Goal: Task Accomplishment & Management: Complete application form

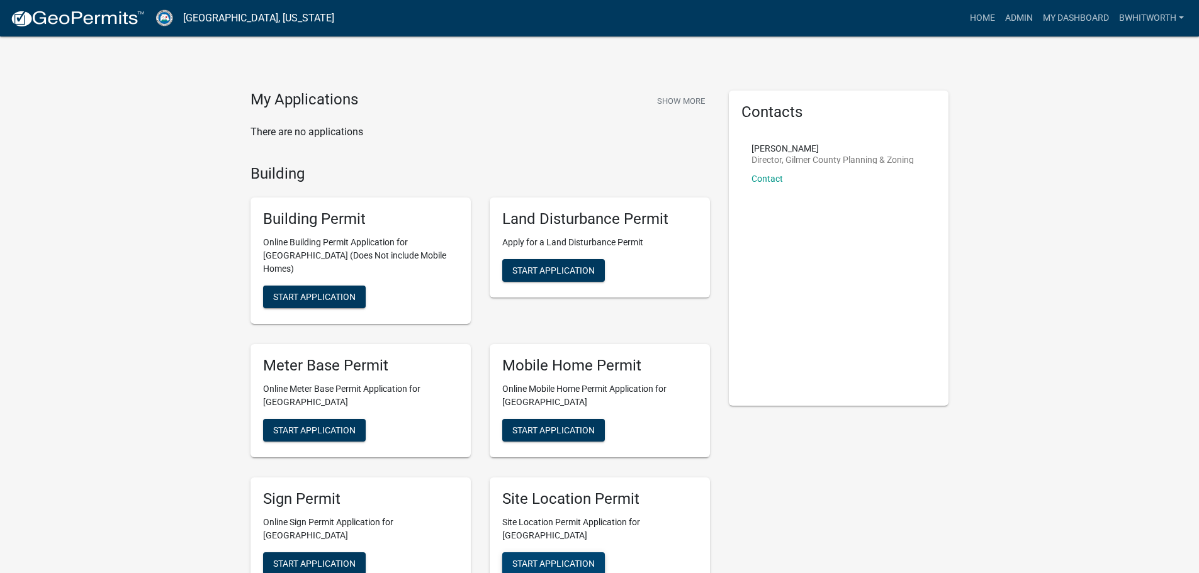
click at [581, 558] on span "Start Application" at bounding box center [553, 563] width 82 height 10
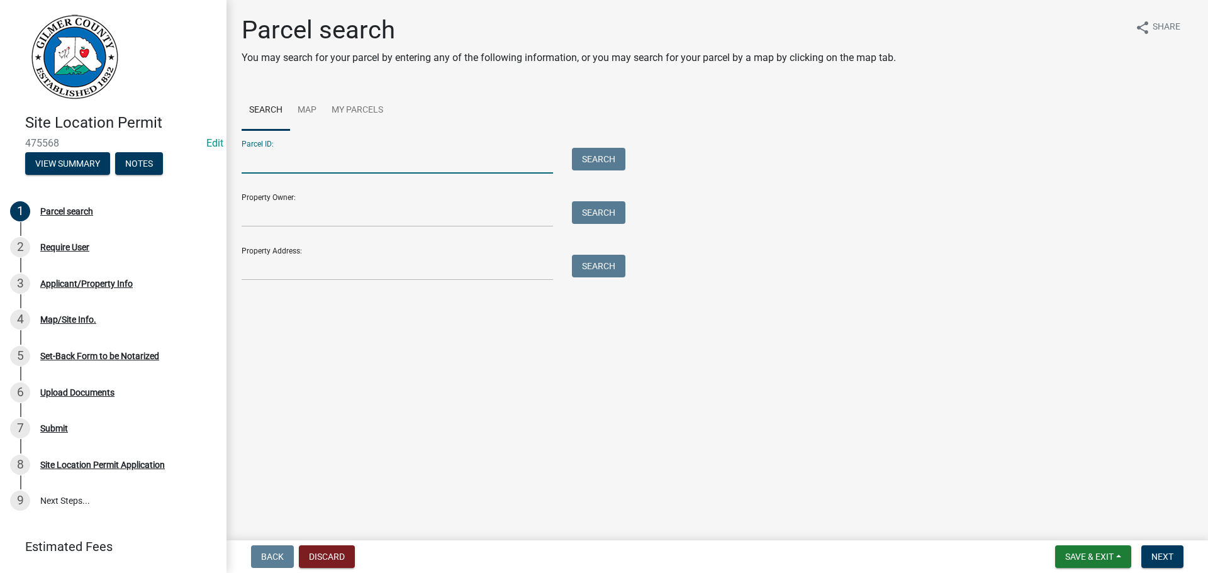
click at [405, 163] on input "Parcel ID:" at bounding box center [397, 161] width 311 height 26
click at [340, 163] on input "Parcel ID:" at bounding box center [397, 161] width 311 height 26
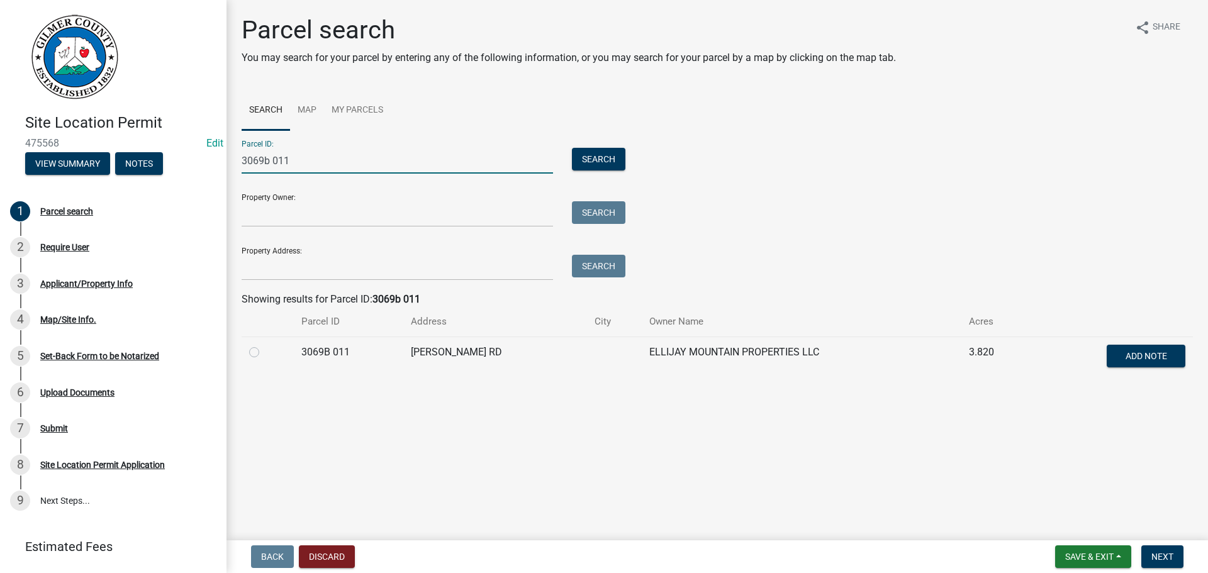
type input "3069b 011"
click at [264, 345] on label at bounding box center [264, 345] width 0 height 0
click at [264, 352] on 011 "radio" at bounding box center [268, 349] width 8 height 8
radio 011 "true"
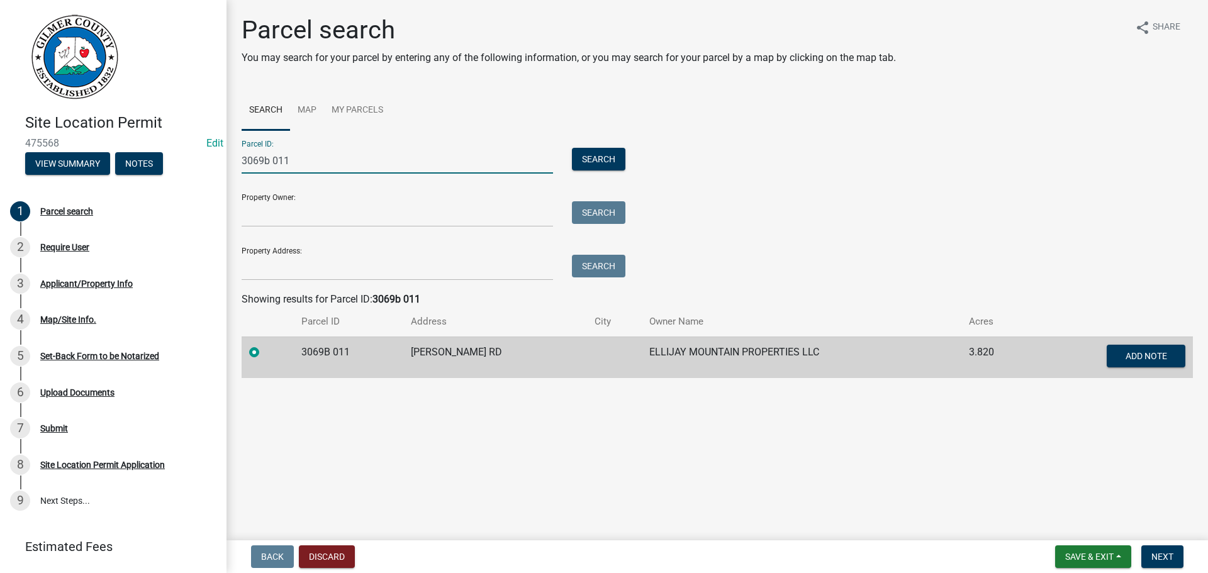
drag, startPoint x: 299, startPoint y: 166, endPoint x: 213, endPoint y: 159, distance: 85.9
click at [213, 159] on div "Site Location Permit 475568 Edit View Summary Notes 1 Parcel search 2 Require U…" at bounding box center [604, 286] width 1208 height 573
click at [1160, 557] on span "Next" at bounding box center [1163, 557] width 22 height 10
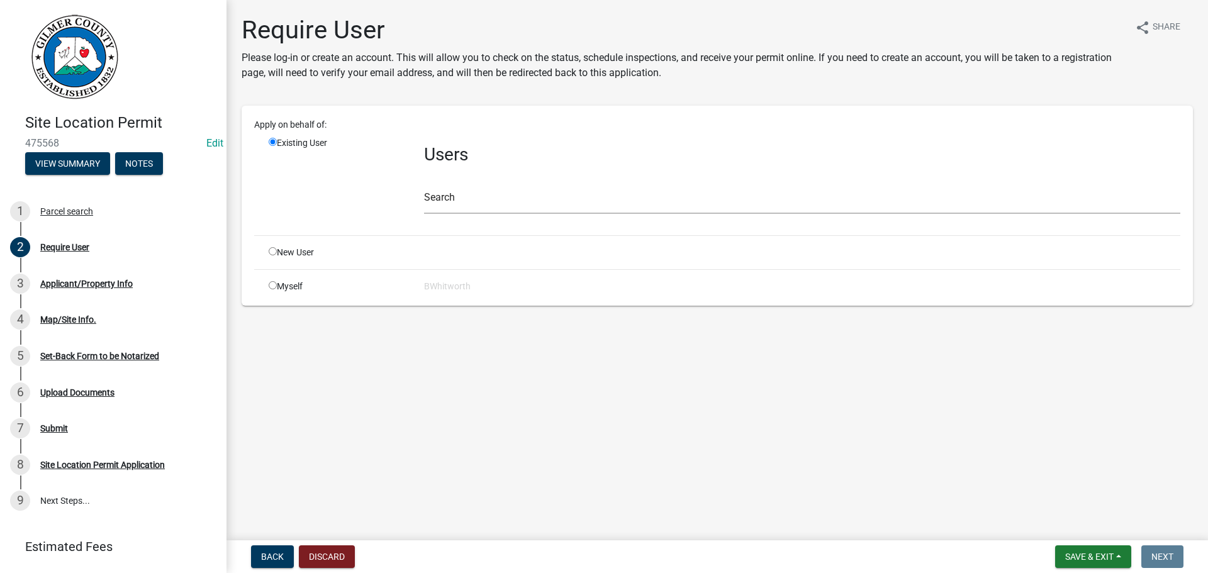
click at [272, 252] on input "radio" at bounding box center [273, 251] width 8 height 8
radio input "true"
radio input "false"
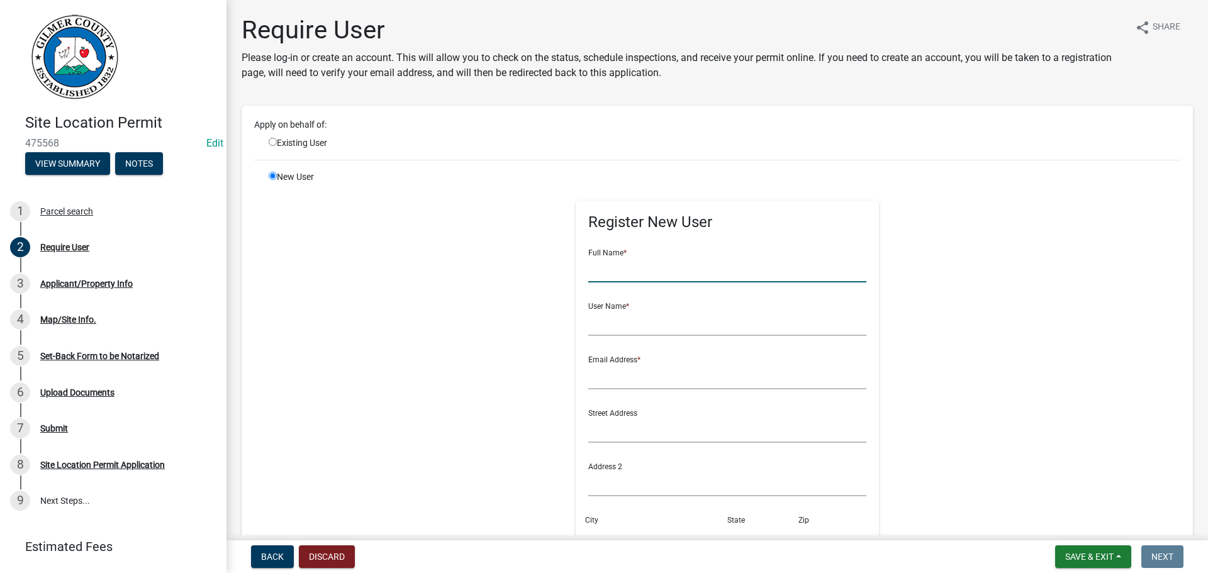
click at [619, 270] on input "text" at bounding box center [727, 270] width 279 height 26
type input "e"
type input "[PERSON_NAME]"
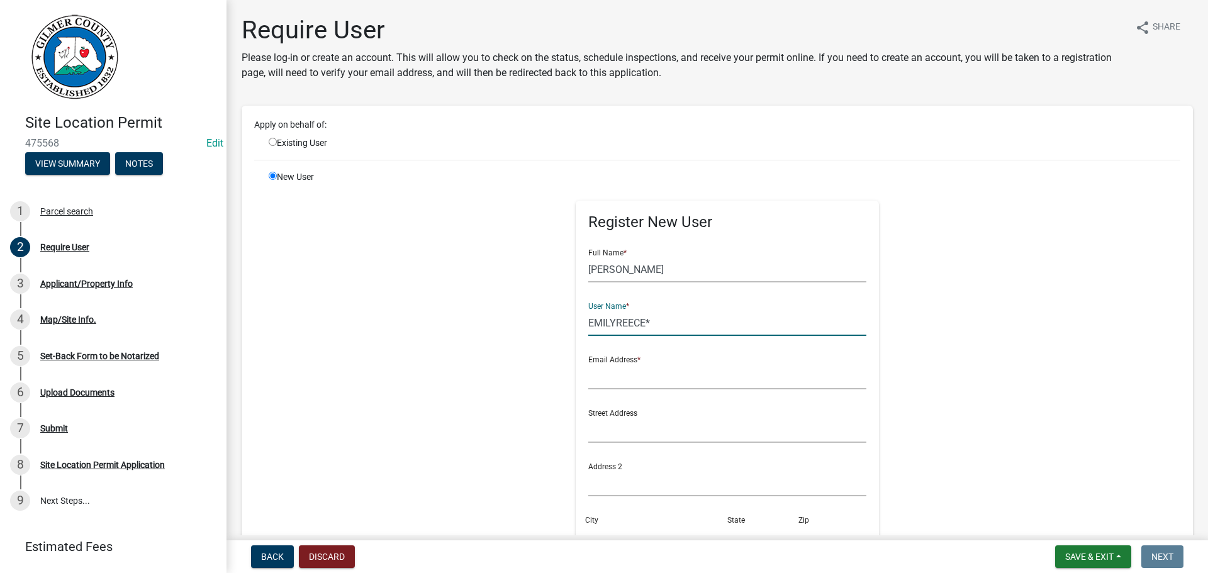
type input "EMILYREECE*"
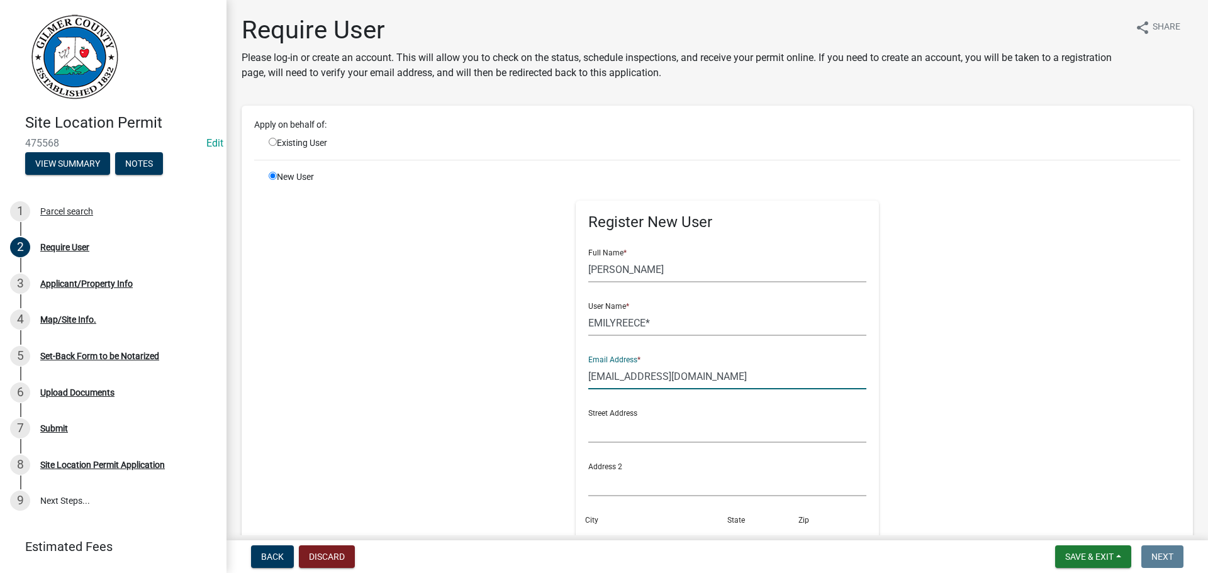
drag, startPoint x: 755, startPoint y: 376, endPoint x: 572, endPoint y: 373, distance: 183.2
click at [576, 373] on div "Register New User Full Name * EMILY REECE User Name * EMILYREECE* Email Address…" at bounding box center [728, 448] width 304 height 494
type input "[EMAIL_ADDRESS][DOMAIN_NAME]"
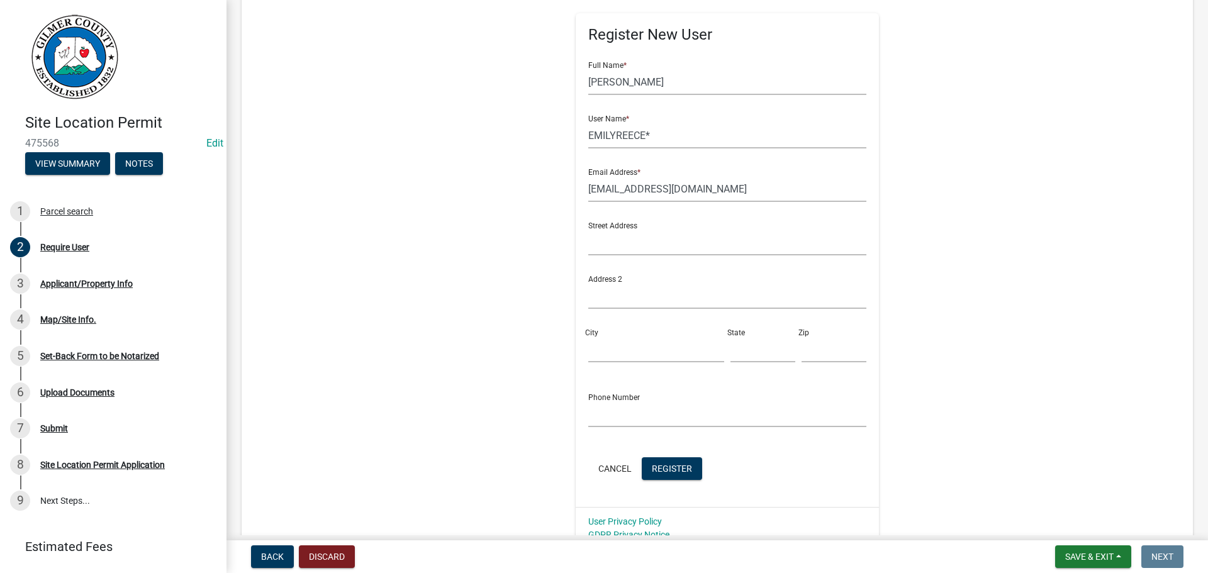
scroll to position [189, 0]
click at [664, 465] on span "Register" at bounding box center [672, 467] width 40 height 10
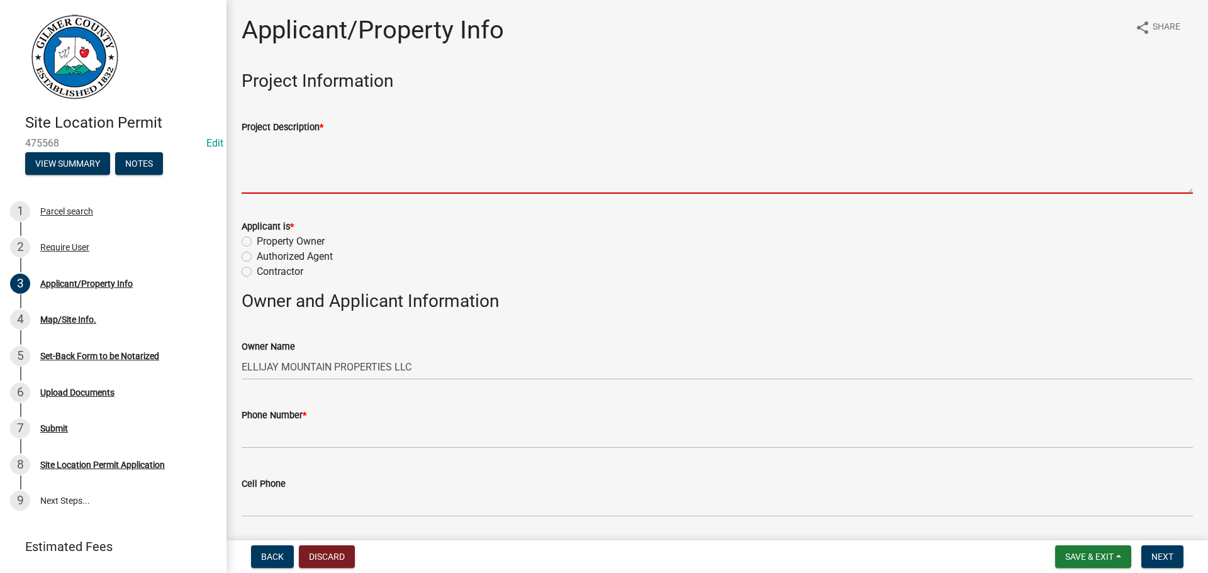
click at [310, 162] on textarea "Project Description *" at bounding box center [717, 164] width 951 height 59
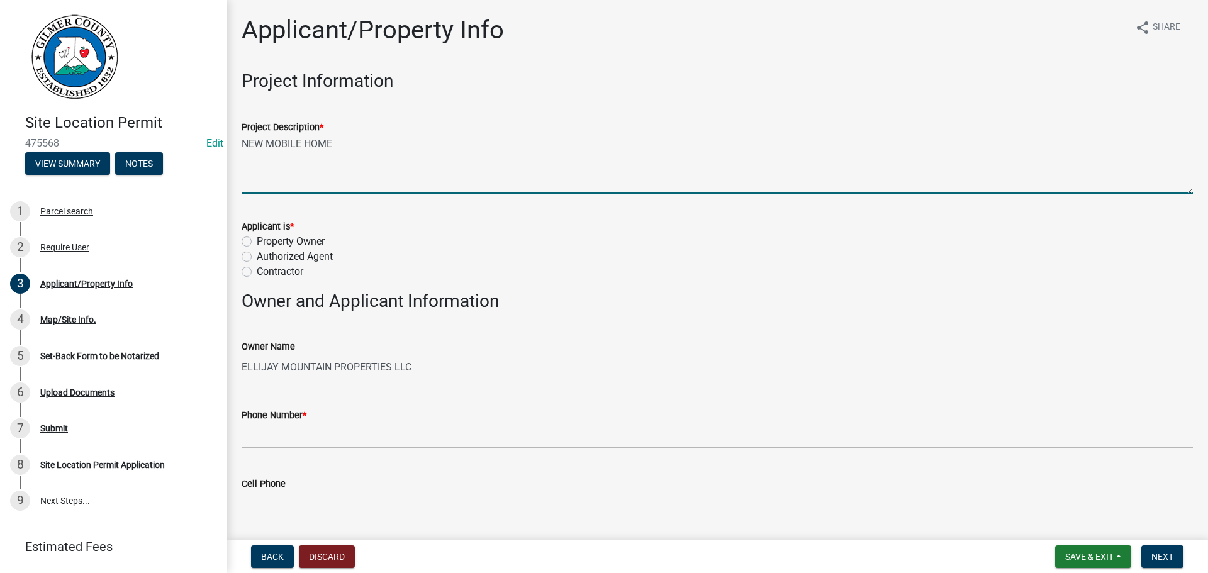
type textarea "NEW MOBILE HOME"
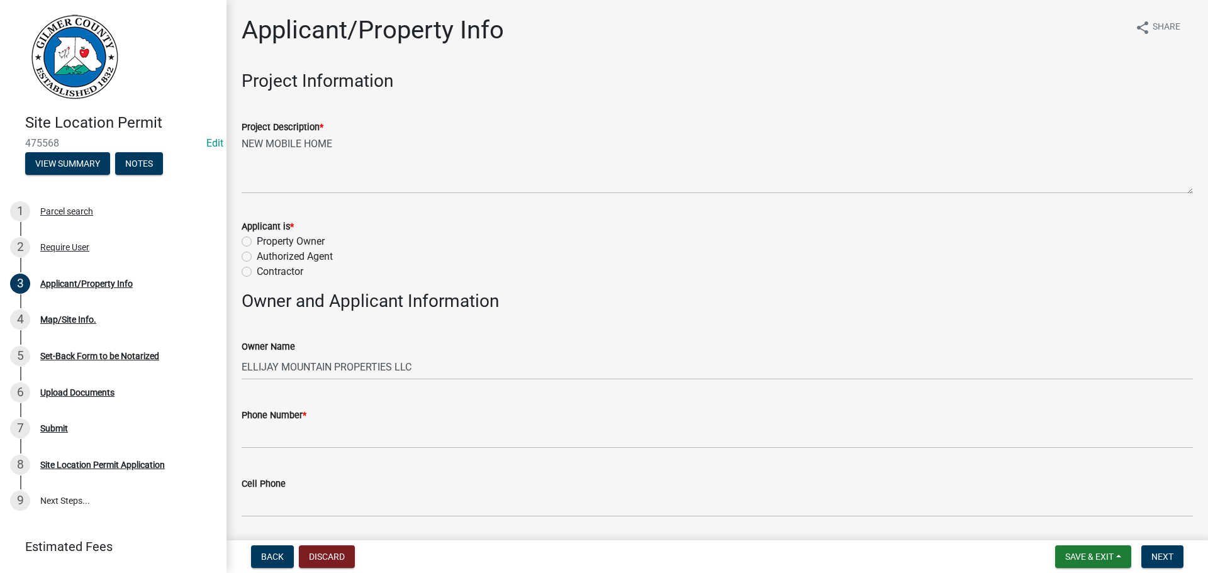
click at [257, 242] on label "Property Owner" at bounding box center [291, 241] width 68 height 15
click at [257, 242] on input "Property Owner" at bounding box center [261, 238] width 8 height 8
radio input "true"
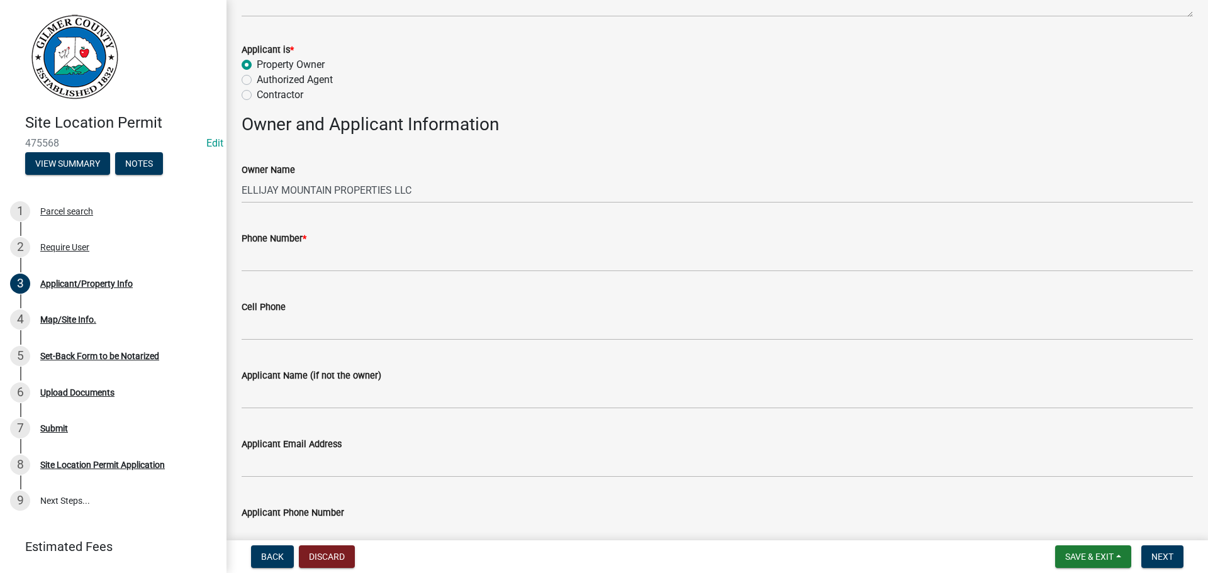
scroll to position [189, 0]
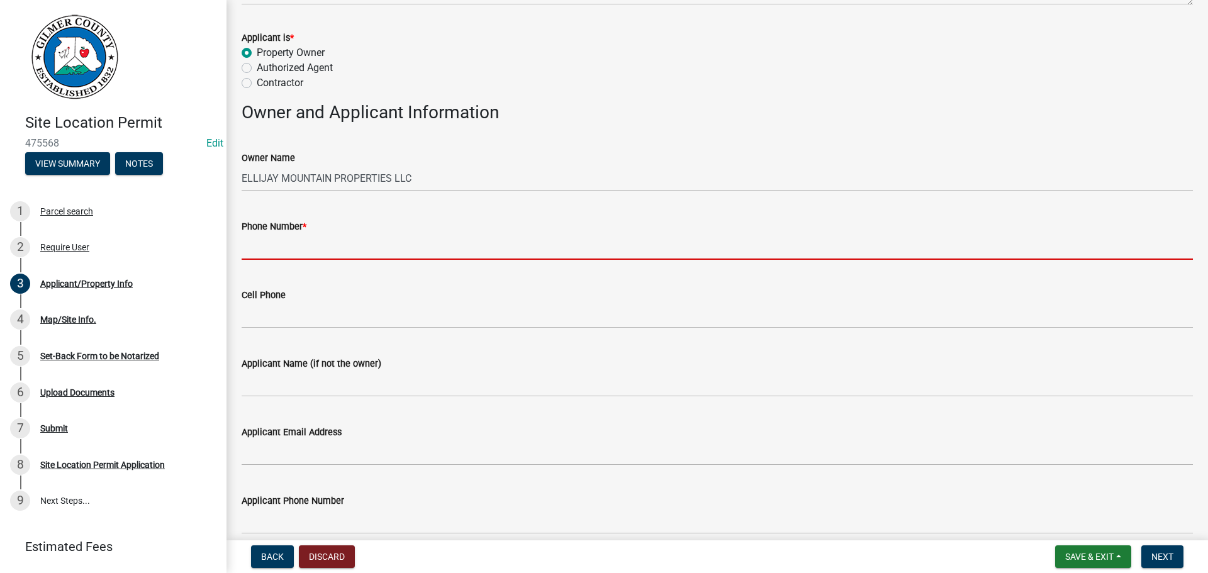
click at [301, 243] on input "Phone Number *" at bounding box center [717, 247] width 951 height 26
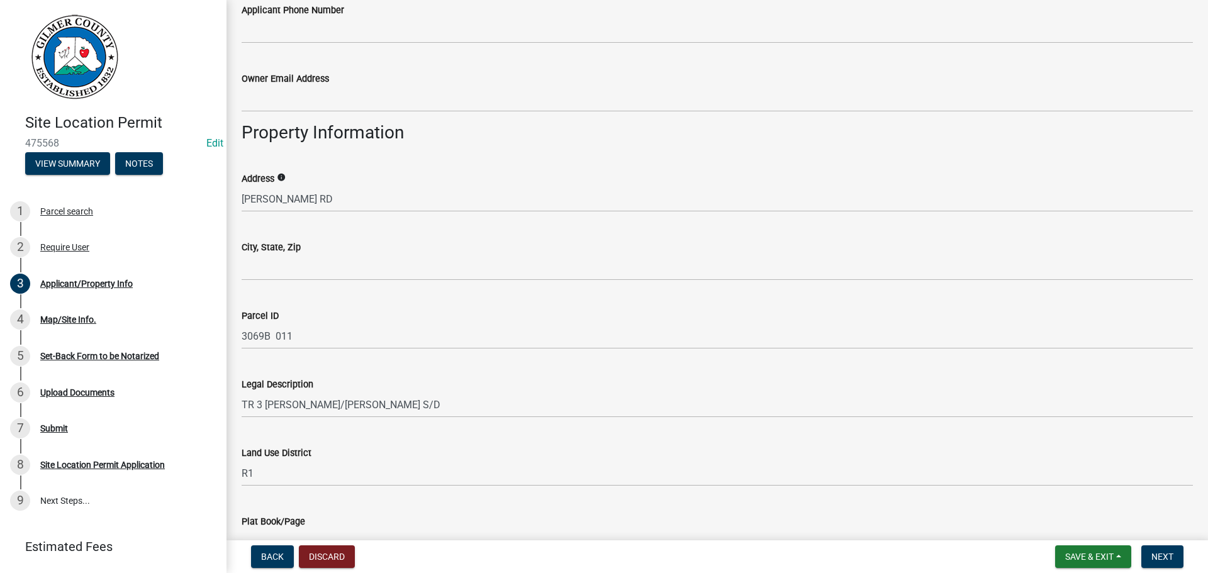
scroll to position [692, 0]
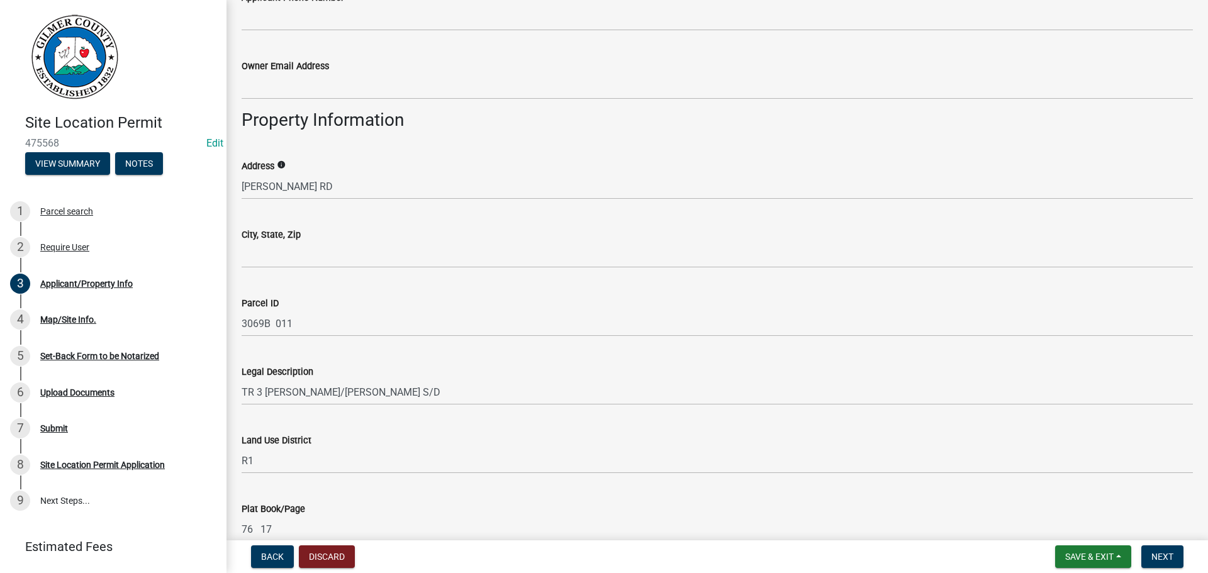
type input "[PHONE_NUMBER]"
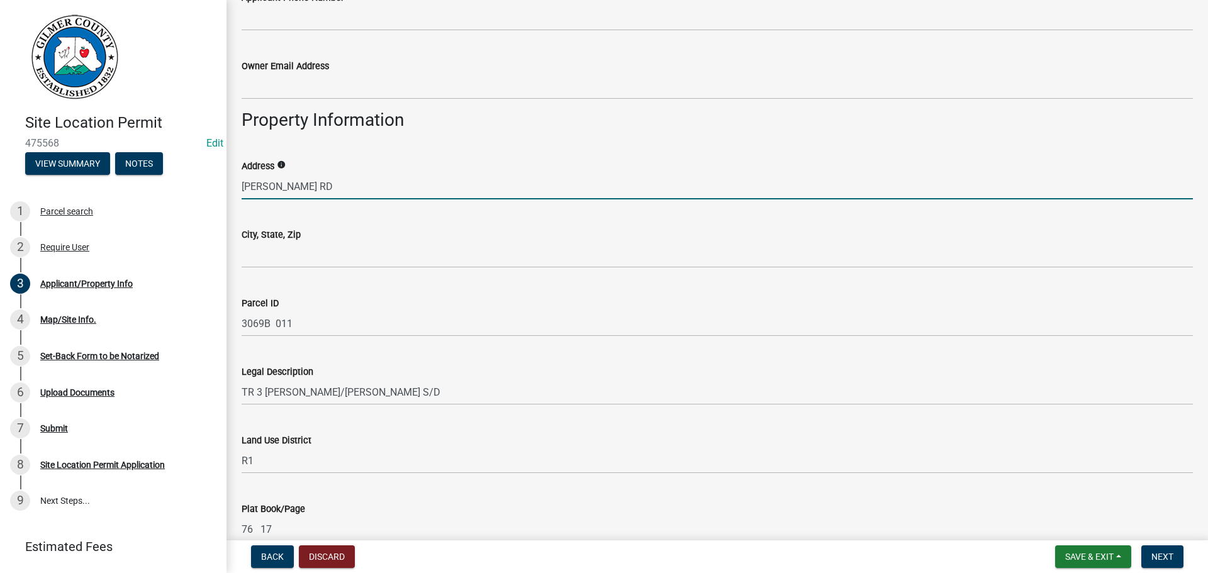
click at [242, 185] on input "[PERSON_NAME] RD" at bounding box center [717, 187] width 951 height 26
type input "144 WENDY HILL RD"
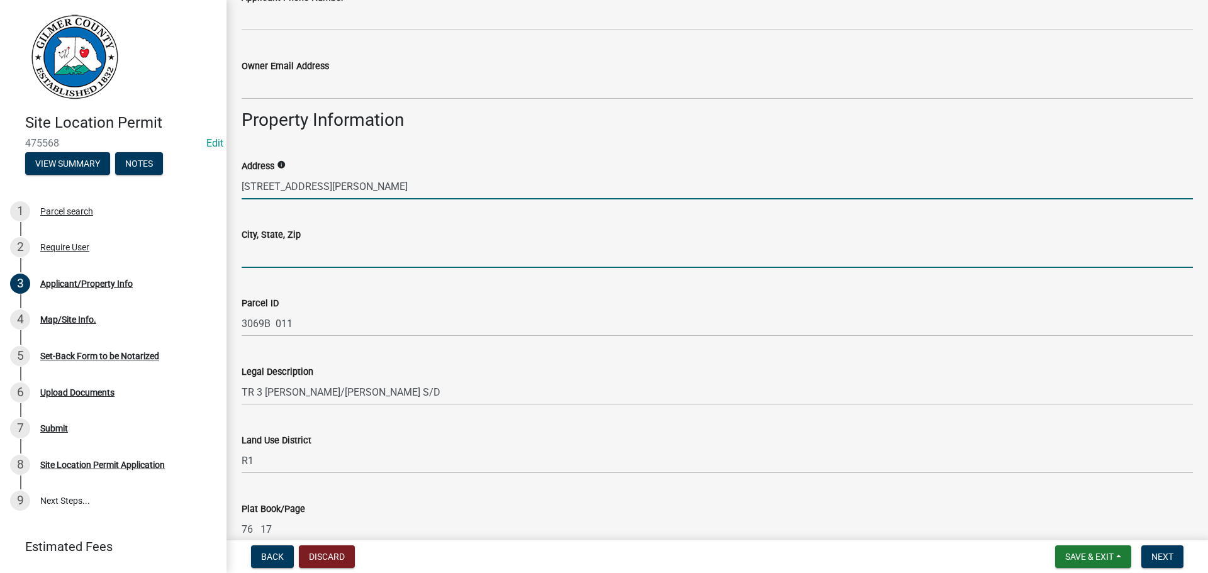
click at [279, 244] on input "City, State, Zip" at bounding box center [717, 255] width 951 height 26
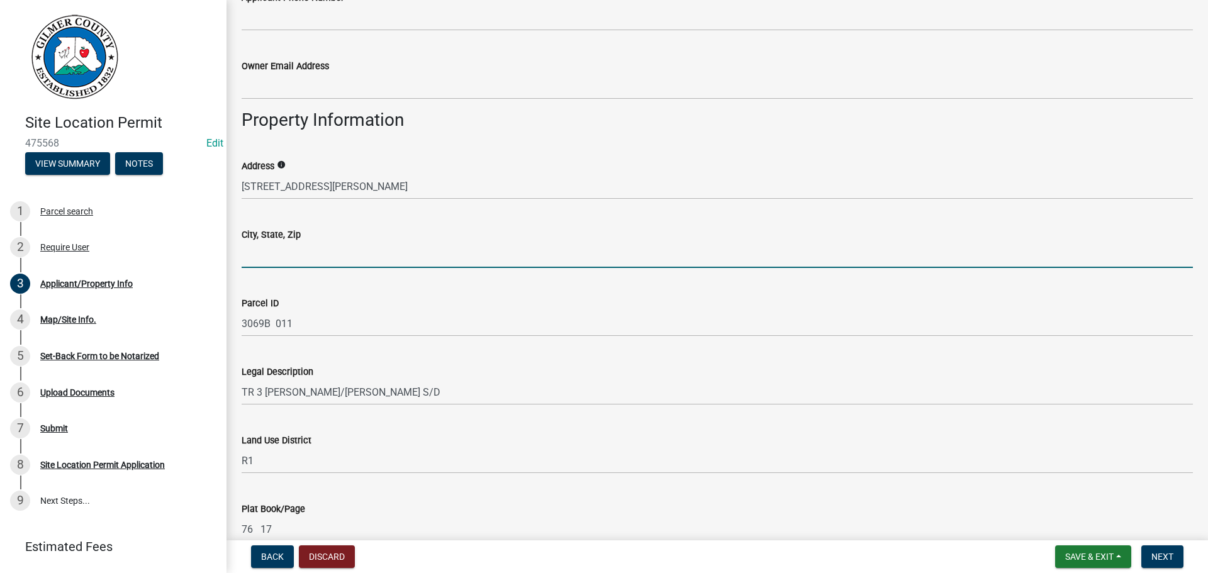
type input "TALKING ROCK 30175"
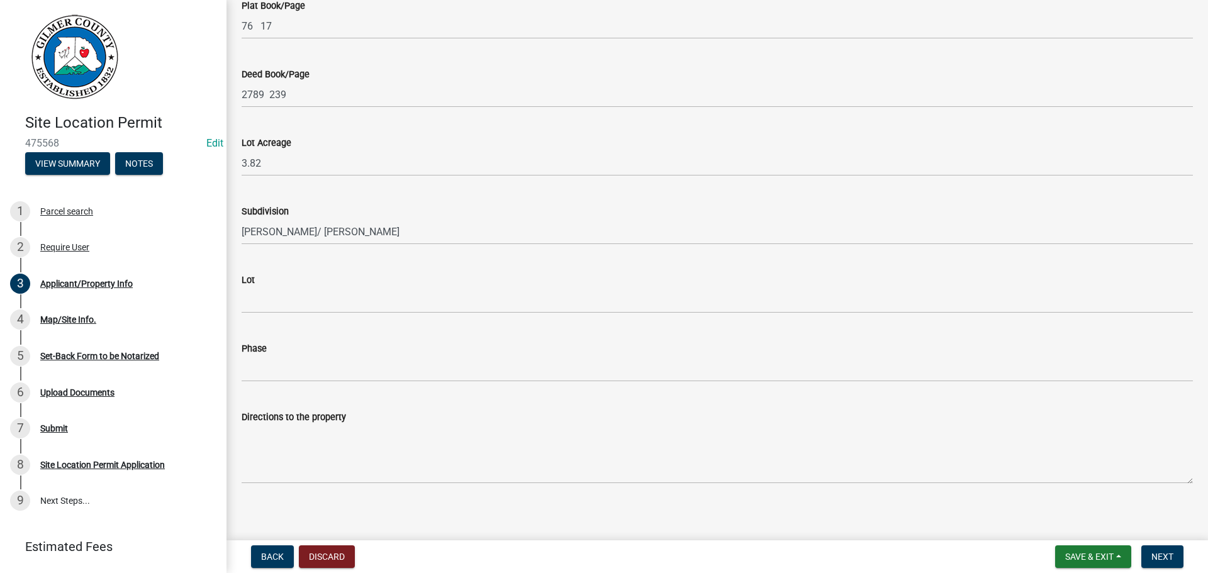
scroll to position [1203, 0]
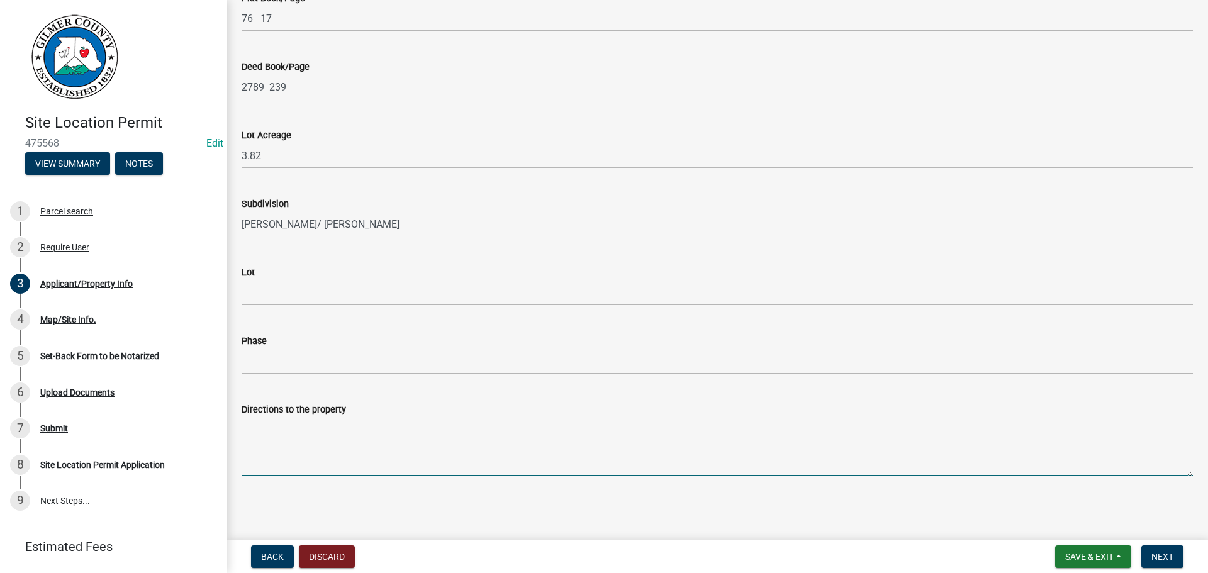
click at [316, 432] on textarea "Directions to the property" at bounding box center [717, 446] width 951 height 59
click at [393, 446] on textarea "Directions to the property" at bounding box center [717, 446] width 951 height 59
drag, startPoint x: 581, startPoint y: 428, endPoint x: 223, endPoint y: 413, distance: 358.3
click at [223, 413] on div "Site Location Permit 475568 Edit View Summary Notes 1 Parcel search 2 Require U…" at bounding box center [604, 286] width 1208 height 573
type textarea "YUKON, RT ON [PERSON_NAME] RD, RT ON [PERSON_NAME] RD, PROPERTY ON RT"
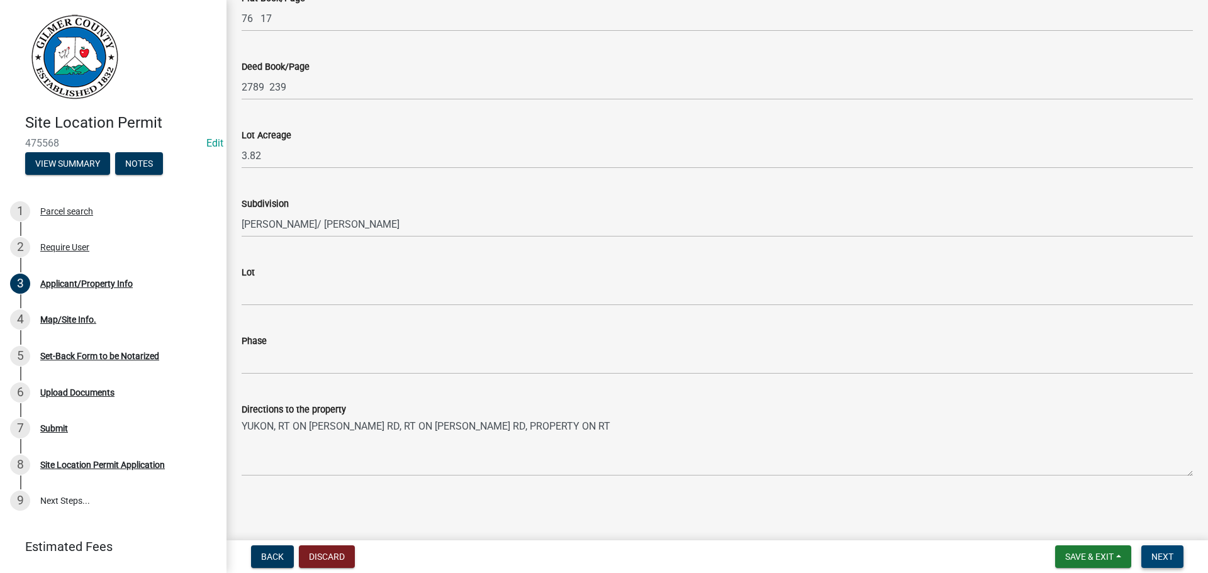
click at [1170, 553] on span "Next" at bounding box center [1163, 557] width 22 height 10
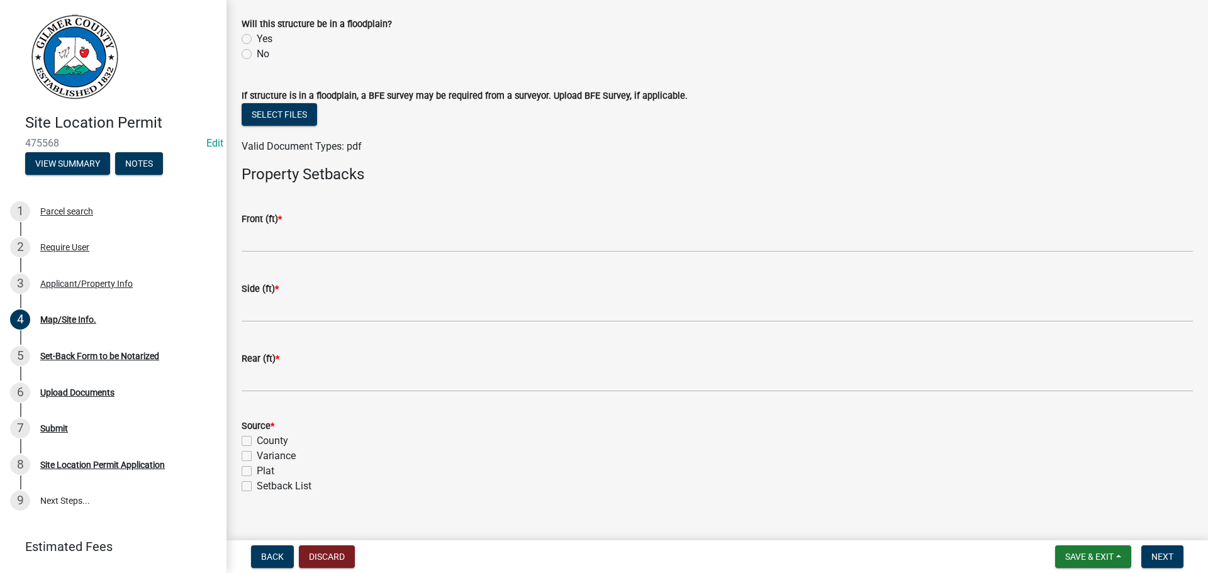
scroll to position [440, 0]
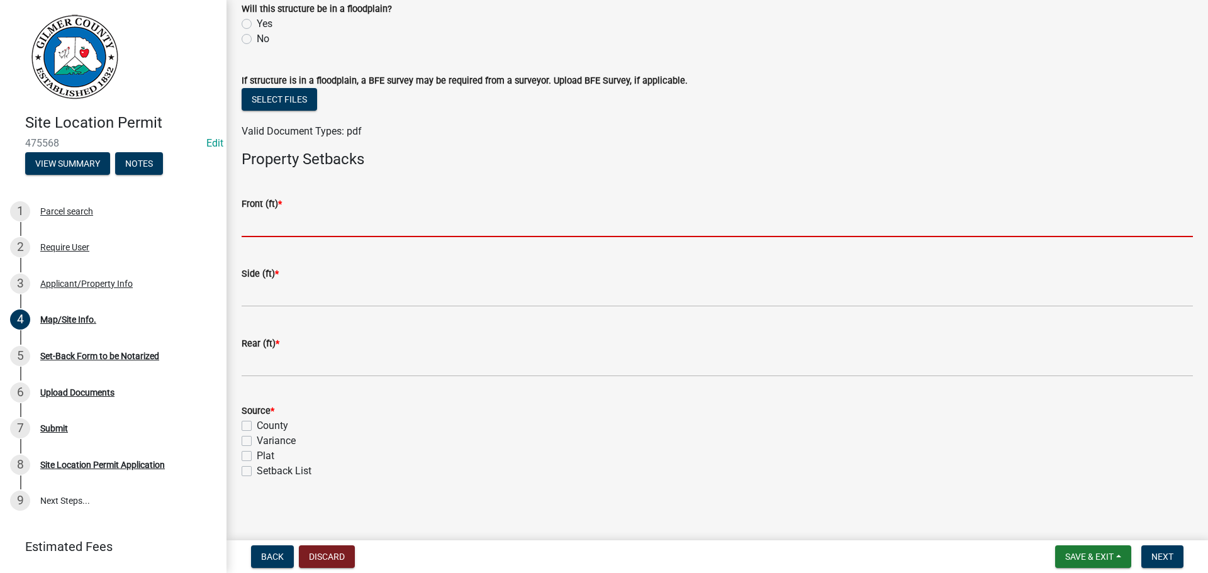
click at [348, 228] on input "text" at bounding box center [717, 224] width 951 height 26
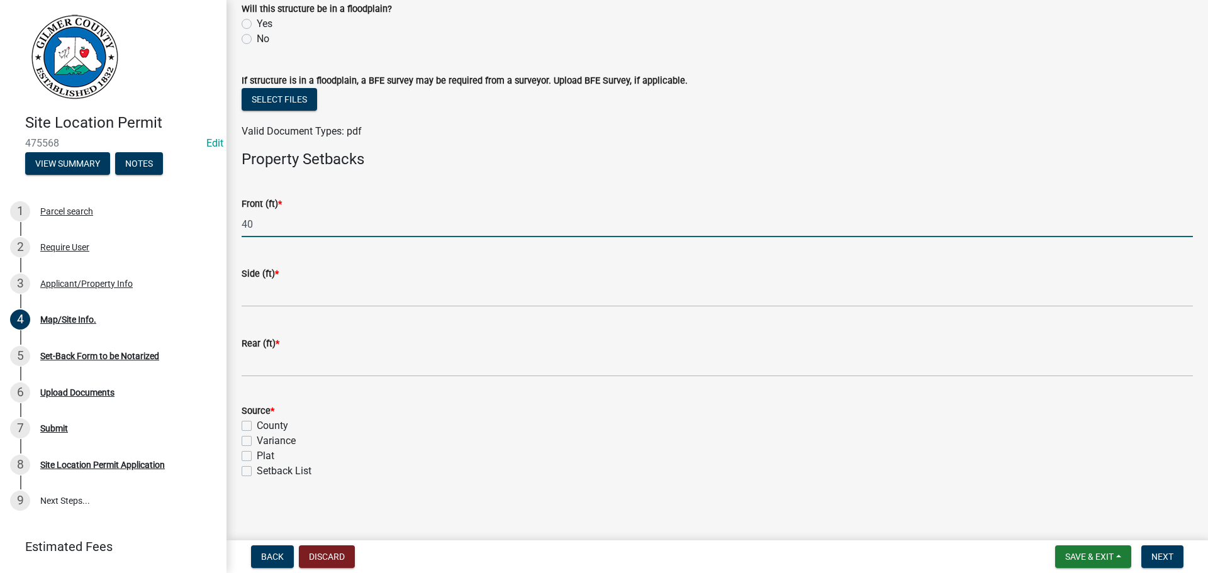
type input "40"
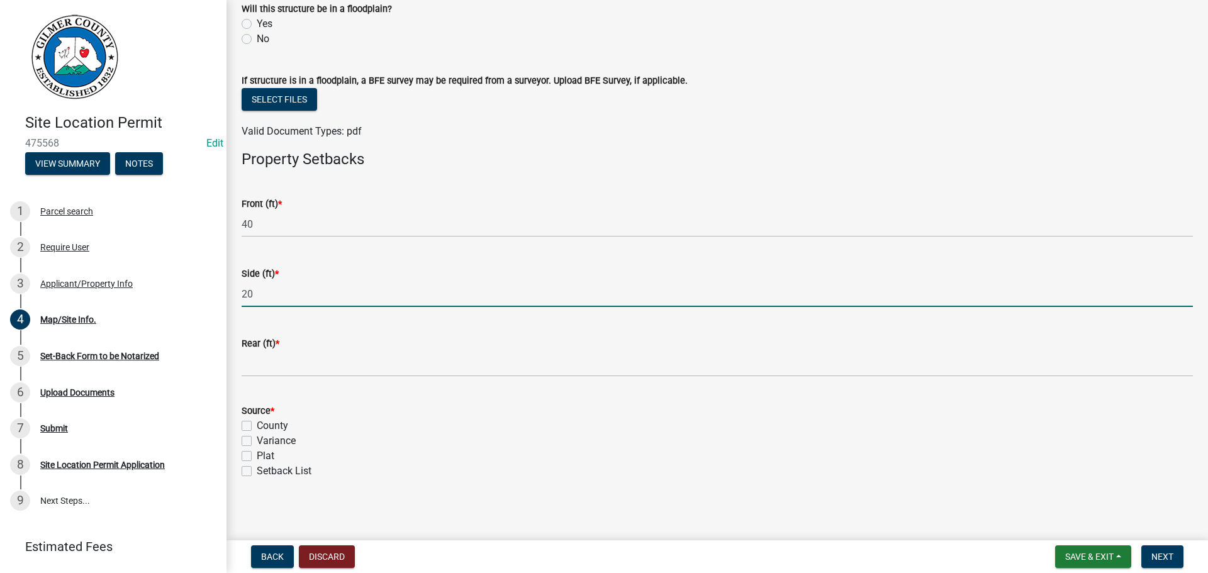
type input "20"
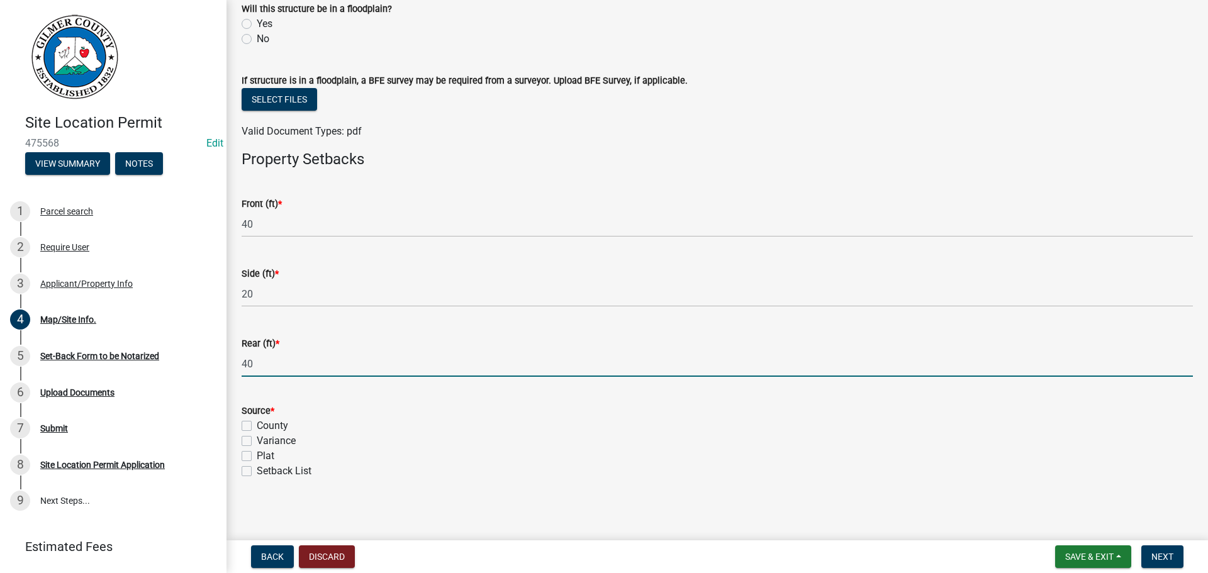
type input "40"
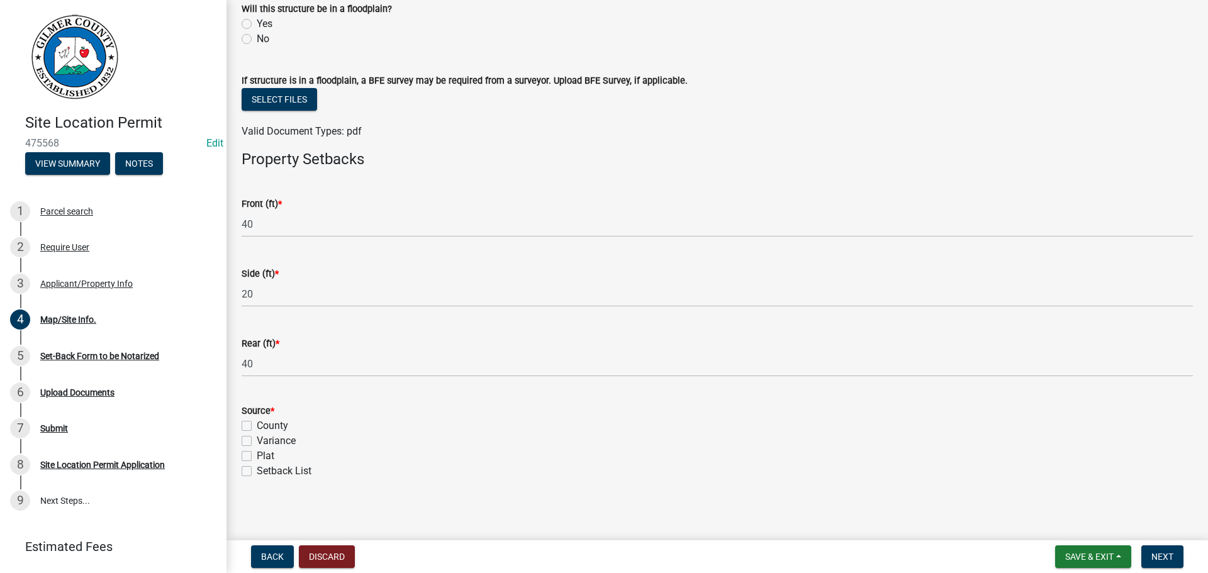
click at [257, 428] on label "County" at bounding box center [272, 425] width 31 height 15
click at [257, 427] on input "County" at bounding box center [261, 422] width 8 height 8
checkbox input "true"
checkbox input "false"
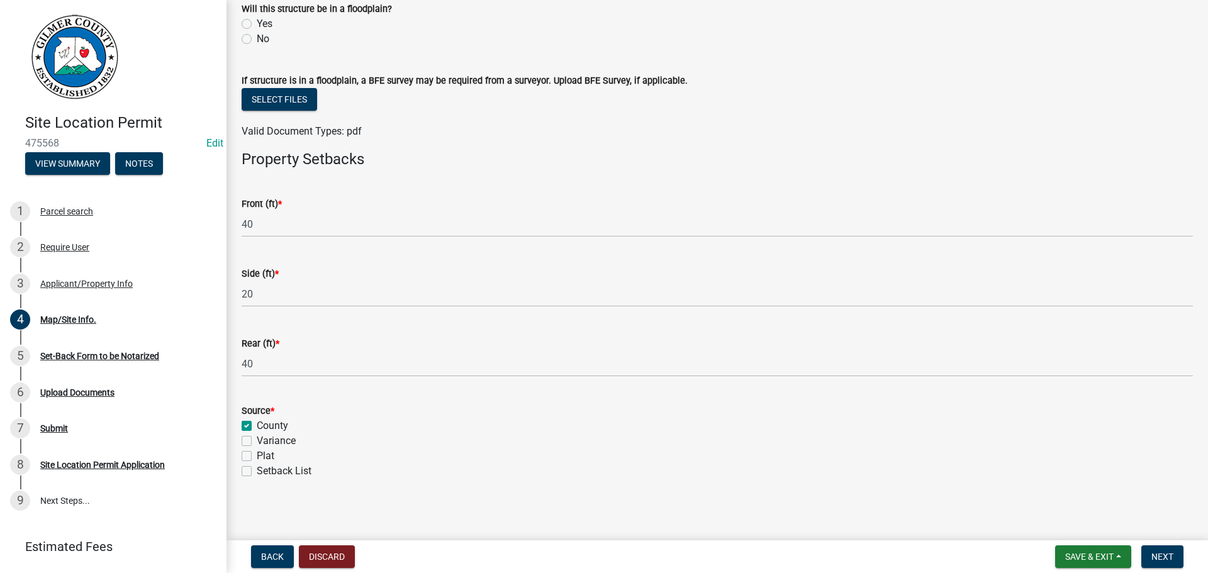
checkbox input "false"
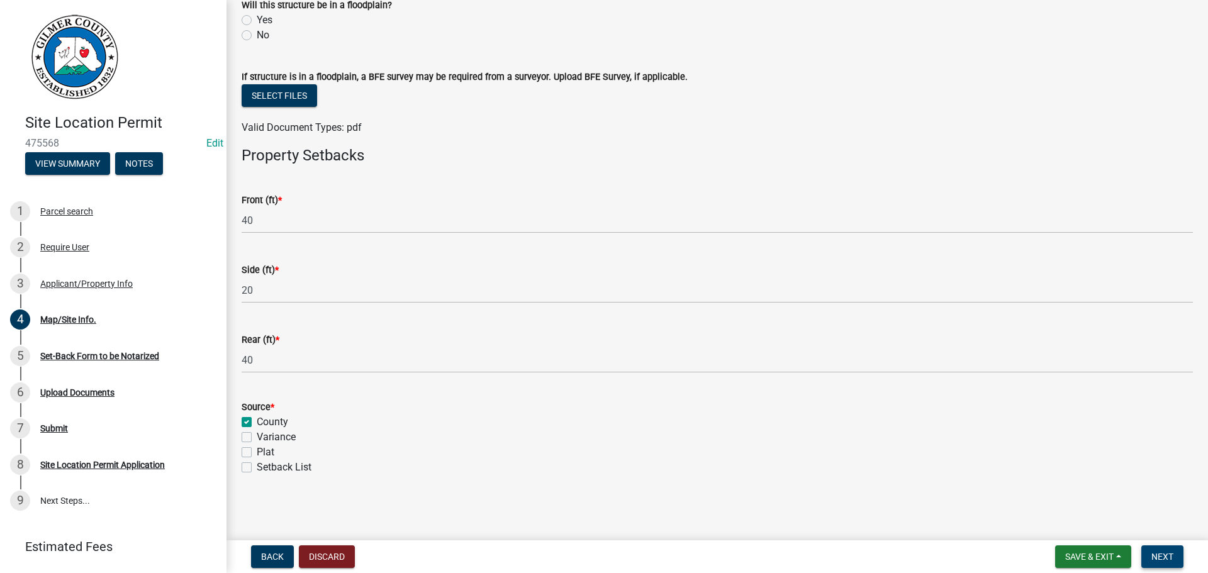
click at [1155, 554] on span "Next" at bounding box center [1163, 557] width 22 height 10
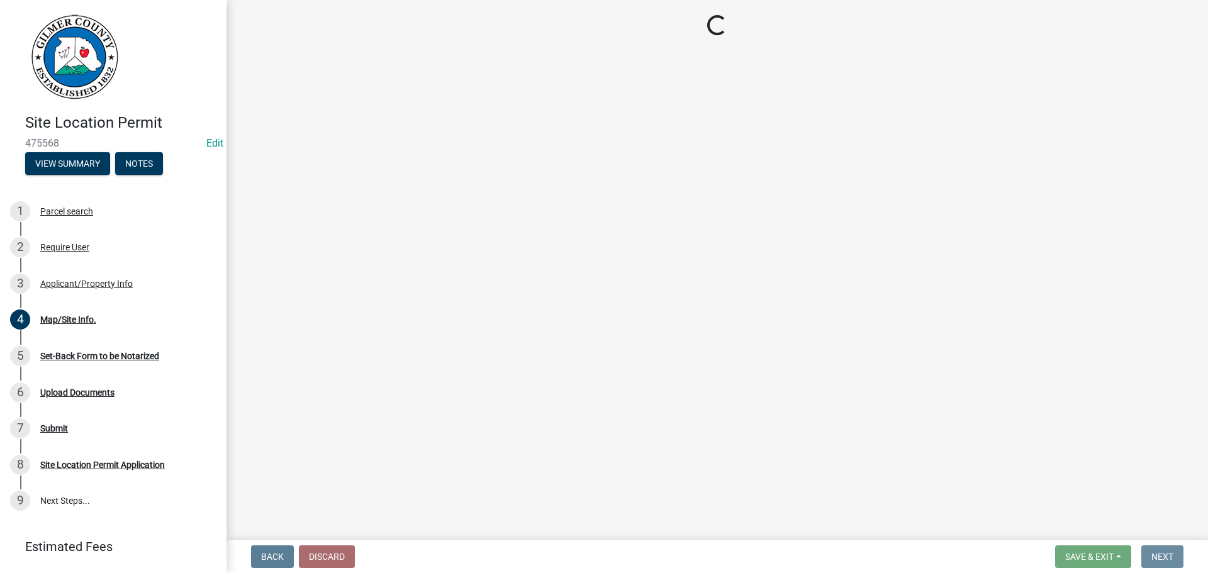
scroll to position [0, 0]
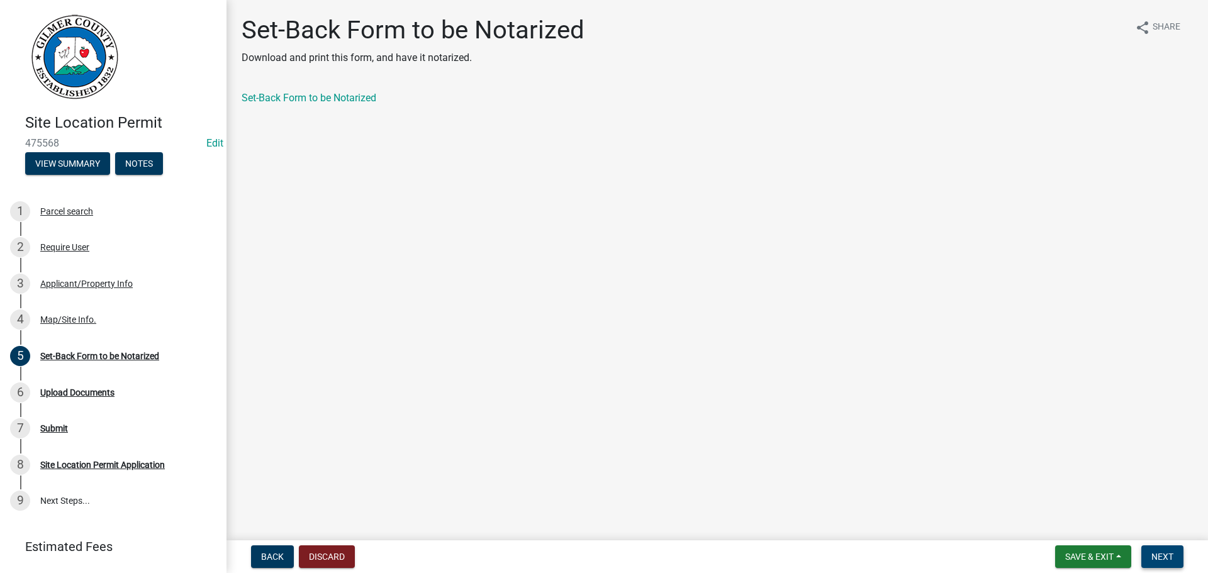
click at [1167, 549] on button "Next" at bounding box center [1163, 557] width 42 height 23
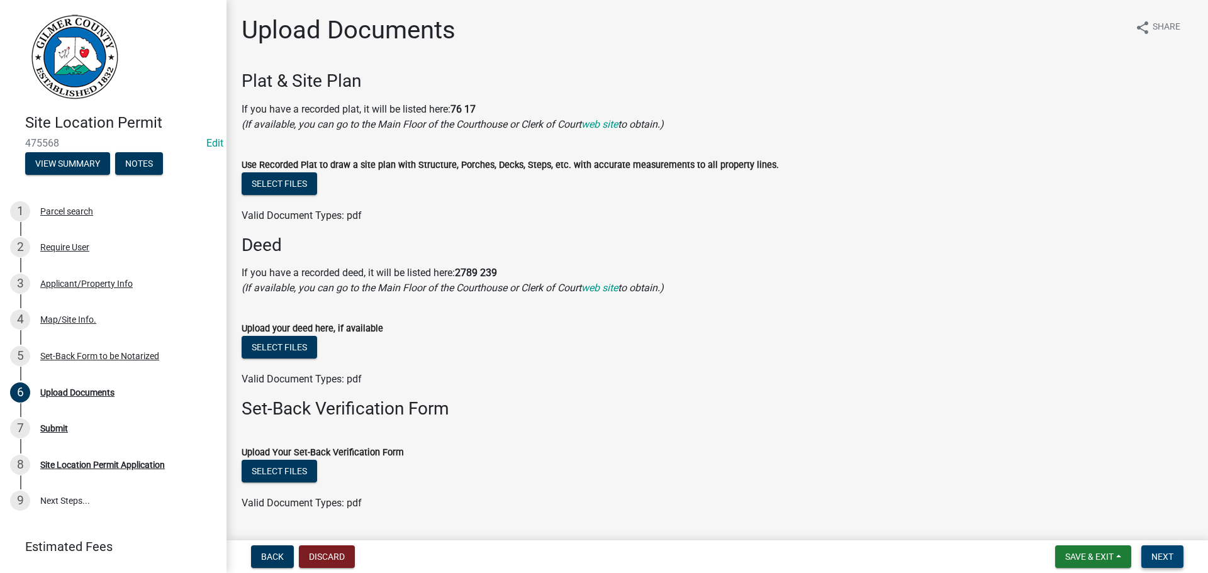
click at [1170, 549] on button "Next" at bounding box center [1163, 557] width 42 height 23
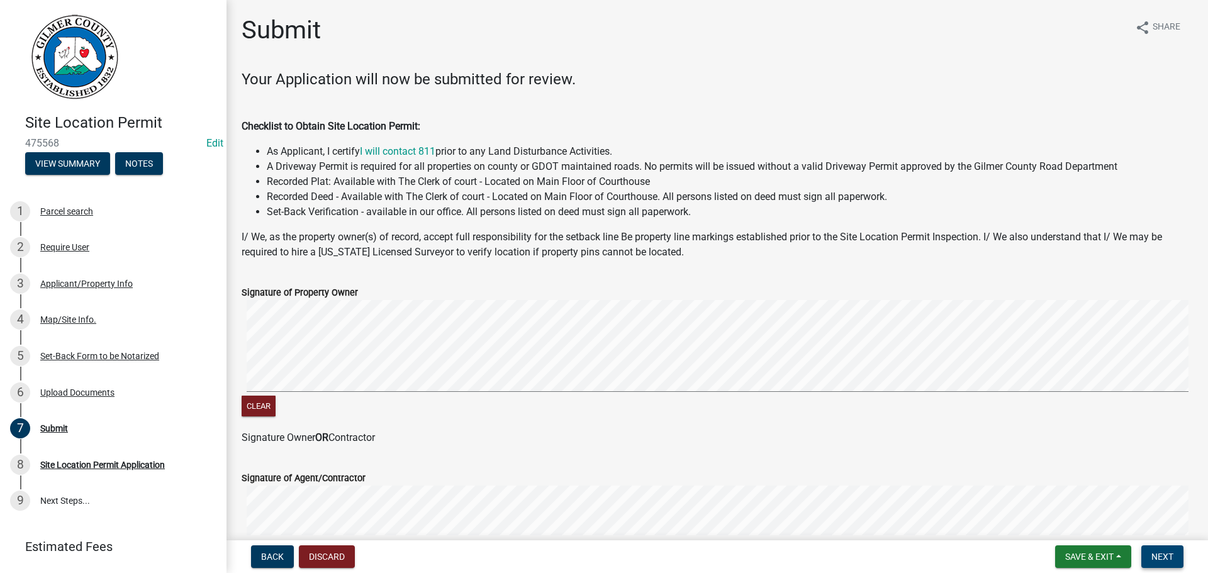
click at [1164, 552] on span "Next" at bounding box center [1163, 557] width 22 height 10
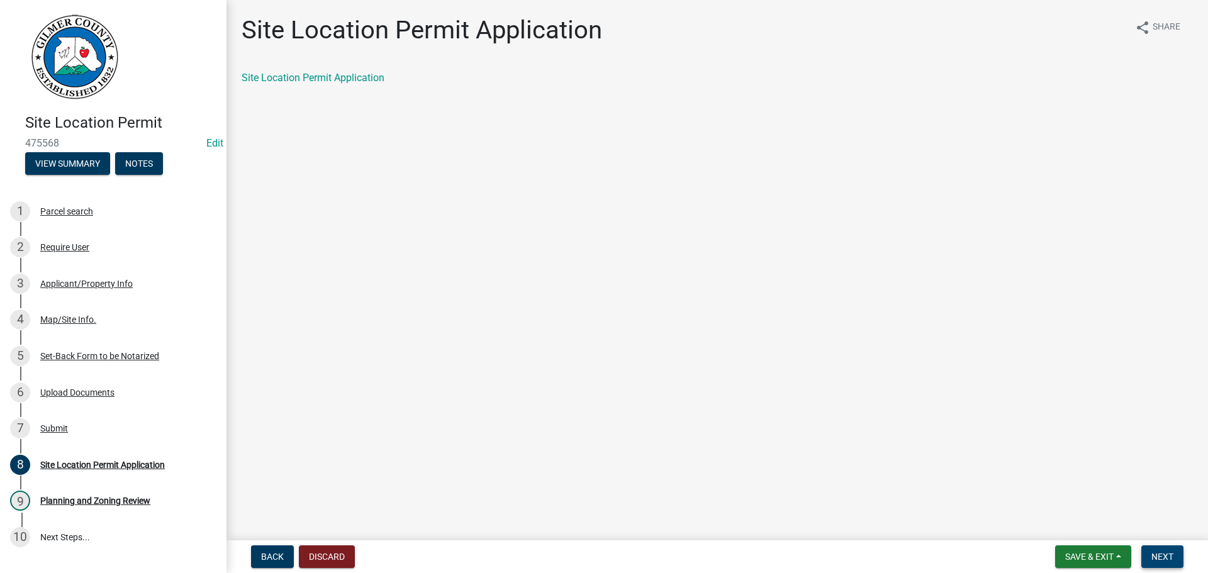
click at [1161, 552] on span "Next" at bounding box center [1163, 557] width 22 height 10
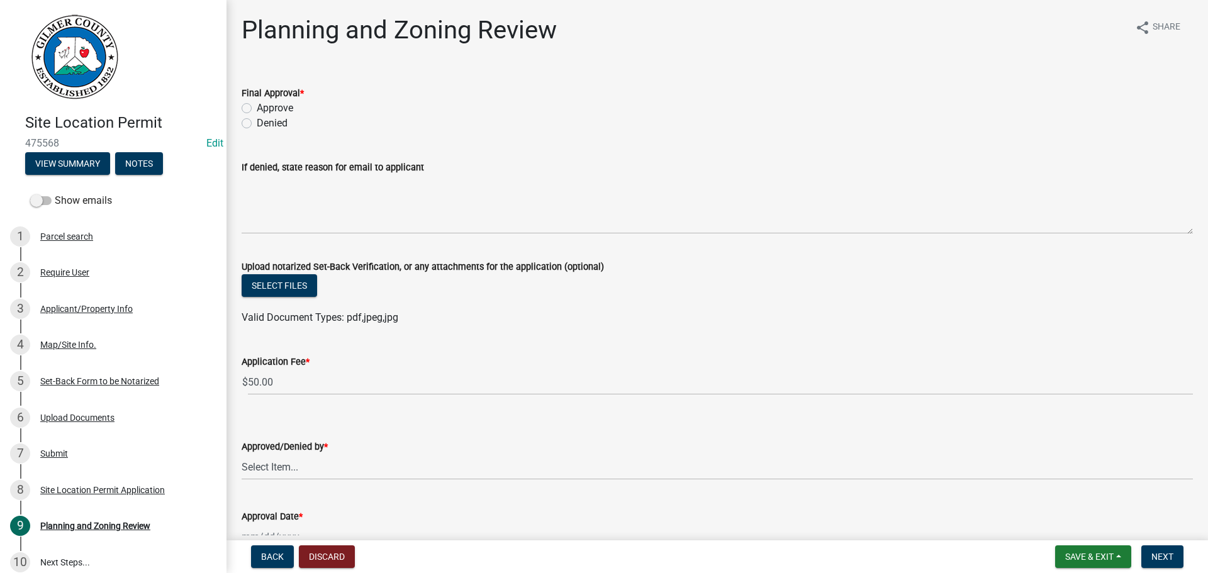
click at [257, 107] on label "Approve" at bounding box center [275, 108] width 36 height 15
click at [257, 107] on input "Approve" at bounding box center [261, 105] width 8 height 8
radio input "true"
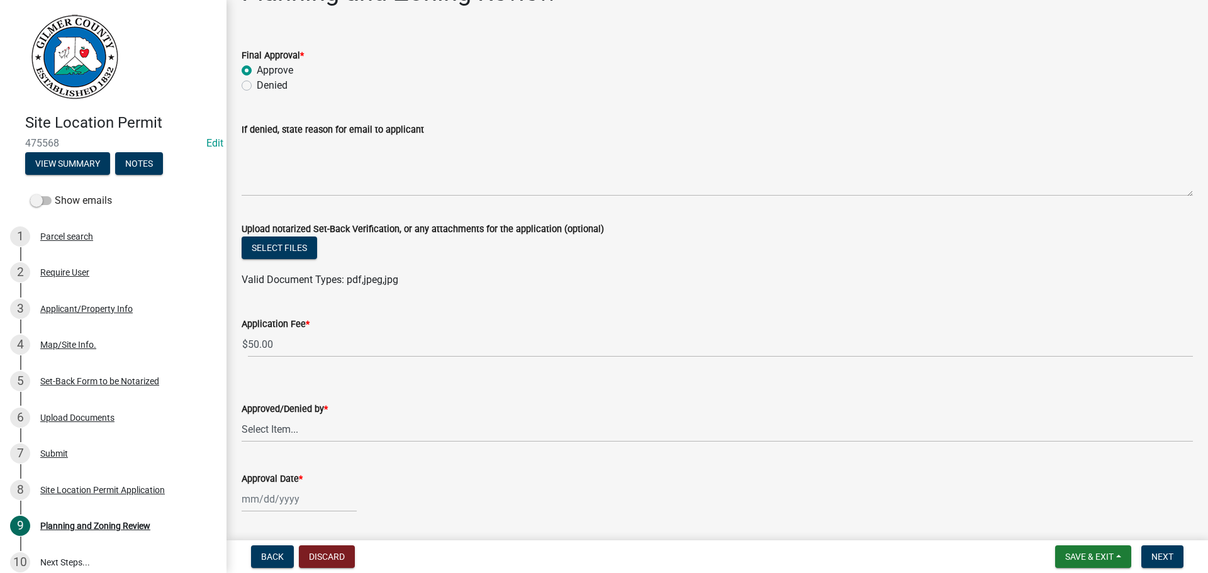
scroll to position [75, 0]
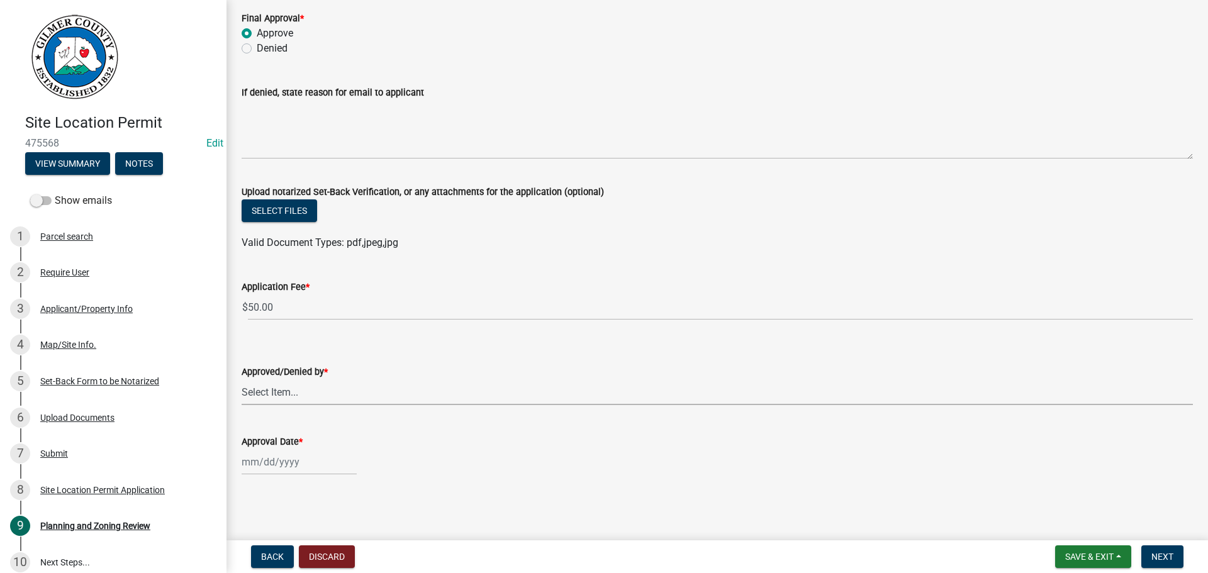
click at [284, 387] on select "Select Item... [PERSON_NAME] [PERSON_NAME] [PERSON_NAME] [PERSON_NAME] [PERSON_…" at bounding box center [717, 392] width 951 height 26
click at [242, 379] on select "Select Item... [PERSON_NAME] [PERSON_NAME] [PERSON_NAME] [PERSON_NAME] [PERSON_…" at bounding box center [717, 392] width 951 height 26
select select "f66b4cef-93c9-440c-84d8-a2c8d35cb7c1"
click at [276, 459] on div at bounding box center [299, 462] width 115 height 26
select select "9"
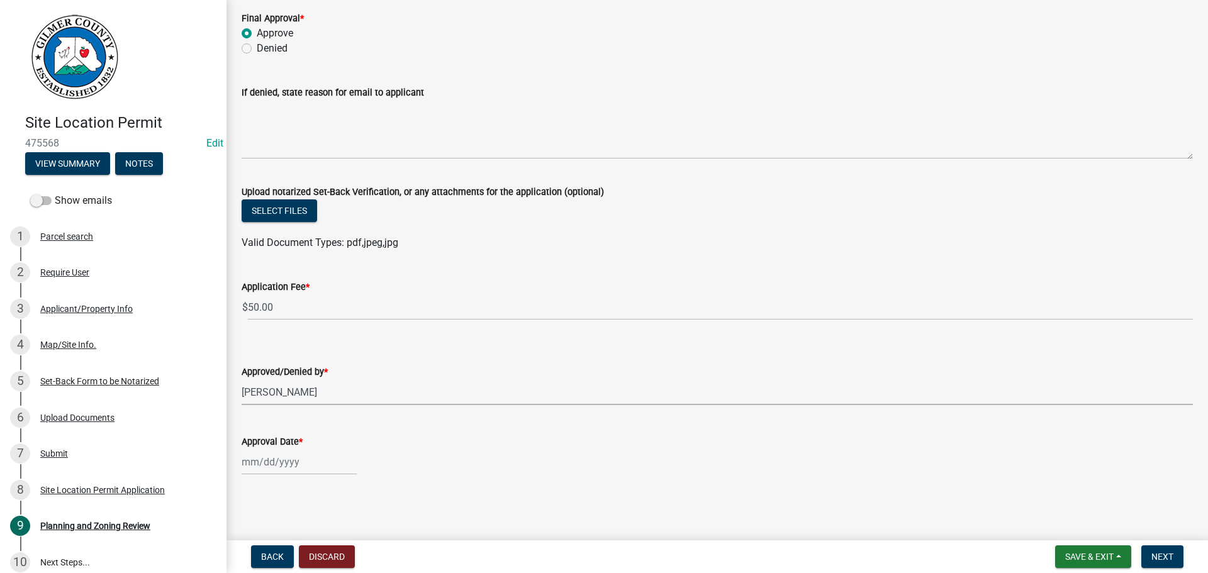
select select "2025"
click at [276, 354] on div "9" at bounding box center [274, 355] width 20 height 20
type input "[DATE]"
click at [1161, 554] on span "Next" at bounding box center [1163, 557] width 22 height 10
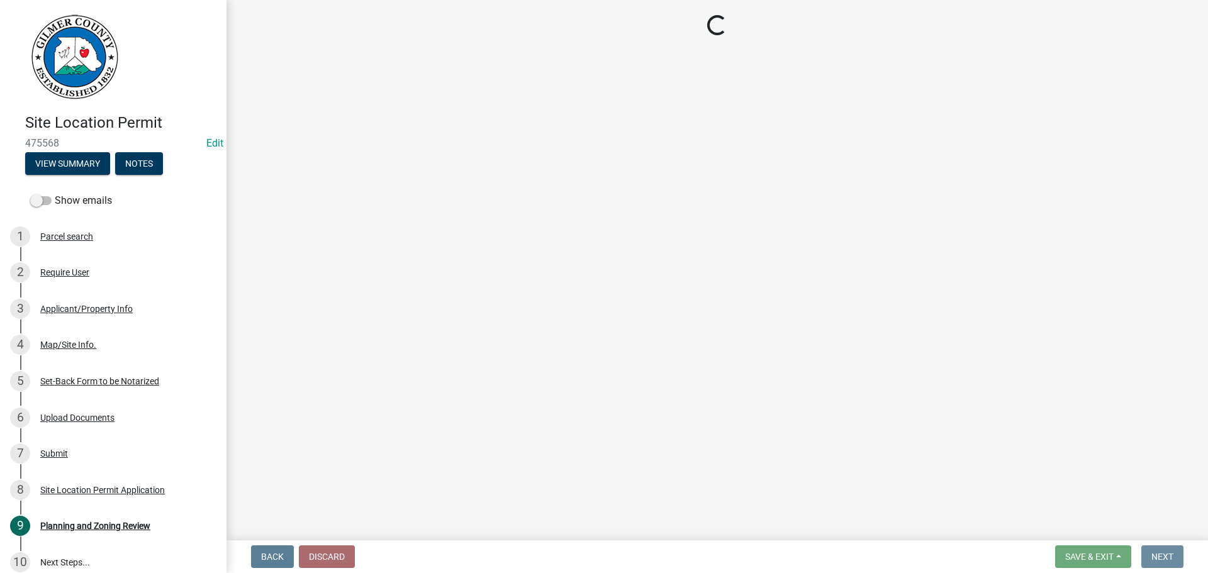
scroll to position [0, 0]
select select "2: 1"
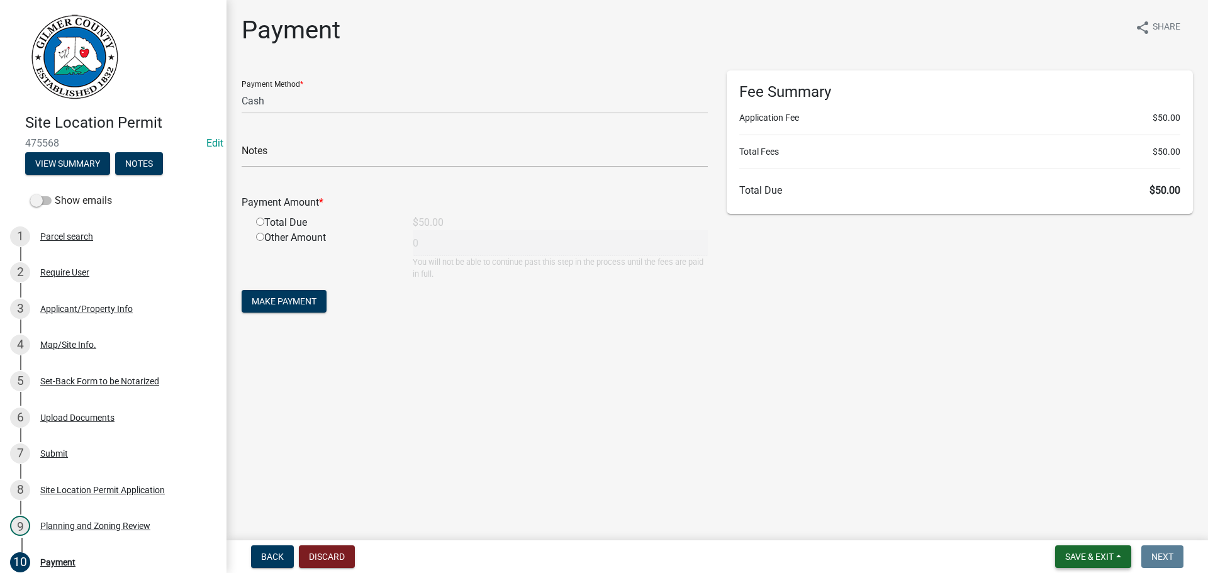
click at [1072, 556] on span "Save & Exit" at bounding box center [1089, 557] width 48 height 10
click at [1072, 524] on button "Save & Exit" at bounding box center [1081, 524] width 101 height 30
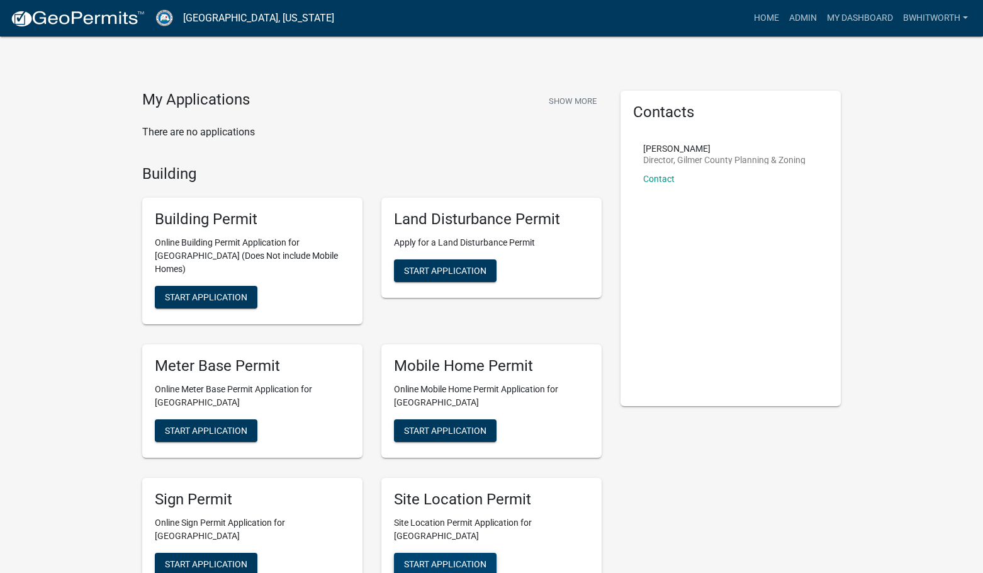
click at [469, 558] on span "Start Application" at bounding box center [445, 563] width 82 height 10
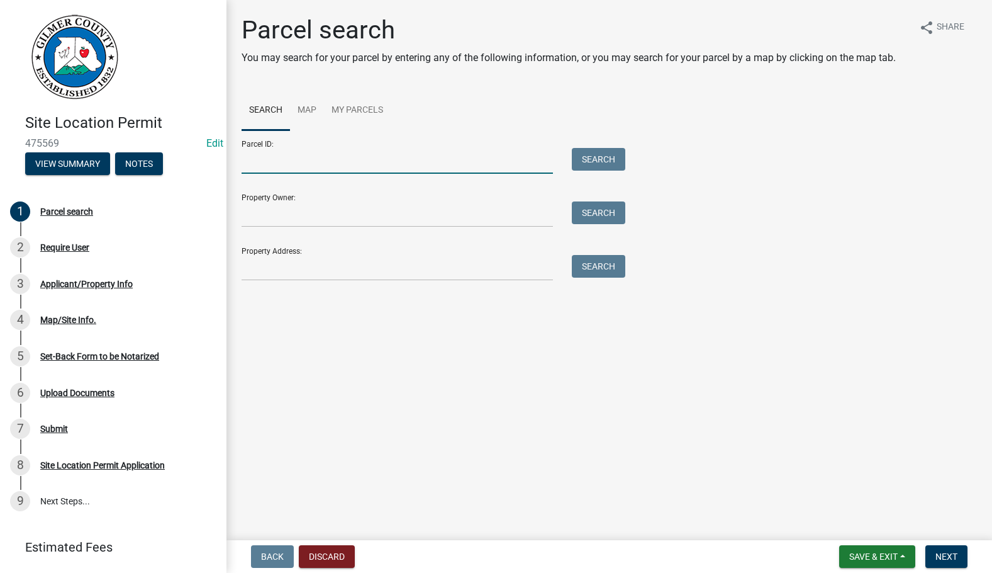
click at [278, 159] on input "Parcel ID:" at bounding box center [397, 161] width 311 height 26
paste input "3069b 011"
type input "3069b 011"
click at [597, 163] on button "Search" at bounding box center [598, 159] width 53 height 23
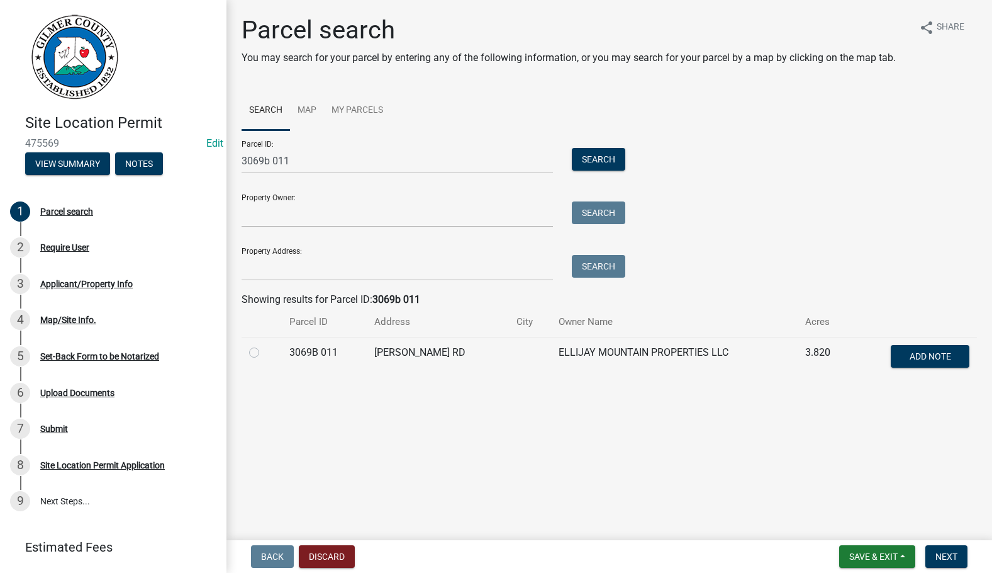
click at [264, 345] on label at bounding box center [264, 345] width 0 height 0
click at [264, 353] on 011 "radio" at bounding box center [268, 349] width 8 height 8
radio 011 "true"
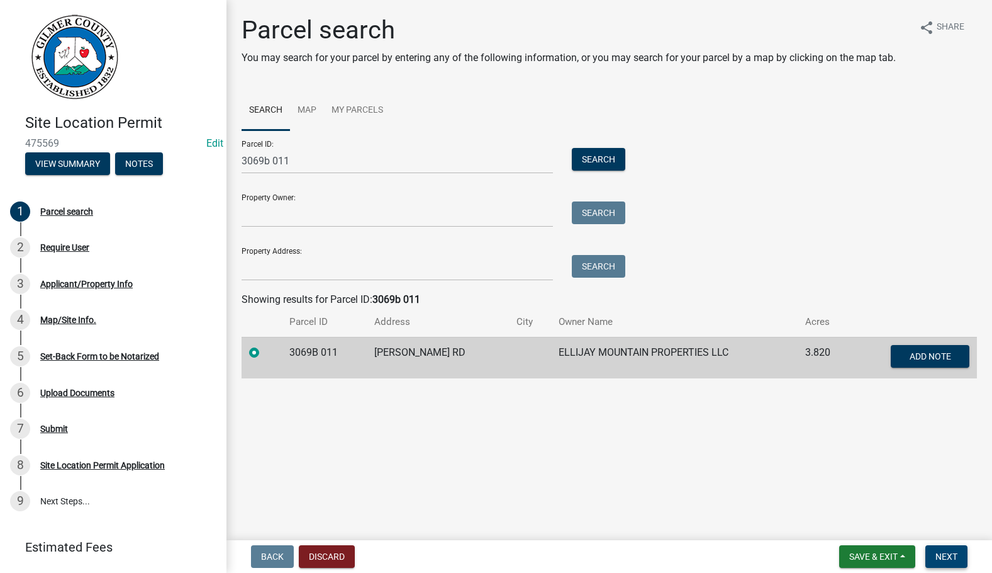
click at [941, 558] on span "Next" at bounding box center [947, 556] width 22 height 10
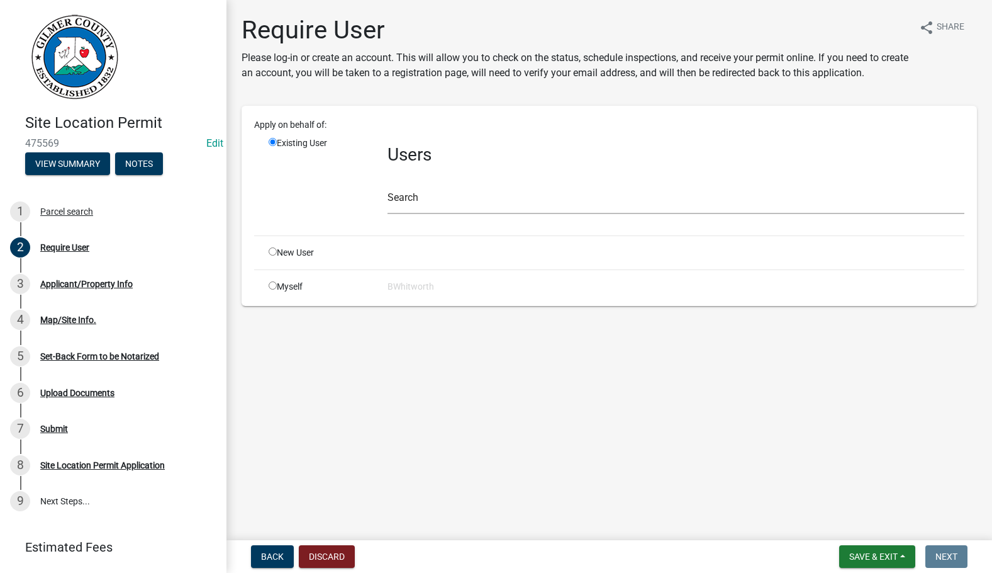
click at [272, 250] on input "radio" at bounding box center [273, 251] width 8 height 8
radio input "true"
radio input "false"
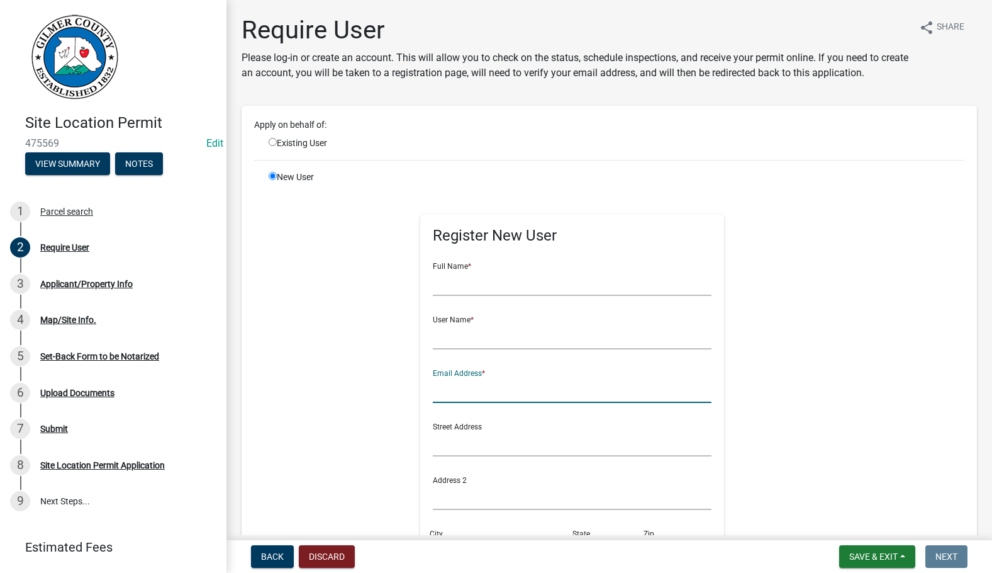
paste input "[EMAIL_ADDRESS][DOMAIN_NAME]"
type input "[EMAIL_ADDRESS][DOMAIN_NAME]"
click at [493, 286] on input "text" at bounding box center [572, 283] width 279 height 26
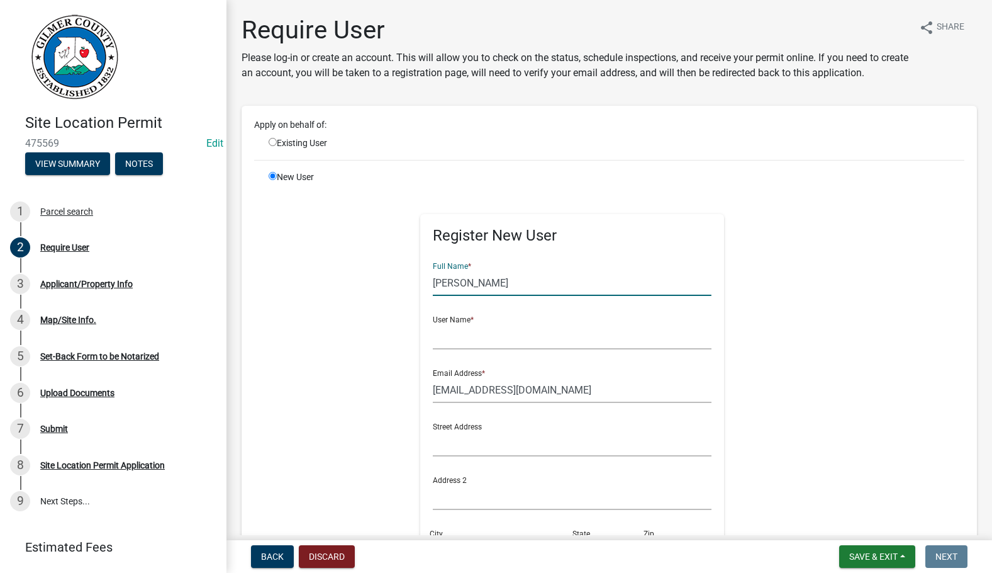
type input "[PERSON_NAME]"
type input "EMILYREECE*"
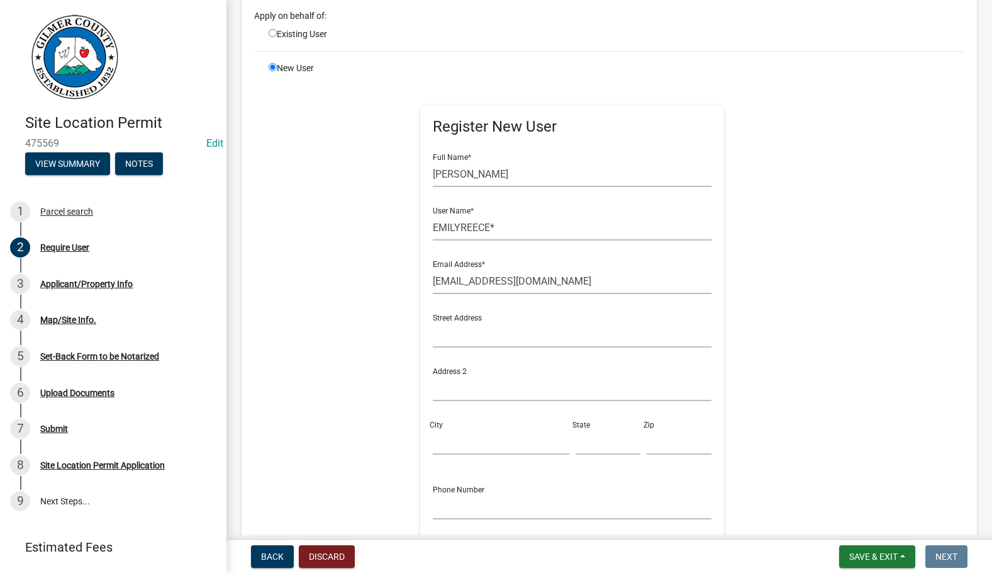
scroll to position [252, 0]
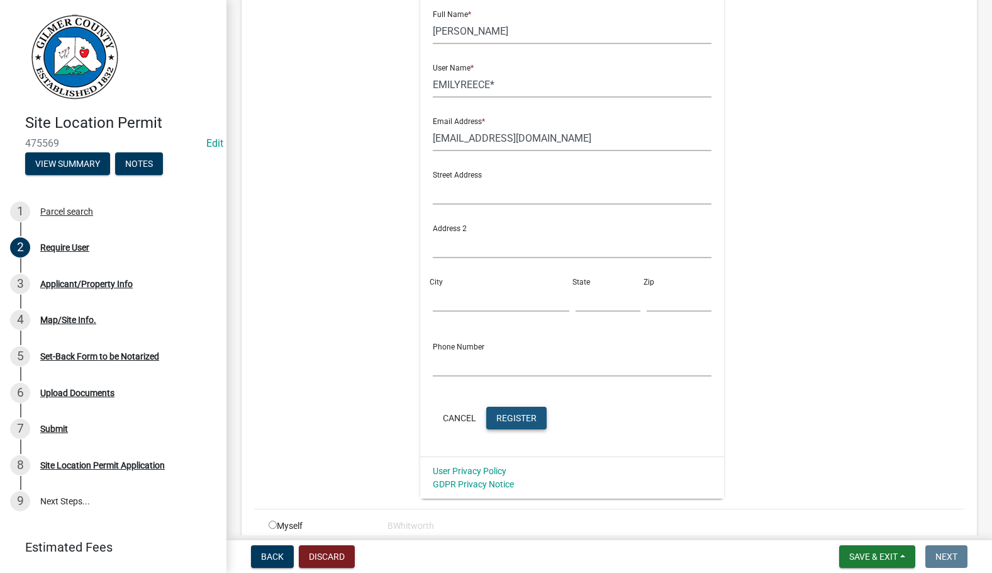
click at [520, 414] on span "Register" at bounding box center [516, 417] width 40 height 10
click at [527, 418] on span "Register" at bounding box center [516, 417] width 40 height 10
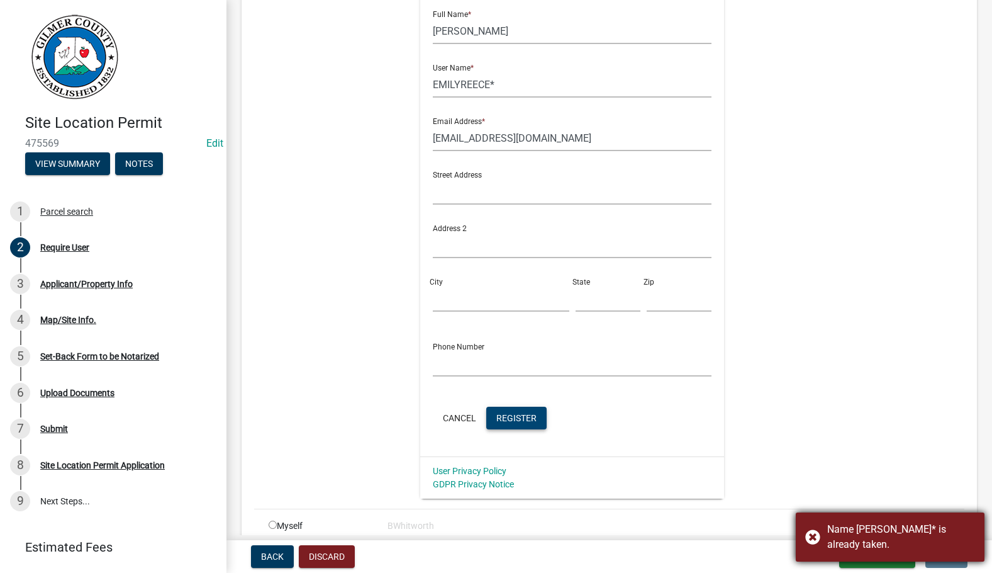
click at [819, 534] on div "Name [PERSON_NAME]* is already taken." at bounding box center [890, 536] width 189 height 49
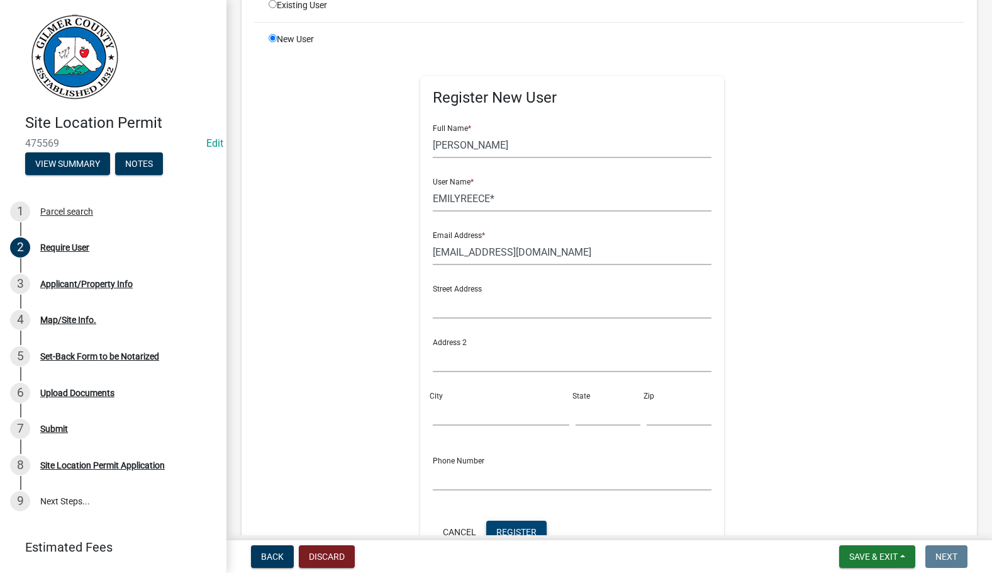
scroll to position [0, 0]
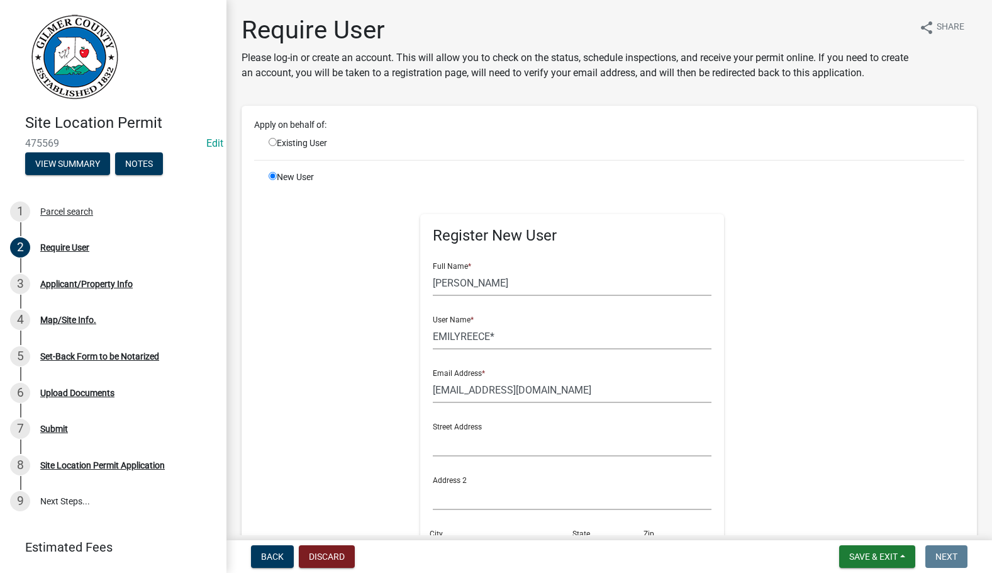
click at [271, 142] on input "radio" at bounding box center [273, 142] width 8 height 8
radio input "true"
radio input "false"
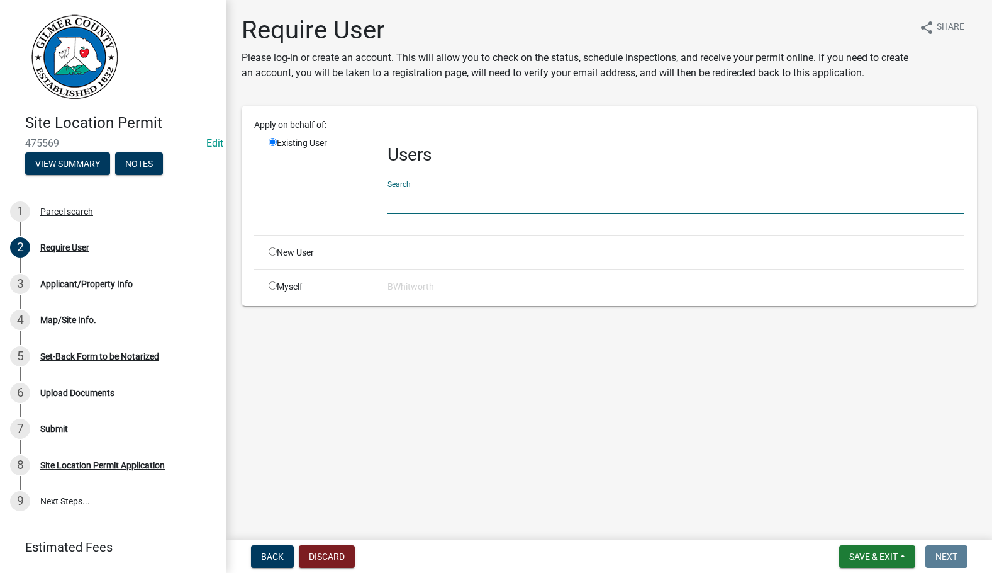
click at [455, 209] on input "text" at bounding box center [676, 201] width 577 height 26
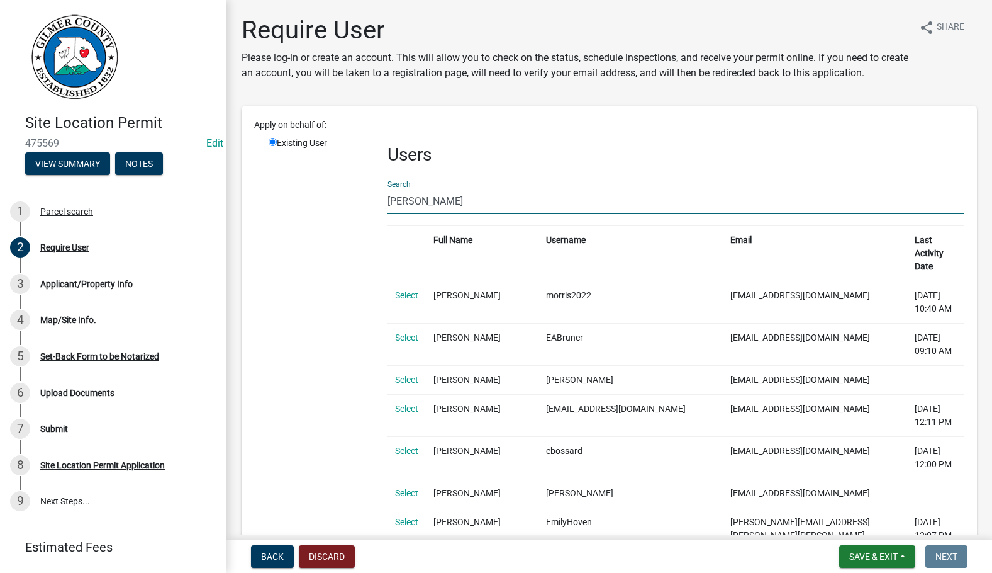
type input "[PERSON_NAME]"
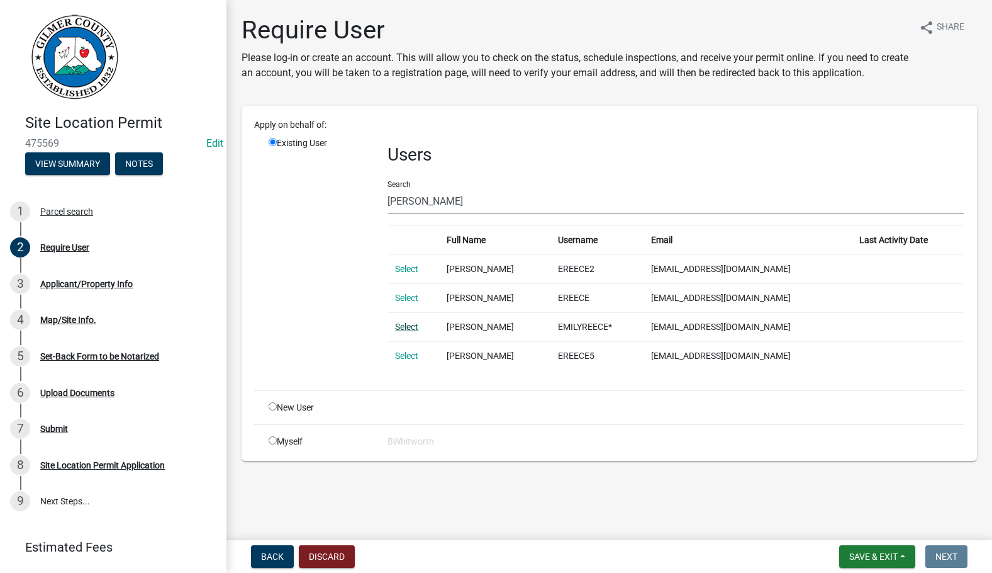
click at [405, 326] on link "Select" at bounding box center [406, 327] width 23 height 10
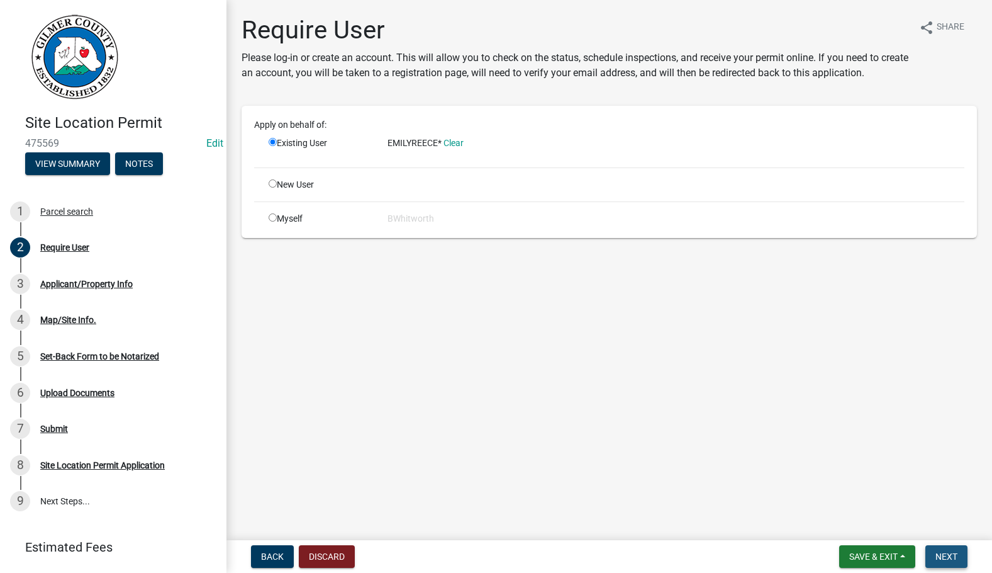
drag, startPoint x: 946, startPoint y: 546, endPoint x: 933, endPoint y: 538, distance: 15.8
click at [946, 543] on nav "Back Discard Save & Exit Save Save & Exit Next" at bounding box center [610, 556] width 766 height 33
click at [942, 554] on span "Next" at bounding box center [947, 556] width 22 height 10
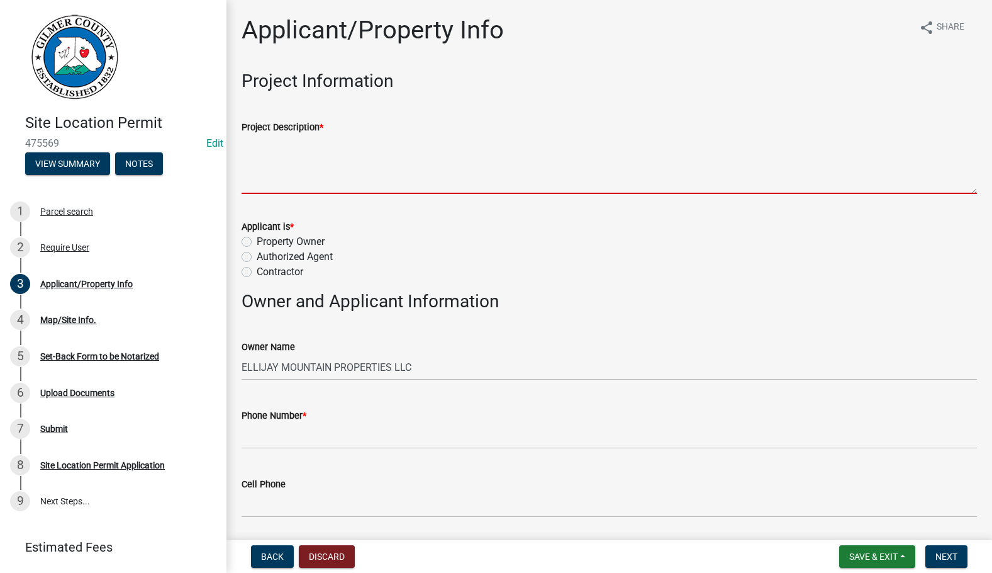
click at [279, 159] on textarea "Project Description *" at bounding box center [610, 164] width 736 height 59
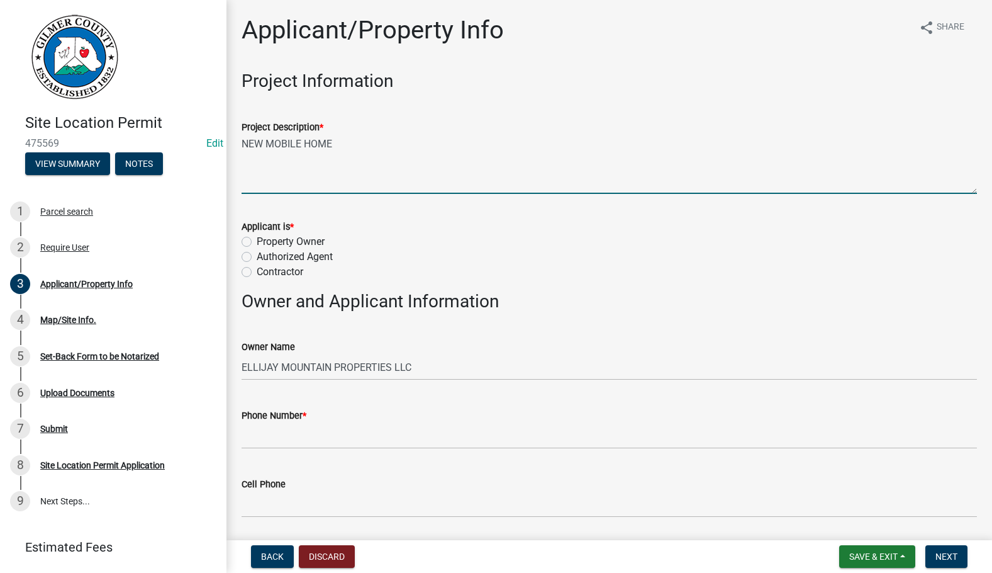
type textarea "NEW MOBILE HOME"
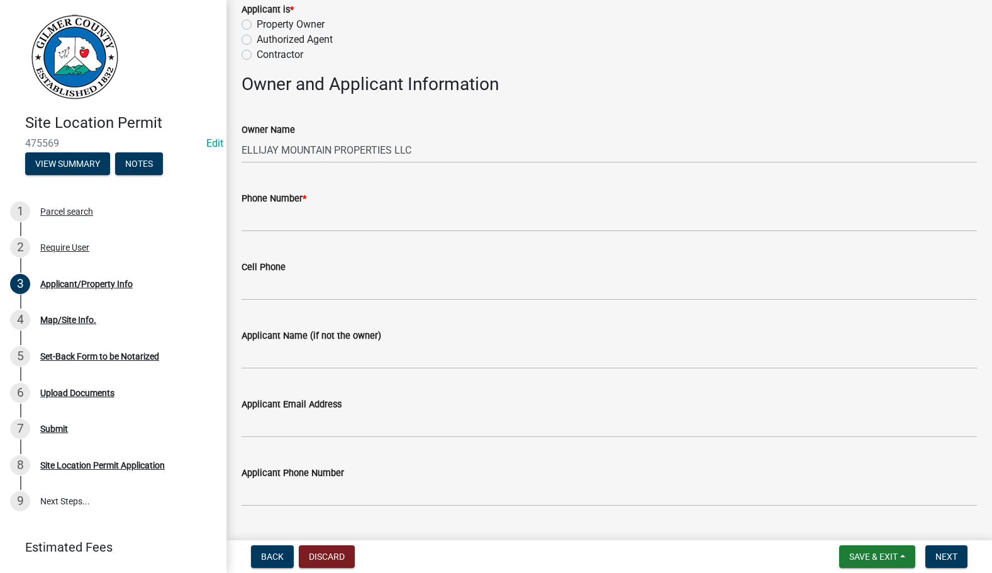
scroll to position [252, 0]
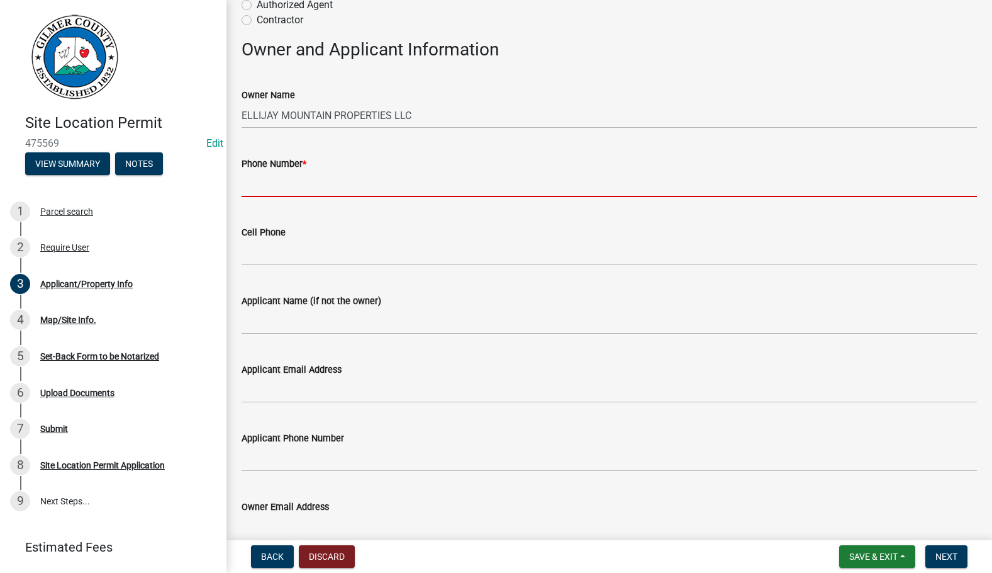
click at [328, 180] on input "Phone Number *" at bounding box center [610, 184] width 736 height 26
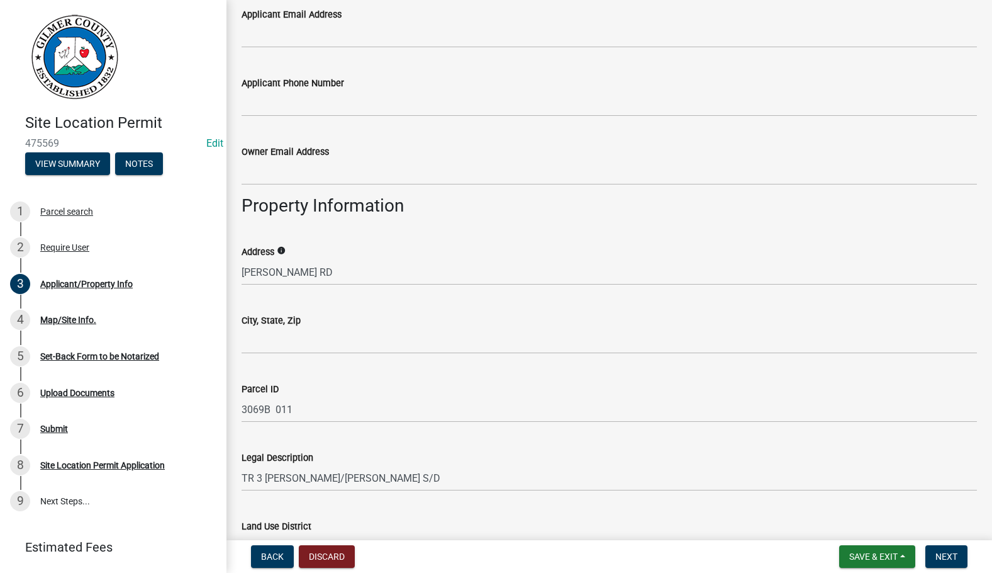
scroll to position [629, 0]
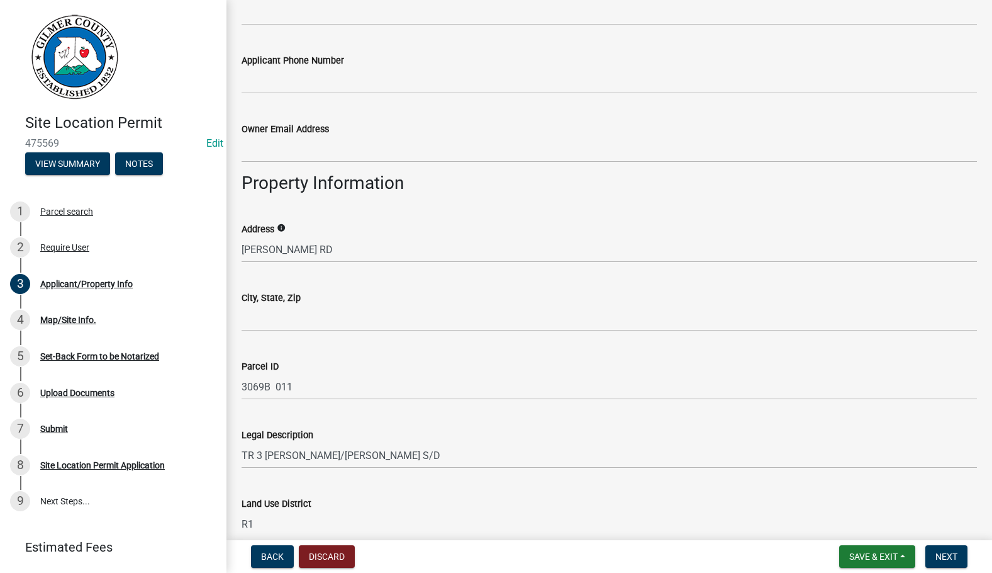
type input "[PHONE_NUMBER]"
click at [242, 247] on input "[PERSON_NAME] RD" at bounding box center [610, 250] width 736 height 26
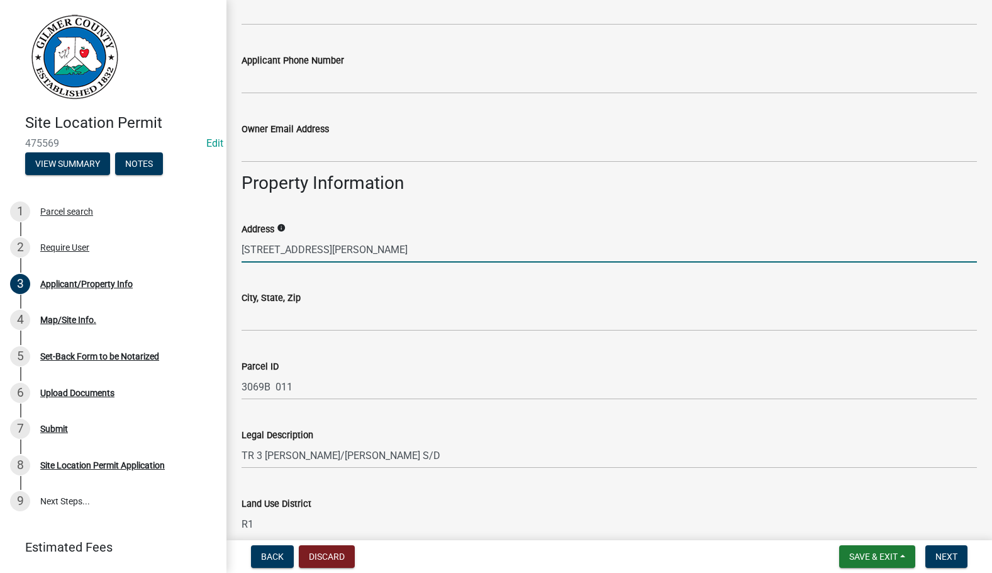
type input "[STREET_ADDRESS][PERSON_NAME]"
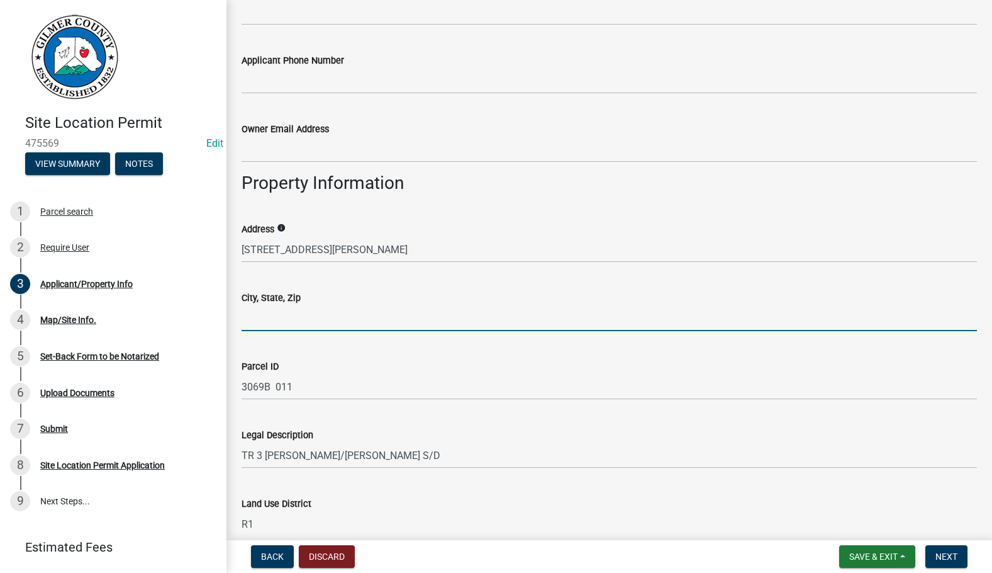
click at [305, 312] on input "City, State, Zip" at bounding box center [610, 318] width 736 height 26
type input "TALKING ROCK 30175"
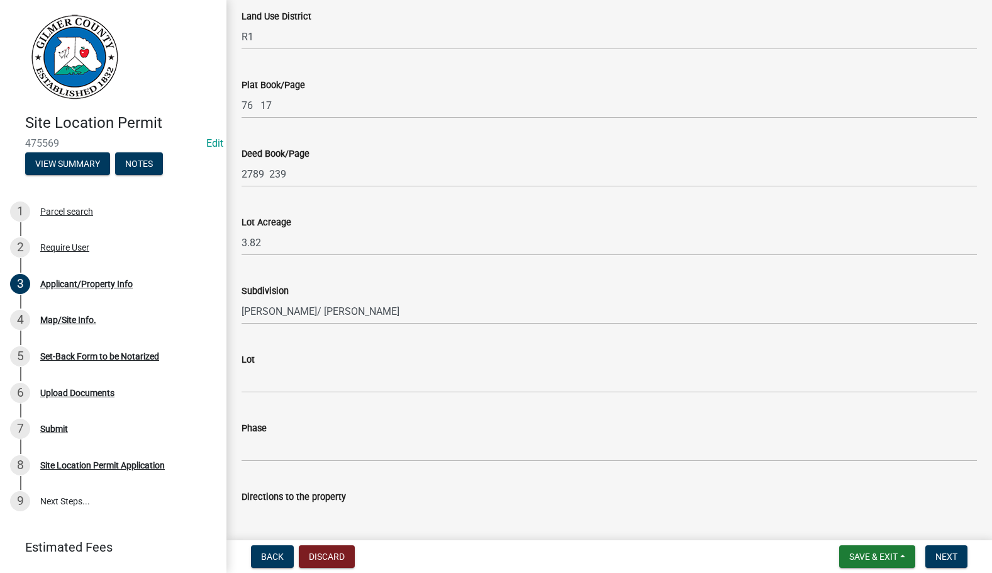
scroll to position [1204, 0]
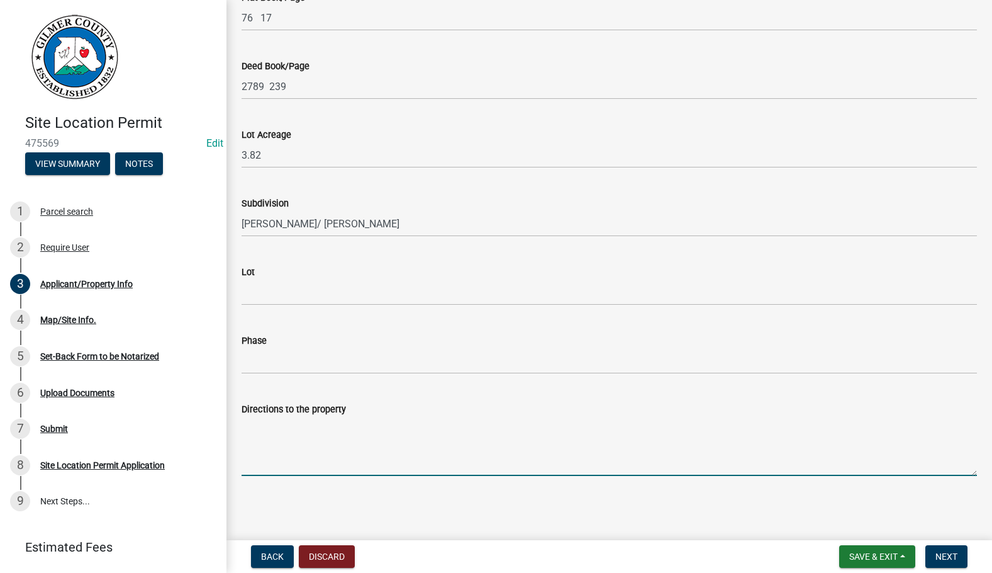
click at [299, 432] on textarea "Directions to the property" at bounding box center [610, 446] width 736 height 59
paste textarea "YUKON, RT ON [PERSON_NAME] RD, RT ON [PERSON_NAME] RD, PROPERTY ON RT"
type textarea "YUKON, RT ON [PERSON_NAME] RD, RT ON [PERSON_NAME] RD, PROPERTY ON RT"
click at [954, 556] on span "Next" at bounding box center [947, 556] width 22 height 10
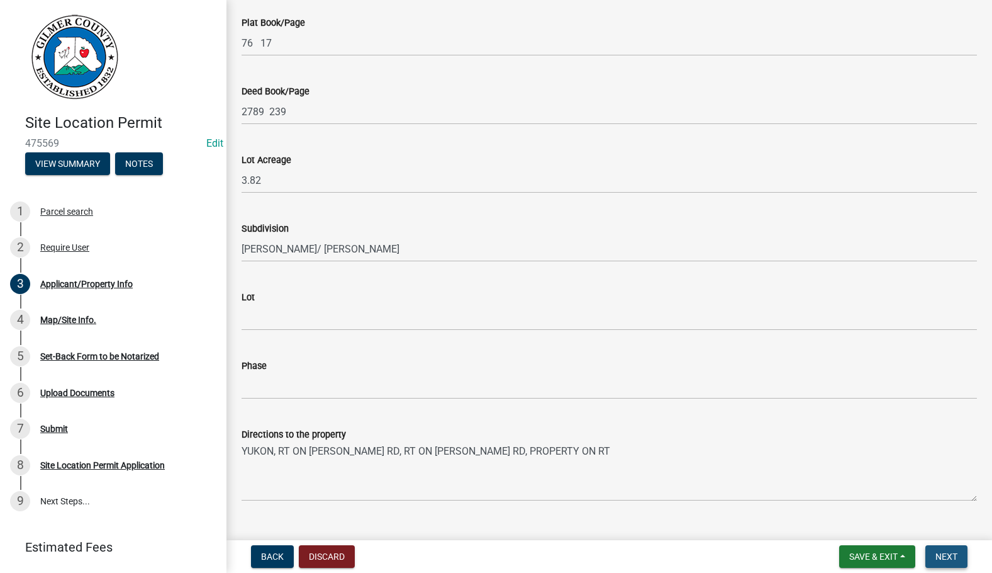
scroll to position [1229, 0]
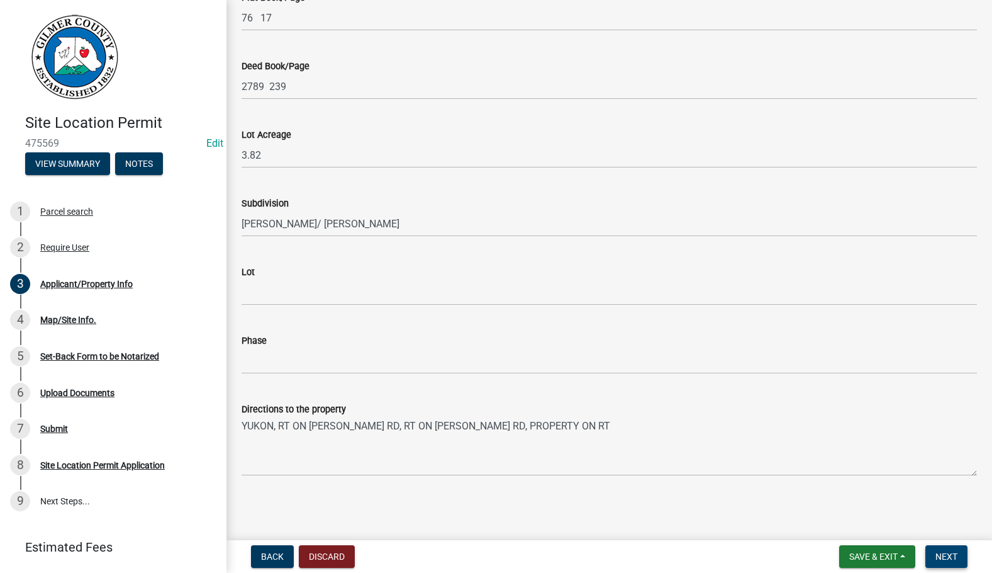
click at [940, 558] on span "Next" at bounding box center [947, 556] width 22 height 10
click at [947, 556] on span "Next" at bounding box center [947, 556] width 22 height 10
click at [960, 551] on button "Next" at bounding box center [947, 556] width 42 height 23
drag, startPoint x: 959, startPoint y: 551, endPoint x: 731, endPoint y: 423, distance: 261.2
click at [957, 551] on button "Next" at bounding box center [947, 556] width 42 height 23
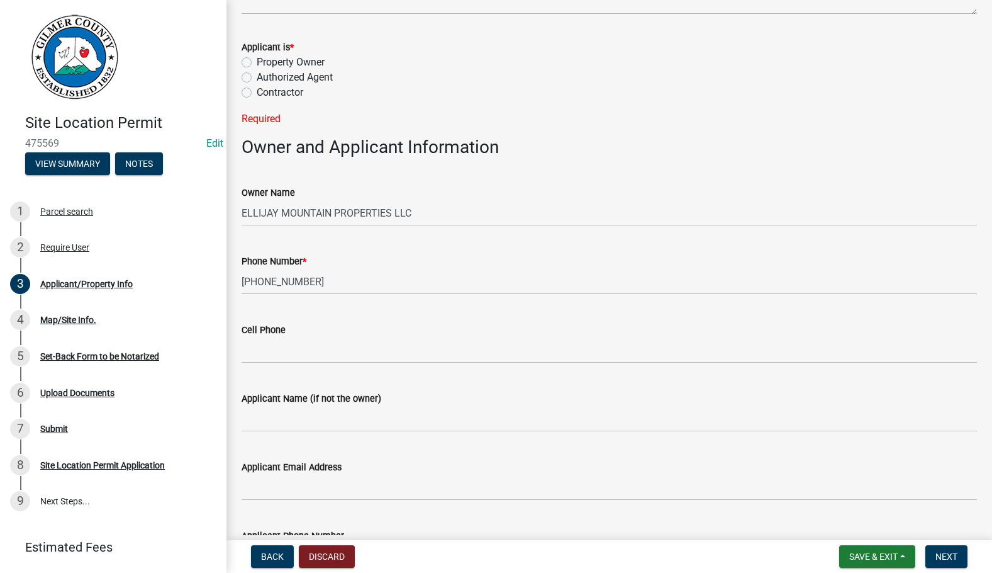
scroll to position [0, 0]
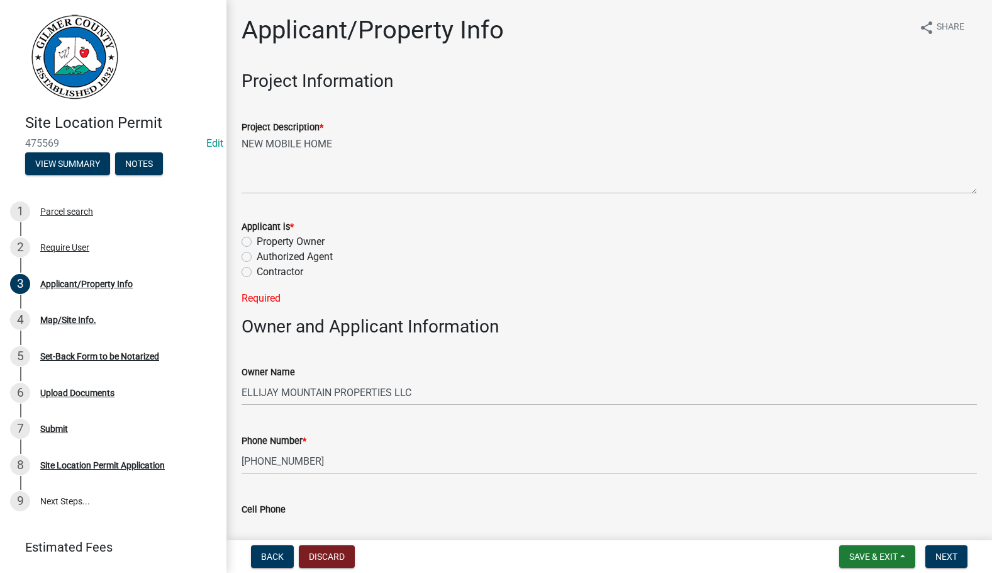
click at [257, 242] on label "Property Owner" at bounding box center [291, 241] width 68 height 15
click at [257, 242] on input "Property Owner" at bounding box center [261, 238] width 8 height 8
radio input "true"
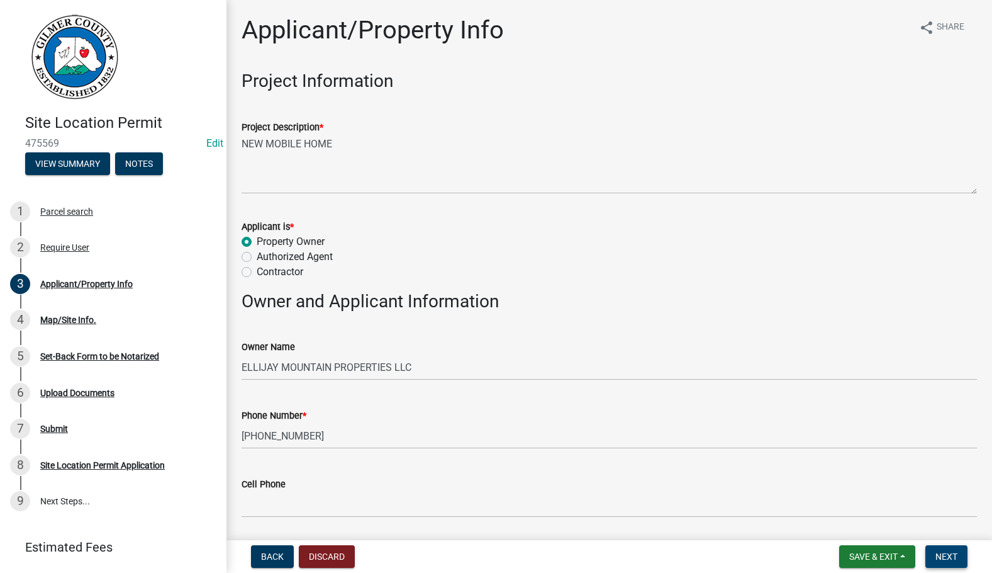
click at [940, 556] on span "Next" at bounding box center [947, 556] width 22 height 10
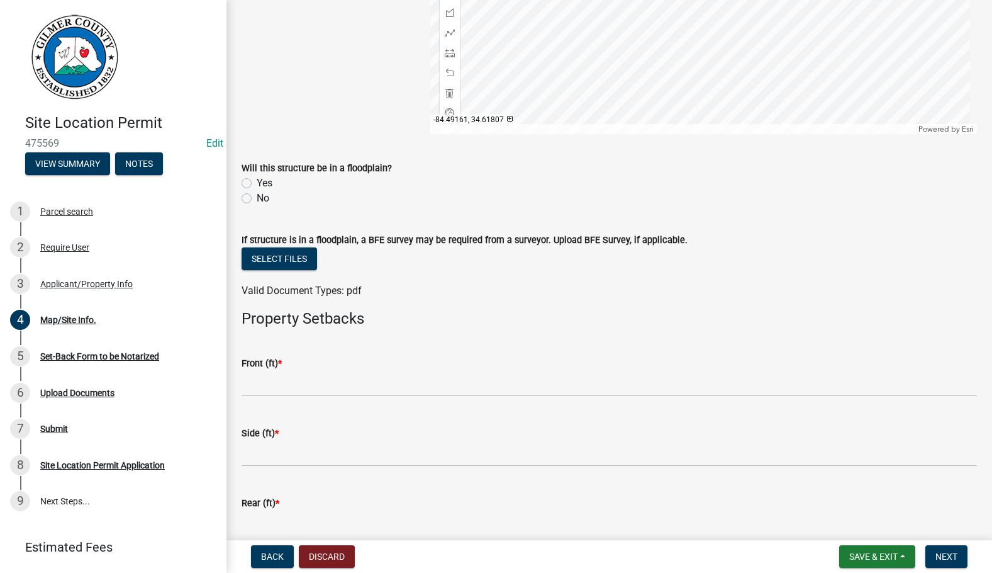
scroll to position [440, 0]
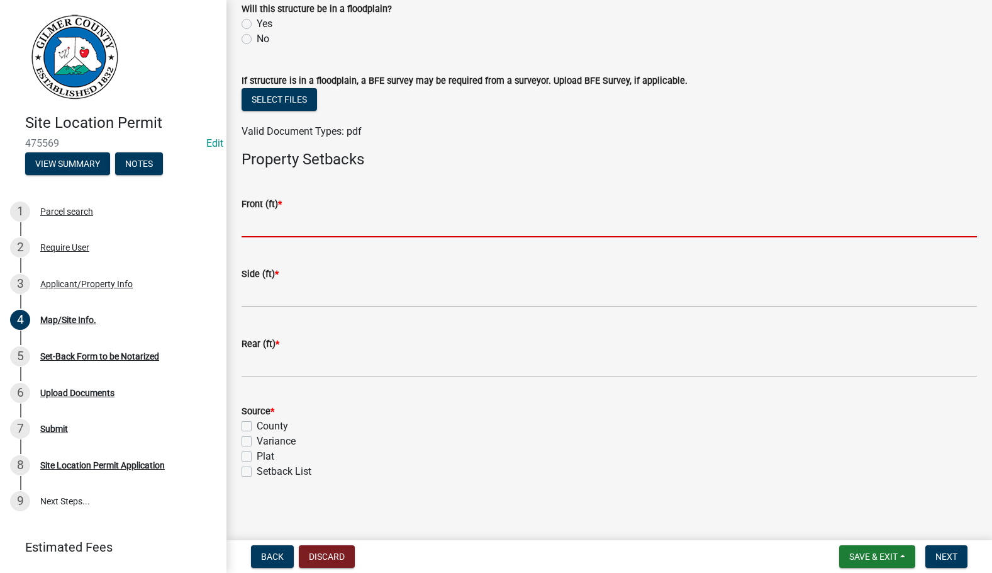
click at [376, 222] on input "text" at bounding box center [610, 224] width 736 height 26
type input "40"
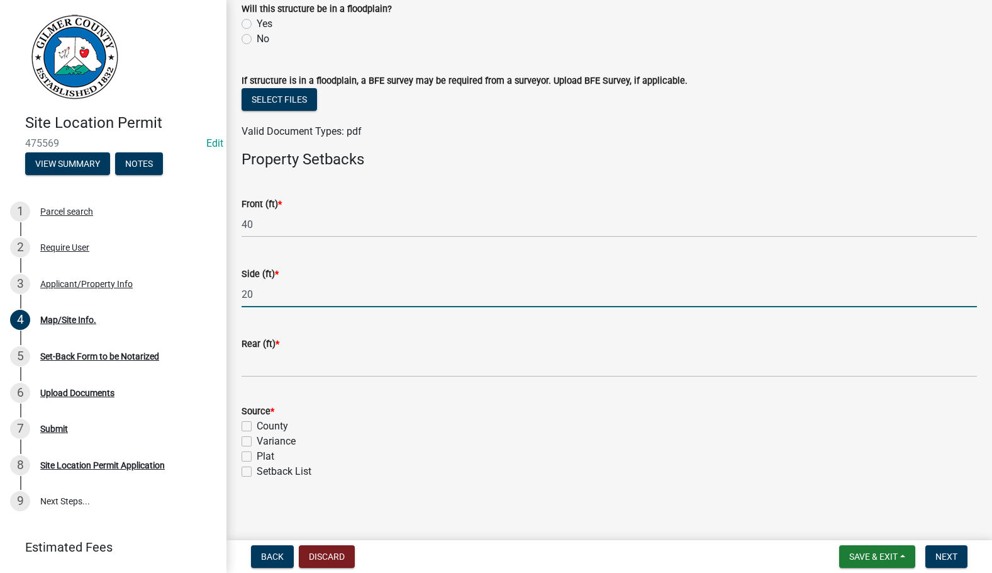
type input "20"
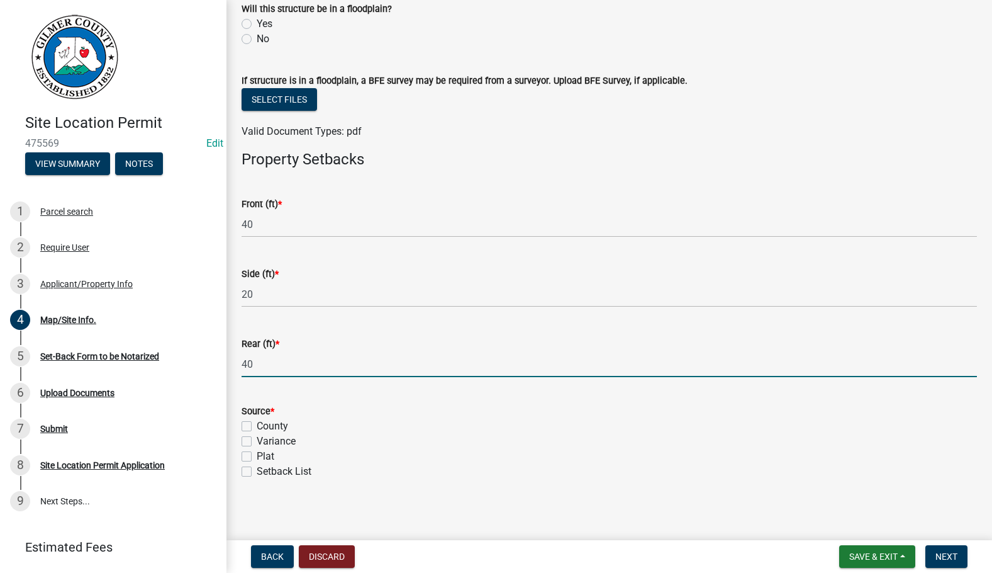
type input "40"
drag, startPoint x: 245, startPoint y: 427, endPoint x: 253, endPoint y: 430, distance: 8.8
click at [257, 427] on label "County" at bounding box center [272, 425] width 31 height 15
click at [257, 427] on input "County" at bounding box center [261, 422] width 8 height 8
checkbox input "true"
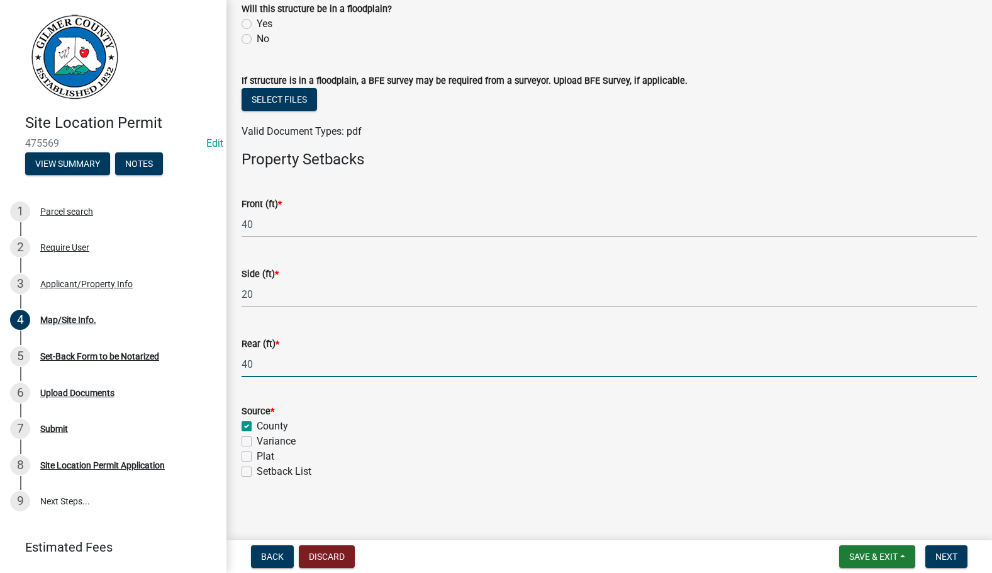
checkbox input "false"
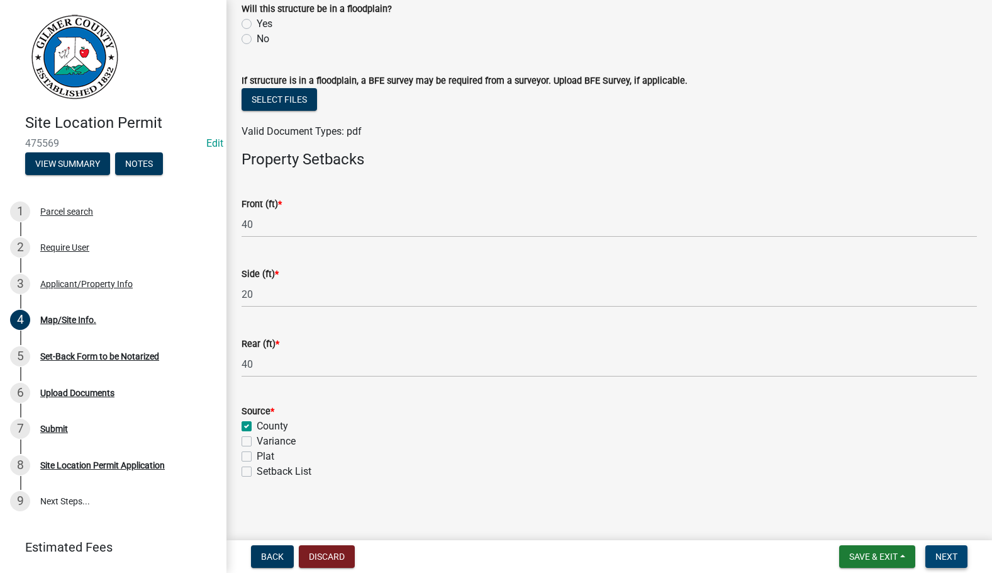
click at [955, 555] on span "Next" at bounding box center [947, 556] width 22 height 10
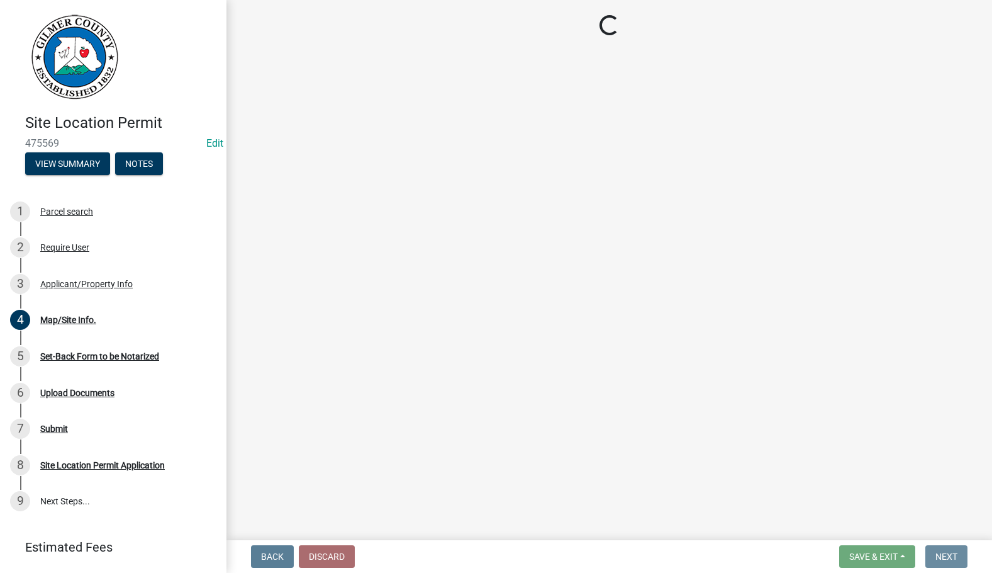
scroll to position [0, 0]
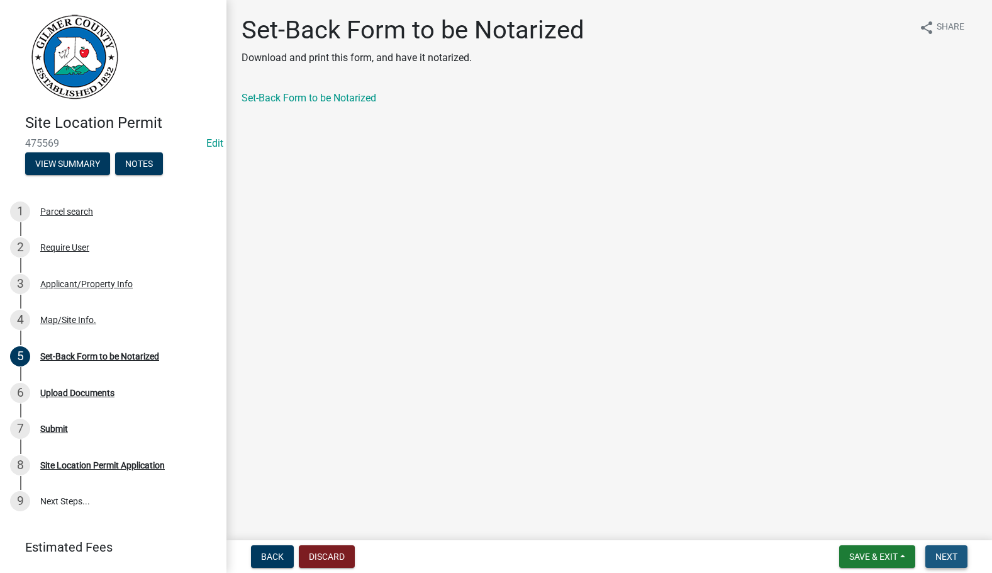
click at [956, 554] on span "Next" at bounding box center [947, 556] width 22 height 10
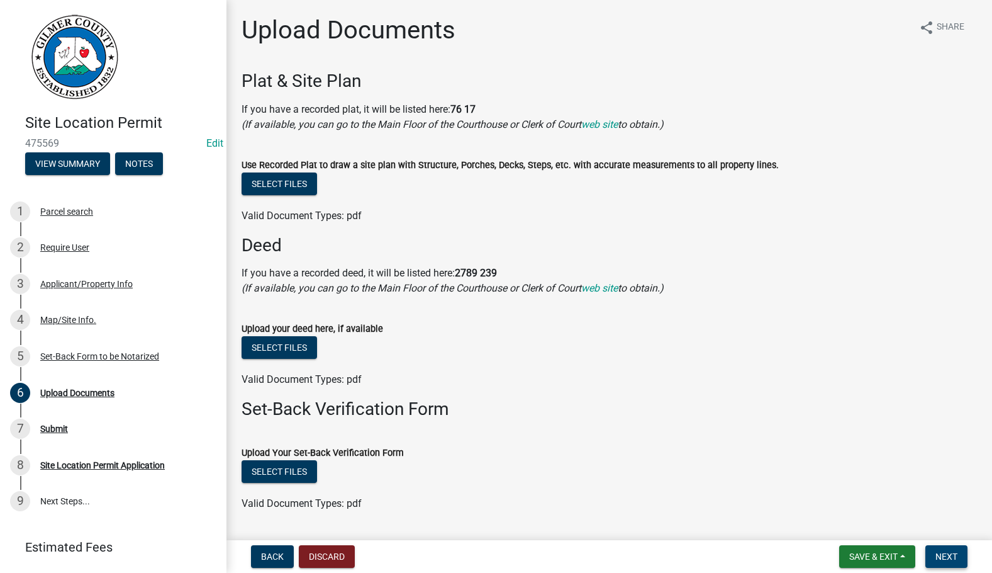
click at [956, 554] on span "Next" at bounding box center [947, 556] width 22 height 10
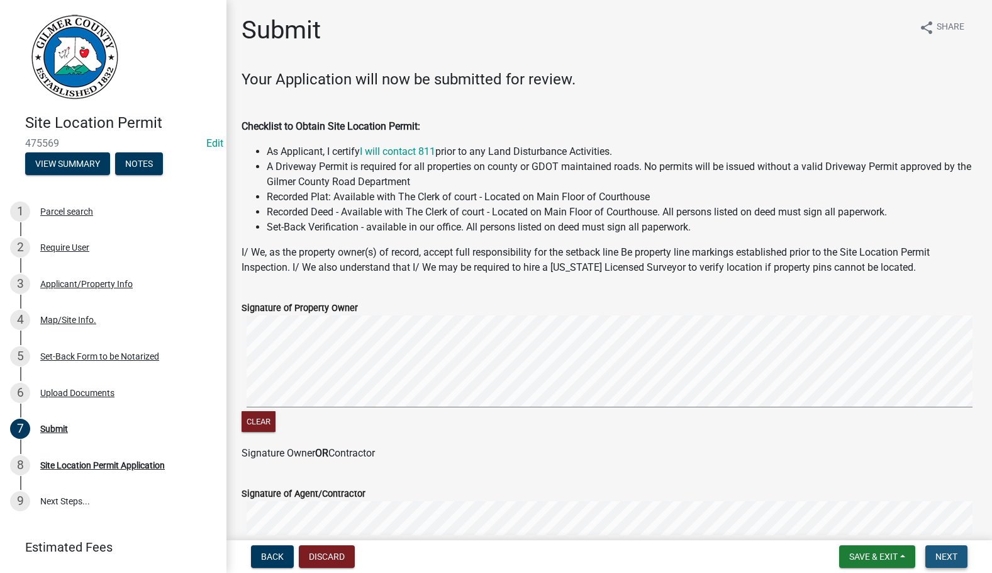
click at [956, 554] on span "Next" at bounding box center [947, 556] width 22 height 10
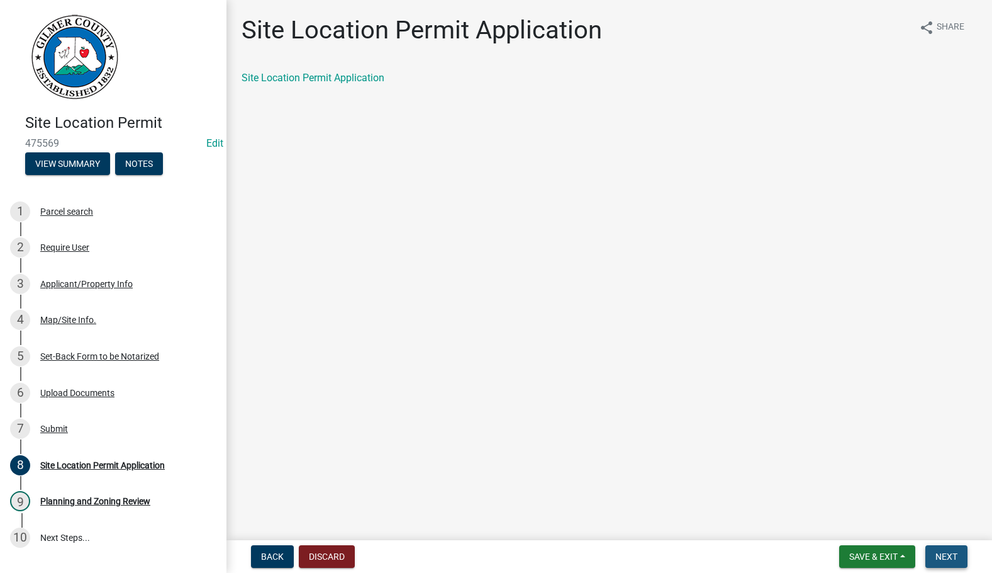
click at [956, 554] on span "Next" at bounding box center [947, 556] width 22 height 10
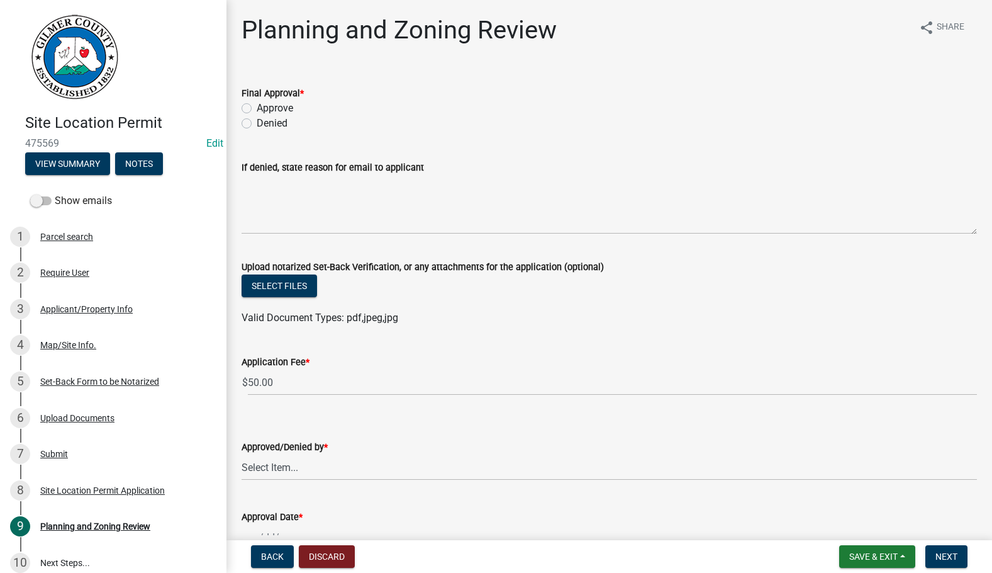
click at [257, 107] on label "Approve" at bounding box center [275, 108] width 36 height 15
click at [257, 107] on input "Approve" at bounding box center [261, 105] width 8 height 8
radio input "true"
click at [284, 461] on select "Select Item... Andrew Mathis Art Wlochowski Becky Whitworth Joe Bouhl Karen Hen…" at bounding box center [610, 467] width 736 height 26
click at [242, 454] on select "Select Item... Andrew Mathis Art Wlochowski Becky Whitworth Joe Bouhl Karen Hen…" at bounding box center [610, 467] width 736 height 26
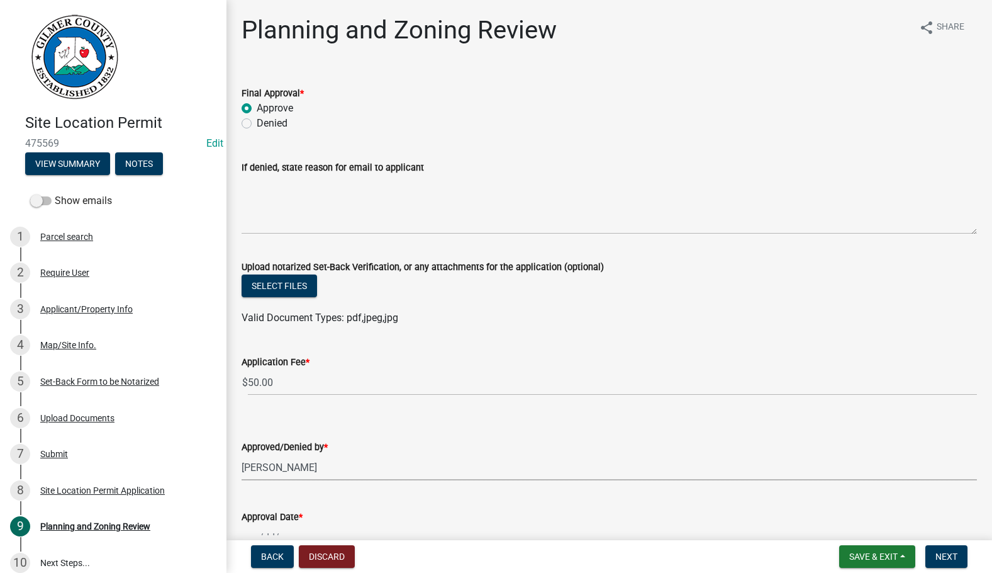
select select "f66b4cef-93c9-440c-84d8-a2c8d35cb7c1"
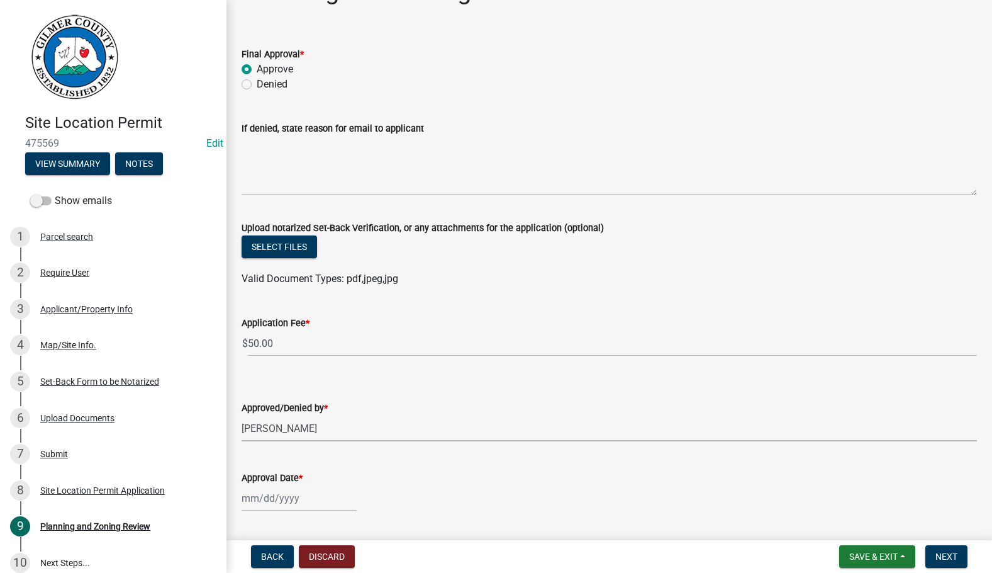
scroll to position [76, 0]
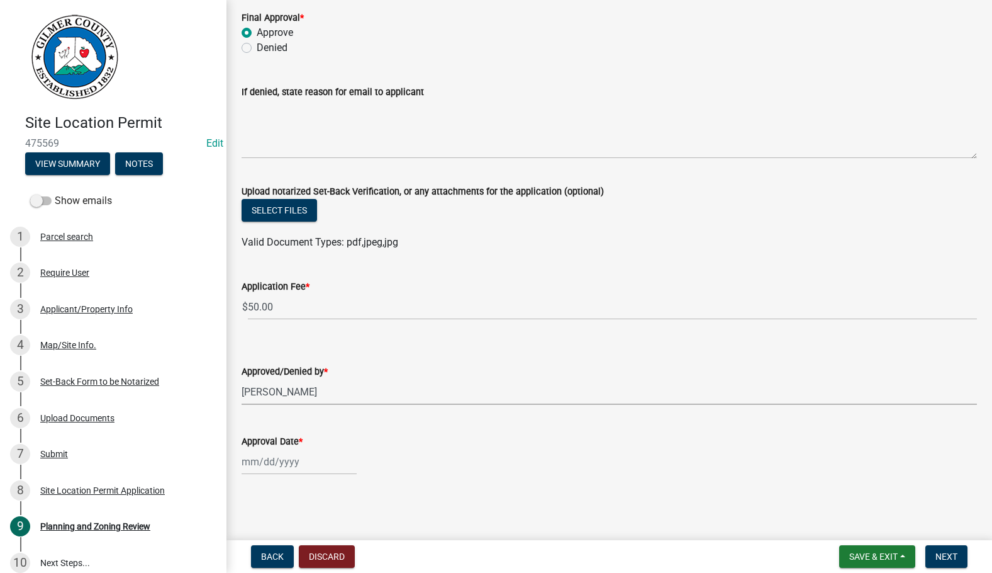
click at [272, 464] on div at bounding box center [299, 462] width 115 height 26
select select "9"
select select "2025"
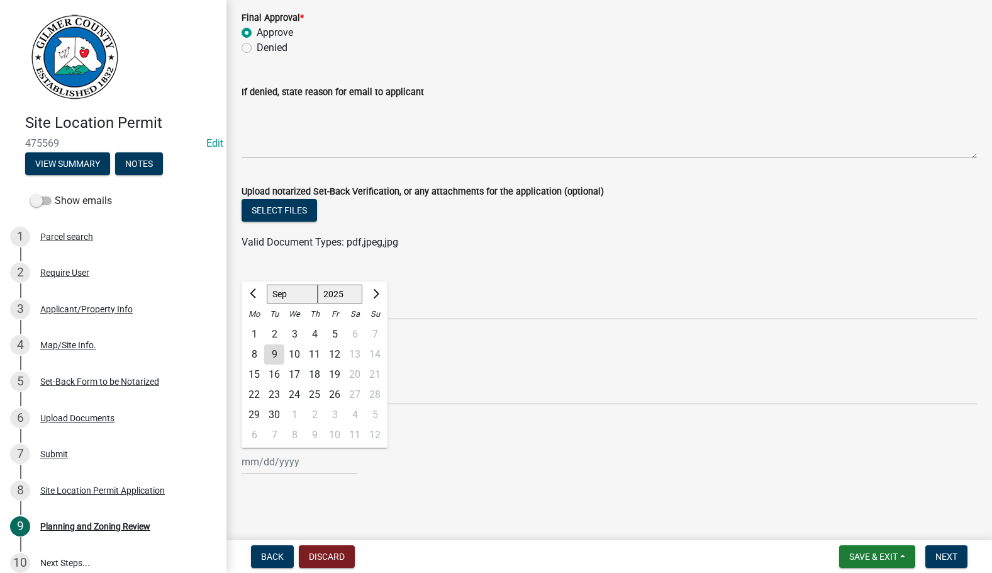
drag, startPoint x: 272, startPoint y: 350, endPoint x: 289, endPoint y: 364, distance: 22.3
click at [274, 351] on div "9" at bounding box center [274, 354] width 20 height 20
type input "09/09/2025"
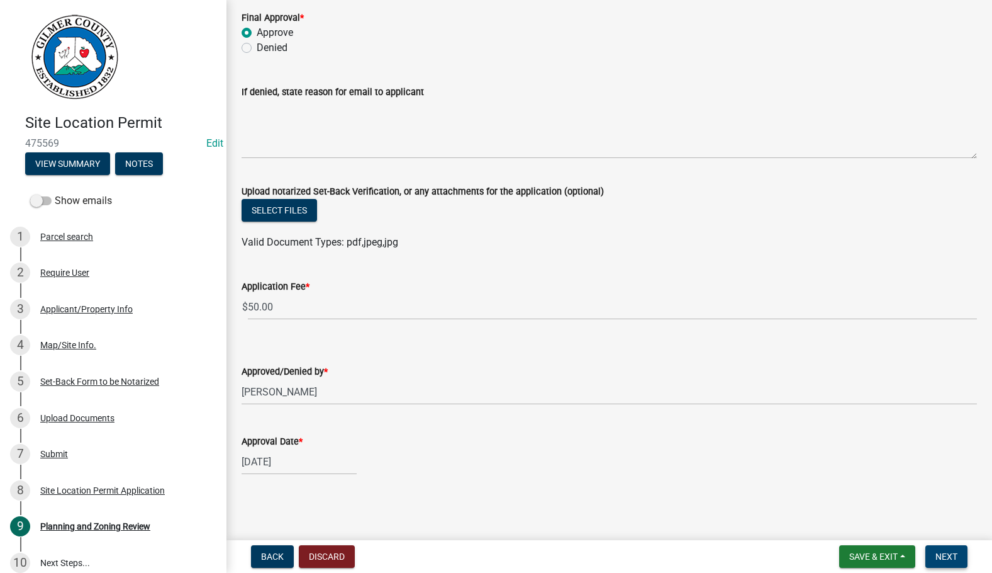
click at [951, 551] on span "Next" at bounding box center [947, 556] width 22 height 10
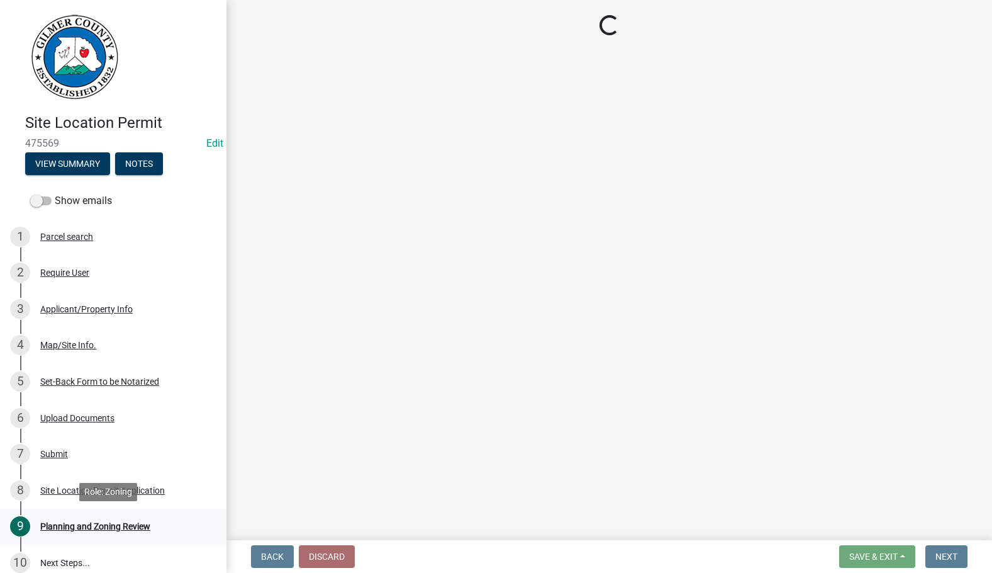
select select "2: 1"
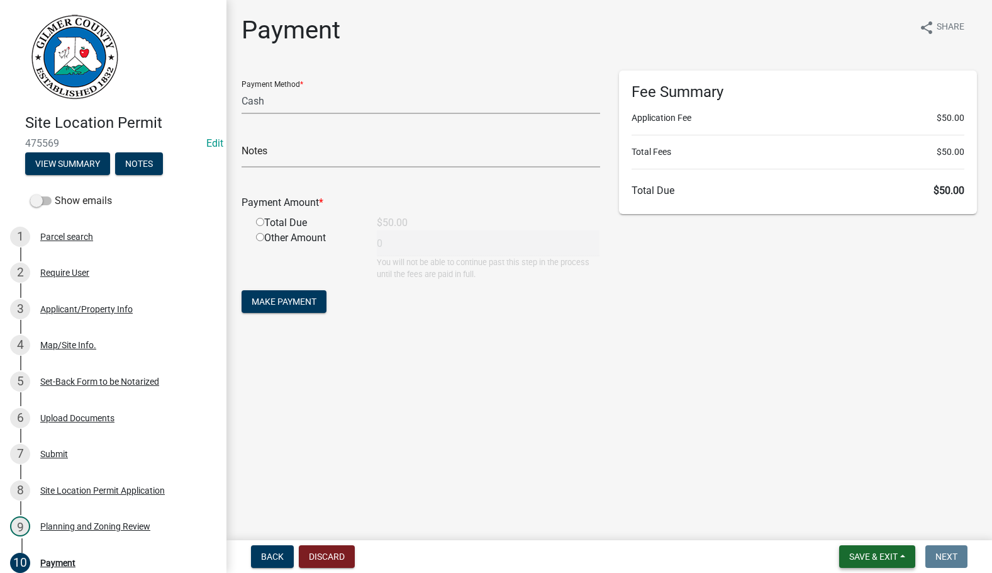
click at [881, 553] on span "Save & Exit" at bounding box center [874, 556] width 48 height 10
click at [882, 531] on button "Save & Exit" at bounding box center [865, 523] width 101 height 30
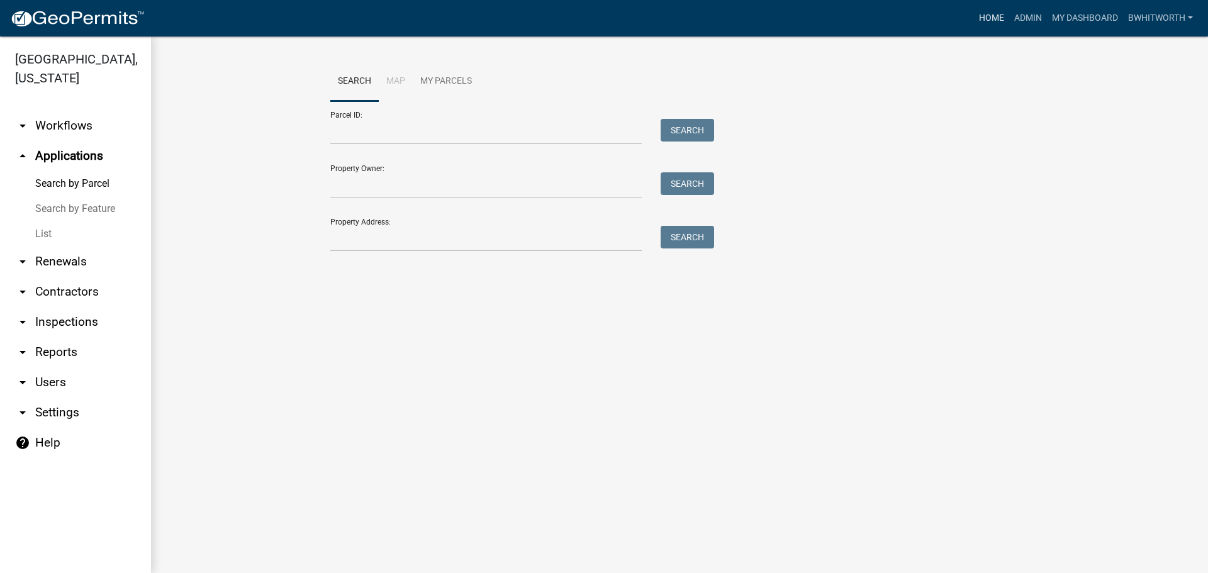
click at [984, 14] on link "Home" at bounding box center [991, 18] width 35 height 24
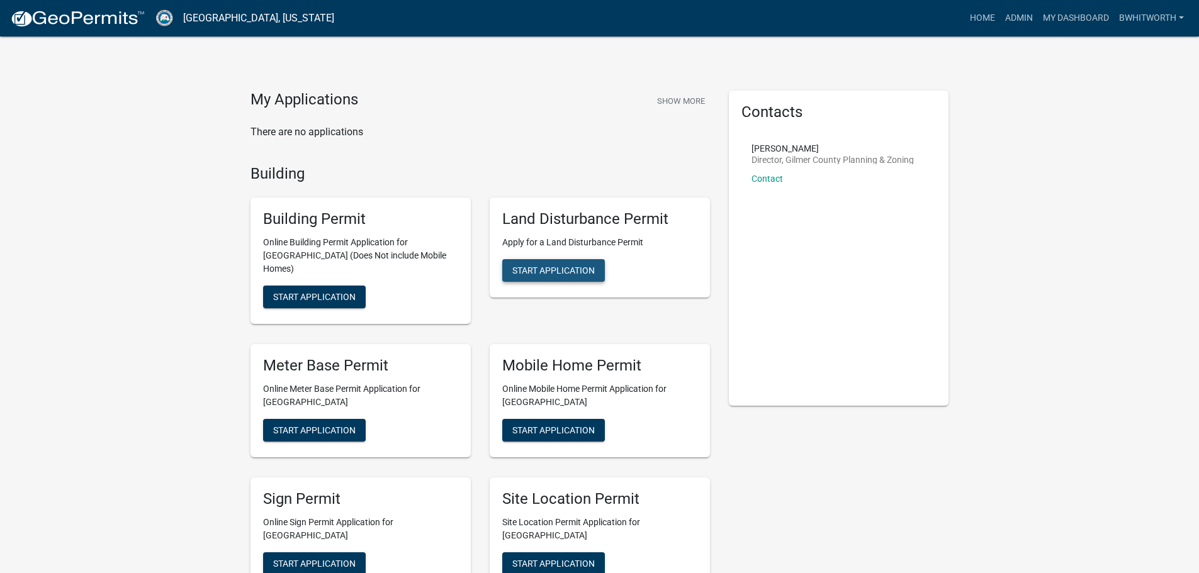
click at [534, 267] on span "Start Application" at bounding box center [553, 271] width 82 height 10
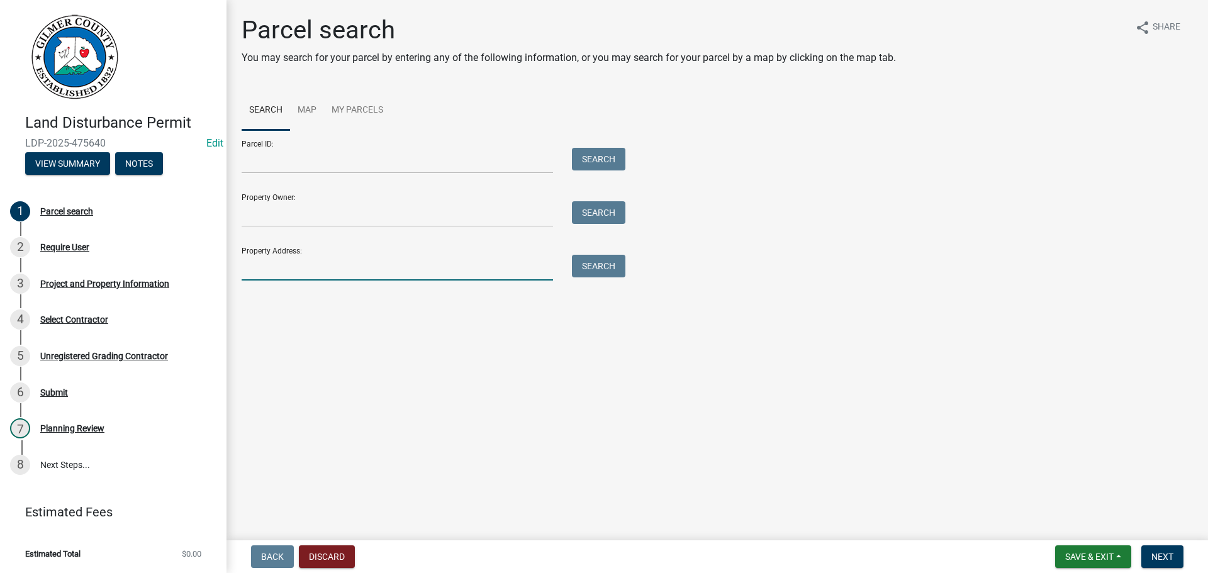
click at [342, 269] on input "Property Address:" at bounding box center [397, 268] width 311 height 26
click at [315, 163] on input "Parcel ID:" at bounding box center [397, 161] width 311 height 26
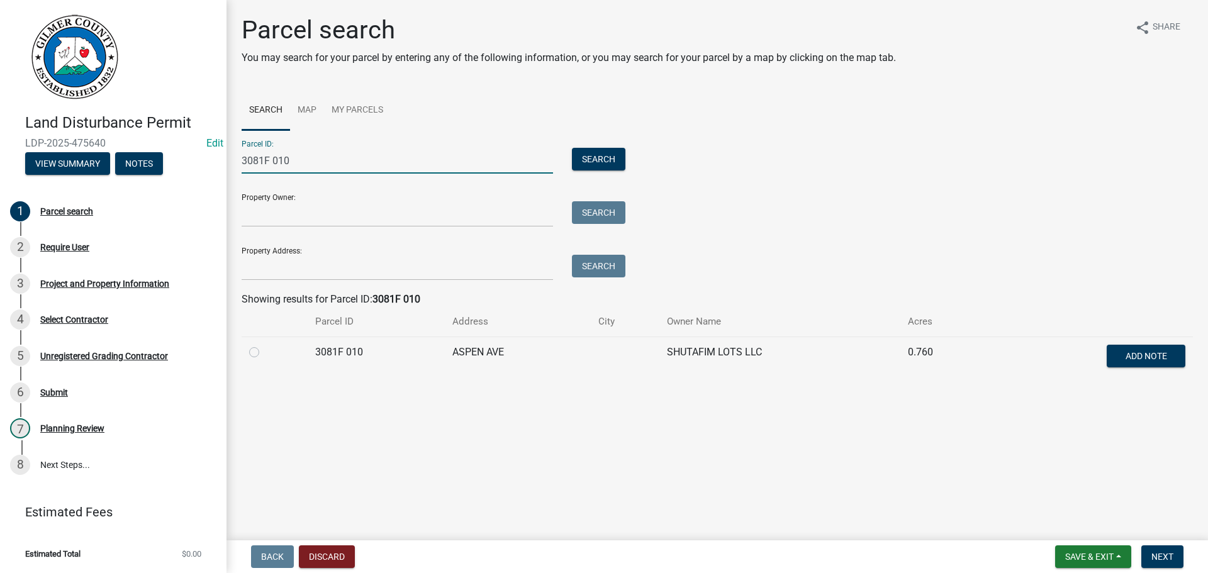
type input "3081F 010"
click at [264, 345] on label at bounding box center [264, 345] width 0 height 0
click at [264, 352] on 010 "radio" at bounding box center [268, 349] width 8 height 8
radio 010 "true"
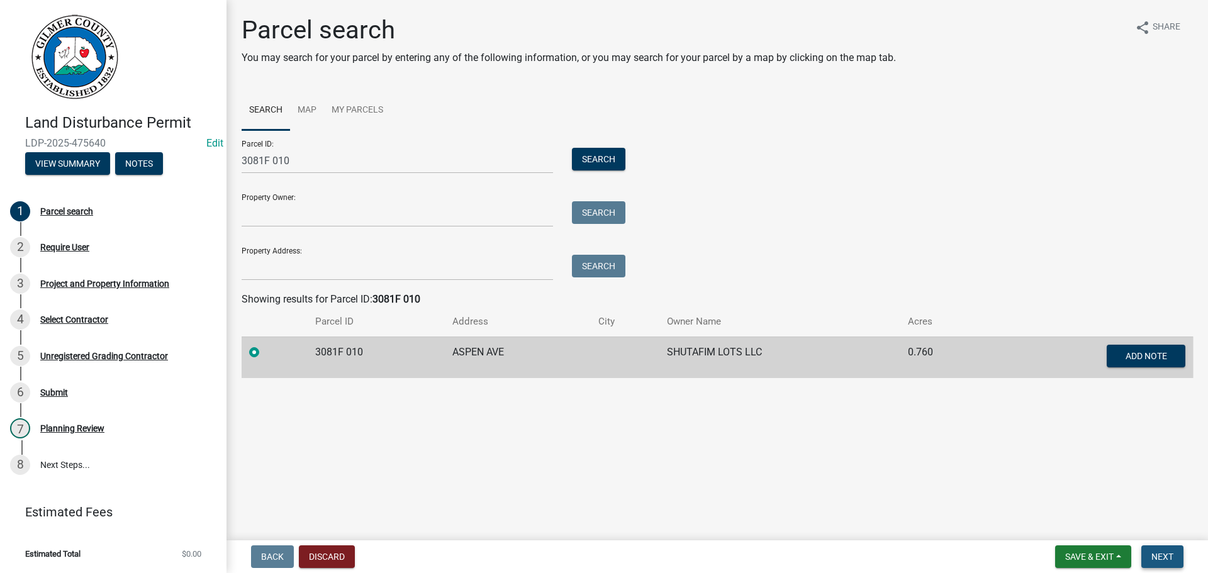
click at [1162, 554] on span "Next" at bounding box center [1163, 557] width 22 height 10
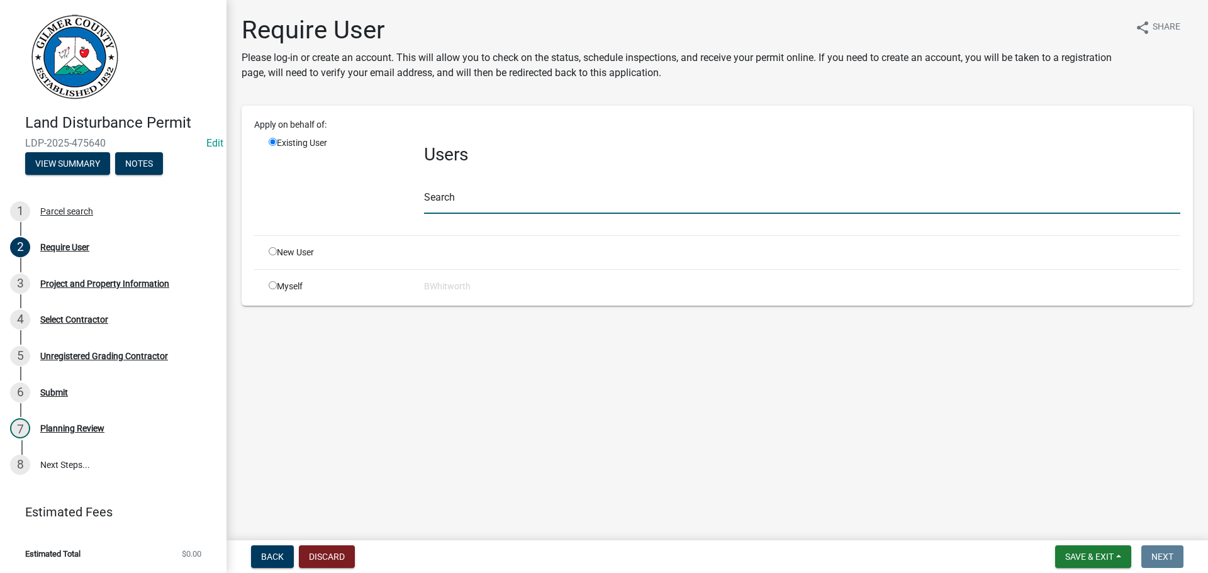
click at [505, 209] on input "text" at bounding box center [802, 201] width 756 height 26
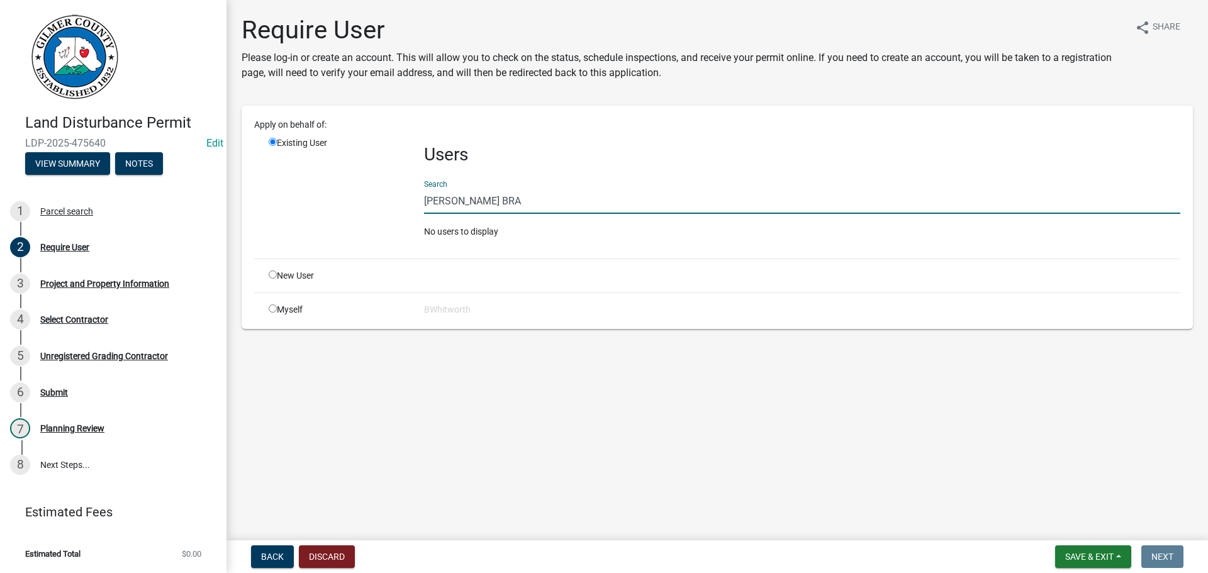
type input "DERREK BRA"
click at [274, 274] on input "radio" at bounding box center [273, 275] width 8 height 8
radio input "true"
radio input "false"
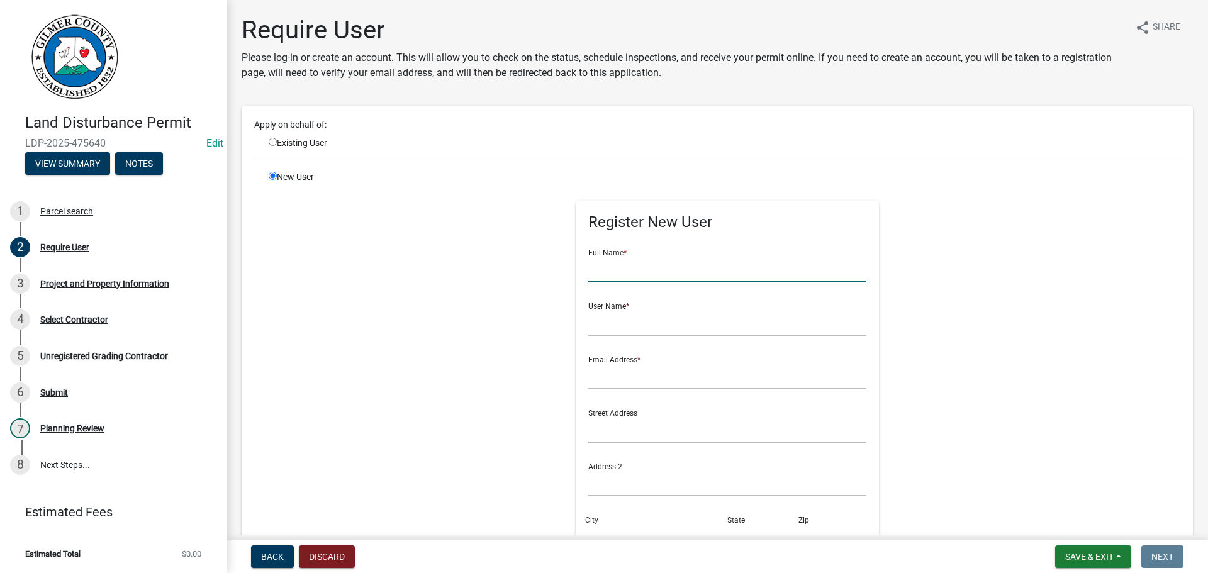
click at [632, 275] on input "text" at bounding box center [727, 270] width 279 height 26
type input "DERREK BRACEWELL"
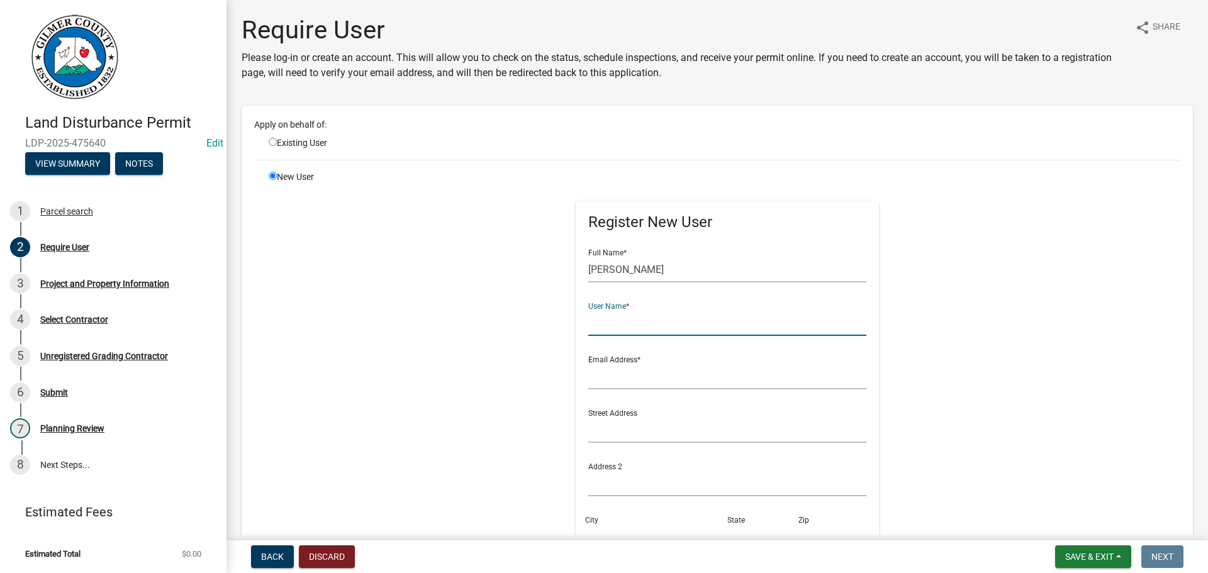
click at [709, 328] on input "text" at bounding box center [727, 323] width 279 height 26
type input "DEREK"
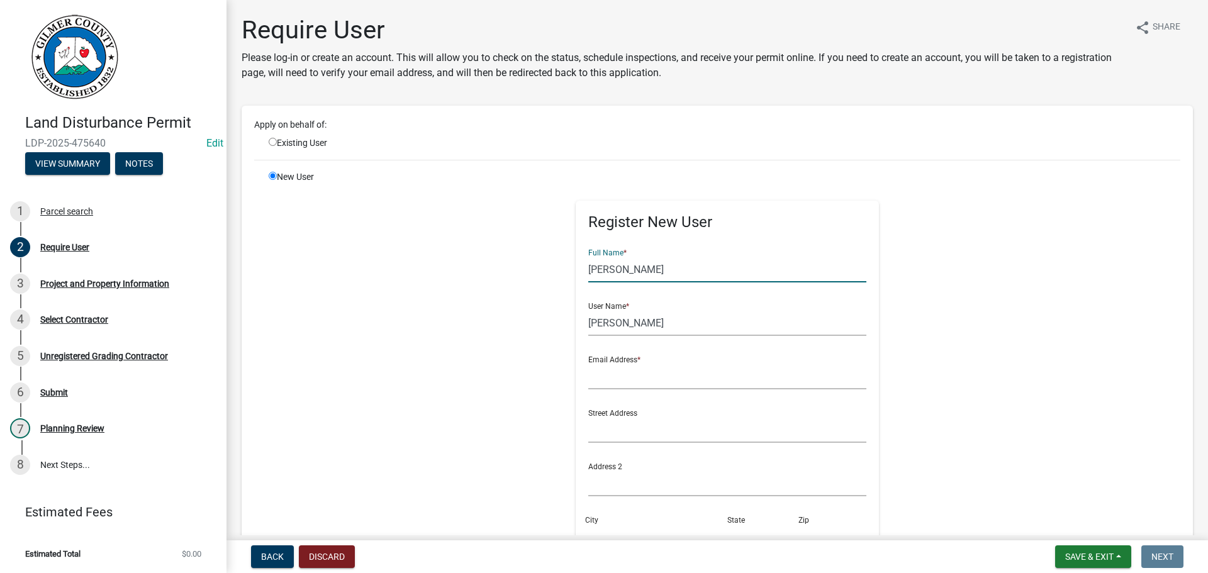
click at [608, 266] on input "DERREK BRACEWELL" at bounding box center [727, 270] width 279 height 26
click at [602, 266] on input "DERREK BRACEWELL" at bounding box center [727, 270] width 279 height 26
type input "DEREK BRACEWELL"
click at [674, 322] on input "DEREK" at bounding box center [727, 323] width 279 height 26
click at [614, 317] on input "DEREK BRACEWELL" at bounding box center [727, 323] width 279 height 26
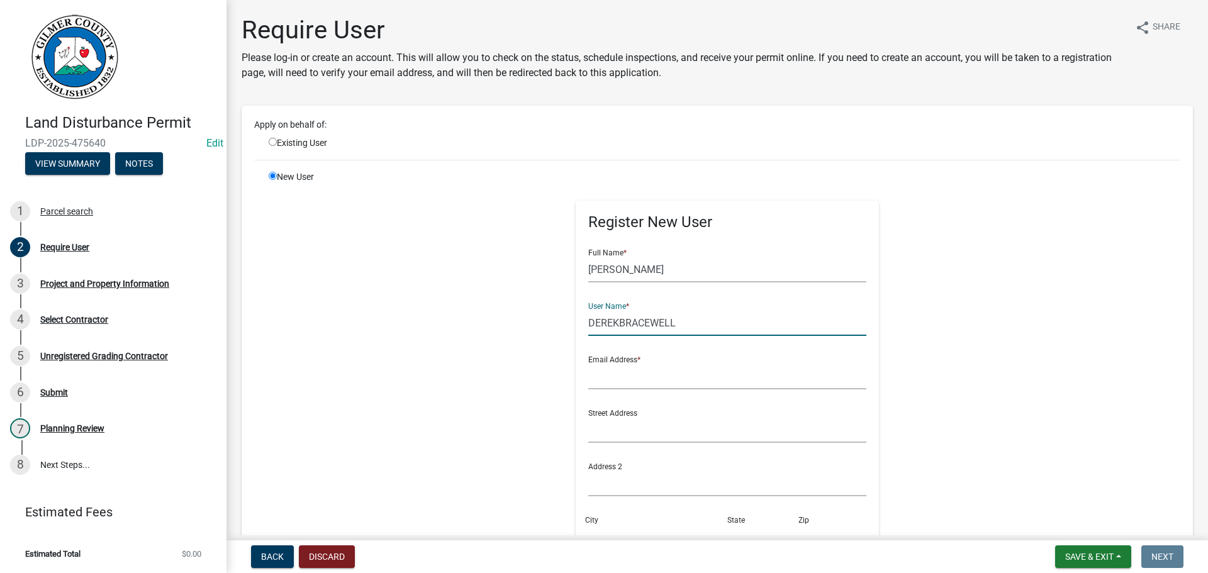
click at [685, 327] on input "DEREKBRACEWELL" at bounding box center [727, 323] width 279 height 26
type input "DEREKBRACEWELL*"
click at [691, 373] on input "text" at bounding box center [727, 377] width 279 height 26
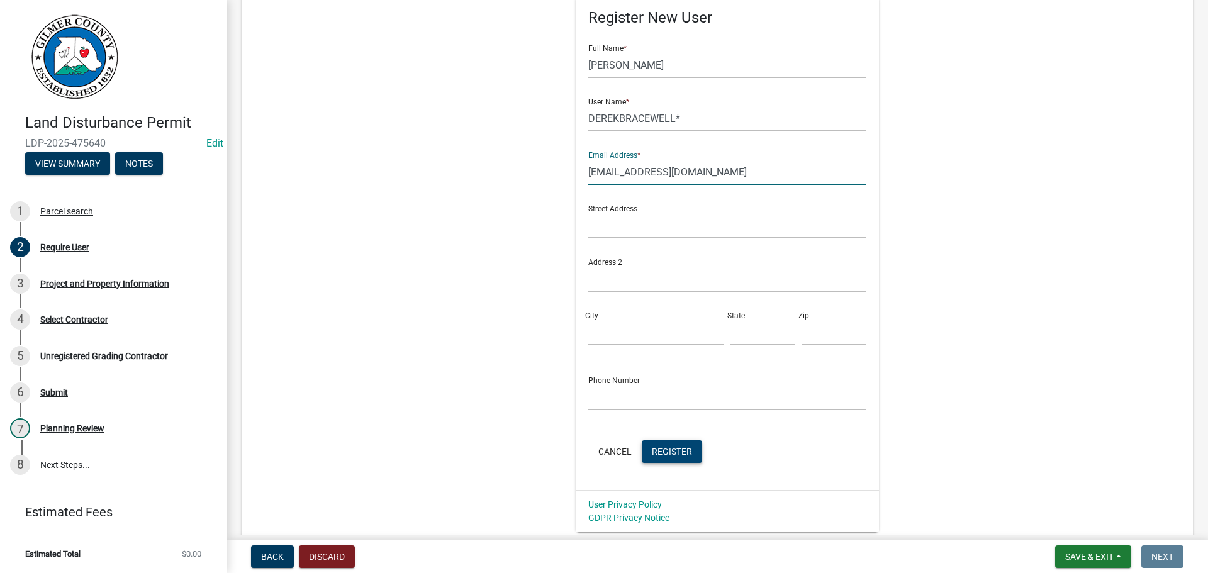
scroll to position [297, 0]
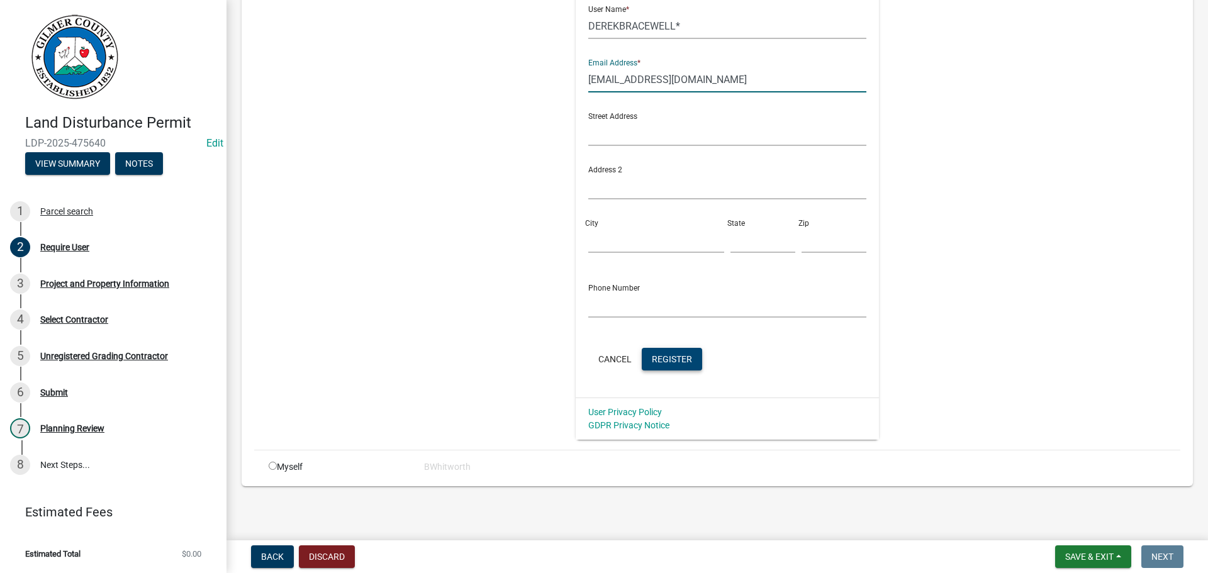
type input "RCSBRACEWELL@GMAIL.COM"
click at [676, 356] on span "Register" at bounding box center [672, 359] width 40 height 10
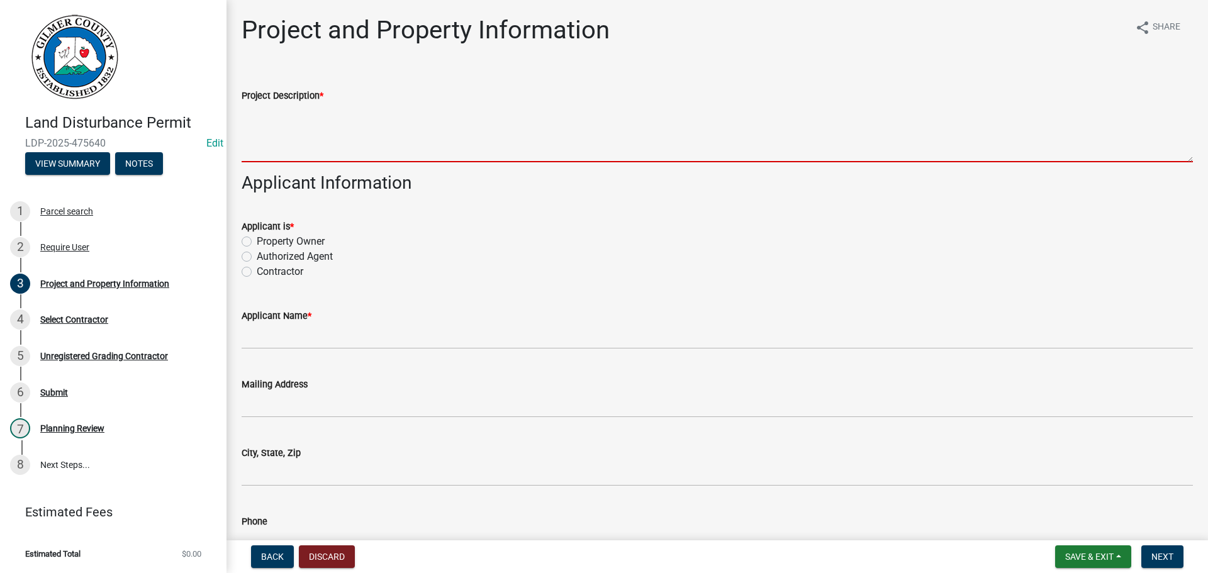
drag, startPoint x: 315, startPoint y: 138, endPoint x: 308, endPoint y: 117, distance: 21.7
click at [315, 137] on textarea "Project Description *" at bounding box center [717, 132] width 951 height 59
drag, startPoint x: 502, startPoint y: 121, endPoint x: 491, endPoint y: 101, distance: 22.2
click at [502, 121] on textarea "Project Description *" at bounding box center [717, 132] width 951 height 59
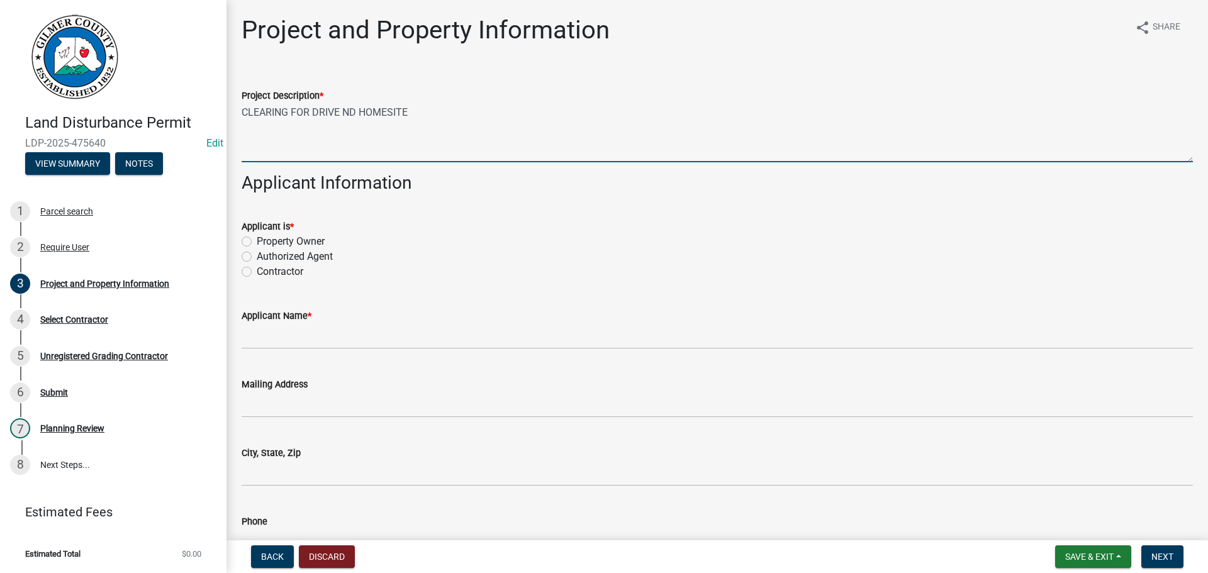
type textarea "CLEARING FOR DRIVE ND HOMESITE"
click at [257, 274] on label "Contractor" at bounding box center [280, 271] width 47 height 15
click at [257, 272] on input "Contractor" at bounding box center [261, 268] width 8 height 8
radio input "true"
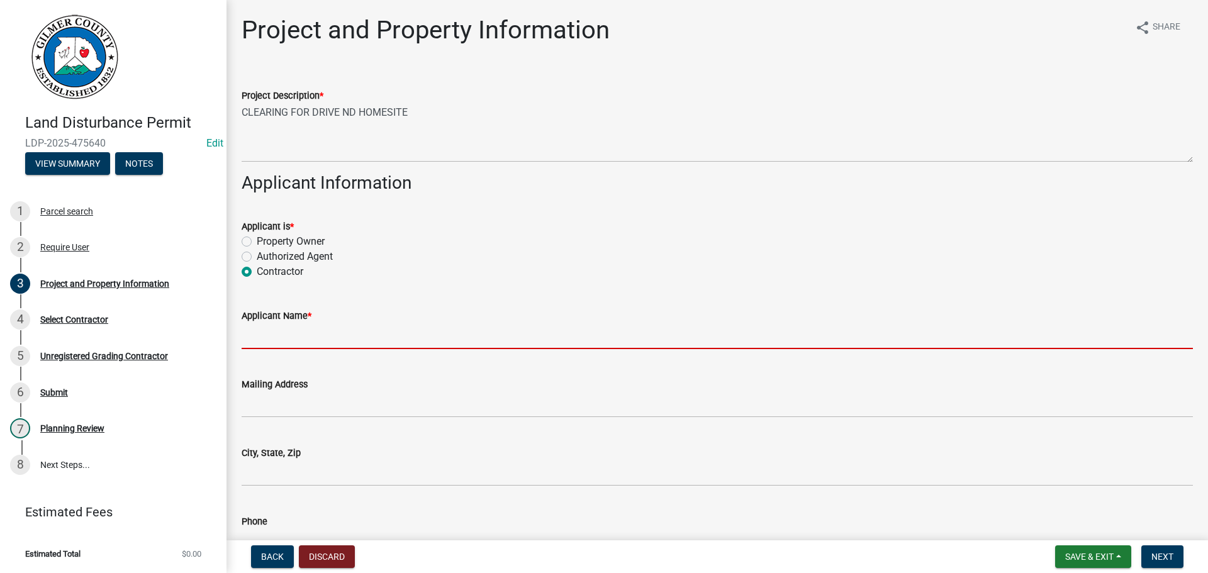
click at [286, 335] on input "Applicant Name *" at bounding box center [717, 336] width 951 height 26
type input "E"
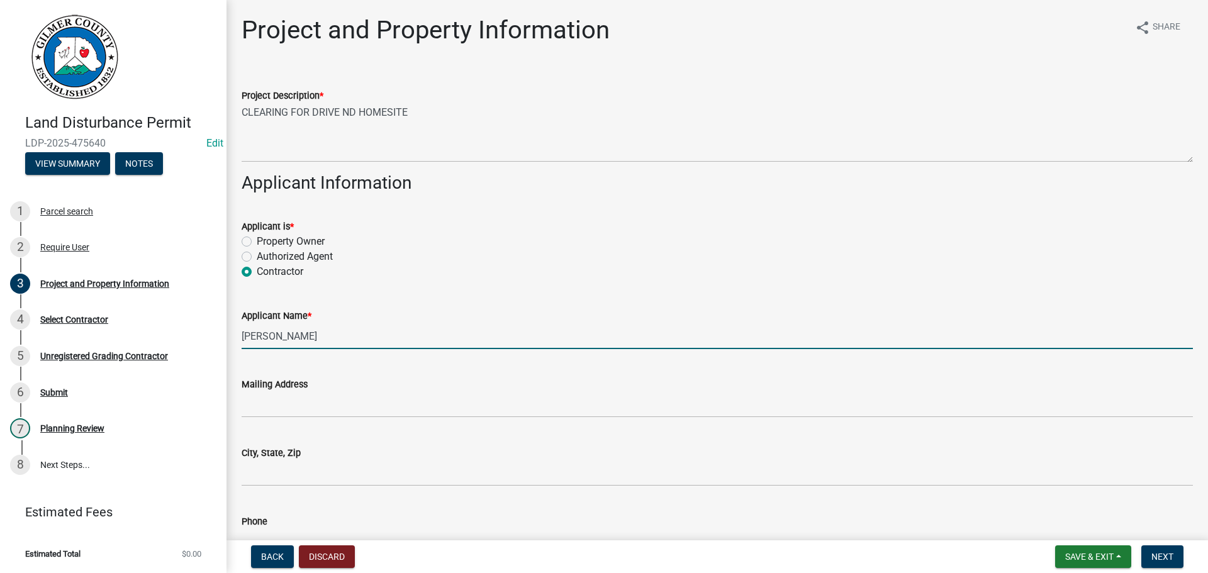
type input "DEREK BRACEWELL"
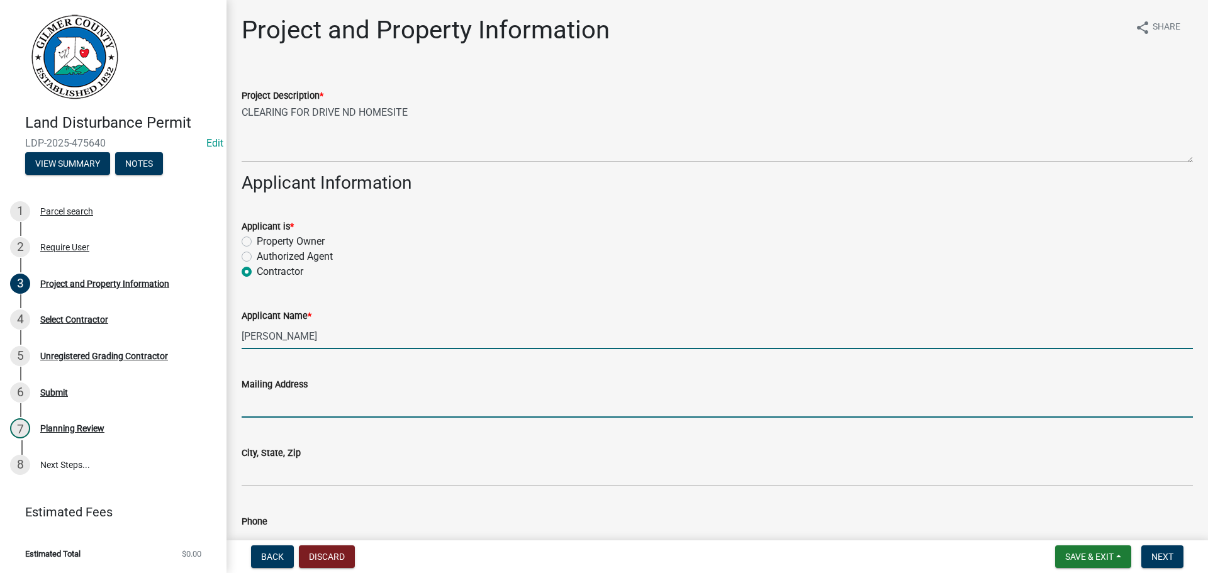
click at [364, 401] on input "Mailing Address" at bounding box center [717, 405] width 951 height 26
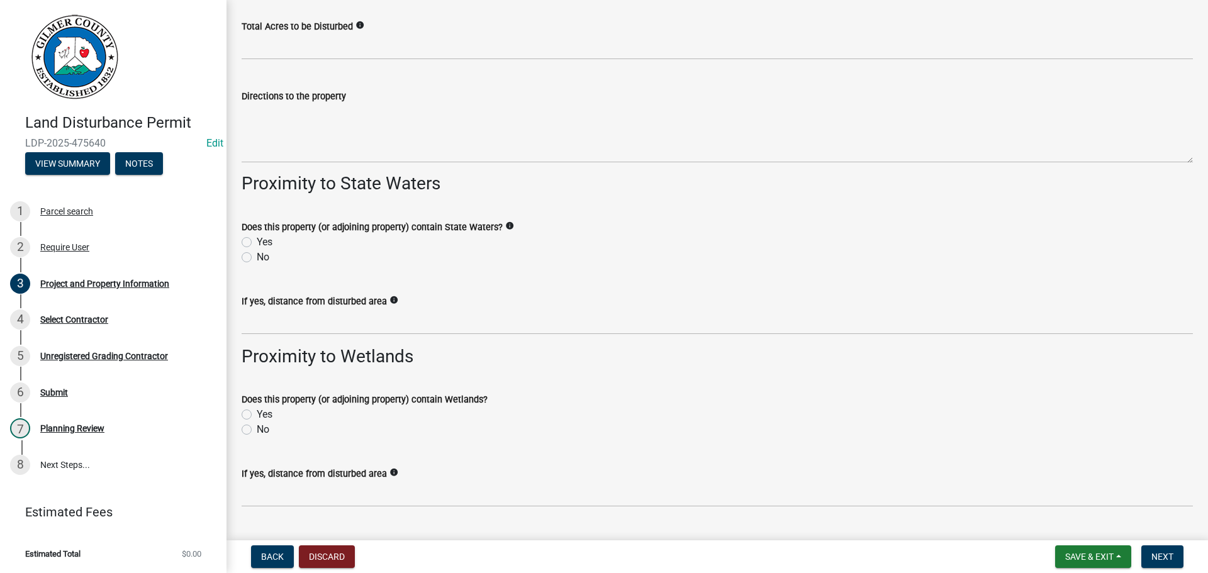
scroll to position [1588, 0]
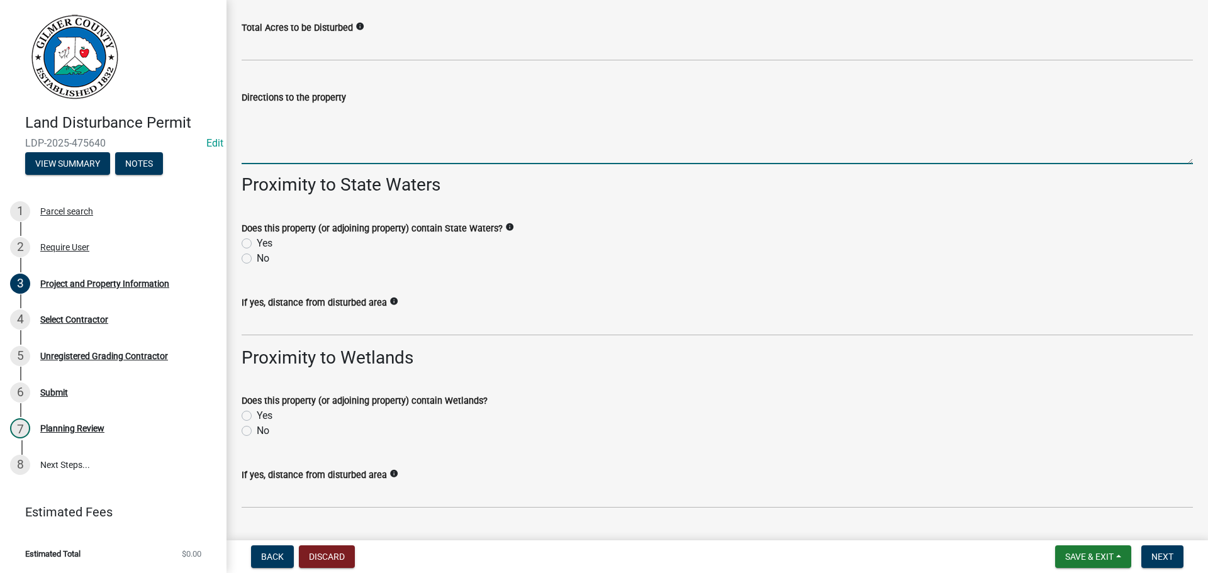
click at [334, 133] on textarea "Directions to the property" at bounding box center [717, 134] width 951 height 59
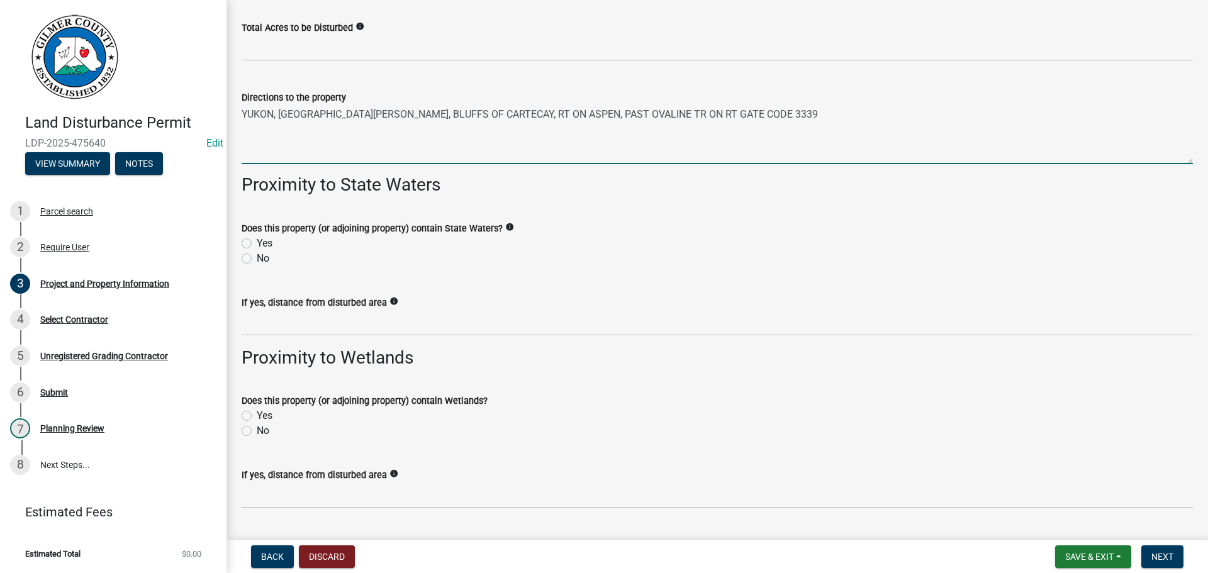
click at [660, 115] on textarea "YUKON, OLD BENNETT, BLUFFS OF CARTECAY, RT ON ASPEN, PAST OVALINE TR ON RT GATE…" at bounding box center [717, 134] width 951 height 59
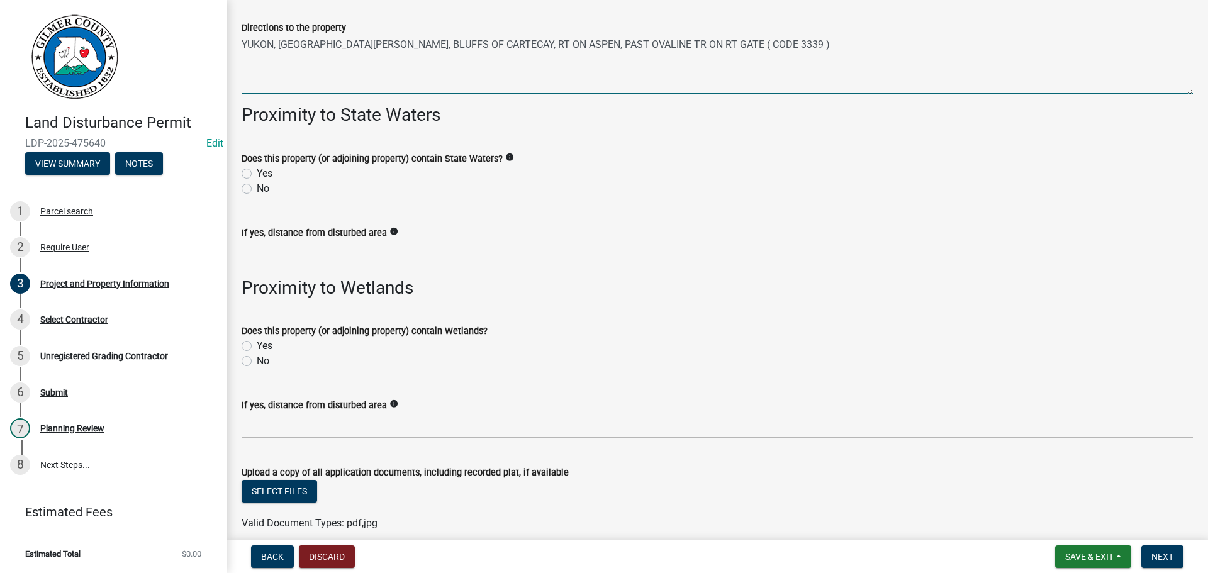
scroll to position [1714, 0]
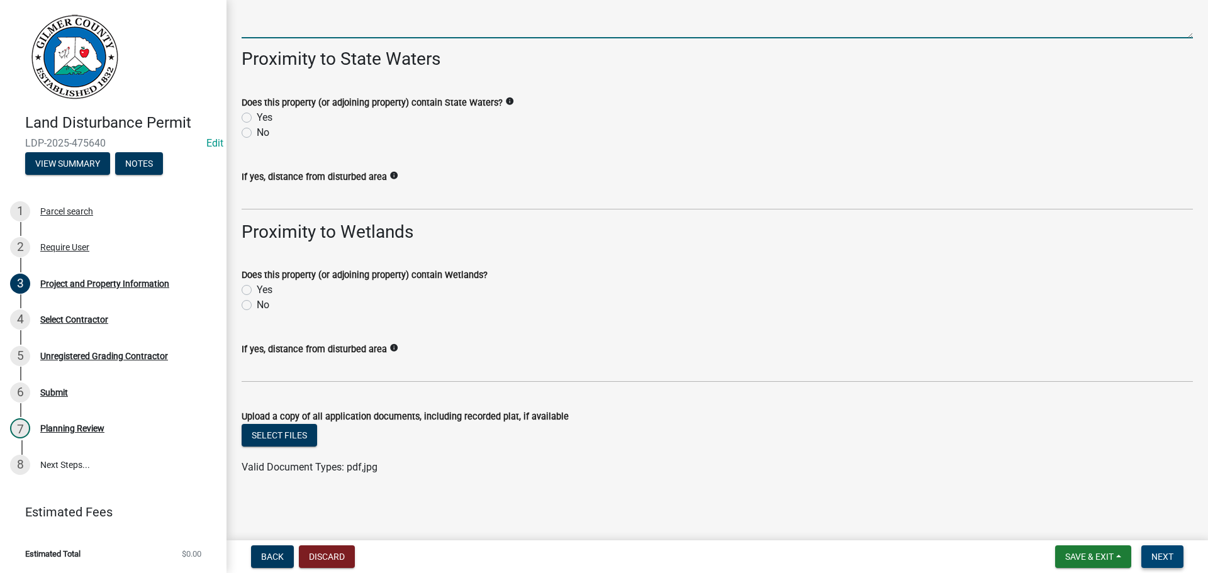
type textarea "YUKON, OLD BENNETT, BLUFFS OF CARTECAY, RT ON ASPEN, PAST OVALINE TR ON RT GATE…"
click at [1160, 554] on span "Next" at bounding box center [1163, 557] width 22 height 10
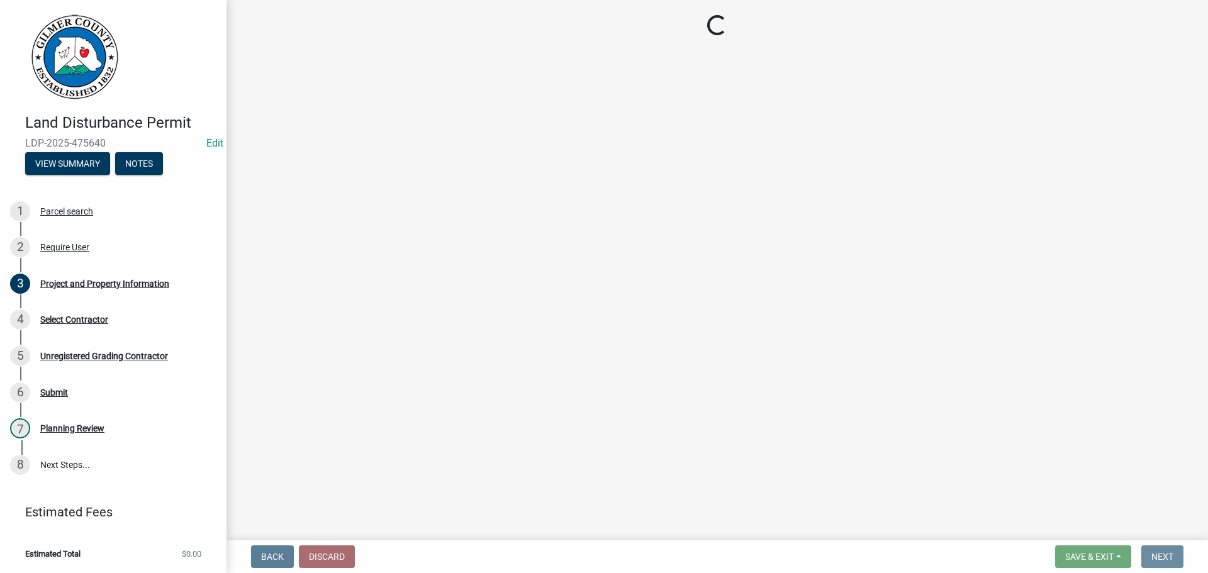
scroll to position [0, 0]
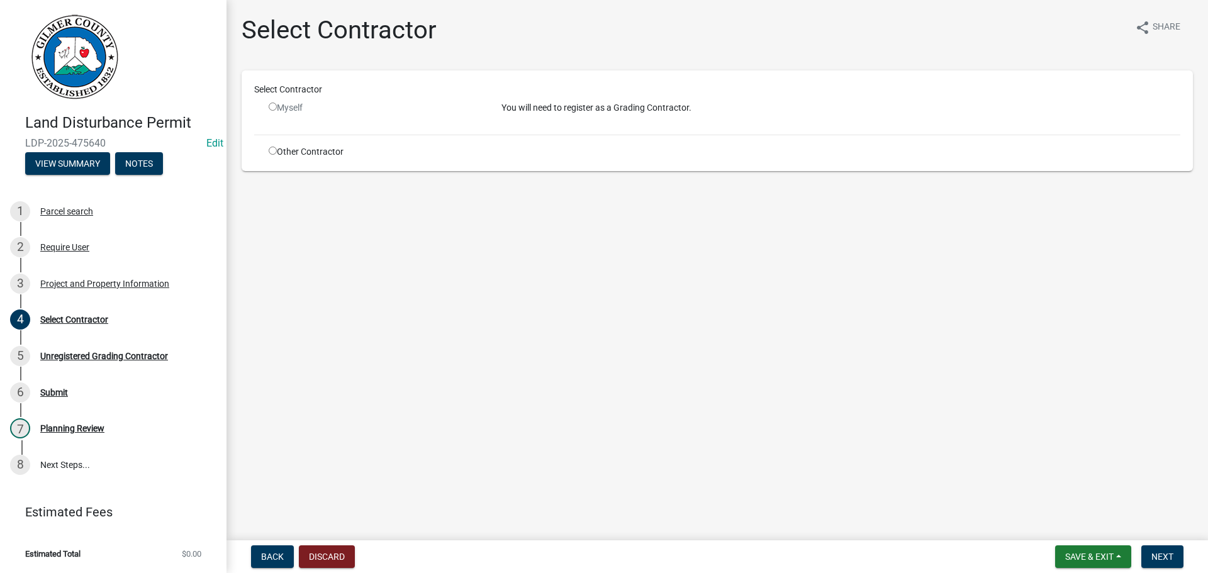
click at [272, 152] on input "radio" at bounding box center [273, 151] width 8 height 8
radio input "true"
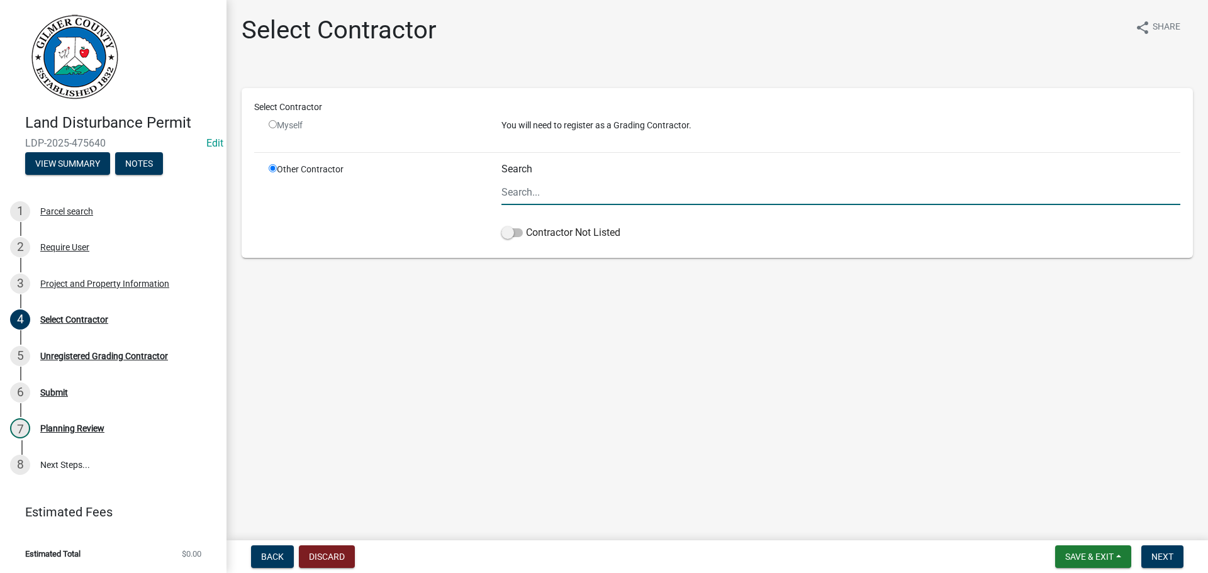
click at [600, 200] on input "Search" at bounding box center [841, 192] width 679 height 26
type input "TUCKER BRACEWELL"
click at [661, 363] on main "Select Contractor share Share Select Contractor Myself You will need to registe…" at bounding box center [718, 268] width 982 height 536
click at [513, 233] on span at bounding box center [512, 232] width 21 height 9
click at [526, 225] on input "Contractor Not Listed" at bounding box center [526, 225] width 0 height 0
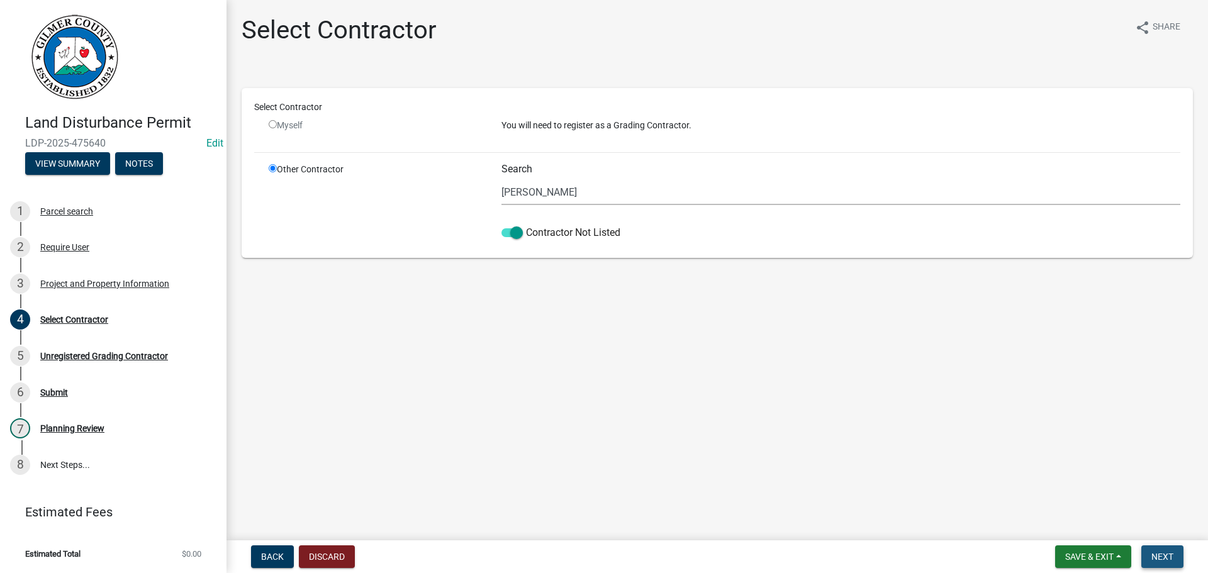
click at [1169, 556] on span "Next" at bounding box center [1163, 557] width 22 height 10
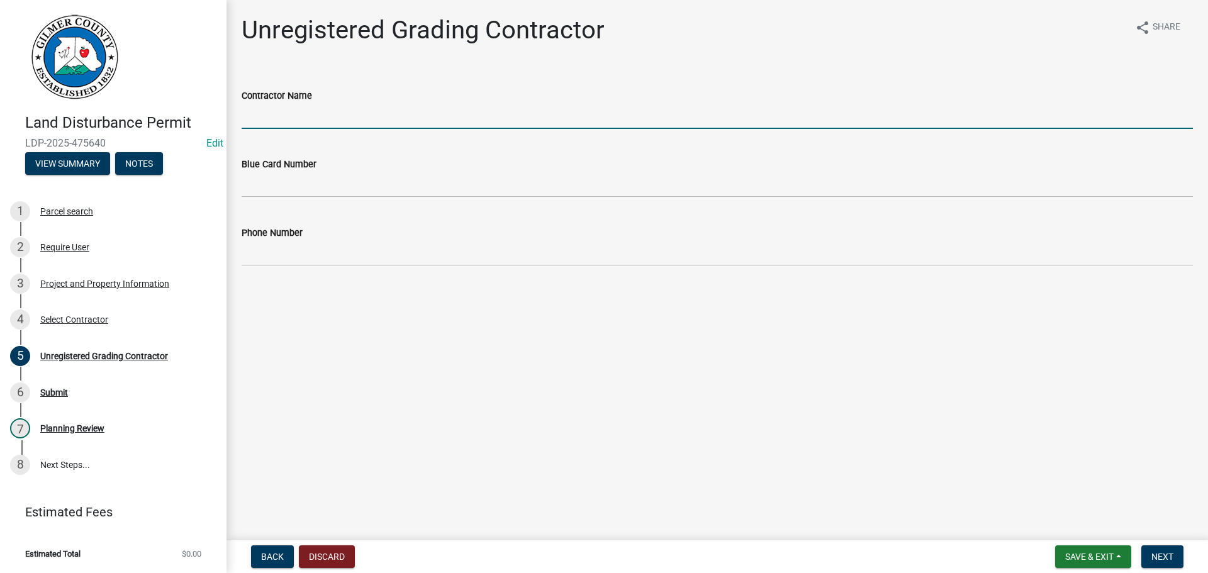
click at [370, 116] on input "Contractor Name" at bounding box center [717, 116] width 951 height 26
type input "TUCKER BRACEWELL"
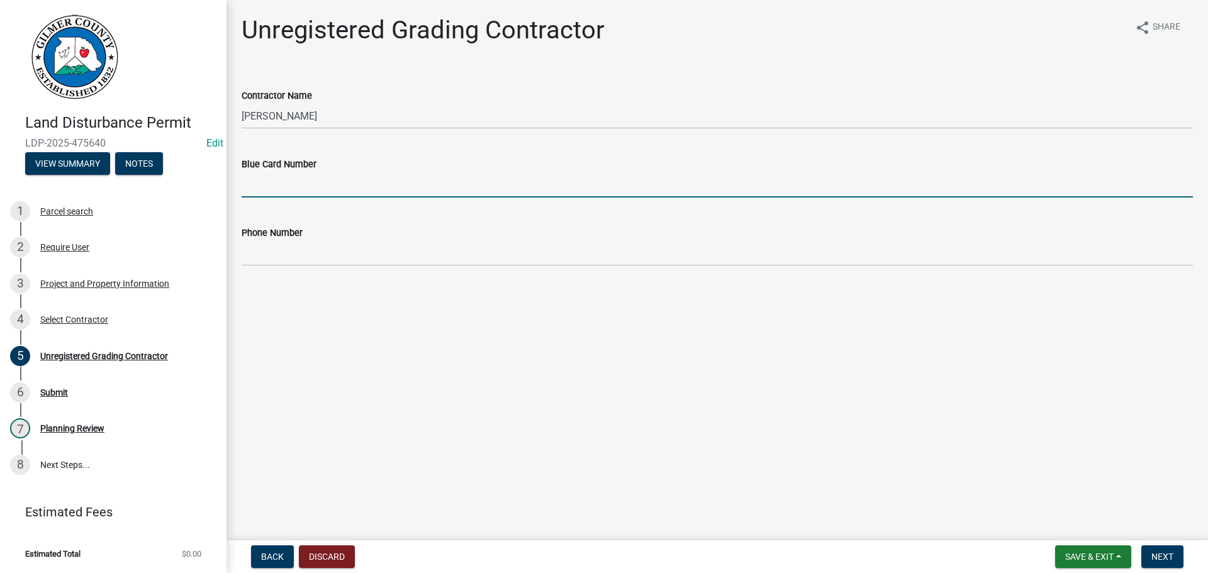
click at [320, 182] on input "Blue Card Number" at bounding box center [717, 185] width 951 height 26
type input "95753"
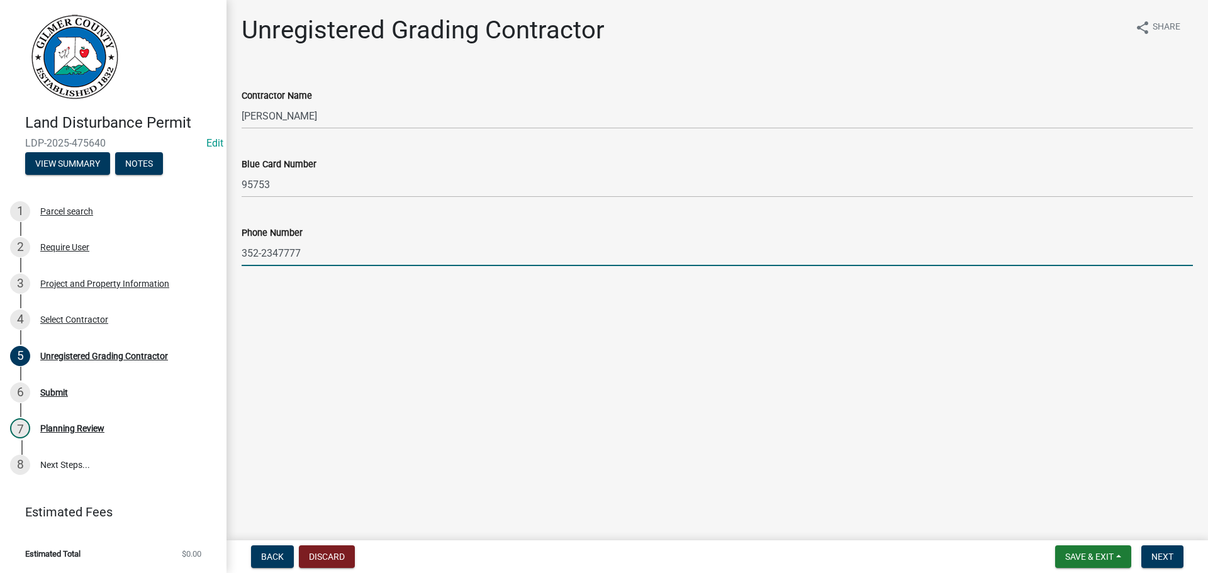
click at [278, 249] on input "352-2347777" at bounding box center [717, 253] width 951 height 26
type input "352-234-7777"
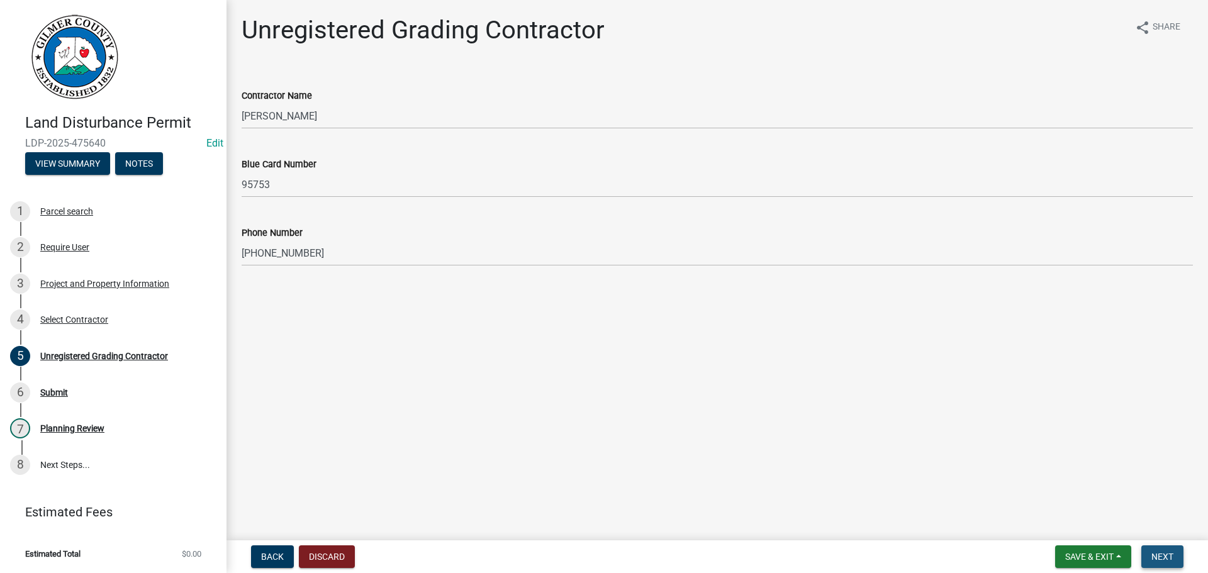
click at [1175, 552] on button "Next" at bounding box center [1163, 557] width 42 height 23
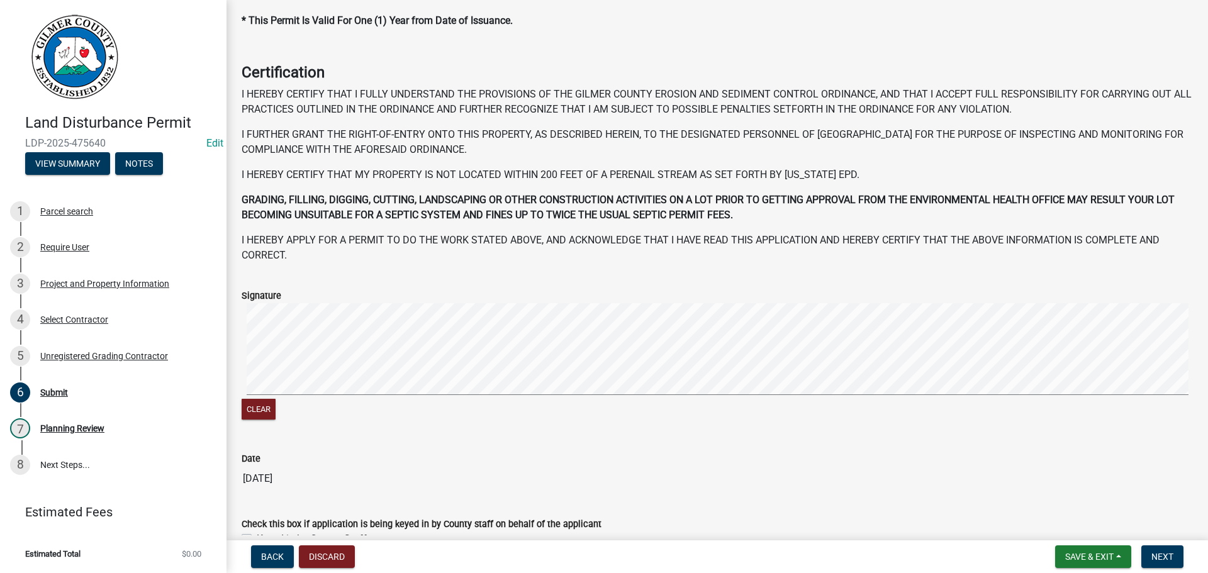
scroll to position [129, 0]
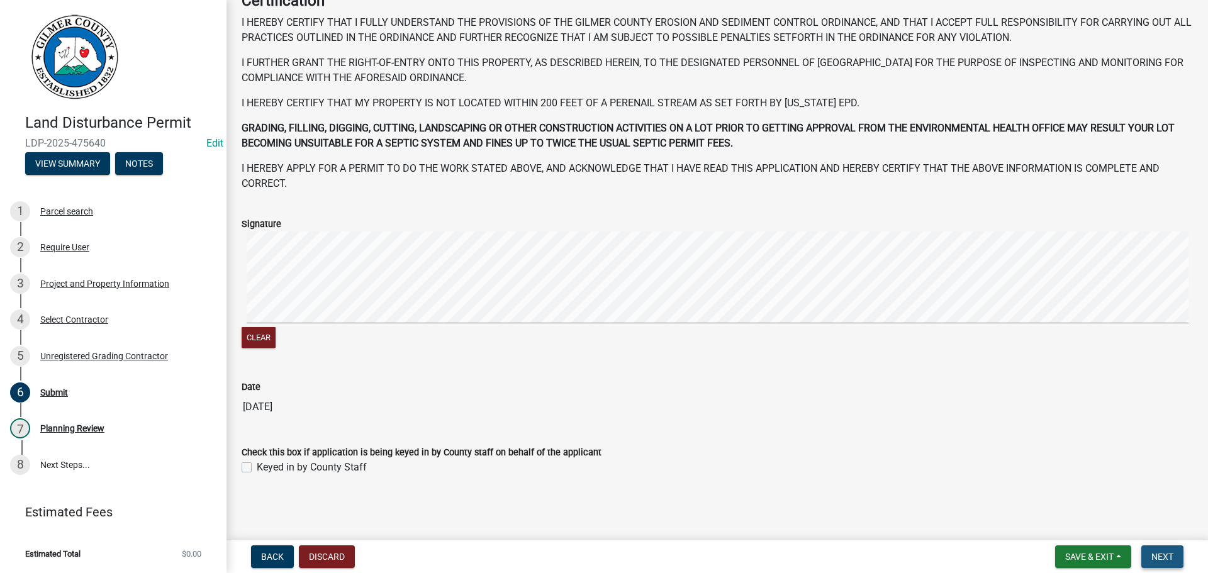
click at [1162, 552] on span "Next" at bounding box center [1163, 557] width 22 height 10
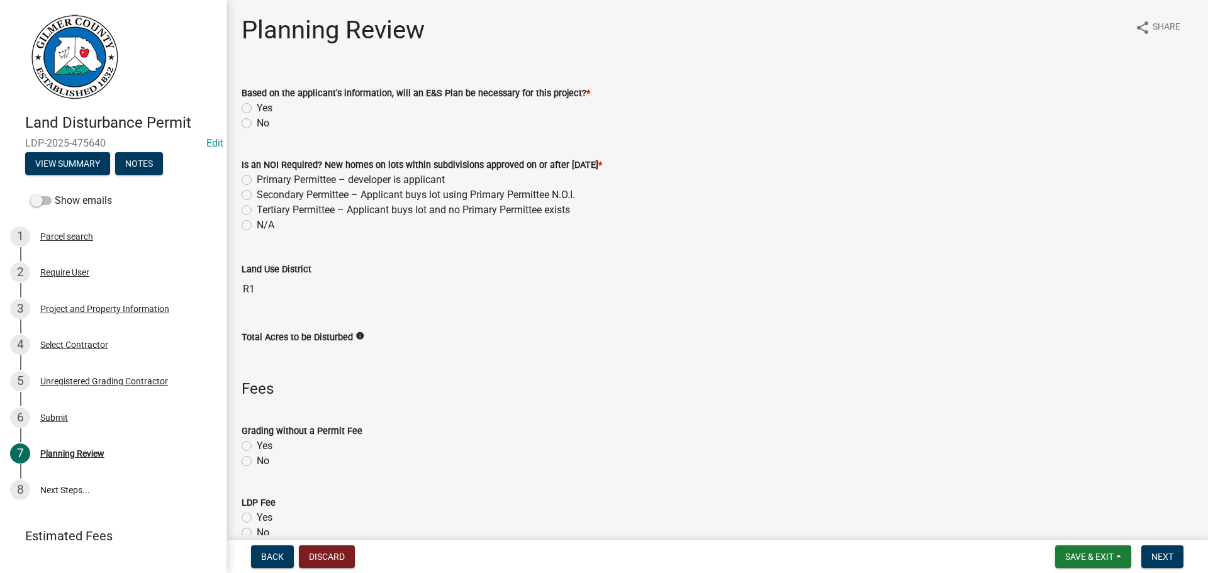
click at [257, 120] on label "No" at bounding box center [263, 123] width 13 height 15
click at [257, 120] on input "No" at bounding box center [261, 120] width 8 height 8
radio input "true"
click at [257, 227] on label "N/A" at bounding box center [266, 225] width 18 height 15
click at [257, 226] on input "N/A" at bounding box center [261, 222] width 8 height 8
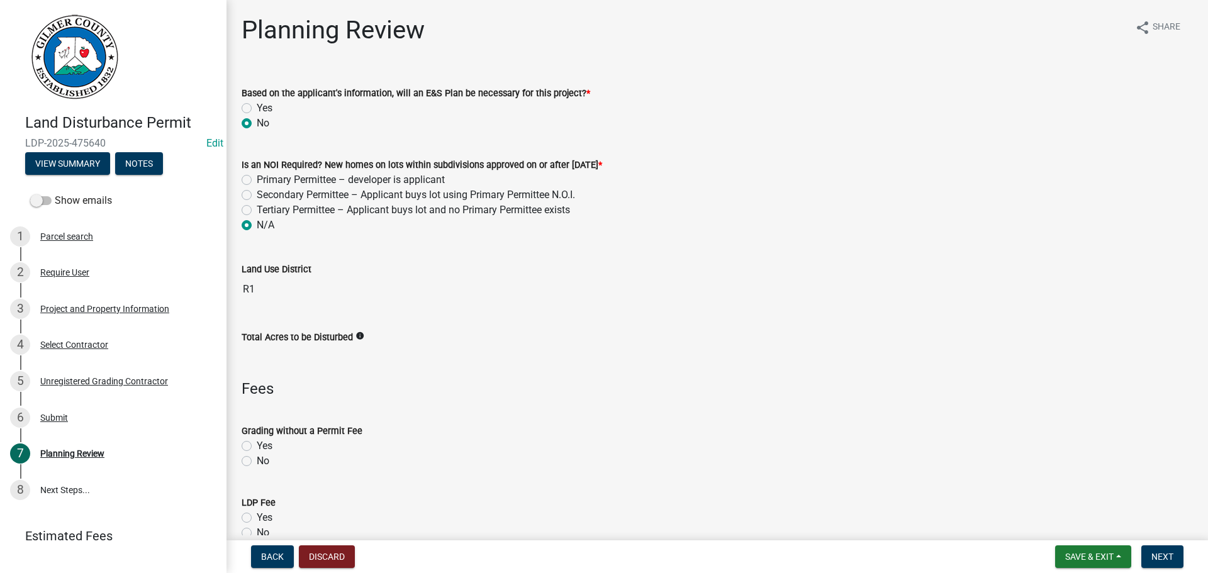
radio input "true"
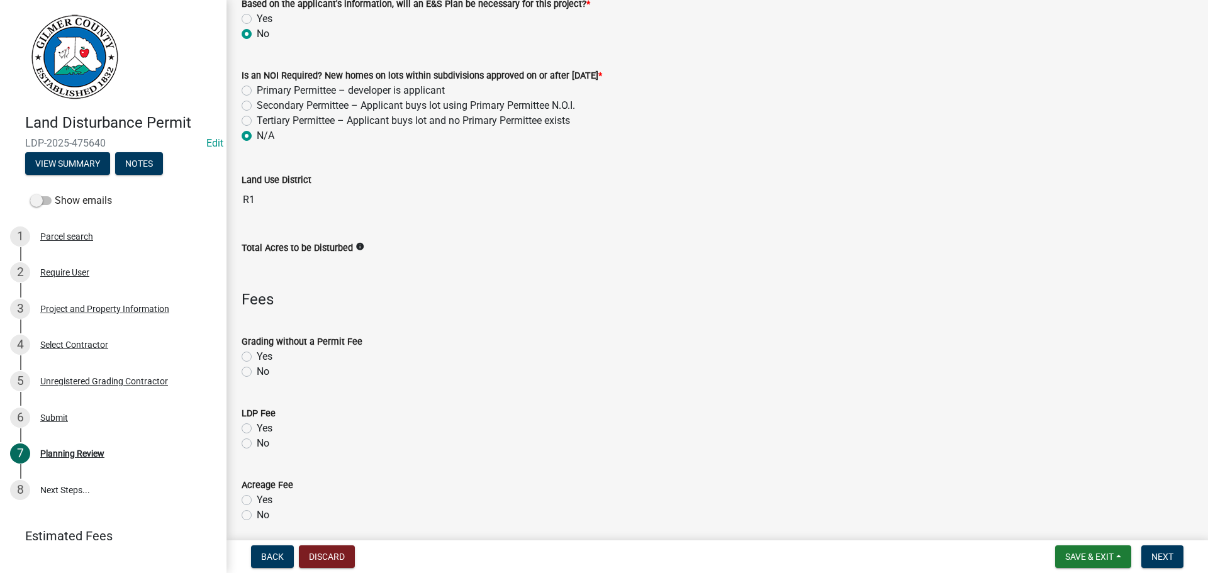
scroll to position [63, 0]
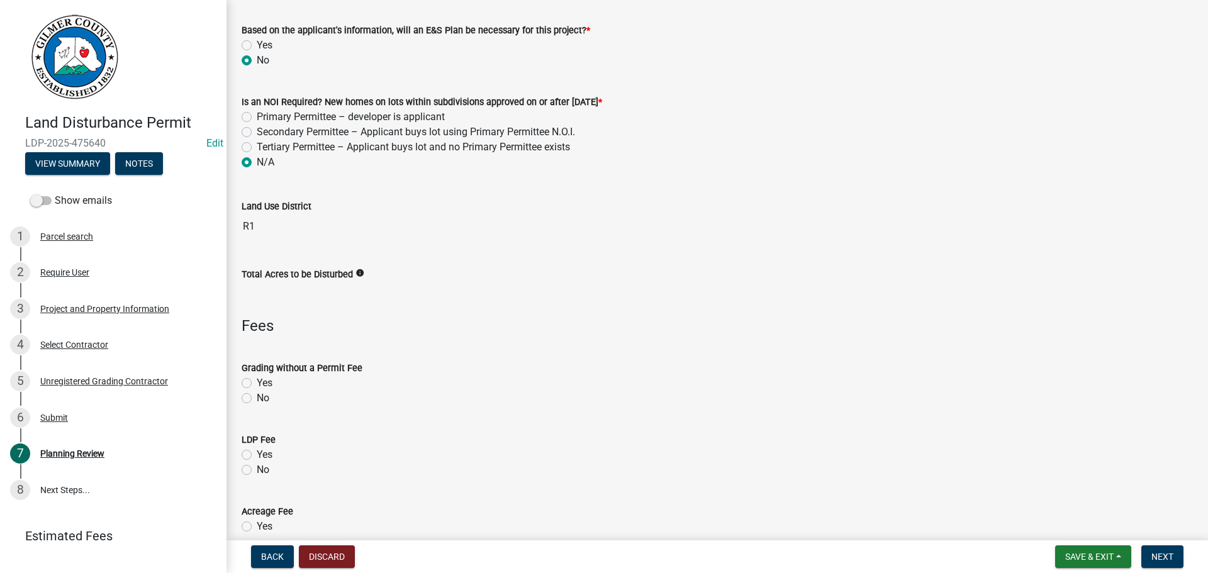
click at [257, 145] on label "Tertiary Permittee – Applicant buys lot and no Primary Permittee exists" at bounding box center [413, 147] width 313 height 15
click at [257, 145] on input "Tertiary Permittee – Applicant buys lot and no Primary Permittee exists" at bounding box center [261, 144] width 8 height 8
radio input "true"
click at [257, 45] on label "Yes" at bounding box center [265, 45] width 16 height 15
click at [257, 45] on input "Yes" at bounding box center [261, 42] width 8 height 8
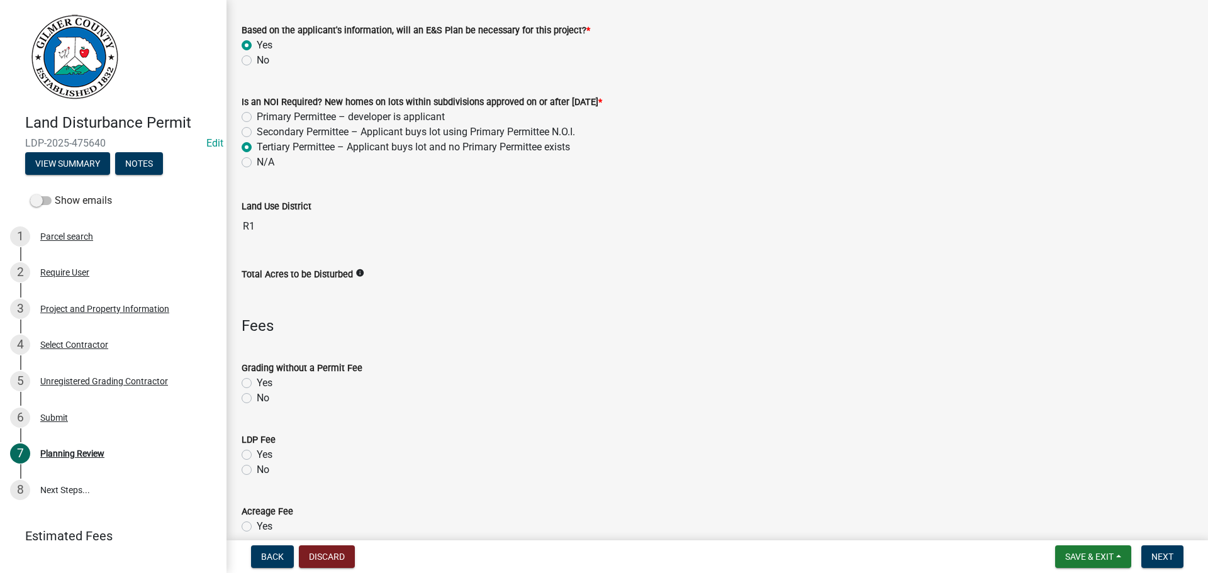
radio input "true"
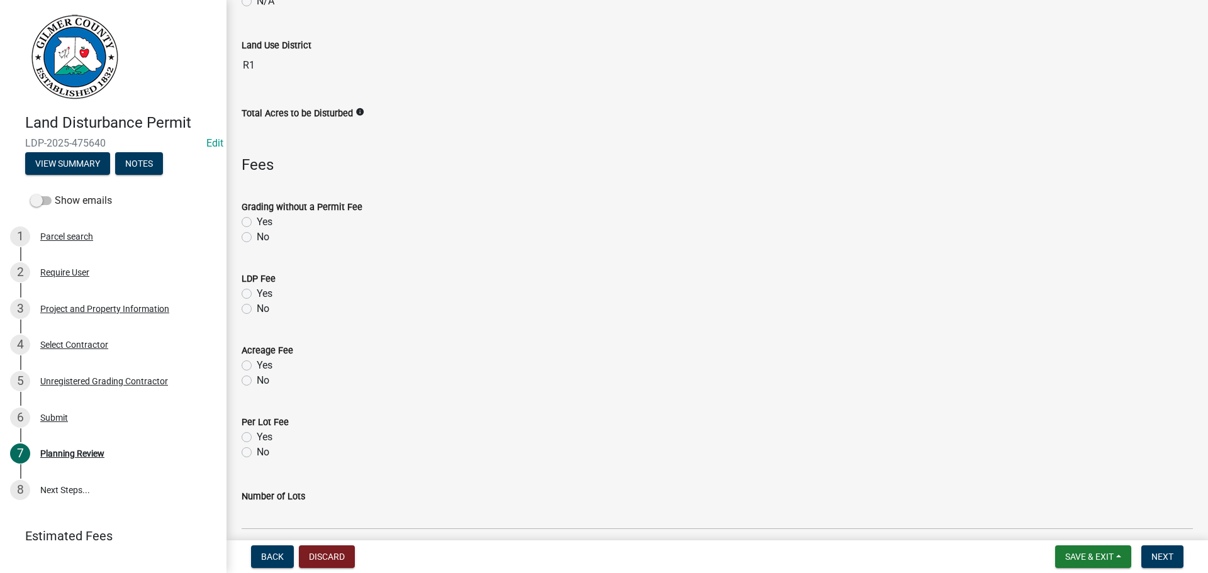
scroll to position [252, 0]
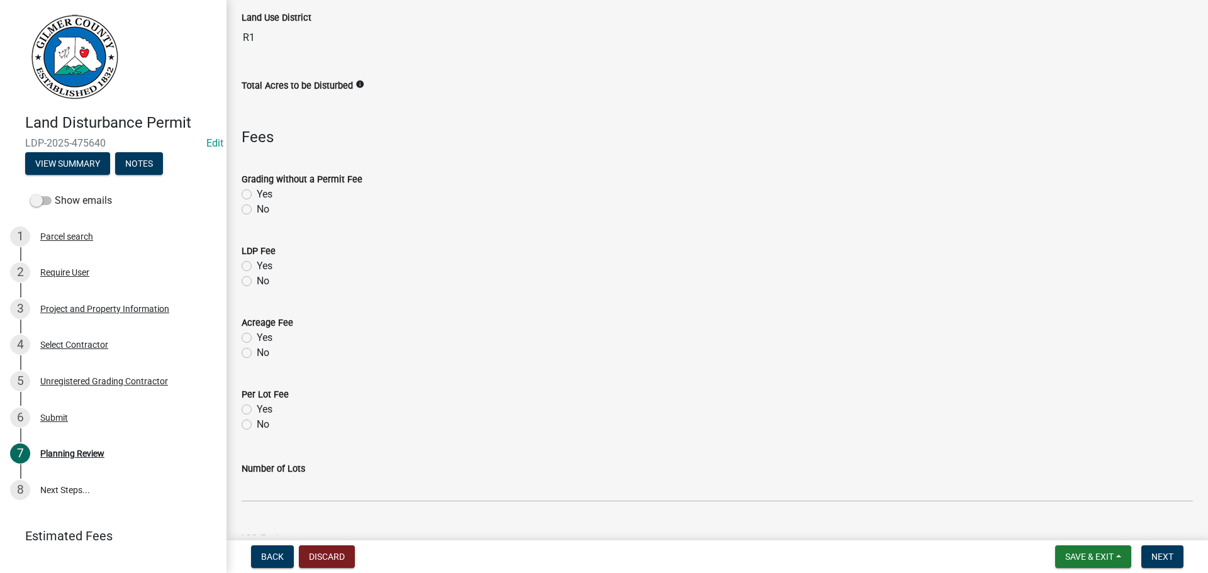
click at [257, 266] on label "Yes" at bounding box center [265, 266] width 16 height 15
click at [257, 266] on input "Yes" at bounding box center [261, 263] width 8 height 8
radio input "true"
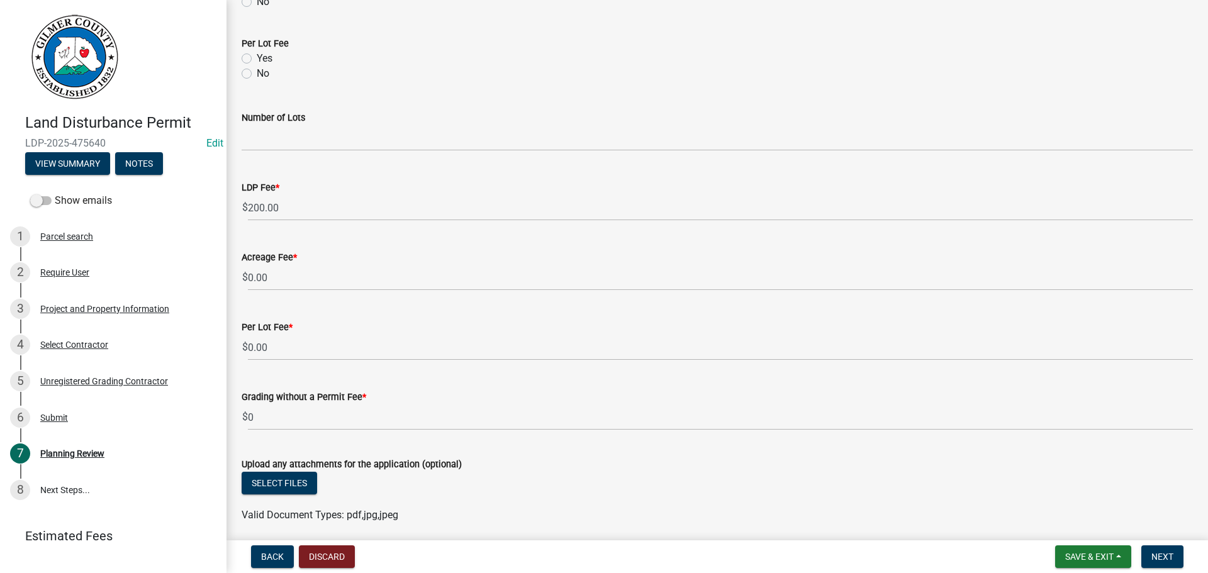
scroll to position [651, 0]
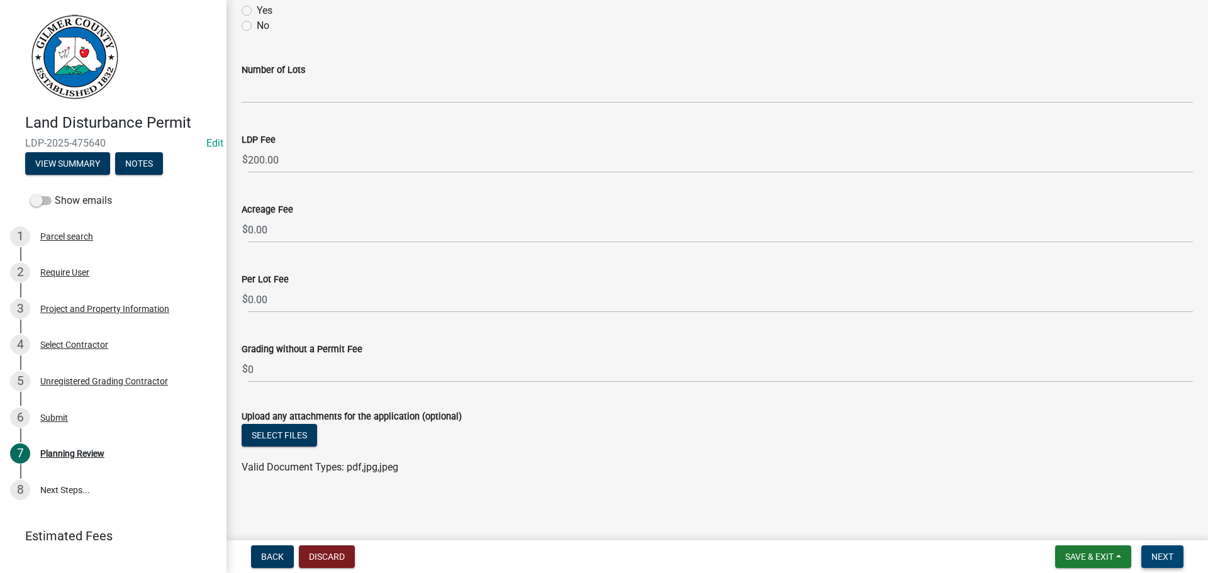
click at [1158, 559] on span "Next" at bounding box center [1163, 557] width 22 height 10
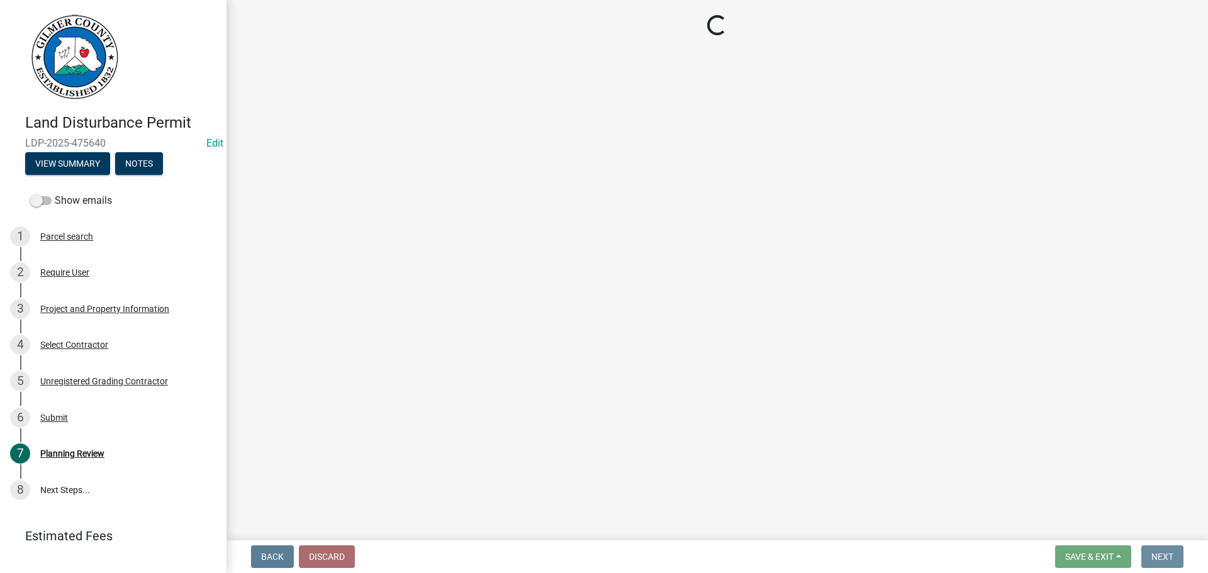
scroll to position [0, 0]
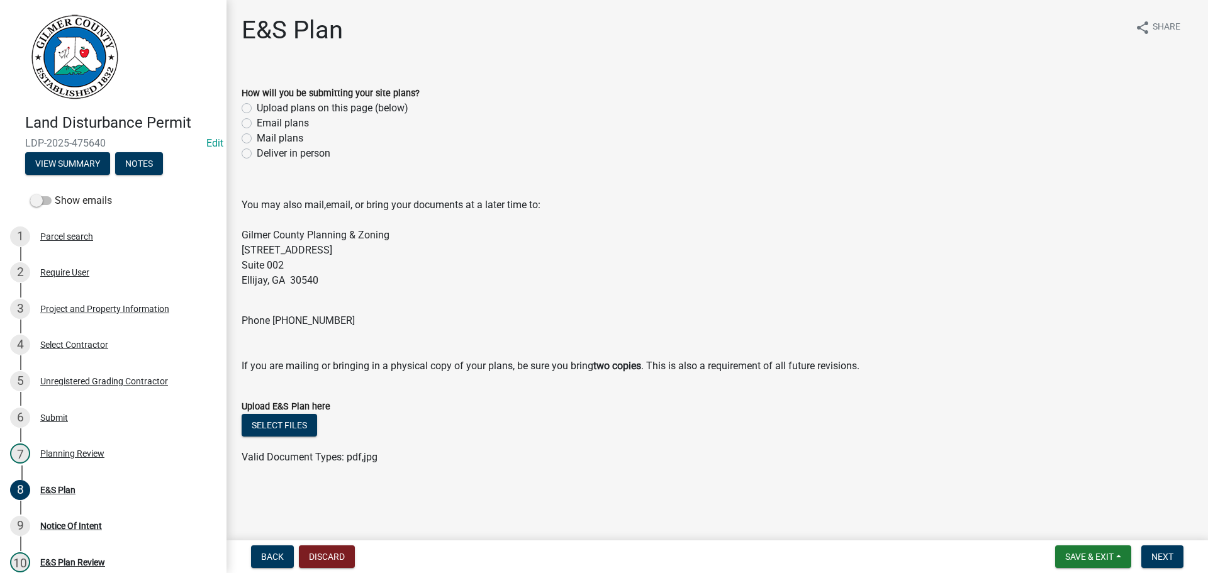
click at [257, 155] on label "Deliver in person" at bounding box center [294, 153] width 74 height 15
click at [257, 154] on input "Deliver in person" at bounding box center [261, 150] width 8 height 8
radio input "true"
click at [727, 421] on div "Select files" at bounding box center [717, 427] width 951 height 26
click at [76, 453] on div "Planning Review" at bounding box center [72, 453] width 64 height 9
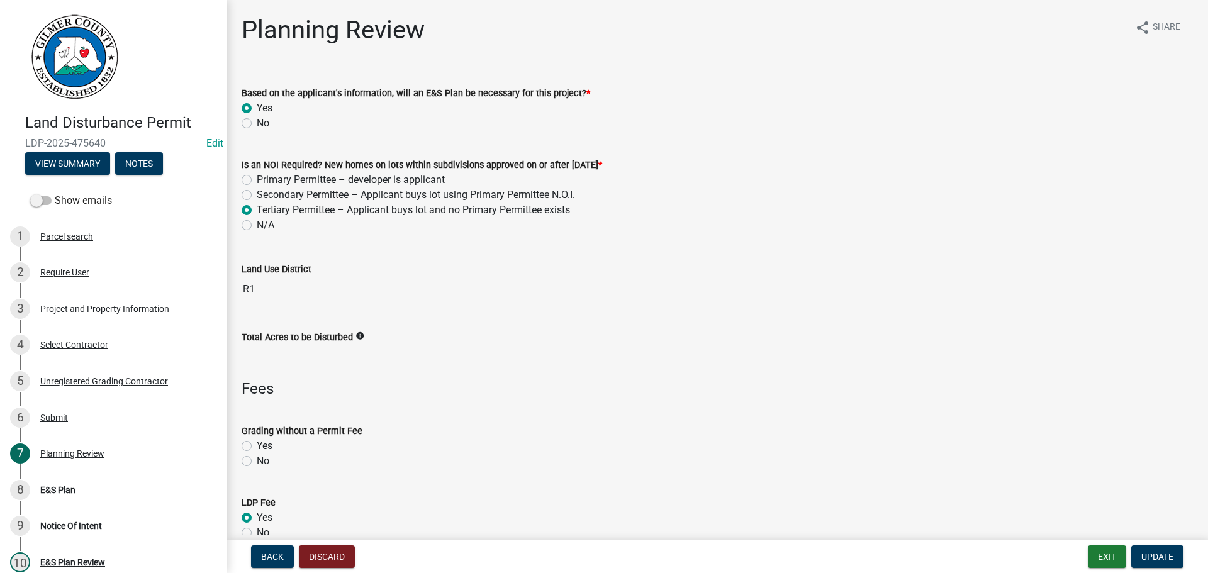
click at [257, 228] on label "N/A" at bounding box center [266, 225] width 18 height 15
click at [257, 226] on input "N/A" at bounding box center [261, 222] width 8 height 8
radio input "true"
click at [257, 123] on label "No" at bounding box center [263, 123] width 13 height 15
click at [257, 123] on input "No" at bounding box center [261, 120] width 8 height 8
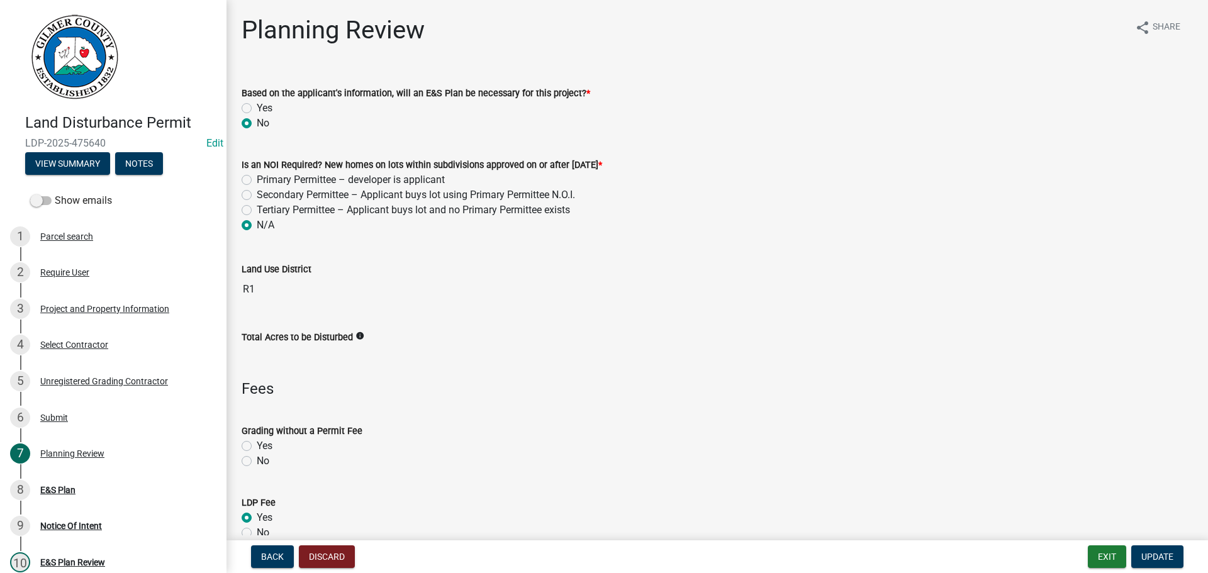
radio input "true"
click at [1164, 552] on span "Update" at bounding box center [1158, 557] width 32 height 10
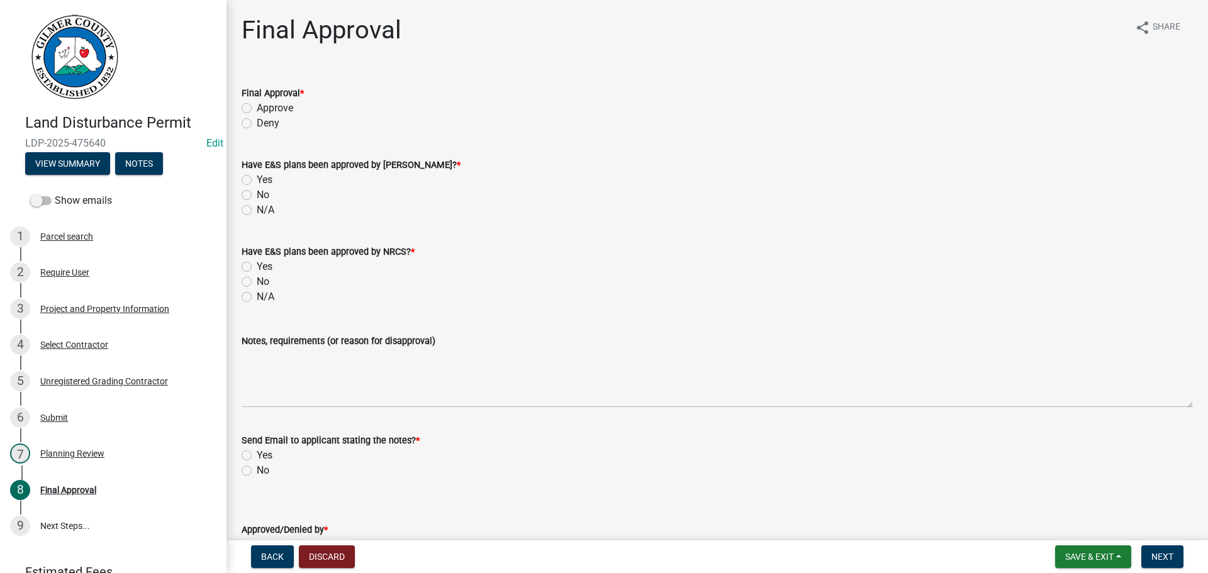
click at [257, 110] on label "Approve" at bounding box center [275, 108] width 36 height 15
click at [257, 109] on input "Approve" at bounding box center [261, 105] width 8 height 8
radio input "true"
click at [257, 213] on label "N/A" at bounding box center [266, 210] width 18 height 15
click at [257, 211] on input "N/A" at bounding box center [261, 207] width 8 height 8
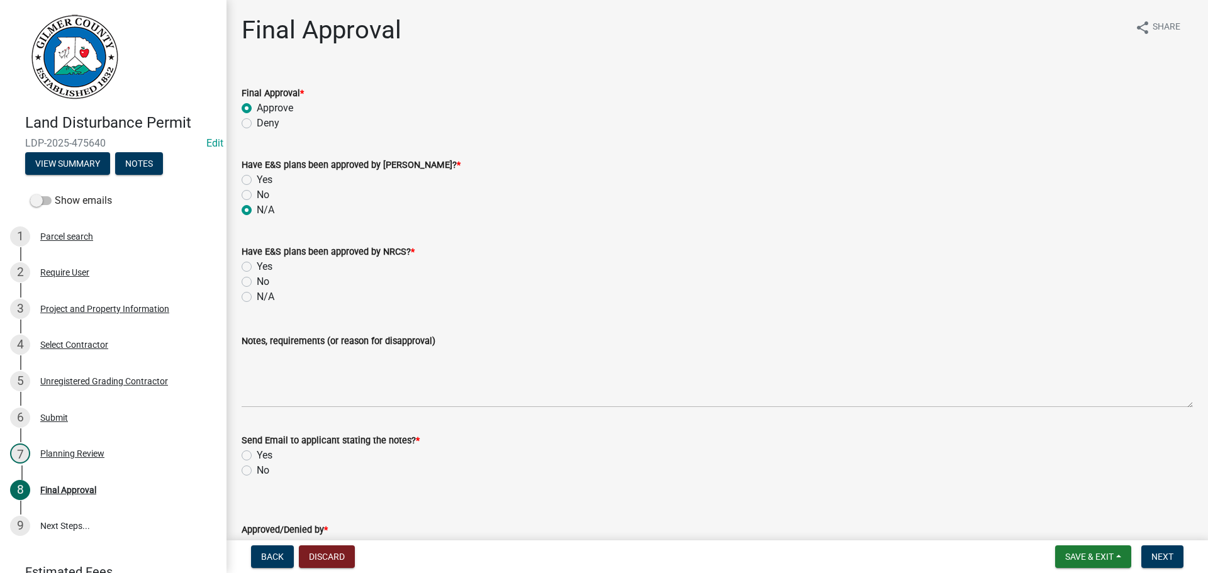
radio input "true"
click at [257, 299] on label "N/A" at bounding box center [266, 296] width 18 height 15
click at [257, 298] on input "N/A" at bounding box center [261, 293] width 8 height 8
radio input "true"
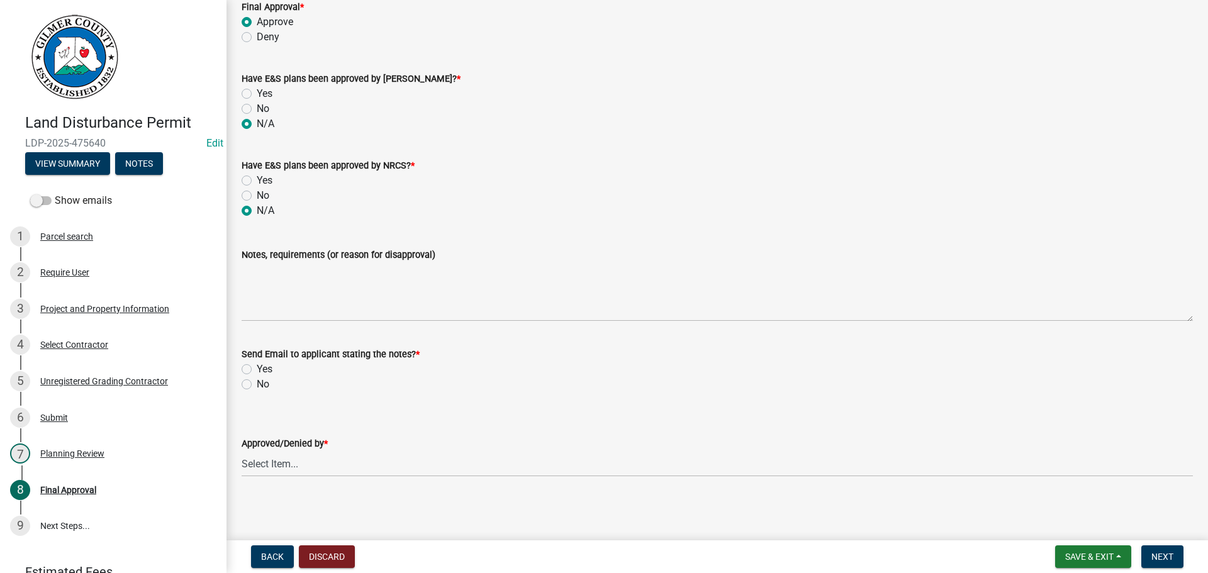
scroll to position [88, 0]
click at [257, 379] on label "No" at bounding box center [263, 382] width 13 height 15
click at [257, 379] on input "No" at bounding box center [261, 379] width 8 height 8
radio input "true"
click at [328, 457] on select "Select Item... Andrew Mathis Art Wlochowski Becky Whitworth Joe Bouhl Karen Hen…" at bounding box center [717, 462] width 951 height 26
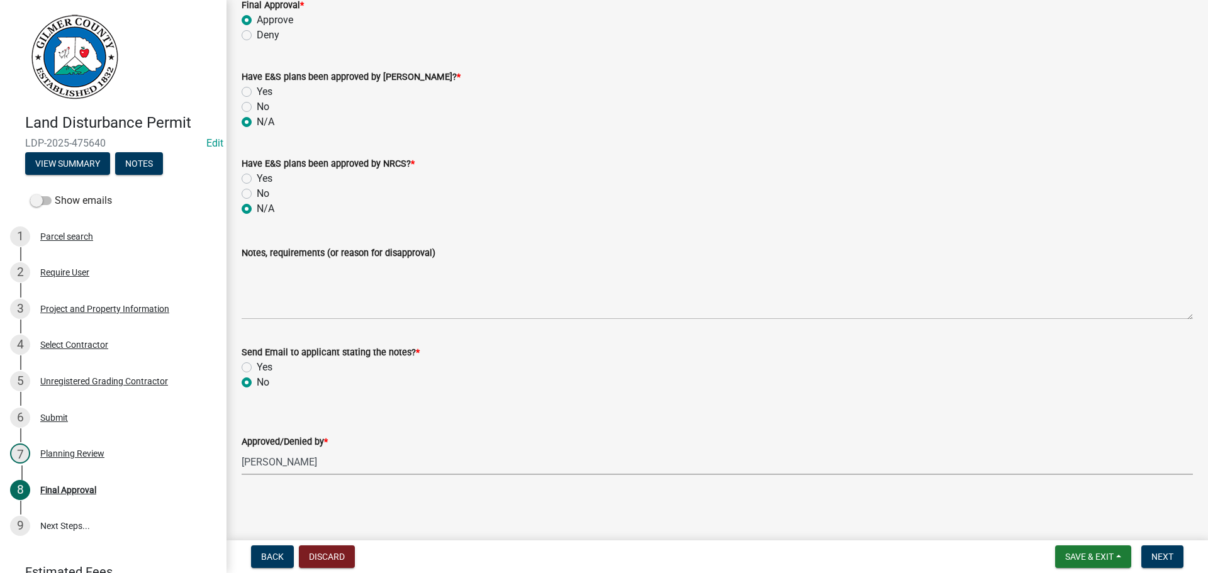
click at [242, 449] on select "Select Item... Andrew Mathis Art Wlochowski Becky Whitworth Joe Bouhl Karen Hen…" at bounding box center [717, 462] width 951 height 26
select select "f66b4cef-93c9-440c-84d8-a2c8d35cb7c1"
click at [1165, 560] on span "Next" at bounding box center [1163, 557] width 22 height 10
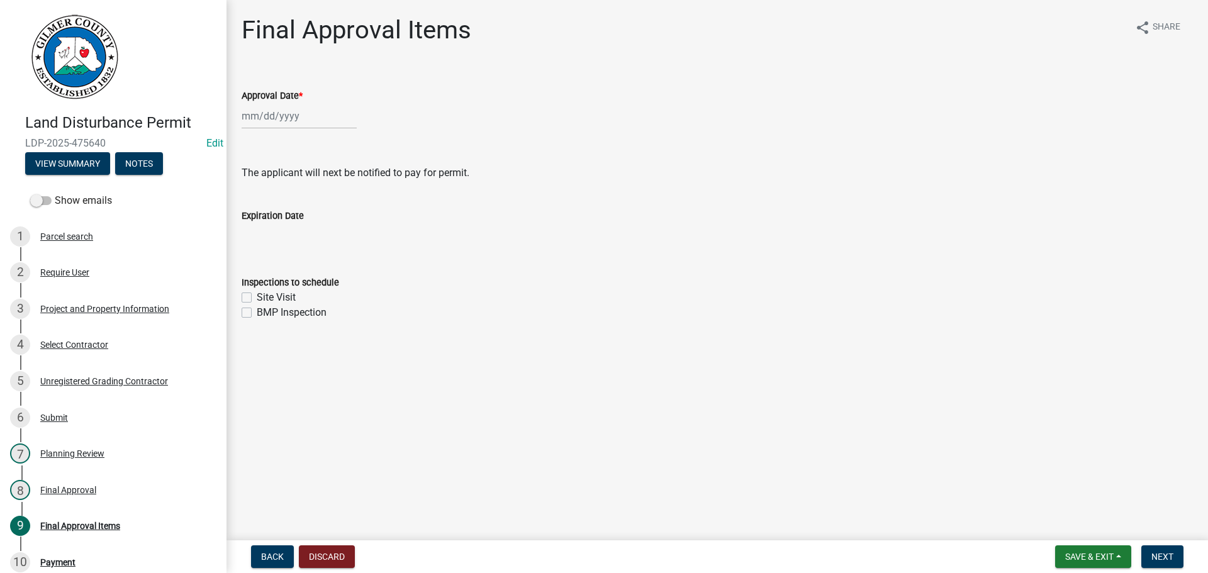
click at [255, 112] on div at bounding box center [299, 116] width 115 height 26
select select "9"
select select "2025"
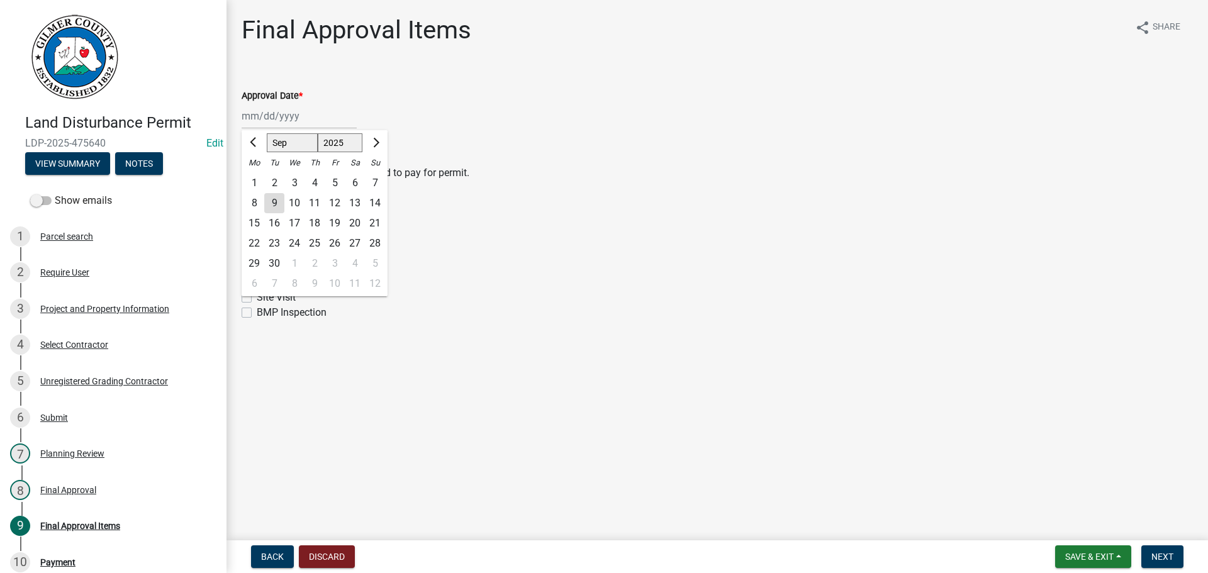
click at [275, 202] on div "9" at bounding box center [274, 203] width 20 height 20
type input "09/09/2025"
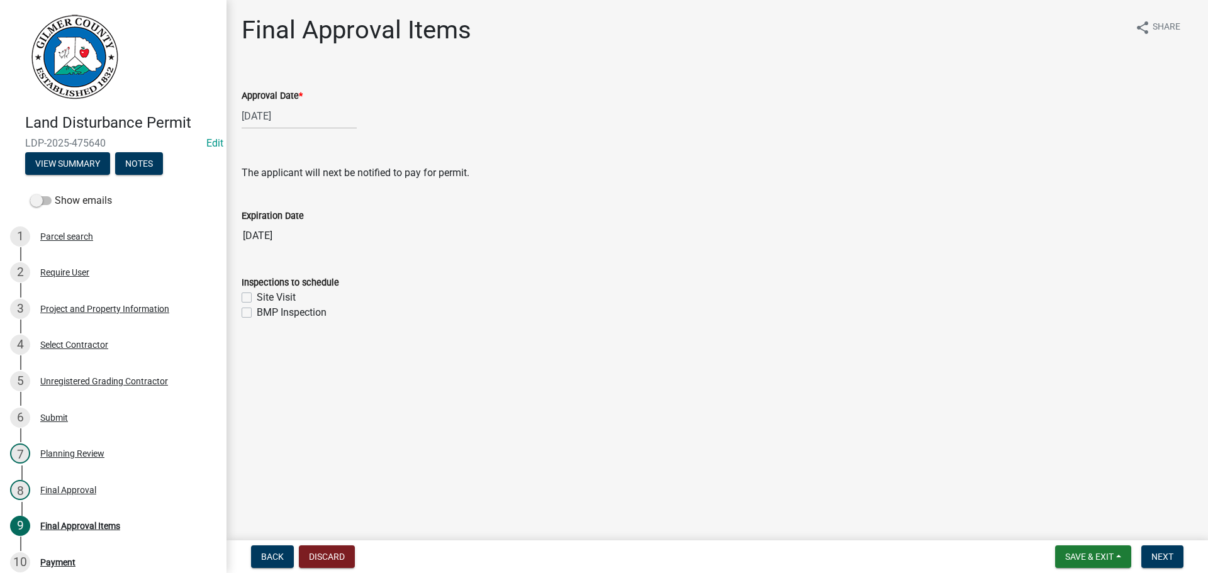
click at [257, 294] on label "Site Visit" at bounding box center [276, 297] width 39 height 15
click at [257, 294] on input "Site Visit" at bounding box center [261, 294] width 8 height 8
checkbox input "true"
checkbox input "false"
click at [1157, 547] on button "Next" at bounding box center [1163, 557] width 42 height 23
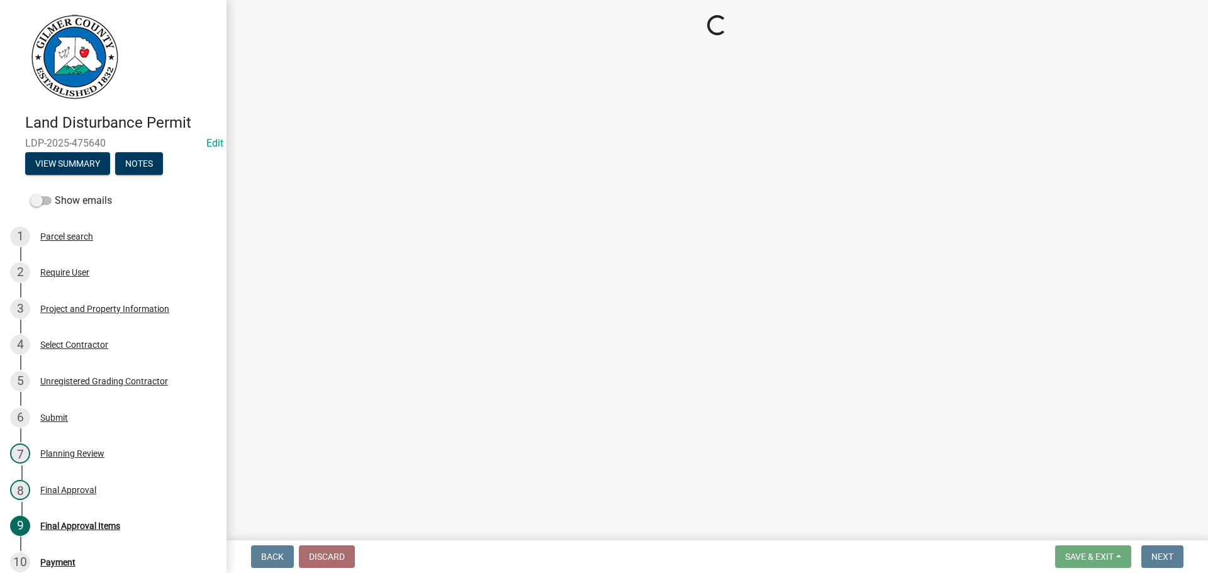
select select "2: 1"
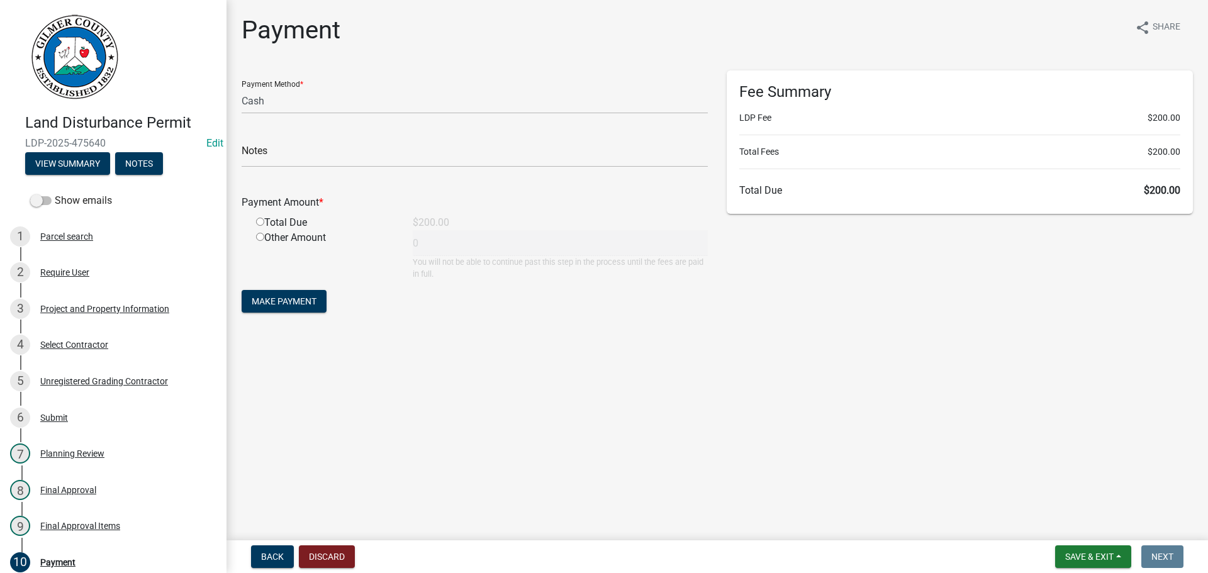
click at [257, 220] on input "radio" at bounding box center [260, 222] width 8 height 8
radio input "true"
type input "200"
click at [278, 299] on span "Make Payment" at bounding box center [284, 301] width 65 height 10
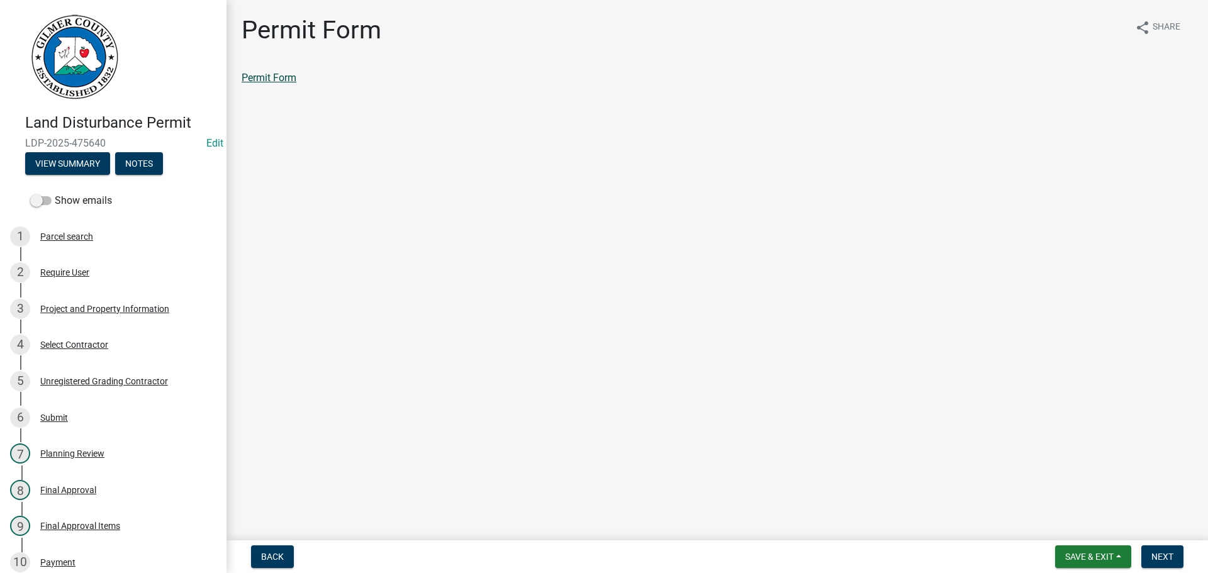
click at [272, 78] on link "Permit Form" at bounding box center [269, 78] width 55 height 12
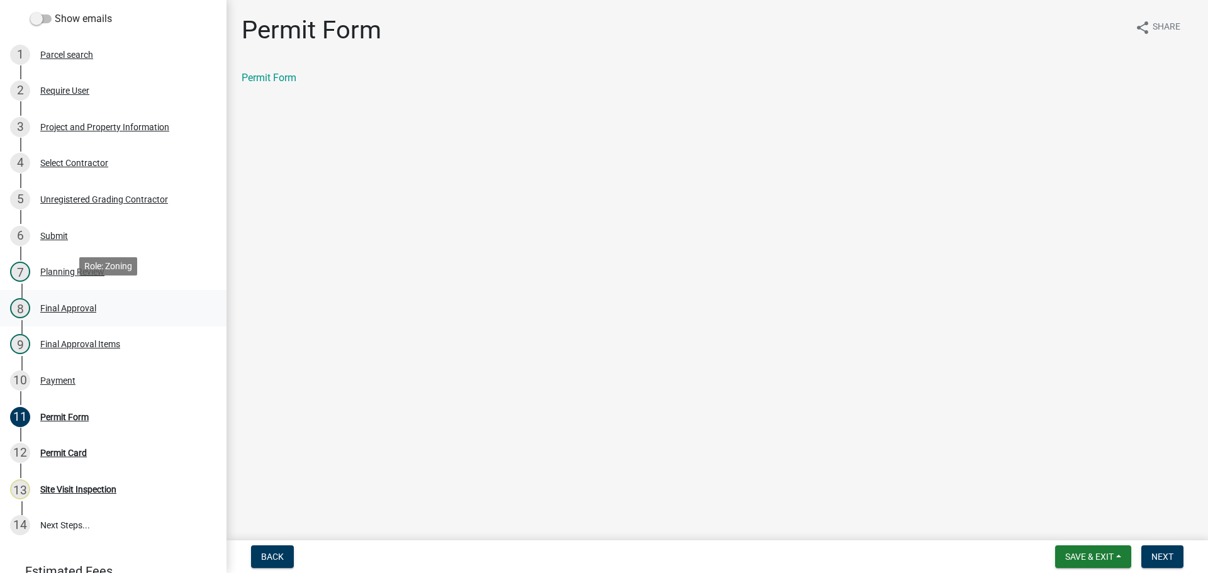
scroll to position [189, 0]
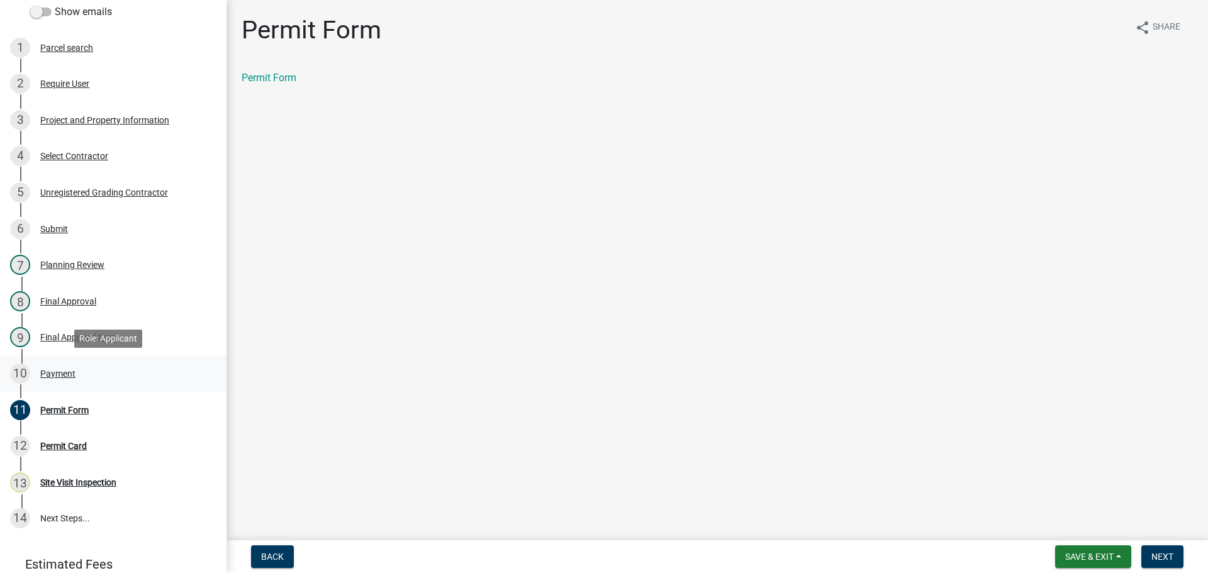
click at [70, 371] on div "Payment" at bounding box center [57, 373] width 35 height 9
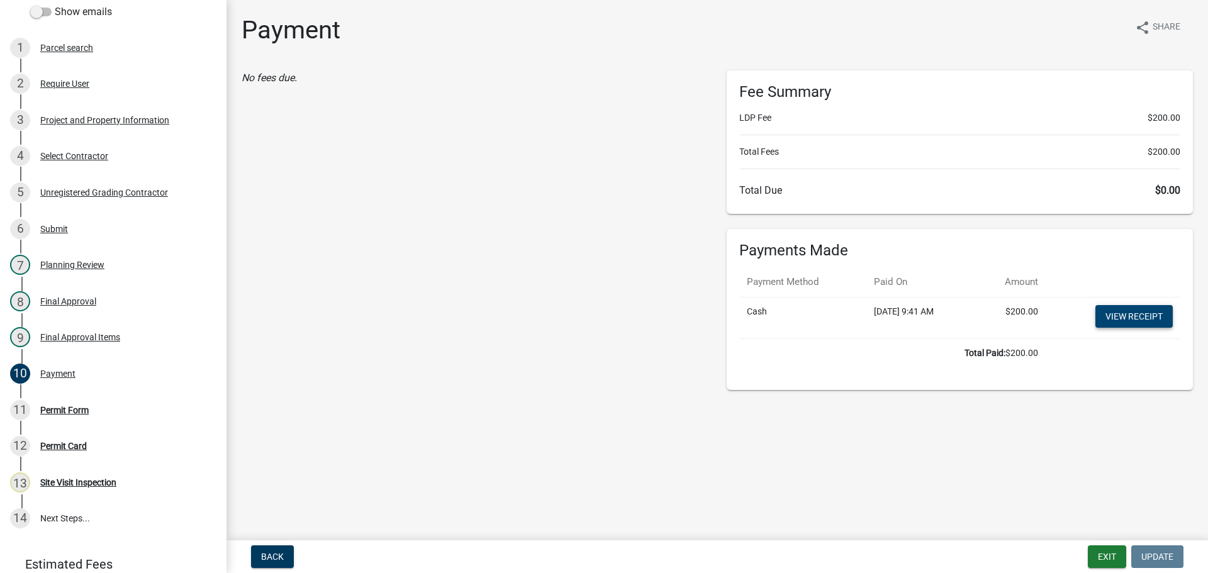
click at [1116, 315] on link "View receipt" at bounding box center [1134, 316] width 77 height 23
click at [60, 408] on div "Permit Form" at bounding box center [64, 410] width 48 height 9
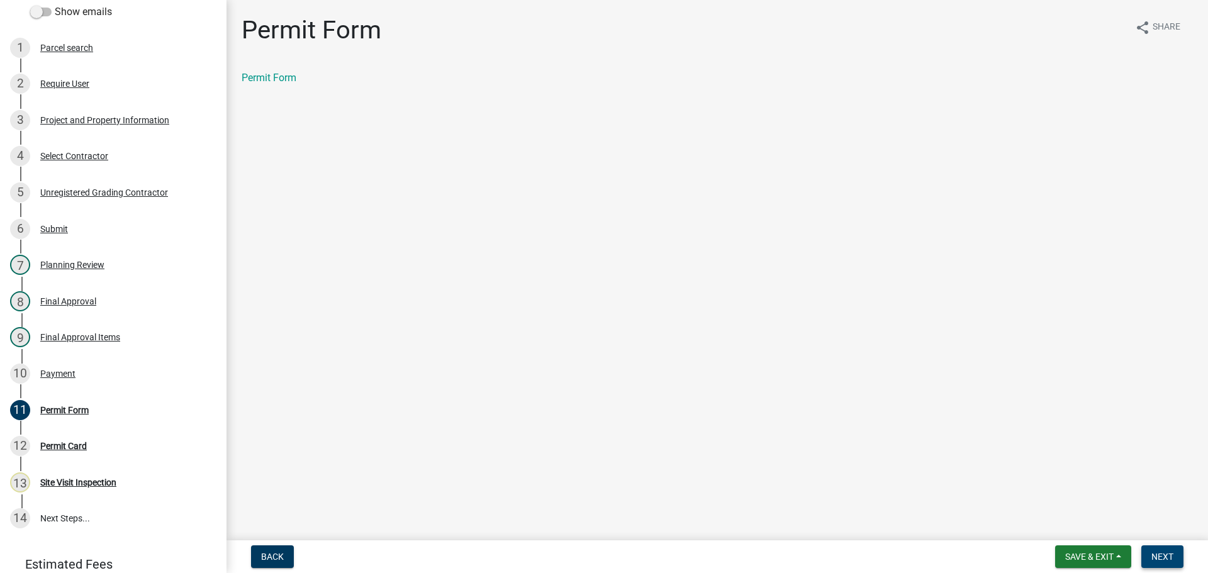
click at [1160, 556] on span "Next" at bounding box center [1163, 557] width 22 height 10
click at [291, 78] on link "Permit Card" at bounding box center [268, 78] width 52 height 12
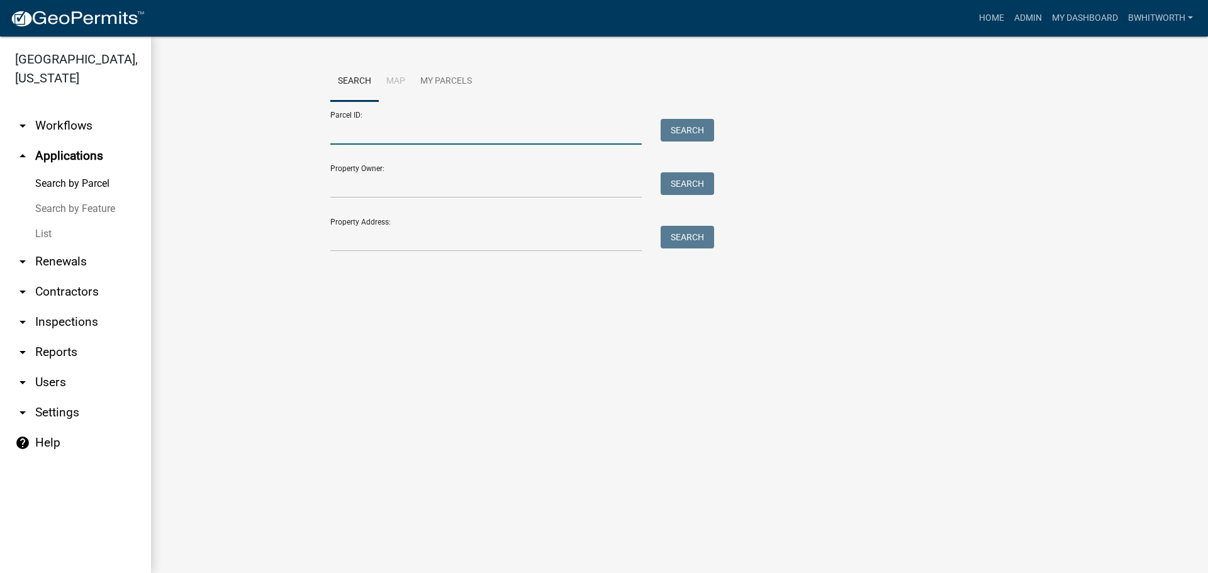
click at [386, 133] on input "Parcel ID:" at bounding box center [485, 132] width 311 height 26
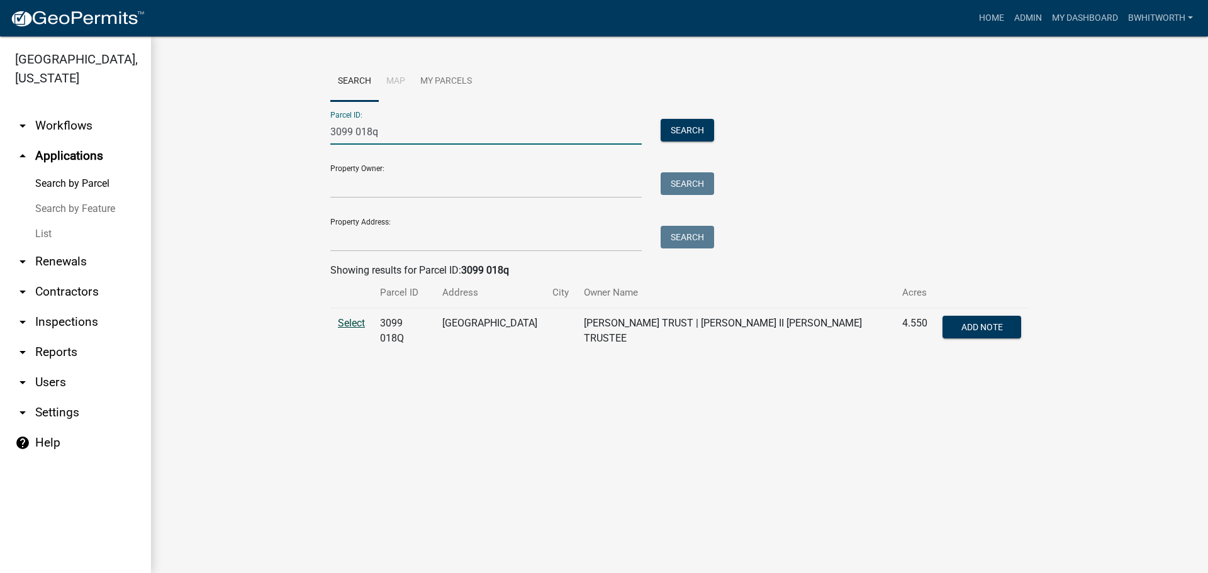
type input "3099 018q"
click at [342, 322] on span "Select" at bounding box center [351, 323] width 27 height 12
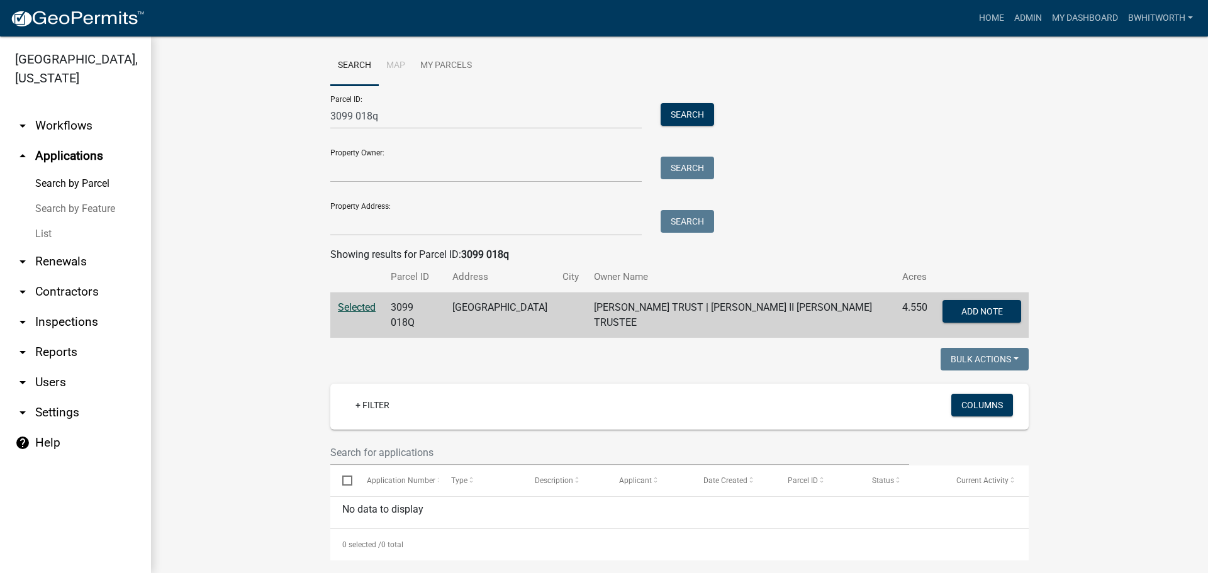
scroll to position [24, 0]
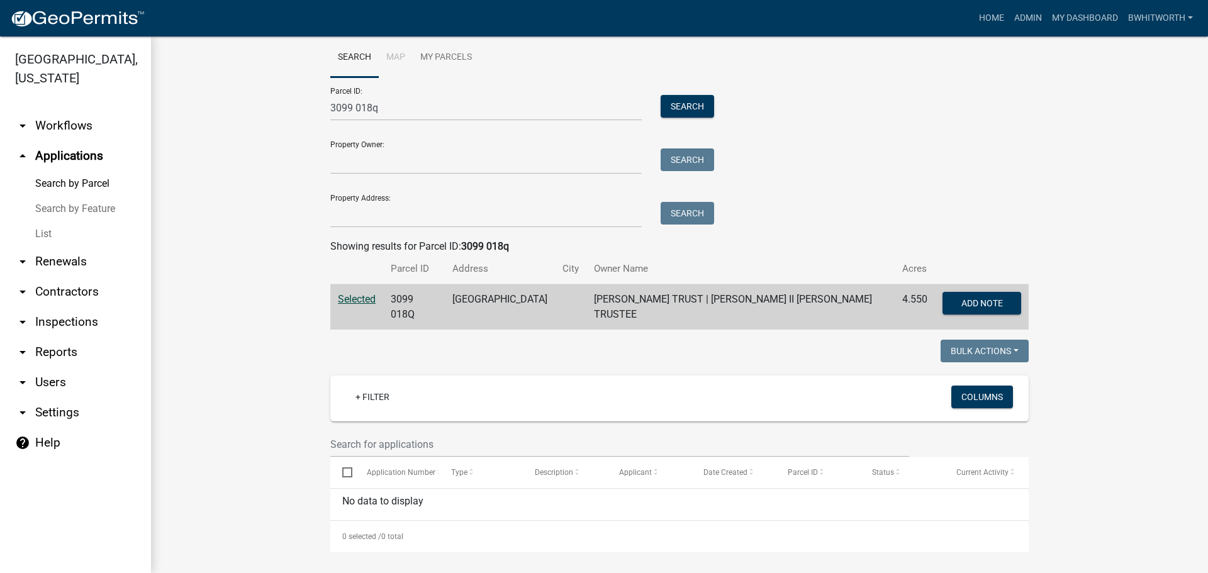
click at [344, 297] on span "Selected" at bounding box center [357, 299] width 38 height 12
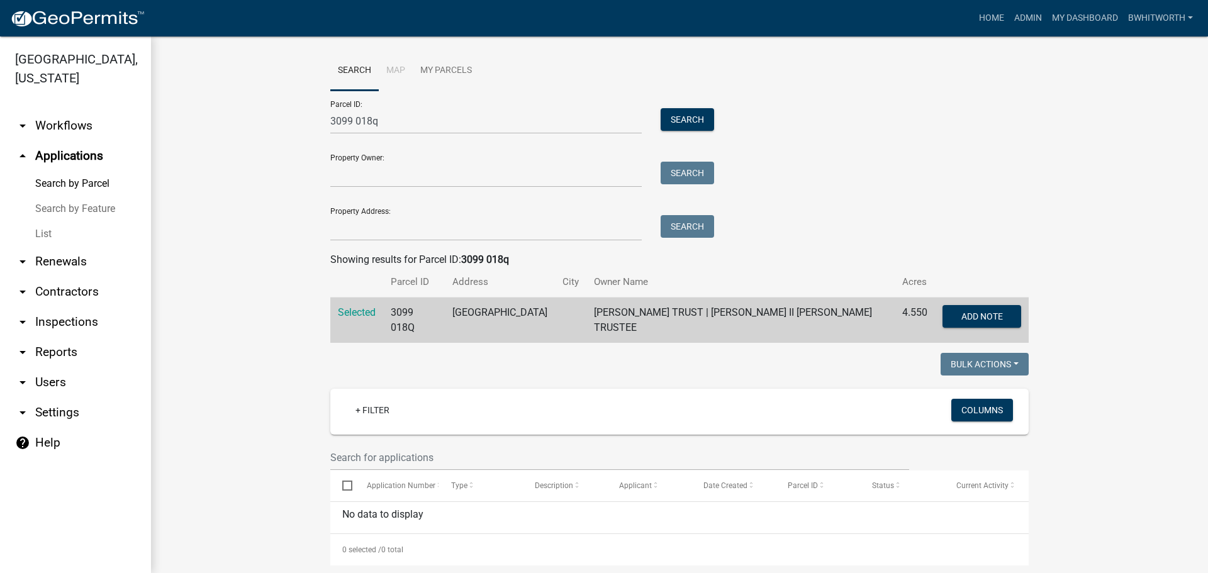
scroll to position [0, 0]
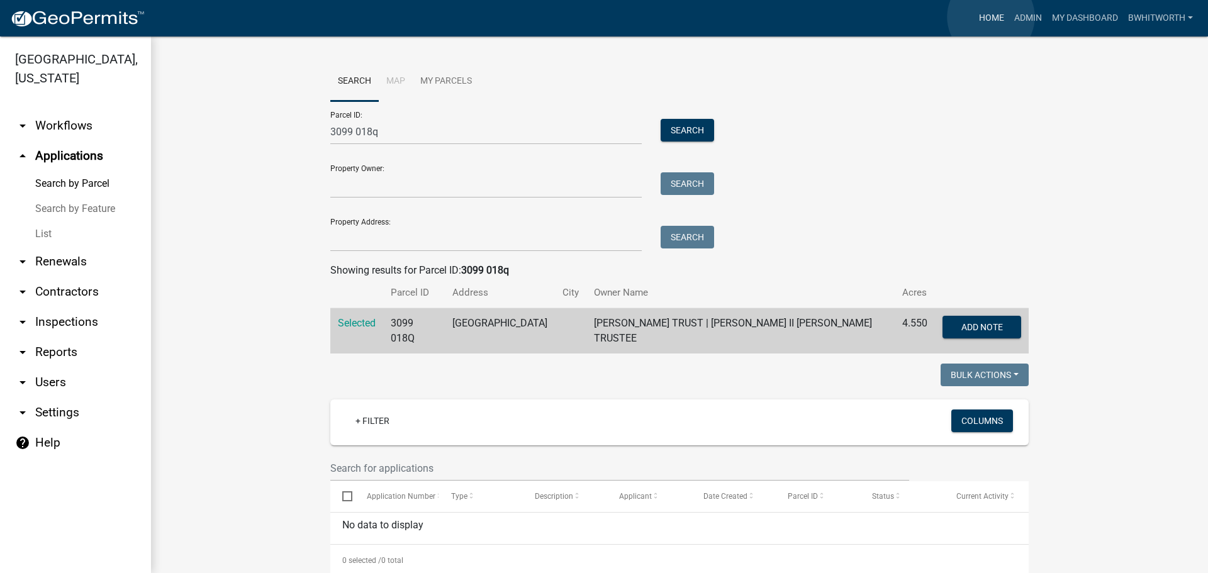
click at [991, 17] on link "Home" at bounding box center [991, 18] width 35 height 24
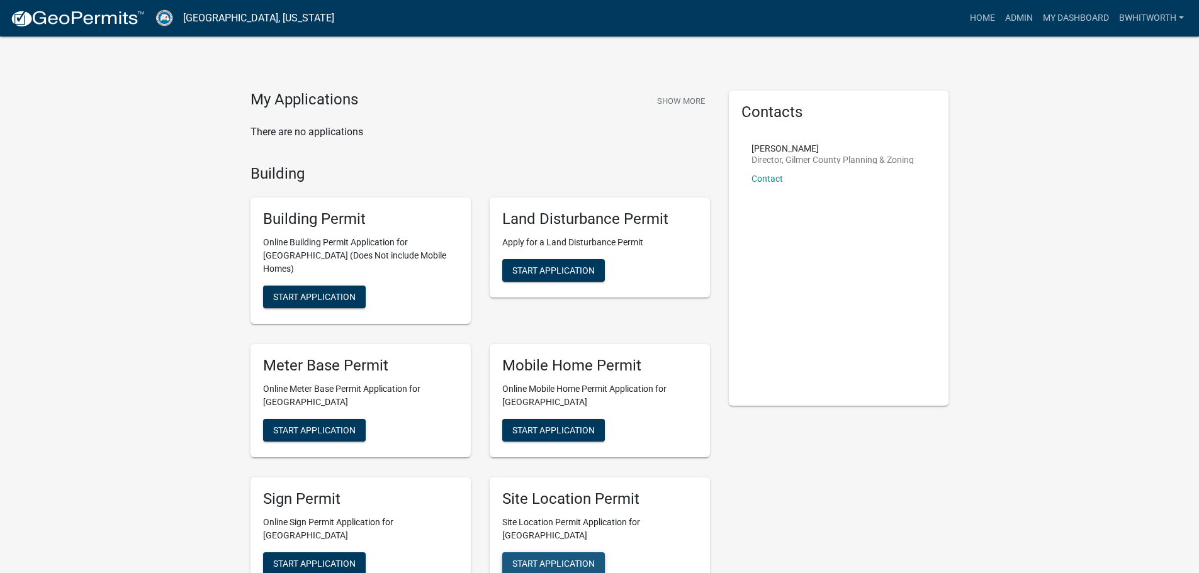
click at [533, 553] on button "Start Application" at bounding box center [553, 564] width 103 height 23
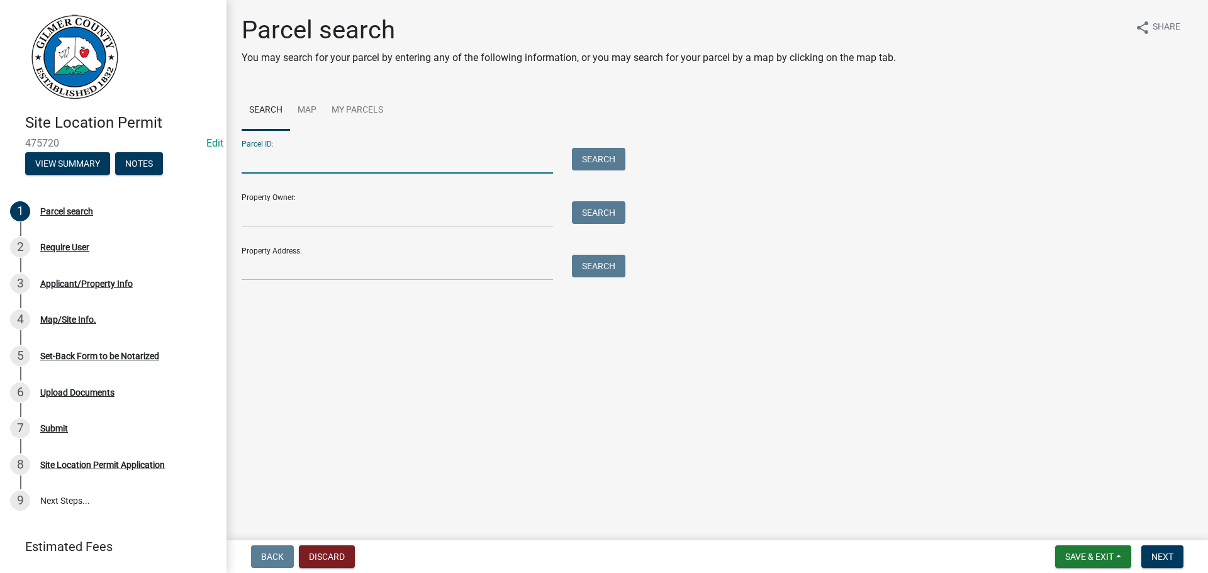
drag, startPoint x: 313, startPoint y: 157, endPoint x: 425, endPoint y: 152, distance: 111.5
click at [313, 157] on input "Parcel ID:" at bounding box center [397, 161] width 311 height 26
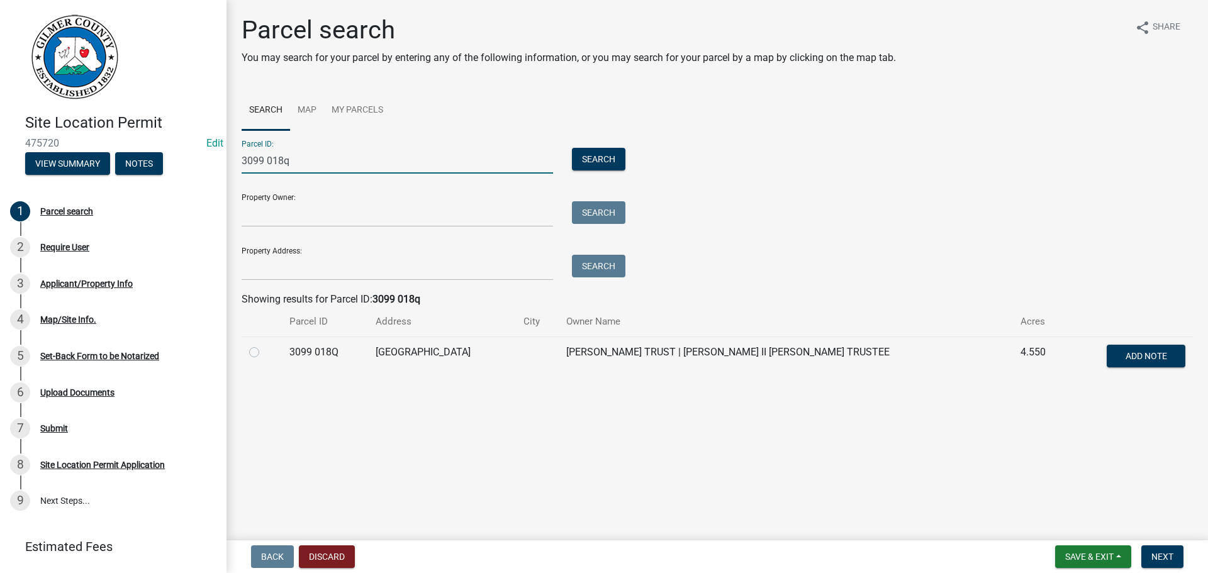
type input "3099 018q"
click at [264, 345] on label at bounding box center [264, 345] width 0 height 0
click at [264, 353] on 018Q "radio" at bounding box center [268, 349] width 8 height 8
radio 018Q "true"
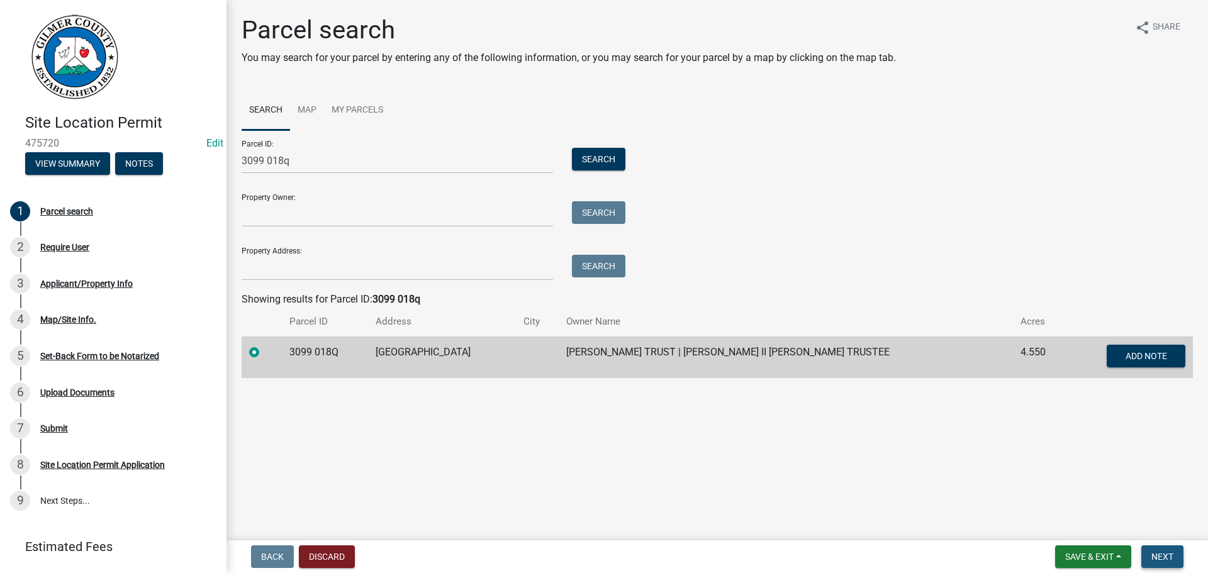
click at [1153, 556] on span "Next" at bounding box center [1163, 557] width 22 height 10
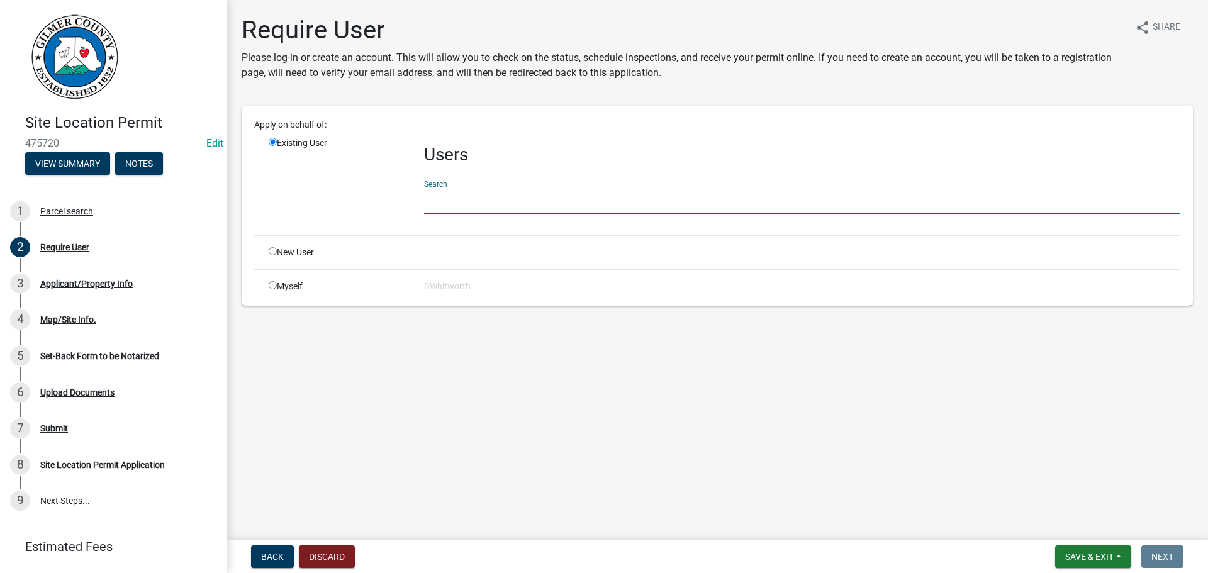
click at [504, 199] on input "text" at bounding box center [802, 201] width 756 height 26
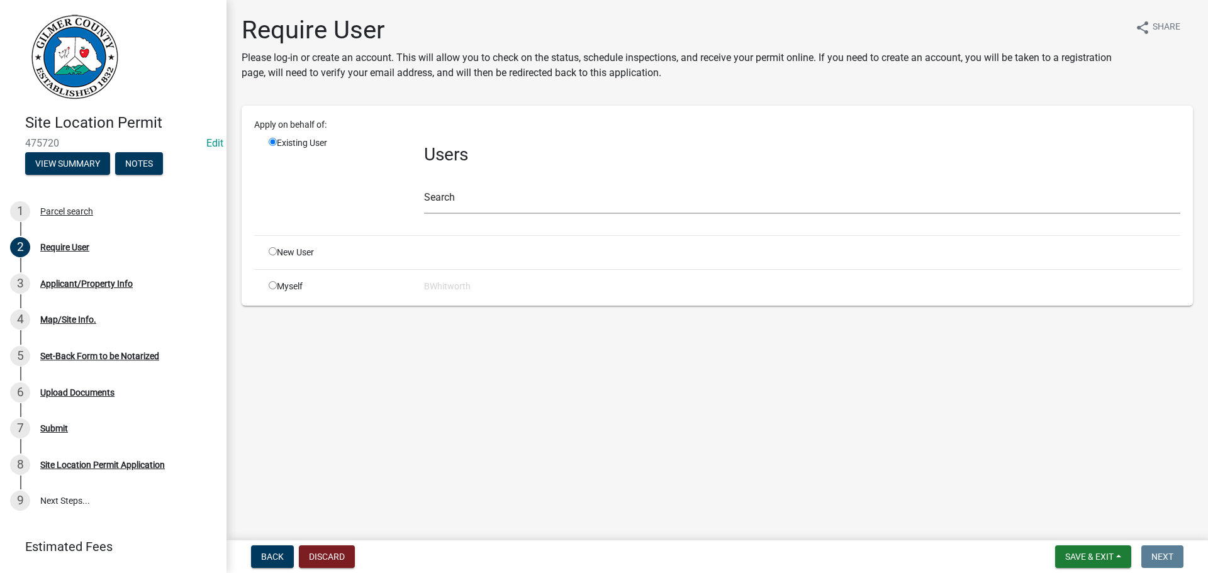
click at [274, 251] on input "radio" at bounding box center [273, 251] width 8 height 8
radio input "true"
radio input "false"
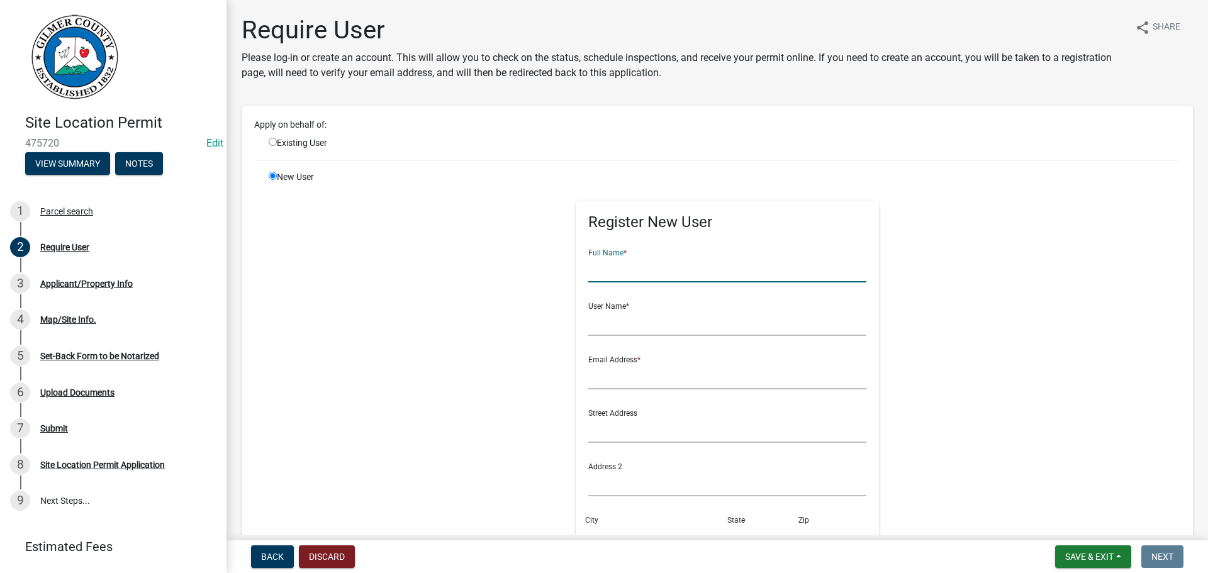
click at [633, 270] on input "text" at bounding box center [727, 270] width 279 height 26
type input "hannah howland"
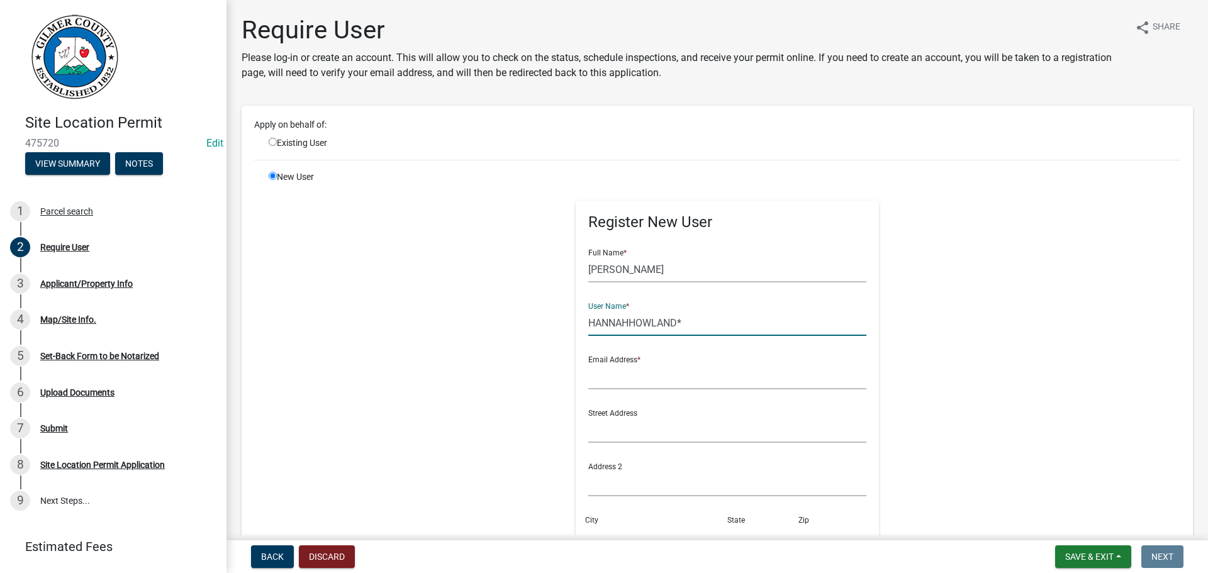
type input "HANNAHHOWLAND*"
click at [631, 376] on input "text" at bounding box center [727, 377] width 279 height 26
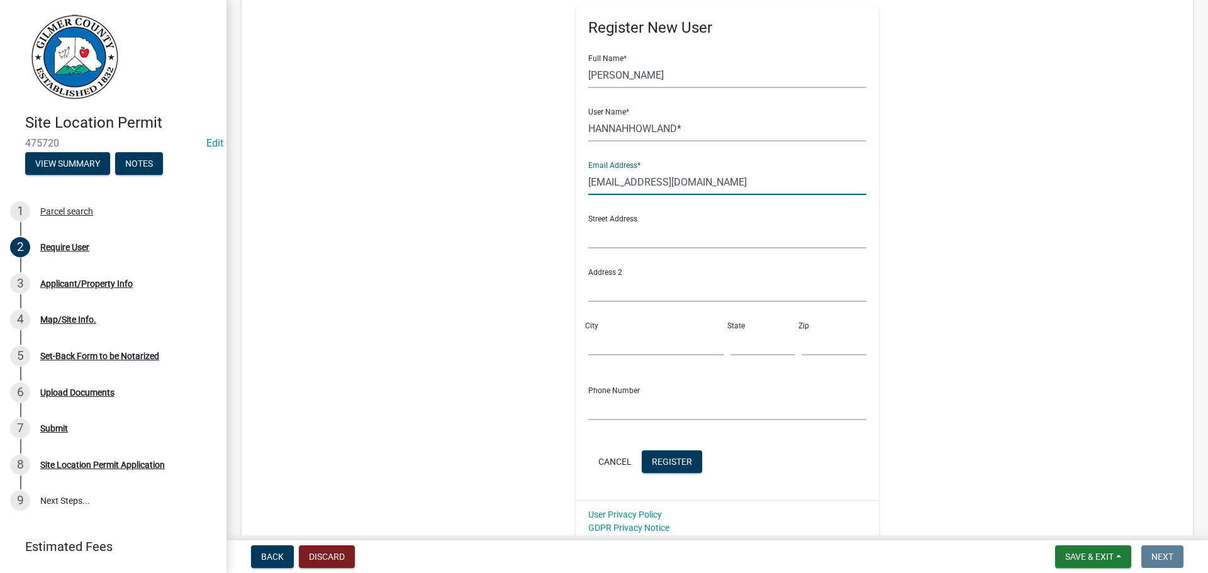
scroll to position [297, 0]
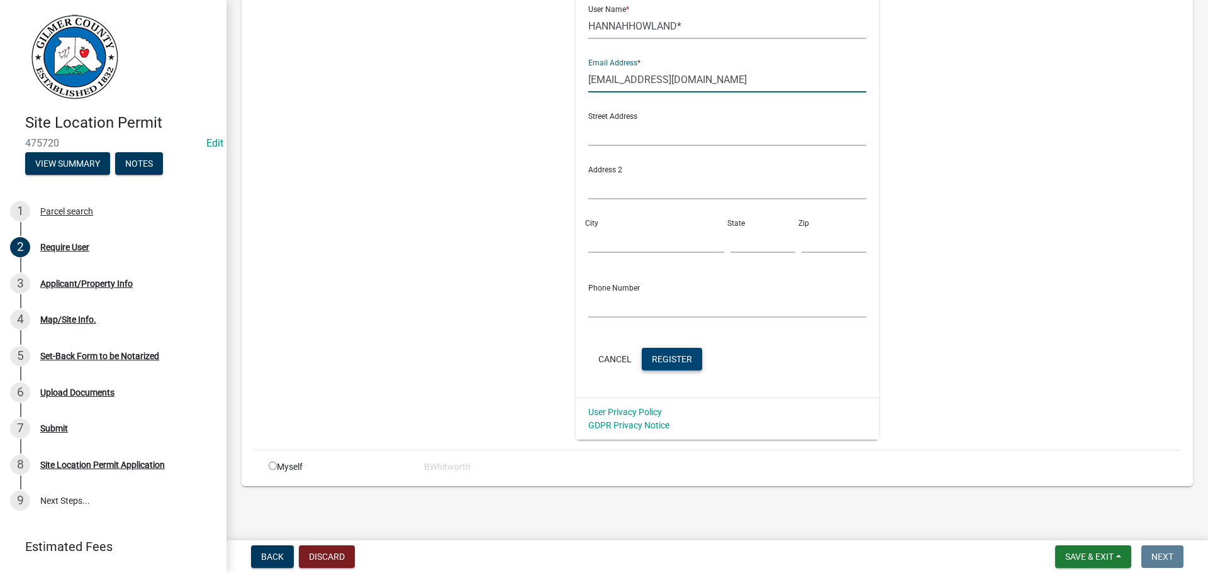
type input "hannahhowland.bac@gmail.com"
click at [662, 356] on span "Register" at bounding box center [672, 359] width 40 height 10
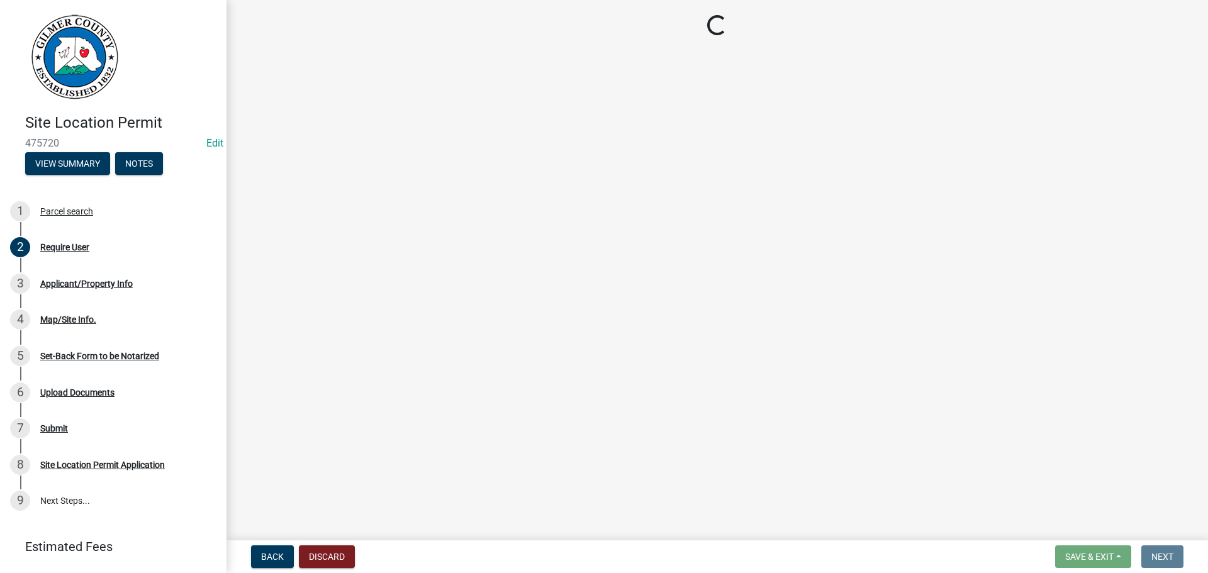
scroll to position [0, 0]
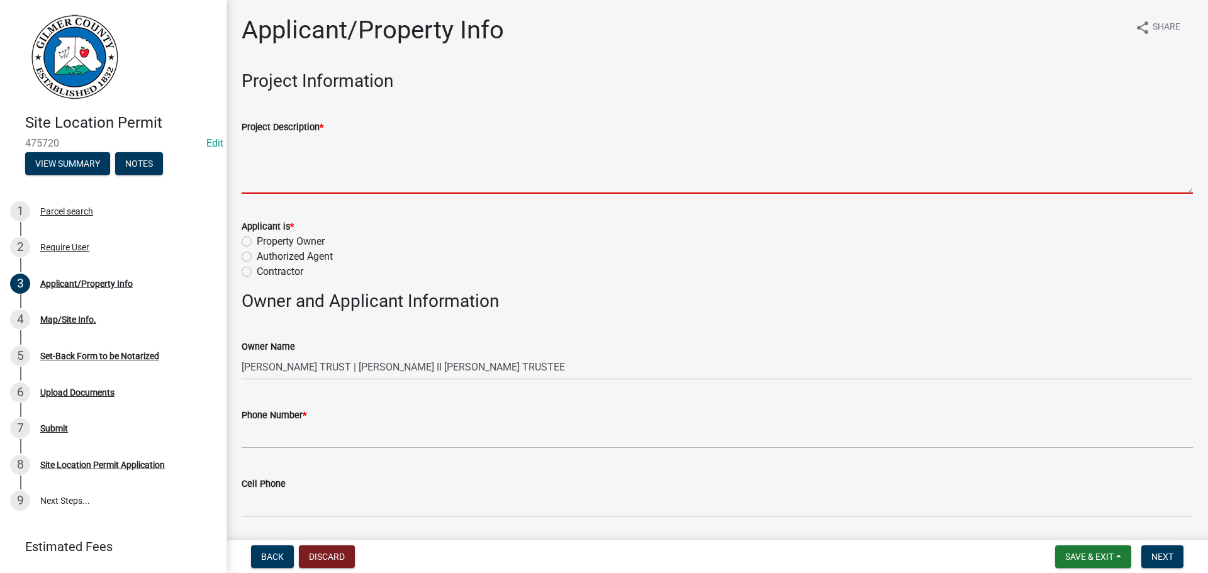
click at [306, 156] on textarea "Project Description *" at bounding box center [717, 164] width 951 height 59
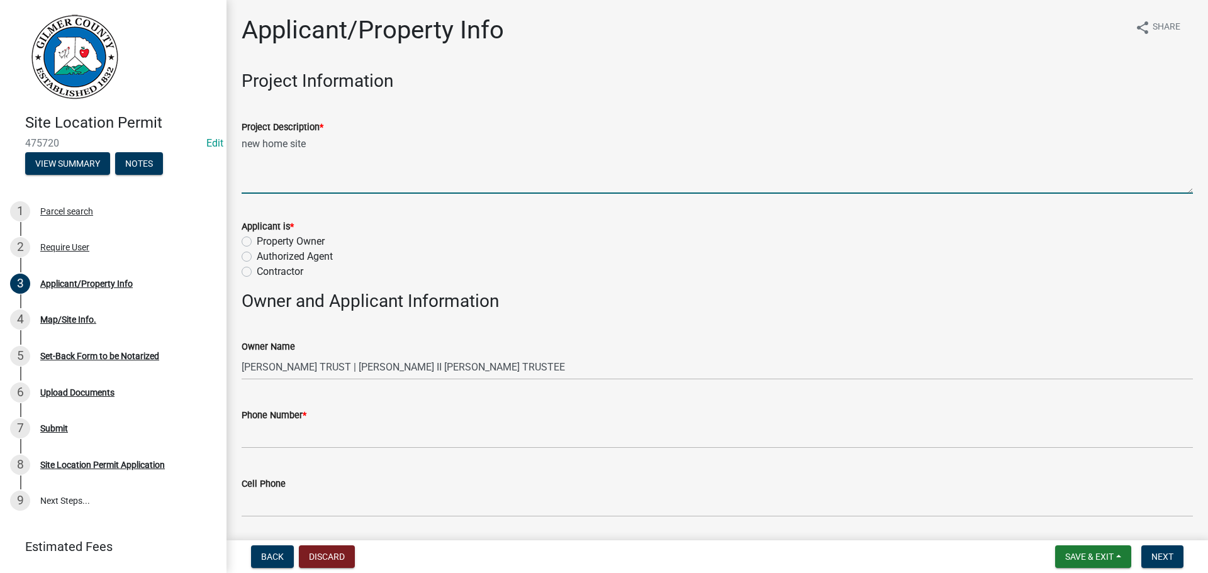
drag, startPoint x: 312, startPoint y: 135, endPoint x: 47, endPoint y: 131, distance: 265.0
click at [47, 131] on div "Site Location Permit 475720 Edit View Summary Notes 1 Parcel search 2 Require U…" at bounding box center [604, 286] width 1208 height 573
type textarea "nEW HOME SITE"
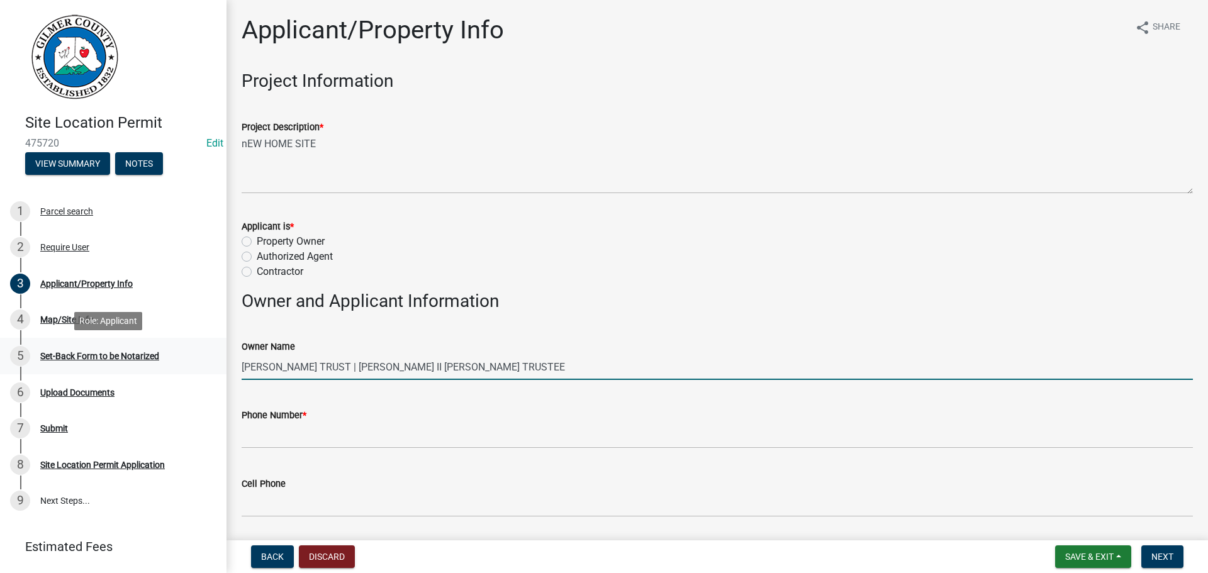
drag, startPoint x: 511, startPoint y: 367, endPoint x: 0, endPoint y: 342, distance: 511.6
click at [0, 342] on div "Site Location Permit 475720 Edit View Summary Notes 1 Parcel search 2 Require U…" at bounding box center [604, 286] width 1208 height 573
type input "DON SMITH"
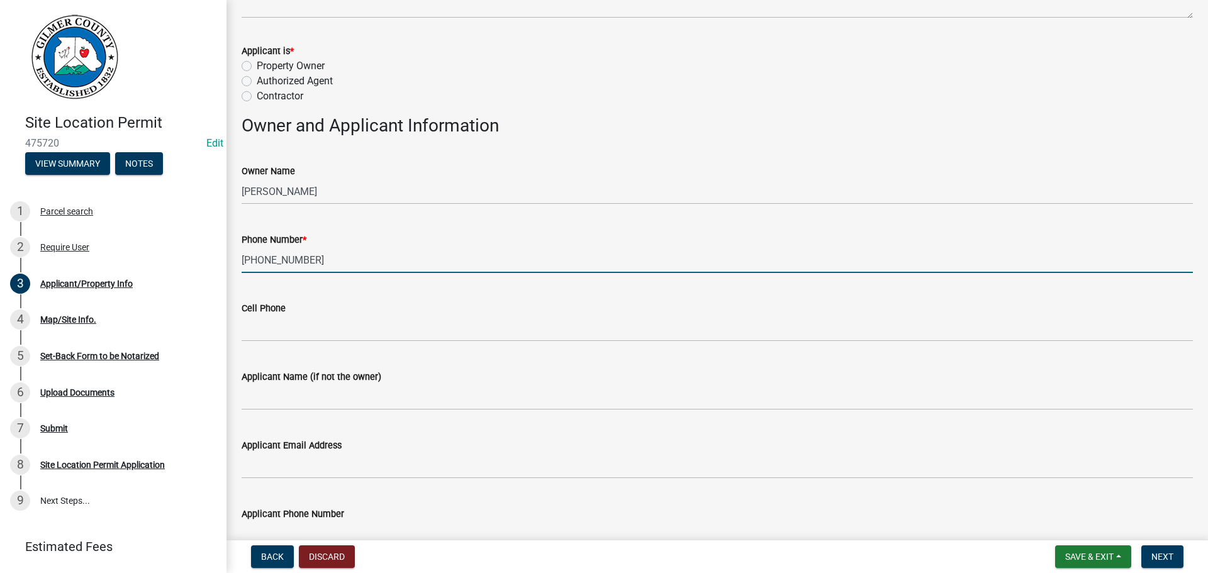
scroll to position [189, 0]
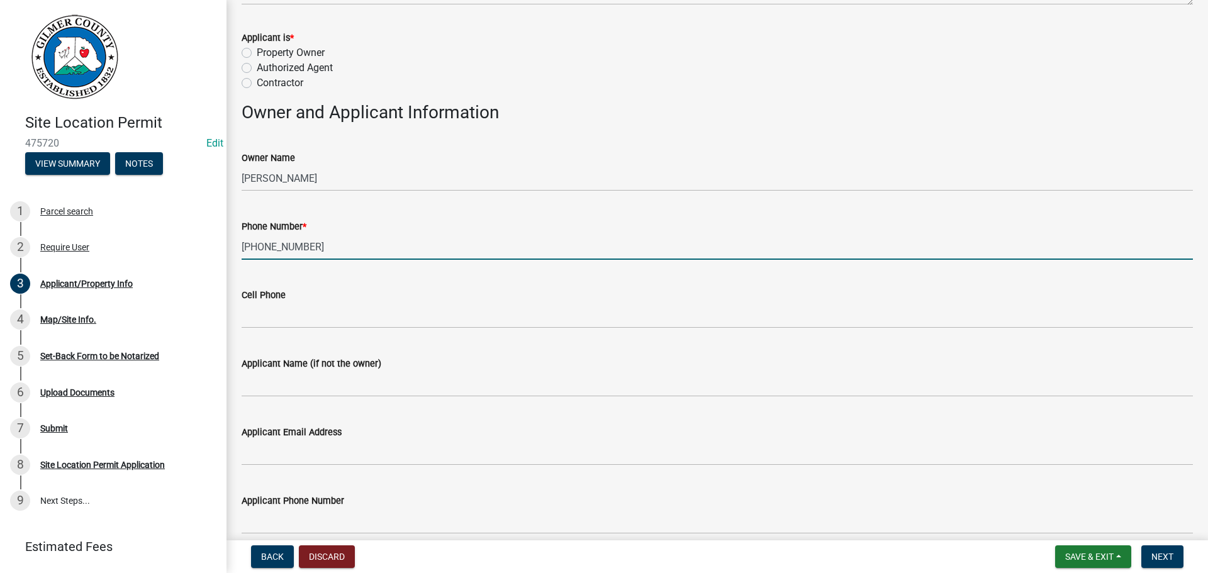
type input "404-993-2382"
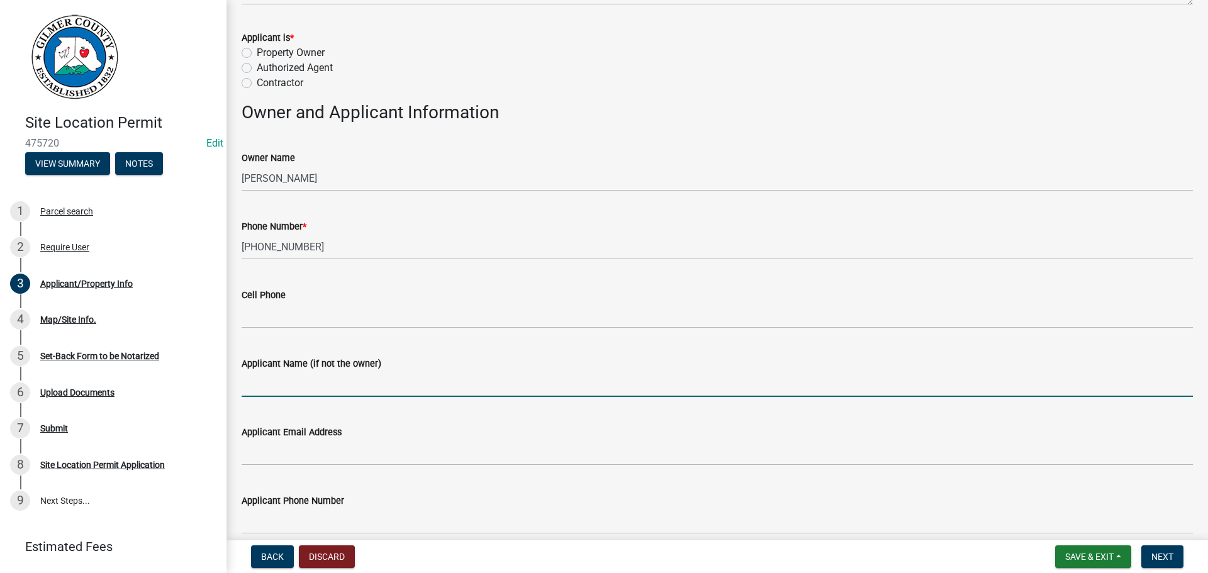
click at [324, 385] on input "Applicant Name (if not the owner)" at bounding box center [717, 384] width 951 height 26
type input "HANNAH HOWLAND"
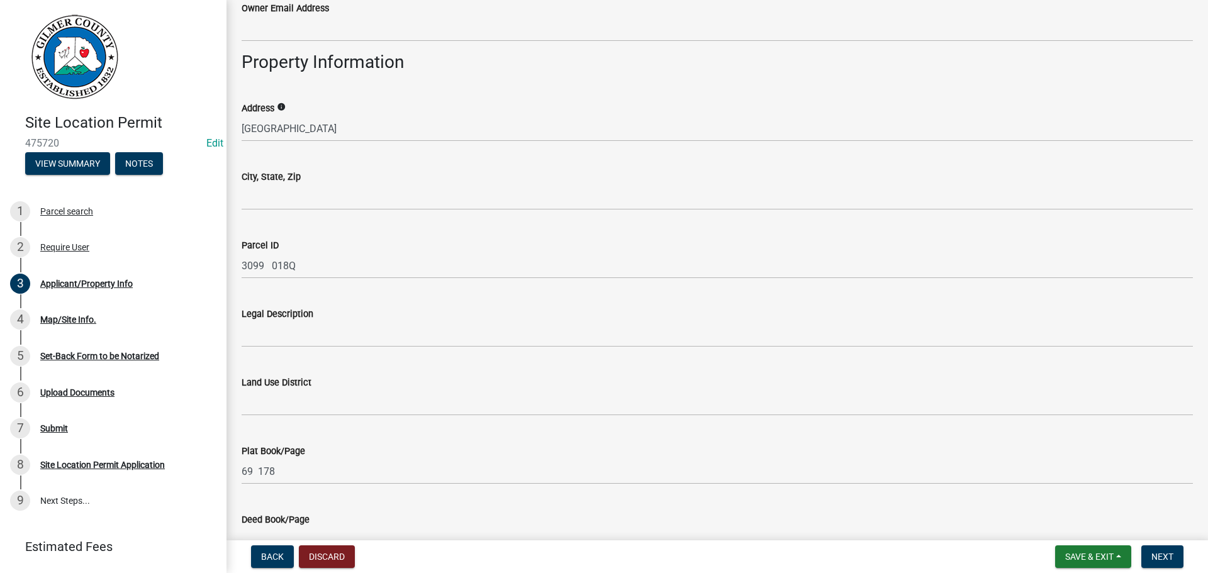
scroll to position [755, 0]
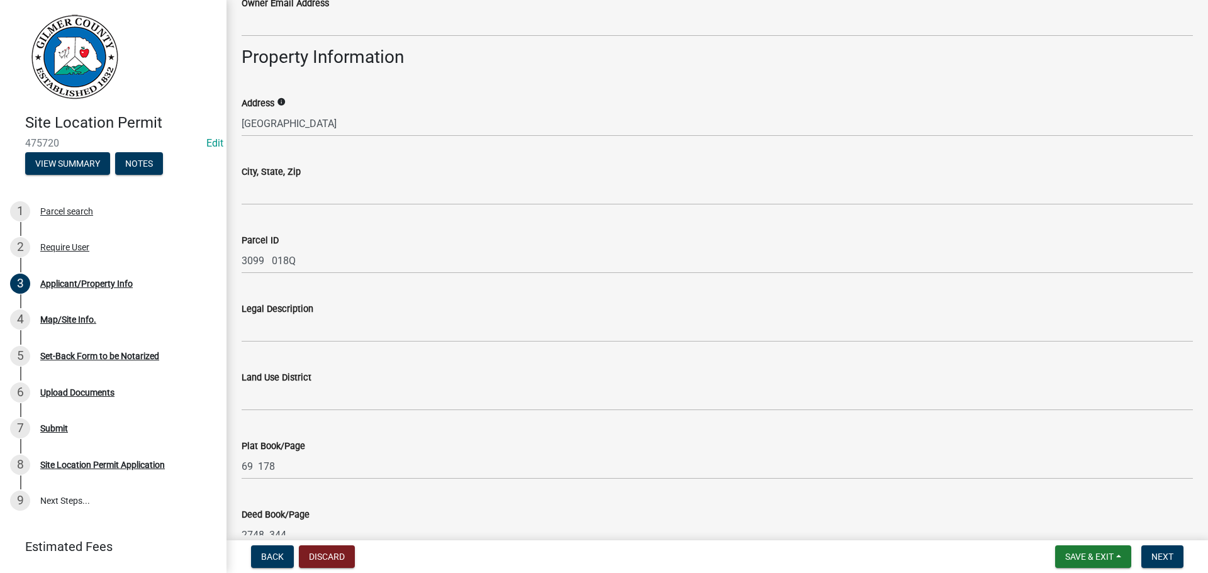
type input "404-845-6155"
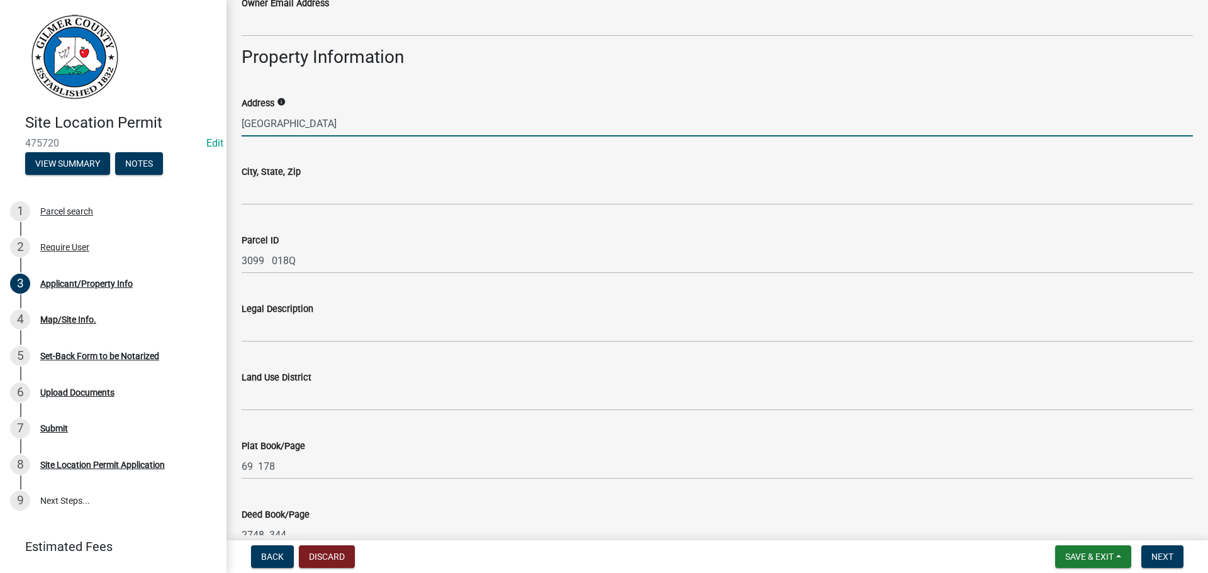
click at [242, 125] on input "CLEAR CREEK RD" at bounding box center [717, 124] width 951 height 26
click at [338, 126] on input "560 CLEAR CREEK RD" at bounding box center [717, 124] width 951 height 26
type input "560 CLEAR CREEK PRESERVE WAY"
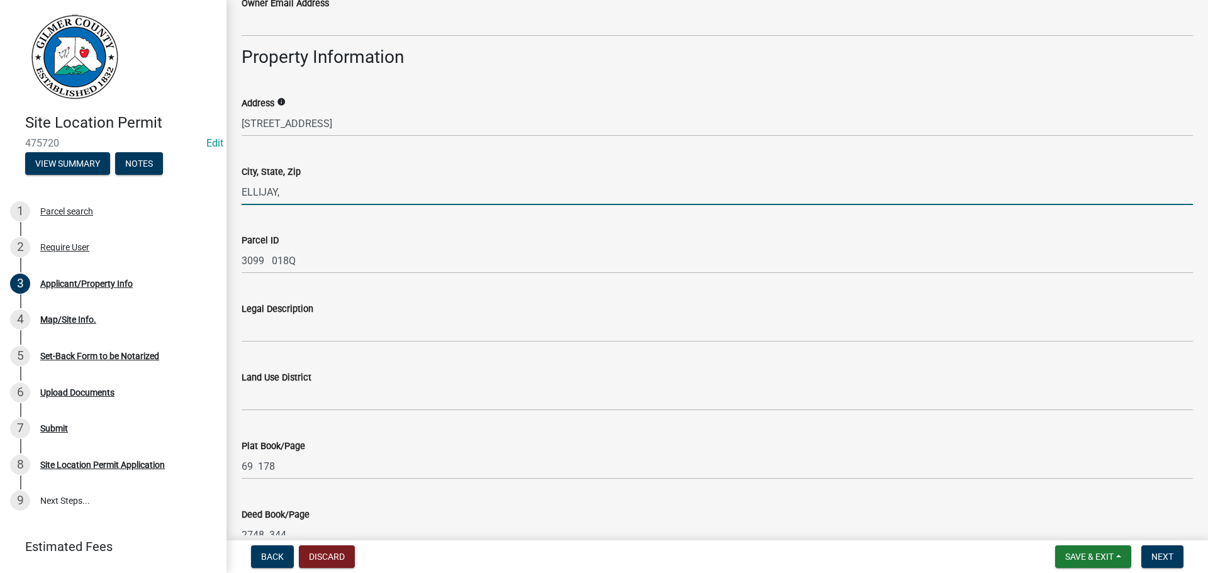
type input "Ellijay, Ga. 30536"
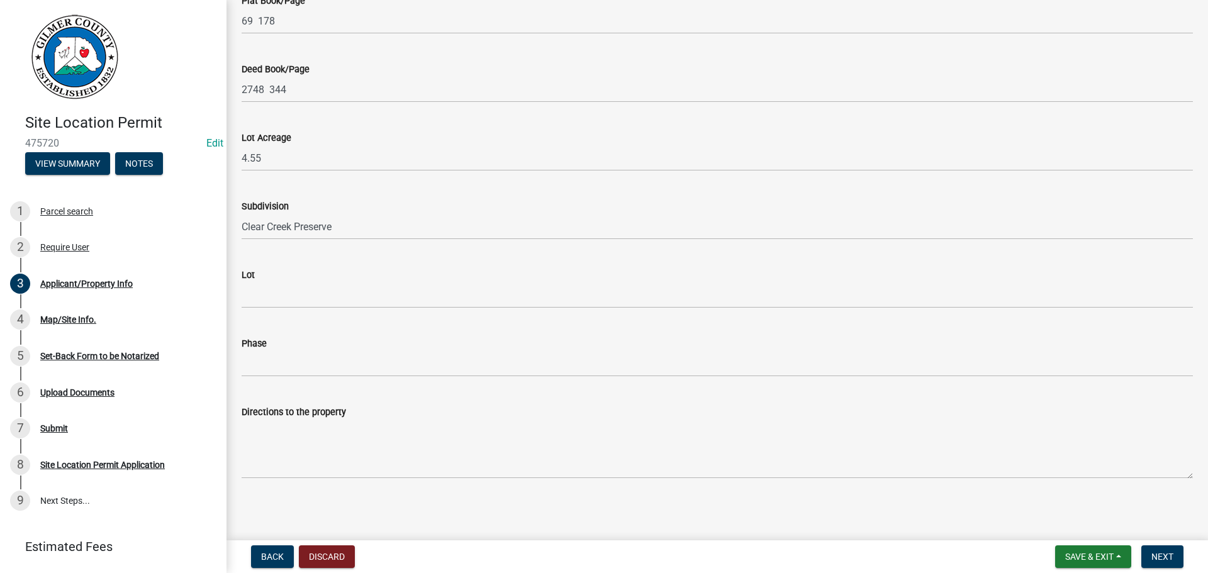
scroll to position [1203, 0]
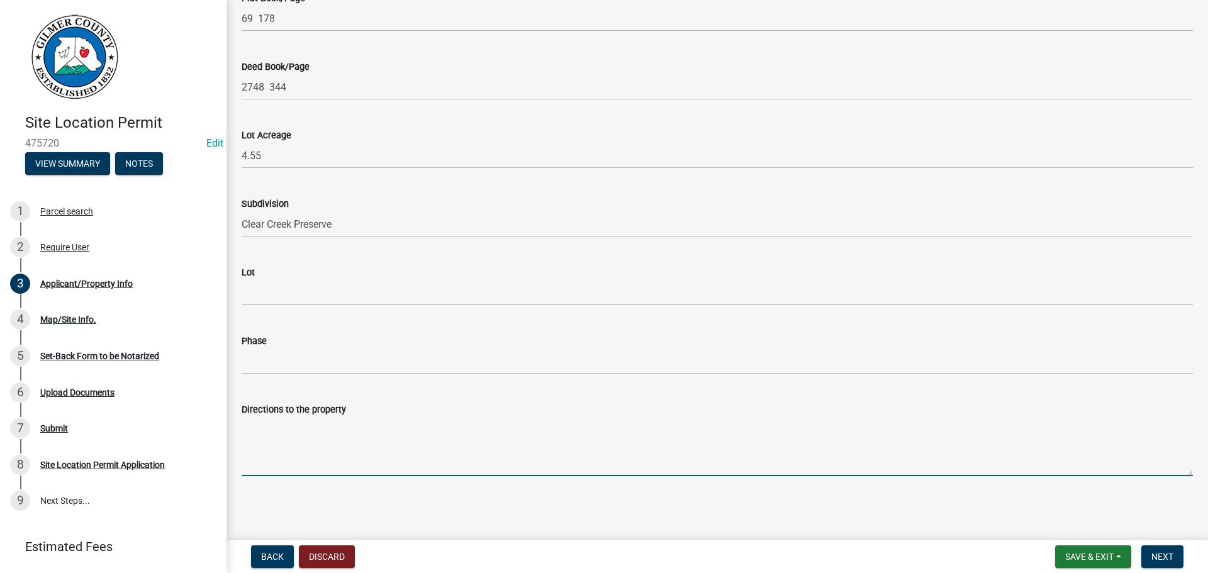
click at [293, 438] on textarea "Directions to the property" at bounding box center [717, 446] width 951 height 59
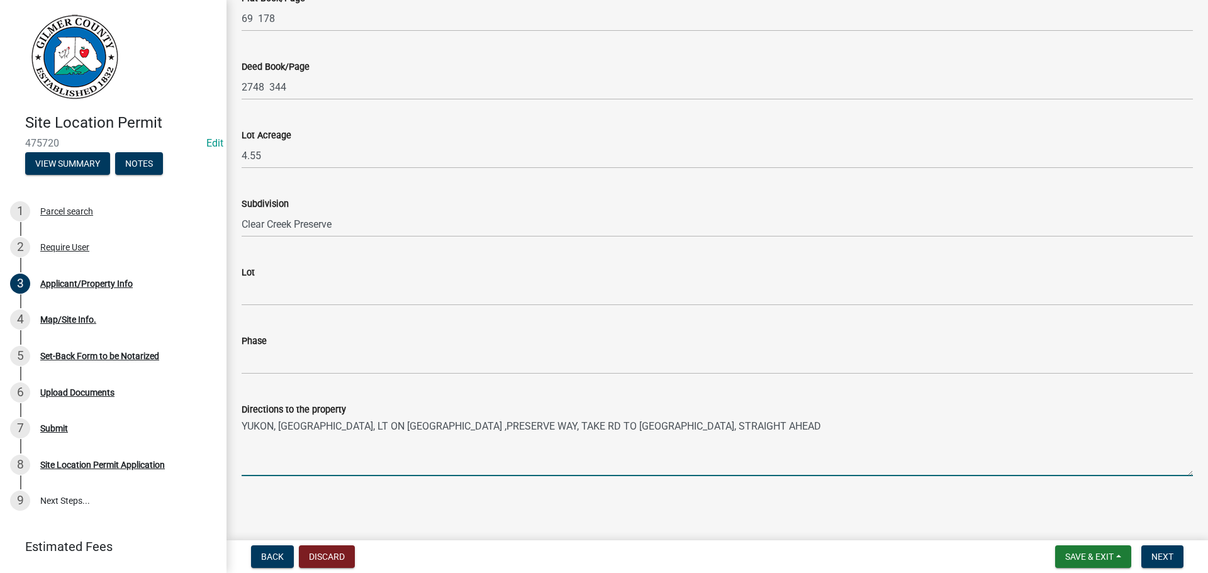
click at [662, 427] on textarea "YUKON, RT ON CLEAR CREEK, LT ON CLEAR CREEK ,PRESERVE WAY, TAKE RD TO CULDESAC,…" at bounding box center [717, 446] width 951 height 59
click at [1148, 543] on nav "Back Discard Save & Exit Save Save & Exit Next" at bounding box center [718, 557] width 982 height 33
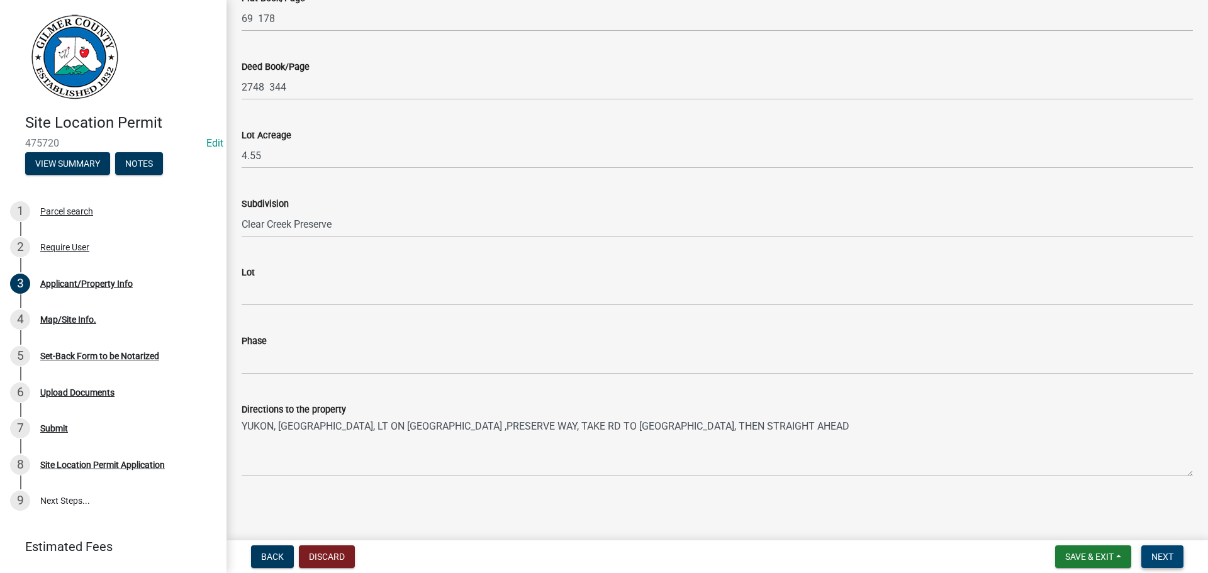
click at [1151, 559] on button "Next" at bounding box center [1163, 557] width 42 height 23
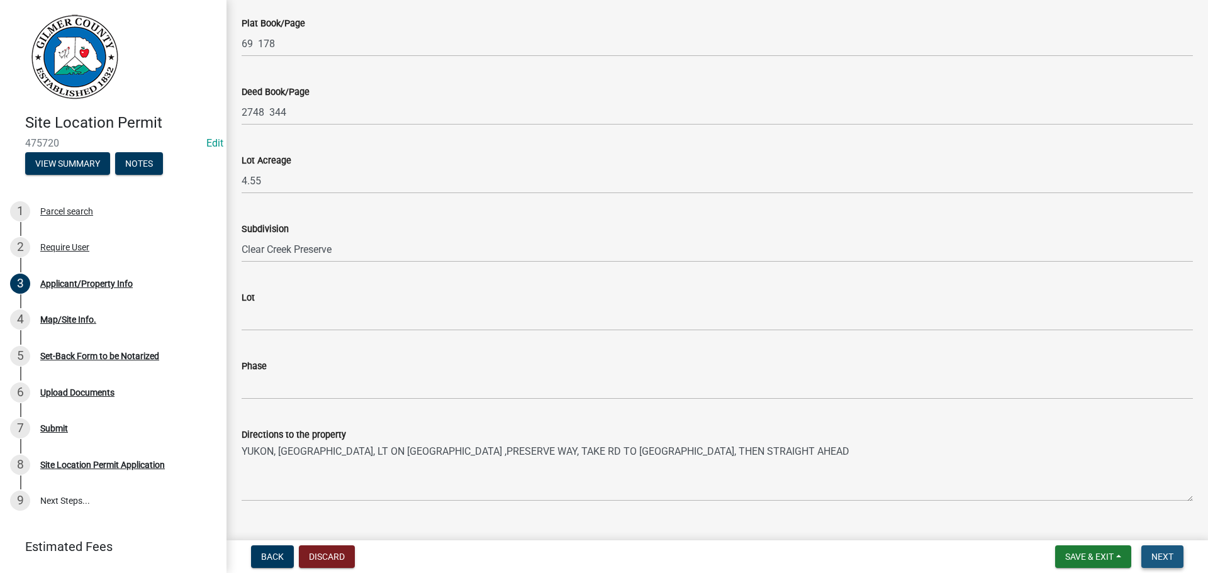
scroll to position [1228, 0]
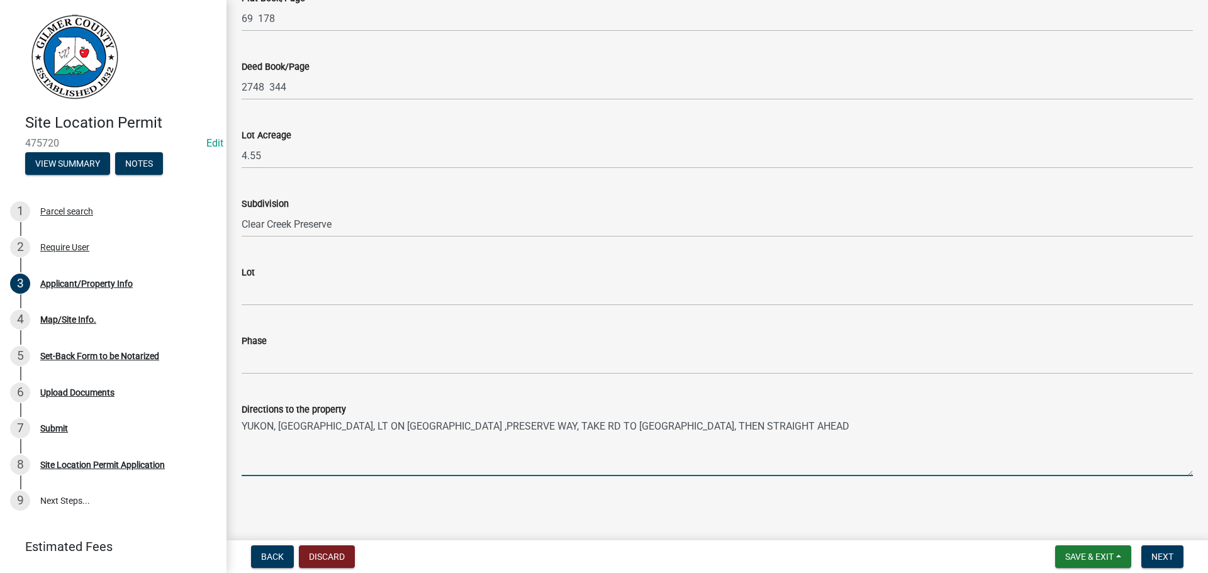
click at [689, 429] on textarea "YUKON, RT ON CLEAR CREEK, LT ON CLEAR CREEK ,PRESERVE WAY, TAKE RD TO CULDESAC,…" at bounding box center [717, 446] width 951 height 59
click at [812, 430] on textarea "YUKON, RT ON CLEAR CREEK, LT ON CLEAR CREEK ,PRESERVE WAY, TAKE RD TO CULDESAC,…" at bounding box center [717, 446] width 951 height 59
type textarea "YUKON, RT ON CLEAR CREEK, LT ON CLEAR CREEK ,PRESERVE WAY, TAKE RD TO CULDESAC,…"
click at [1165, 556] on span "Next" at bounding box center [1163, 557] width 22 height 10
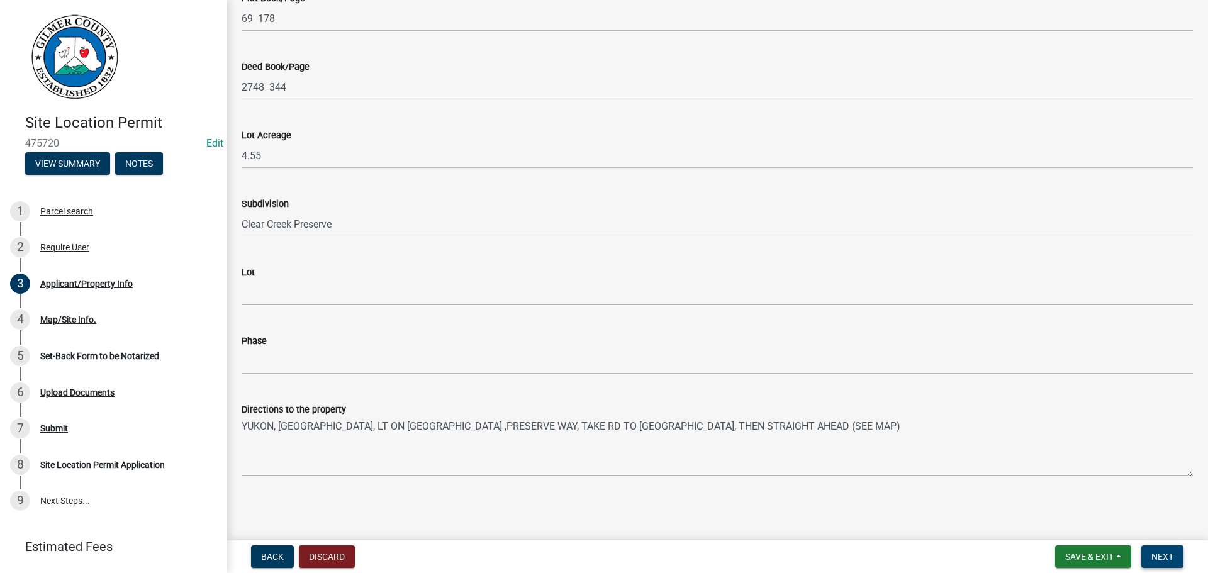
click at [1162, 553] on span "Next" at bounding box center [1163, 557] width 22 height 10
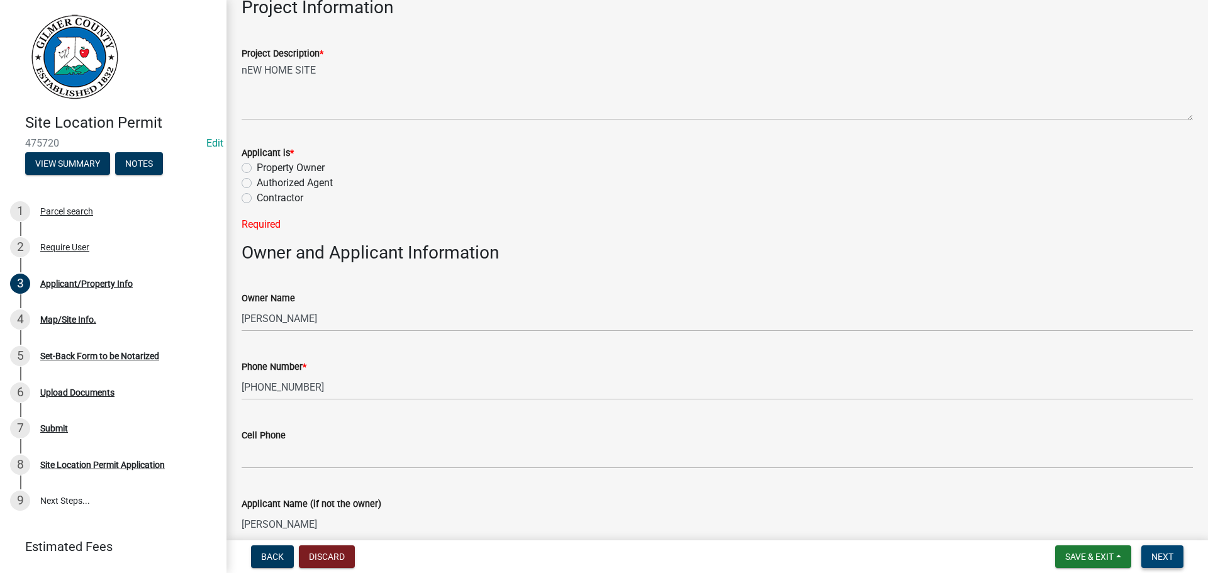
scroll to position [0, 0]
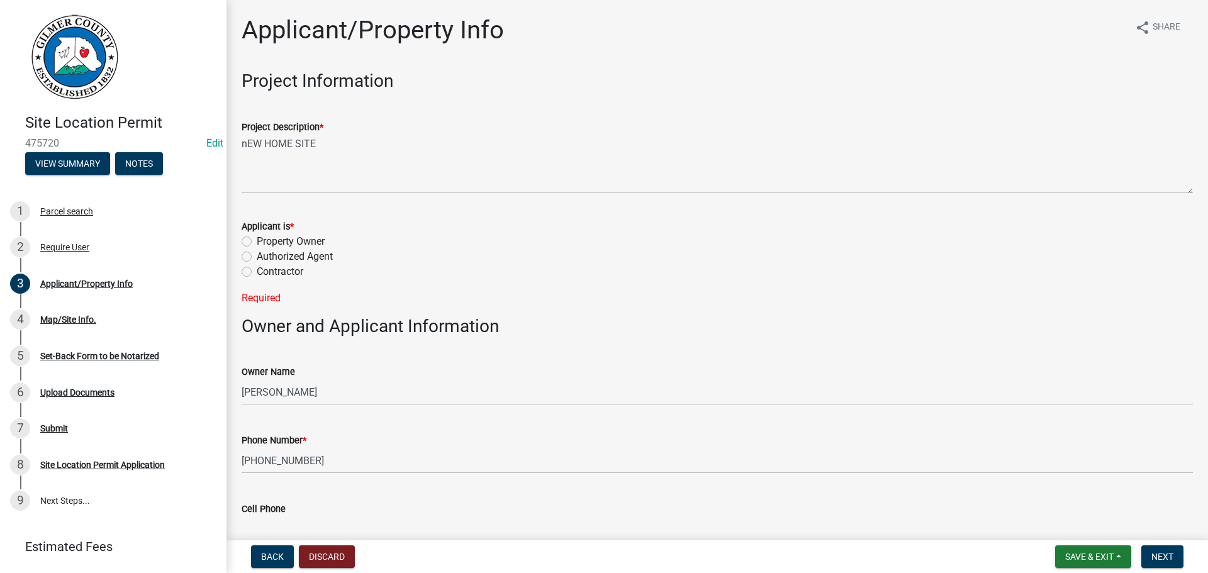
click at [257, 258] on label "Authorized Agent" at bounding box center [295, 256] width 76 height 15
click at [257, 257] on input "Authorized Agent" at bounding box center [261, 253] width 8 height 8
radio input "true"
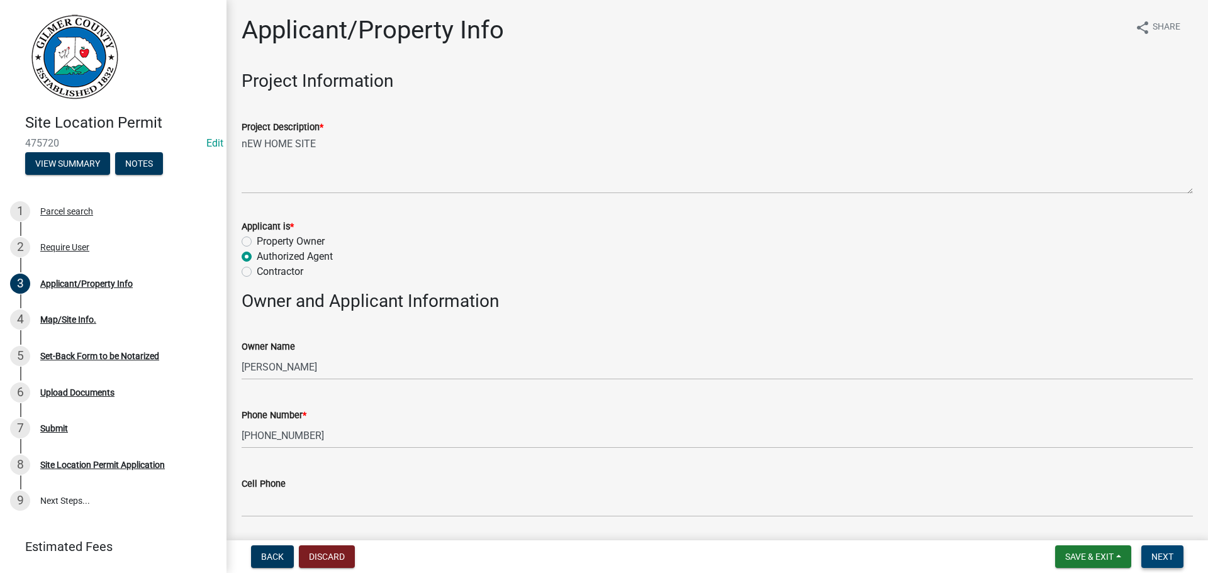
click at [1169, 556] on span "Next" at bounding box center [1163, 557] width 22 height 10
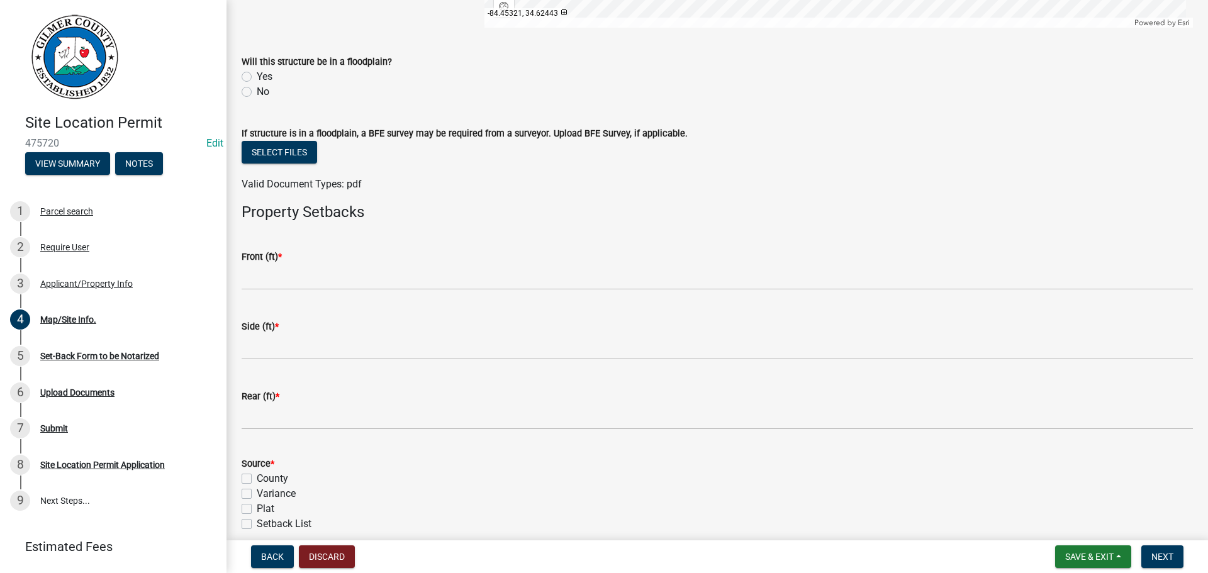
scroll to position [440, 0]
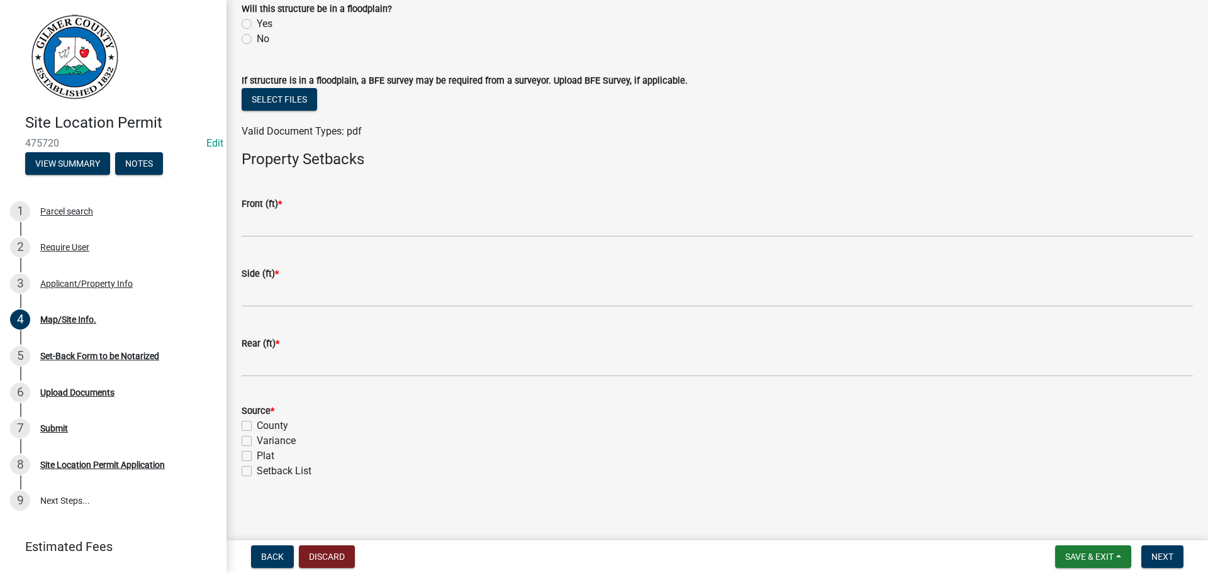
click at [351, 208] on div "Front (ft) *" at bounding box center [717, 203] width 951 height 15
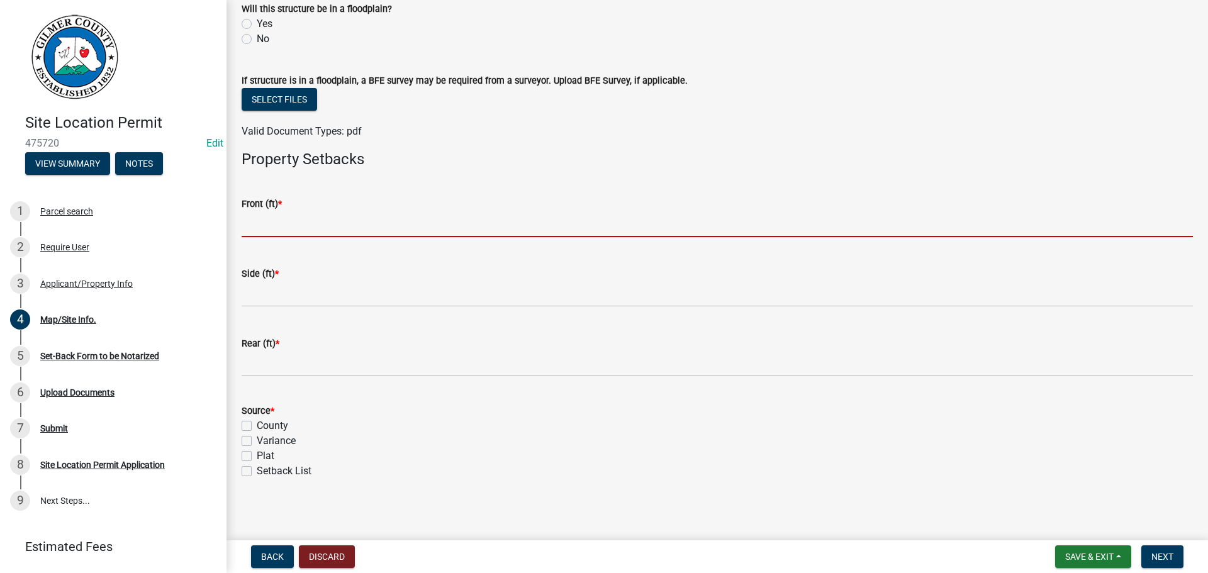
click at [352, 216] on input "text" at bounding box center [717, 224] width 951 height 26
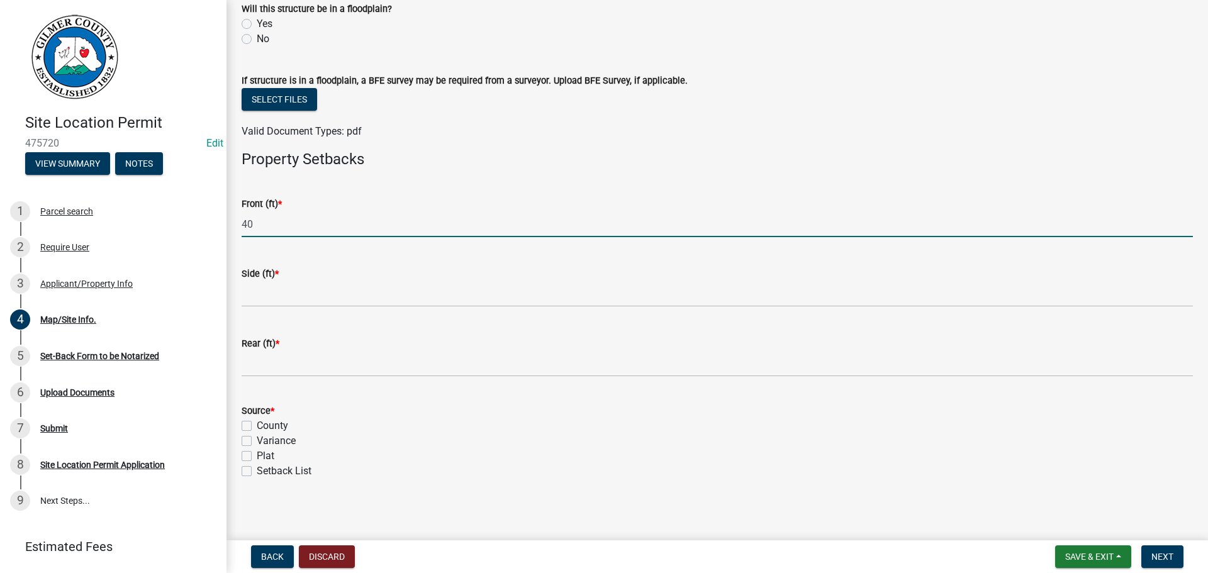
type input "40"
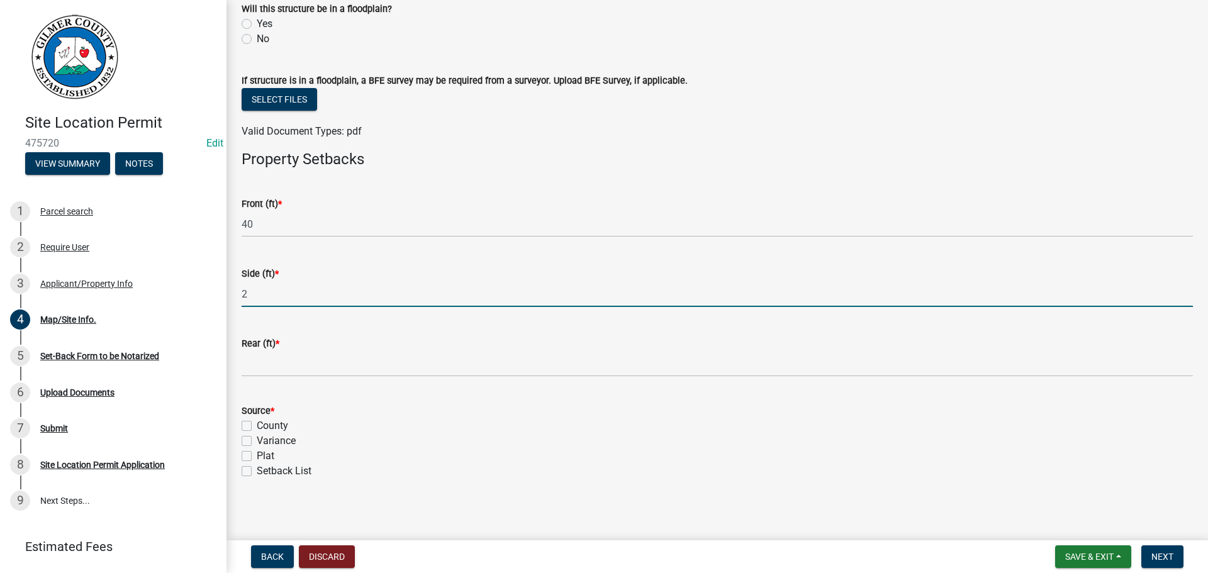
type input "2"
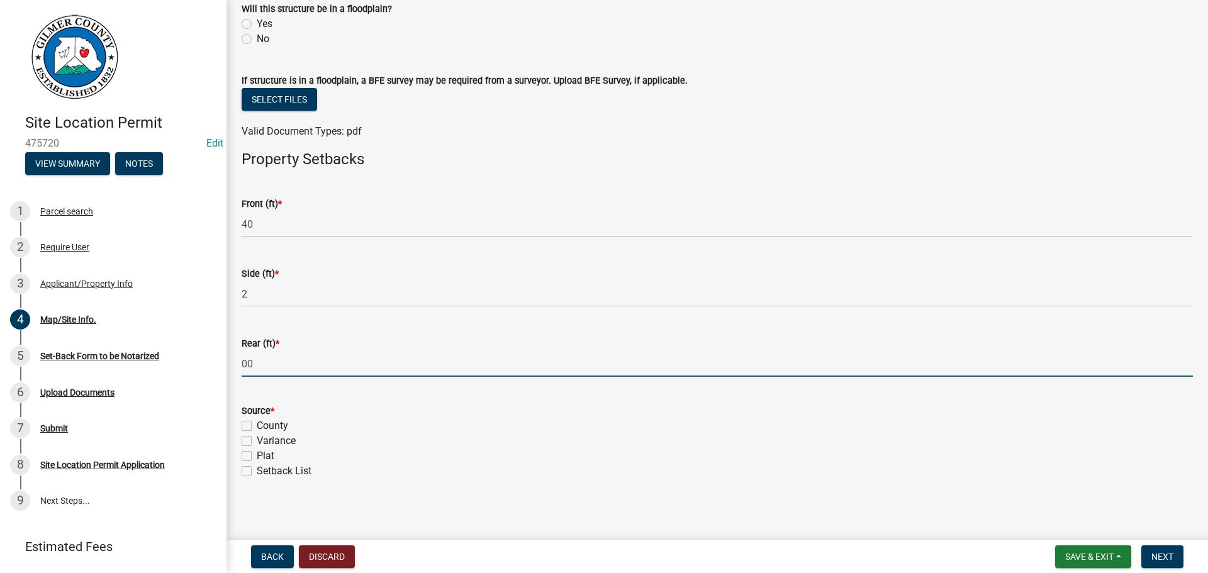
type input "0"
type input "40"
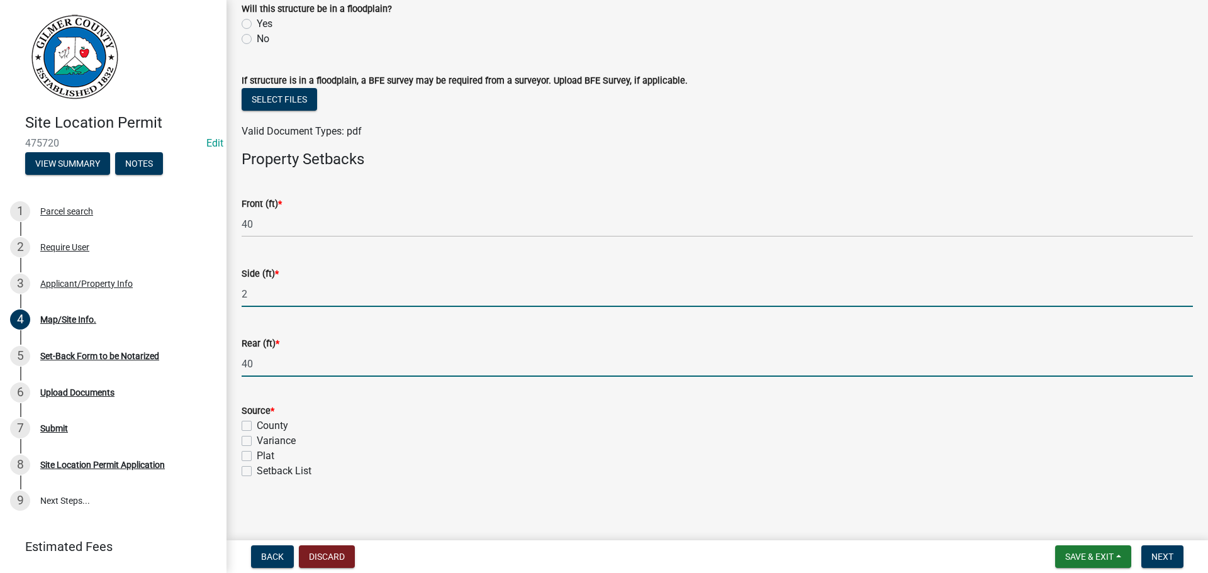
click at [354, 299] on input "2" at bounding box center [717, 294] width 951 height 26
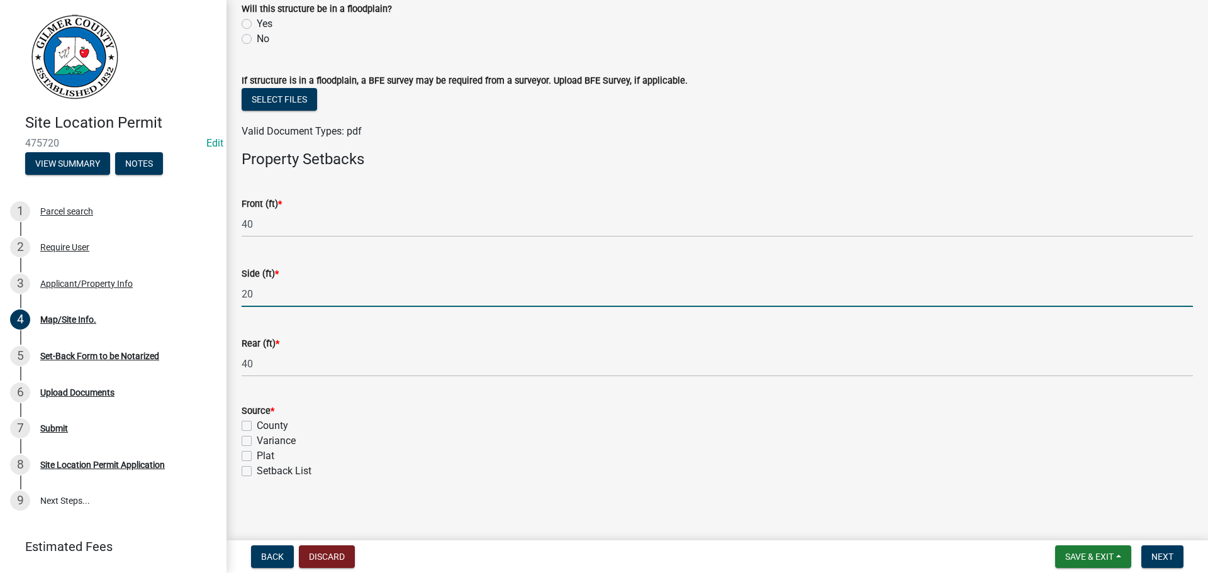
type input "20"
click at [257, 425] on label "County" at bounding box center [272, 425] width 31 height 15
click at [257, 425] on input "County" at bounding box center [261, 422] width 8 height 8
checkbox input "true"
checkbox input "false"
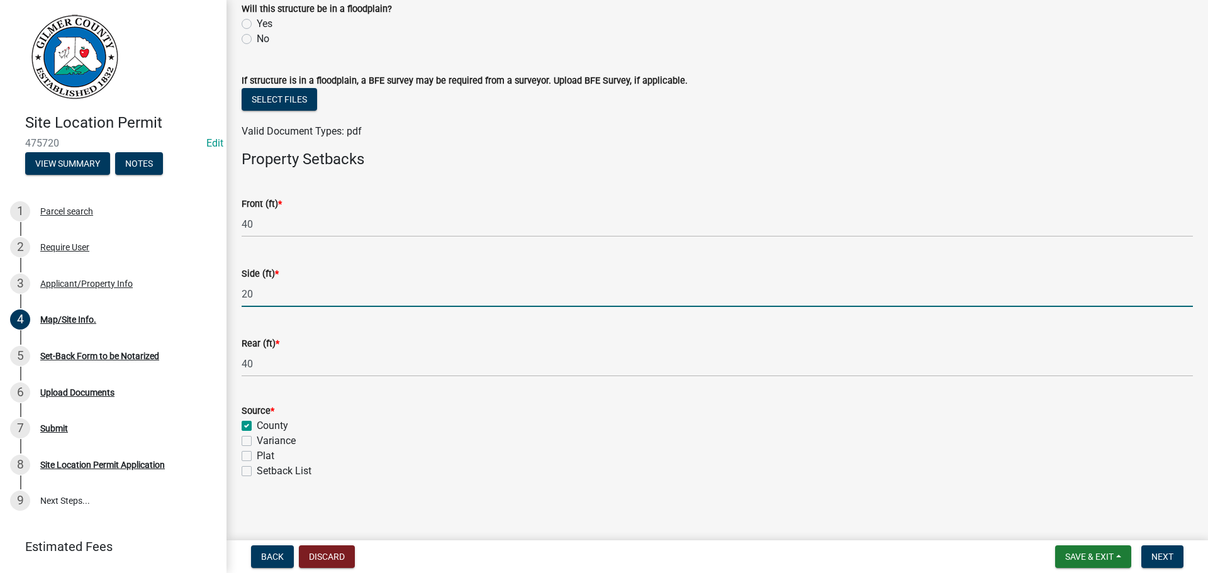
checkbox input "false"
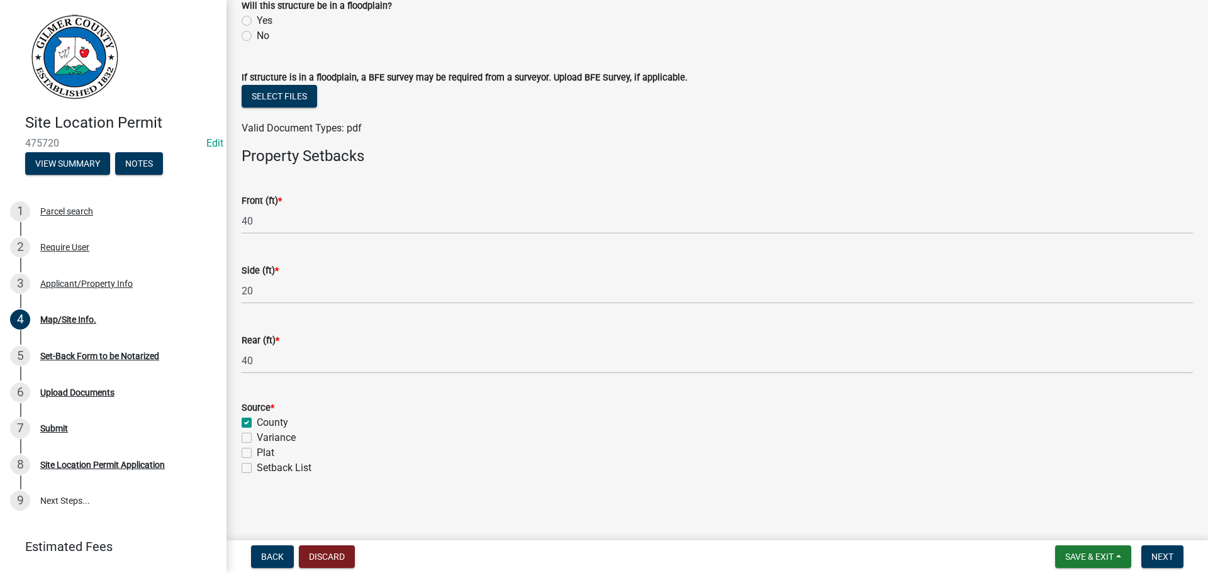
scroll to position [444, 0]
click at [1165, 554] on span "Next" at bounding box center [1163, 557] width 22 height 10
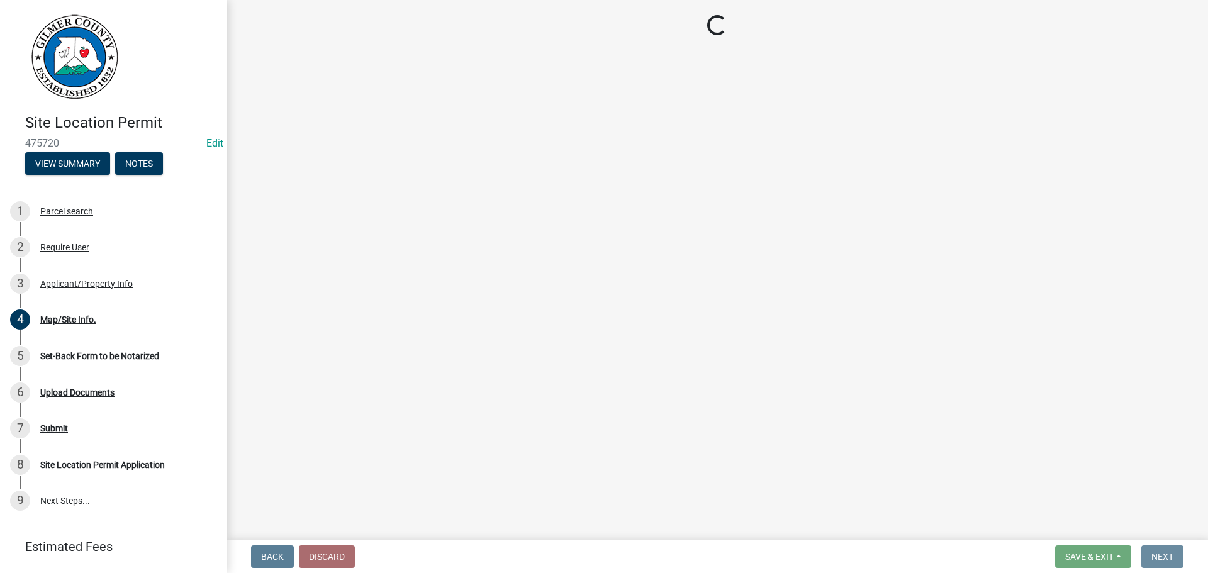
scroll to position [0, 0]
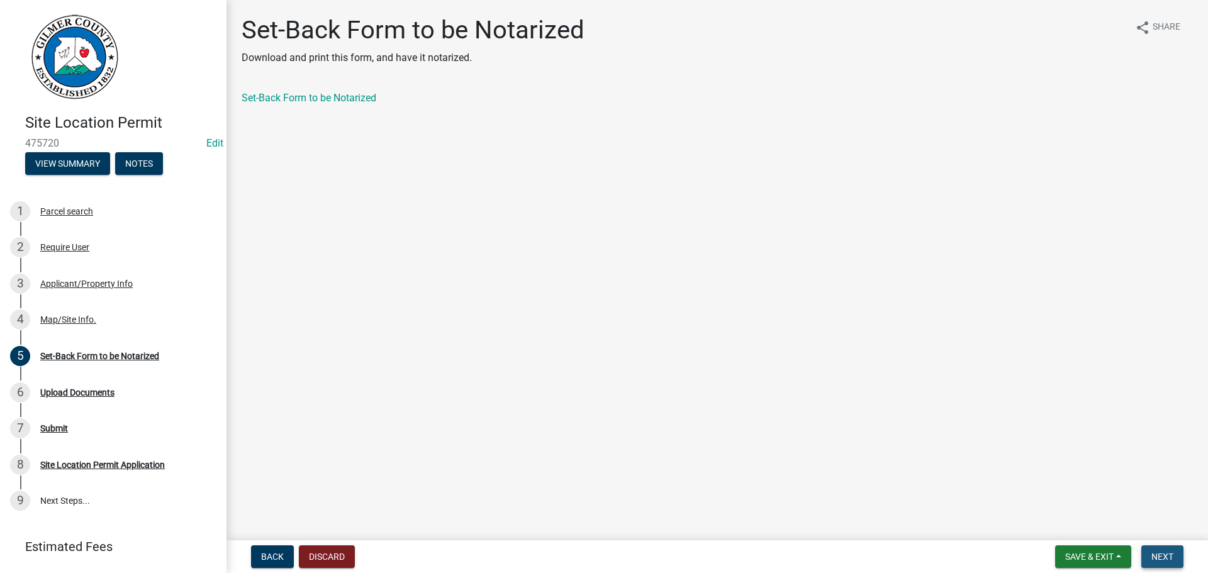
click at [1157, 552] on span "Next" at bounding box center [1163, 557] width 22 height 10
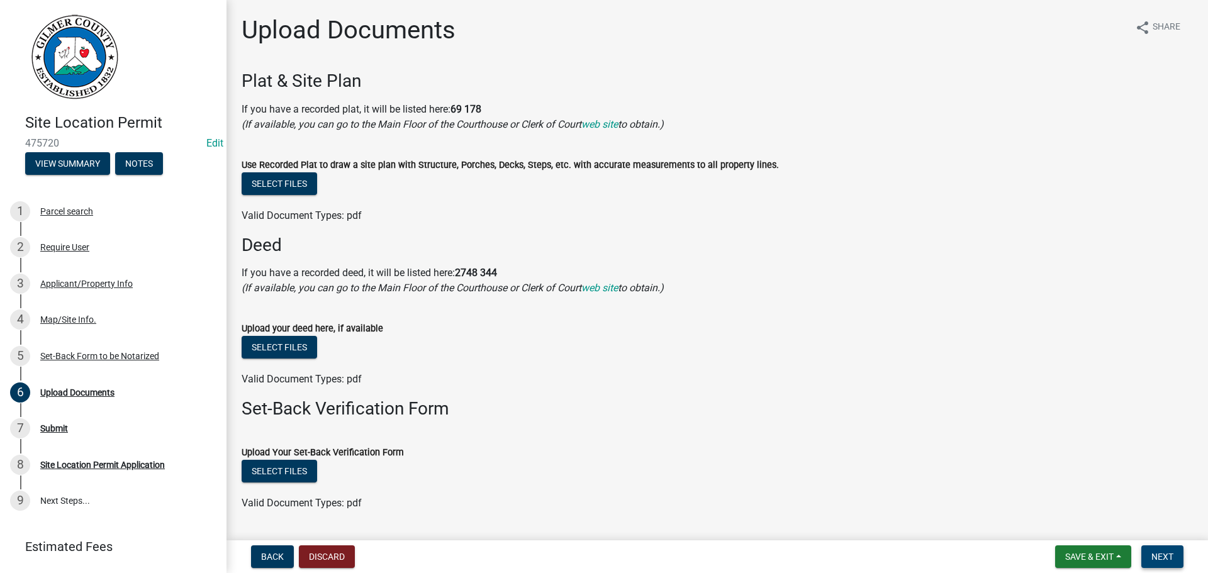
click at [1155, 552] on span "Next" at bounding box center [1163, 557] width 22 height 10
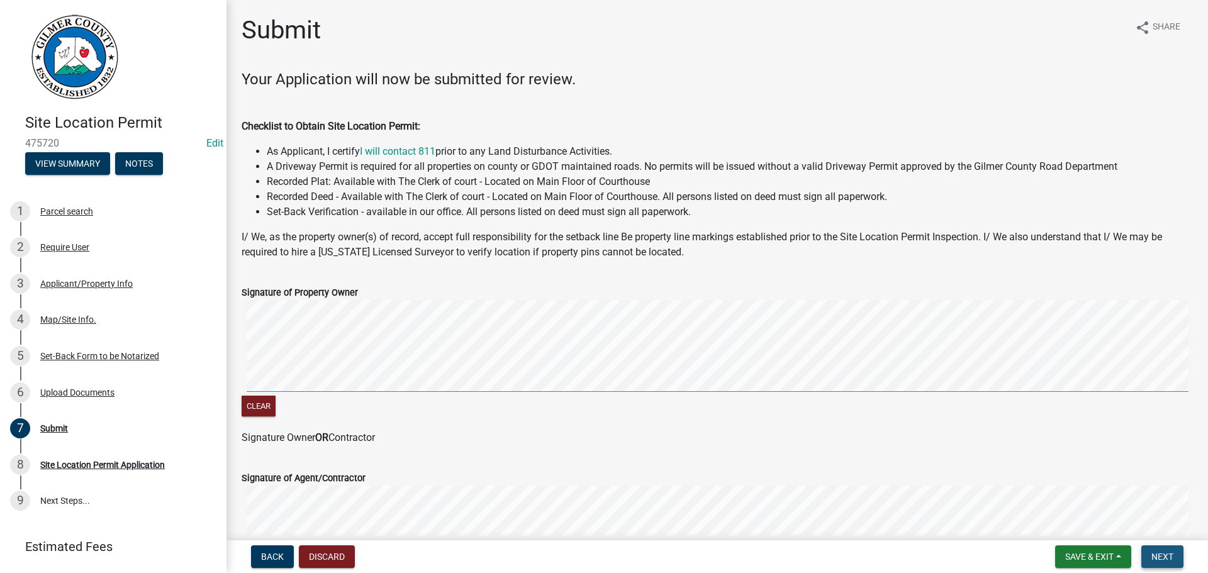
click at [1155, 552] on span "Next" at bounding box center [1163, 557] width 22 height 10
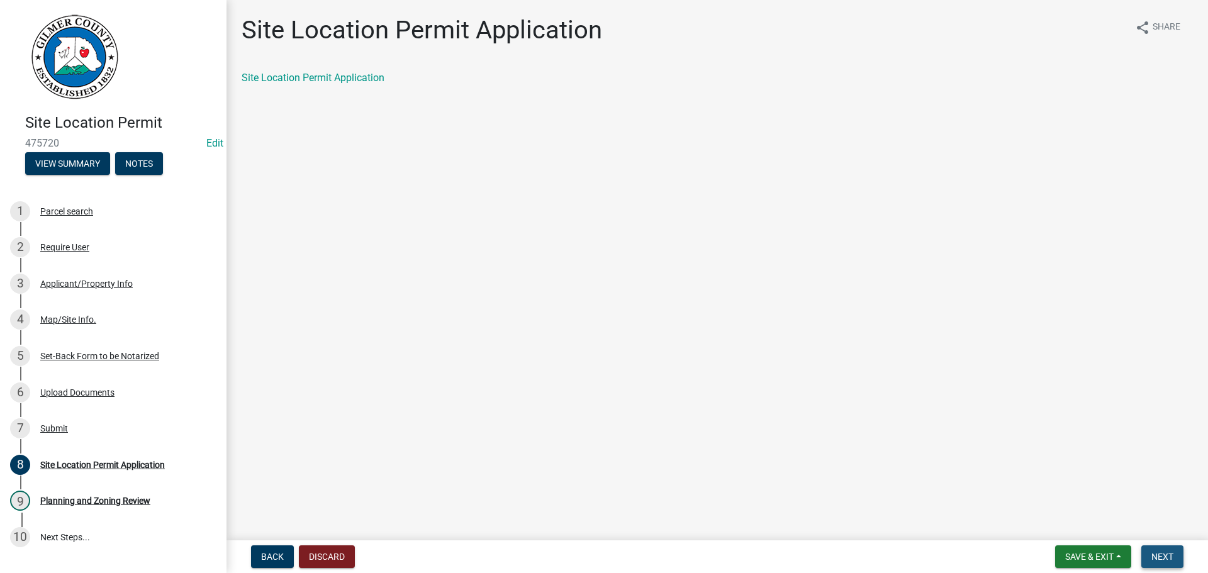
click at [1155, 552] on span "Next" at bounding box center [1163, 557] width 22 height 10
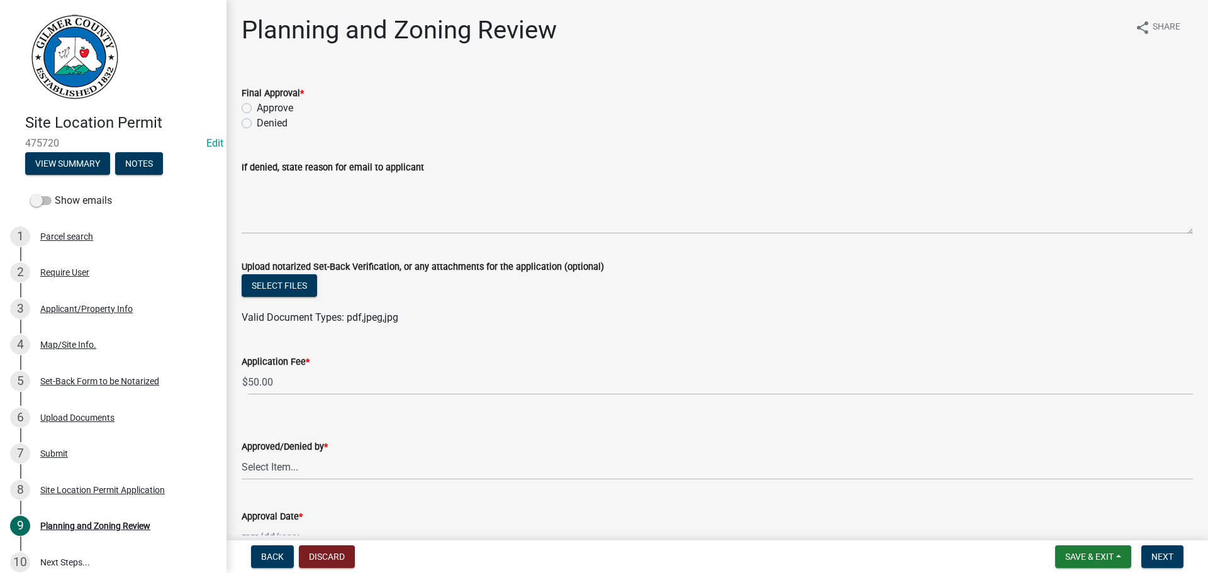
click at [257, 109] on label "Approve" at bounding box center [275, 108] width 36 height 15
click at [257, 109] on input "Approve" at bounding box center [261, 105] width 8 height 8
radio input "true"
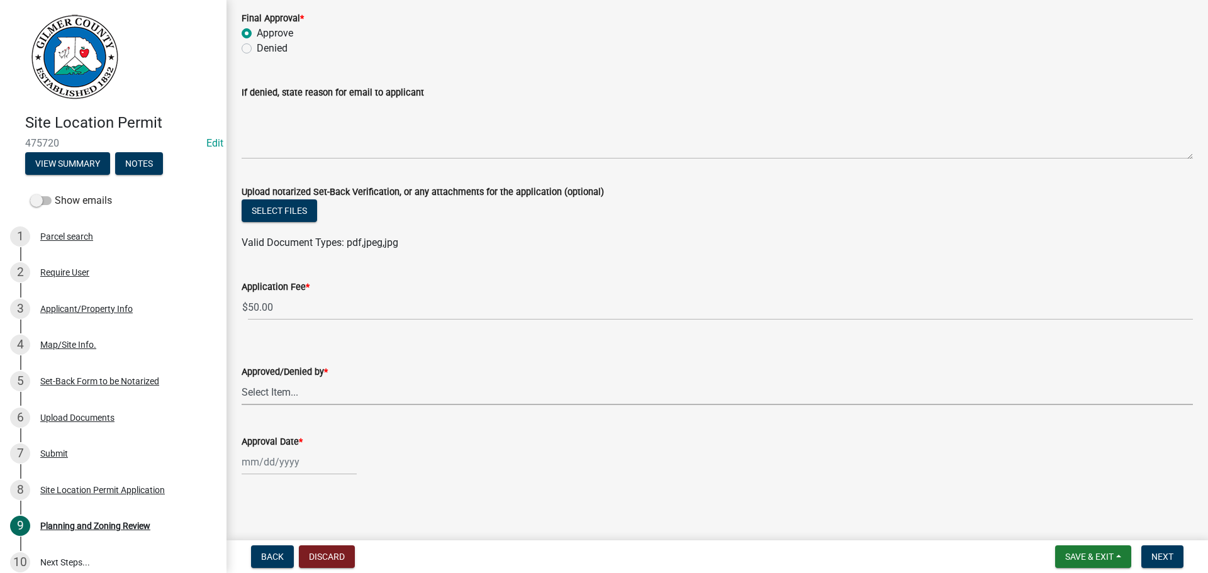
drag, startPoint x: 332, startPoint y: 388, endPoint x: 316, endPoint y: 402, distance: 21.0
click at [331, 388] on select "Select Item... Andrew Mathis Art Wlochowski Becky Whitworth Joe Bouhl Karen Hen…" at bounding box center [717, 392] width 951 height 26
click at [242, 379] on select "Select Item... Andrew Mathis Art Wlochowski Becky Whitworth Joe Bouhl Karen Hen…" at bounding box center [717, 392] width 951 height 26
select select "f66b4cef-93c9-440c-84d8-a2c8d35cb7c1"
click at [274, 466] on div at bounding box center [299, 462] width 115 height 26
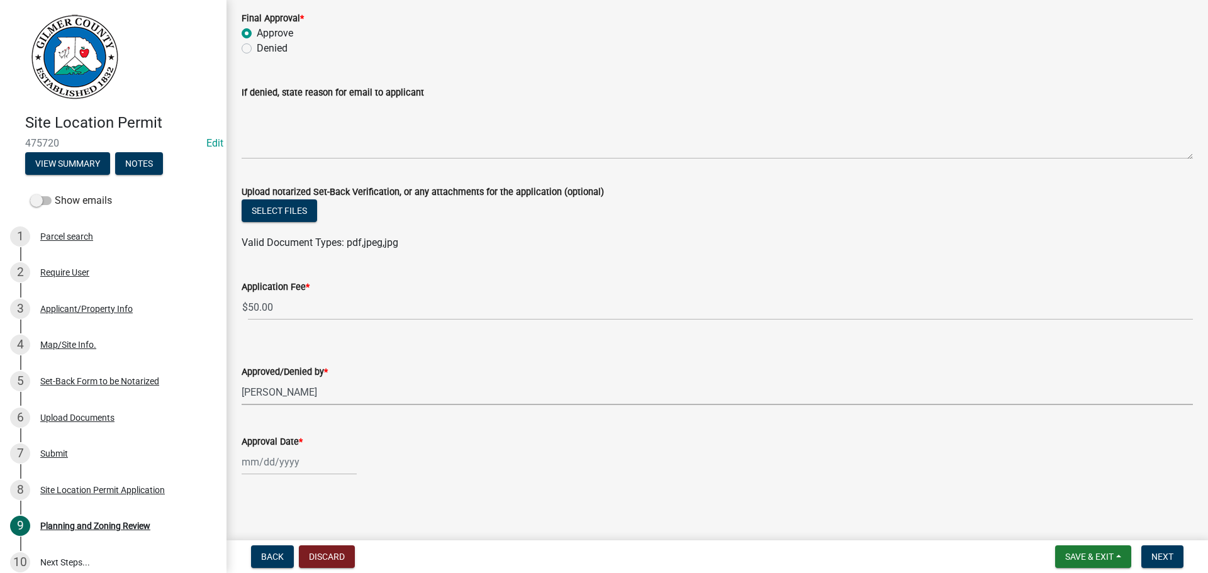
select select "9"
select select "2025"
click at [269, 353] on div "9" at bounding box center [274, 355] width 20 height 20
type input "09/09/2025"
click at [1162, 554] on span "Next" at bounding box center [1163, 557] width 22 height 10
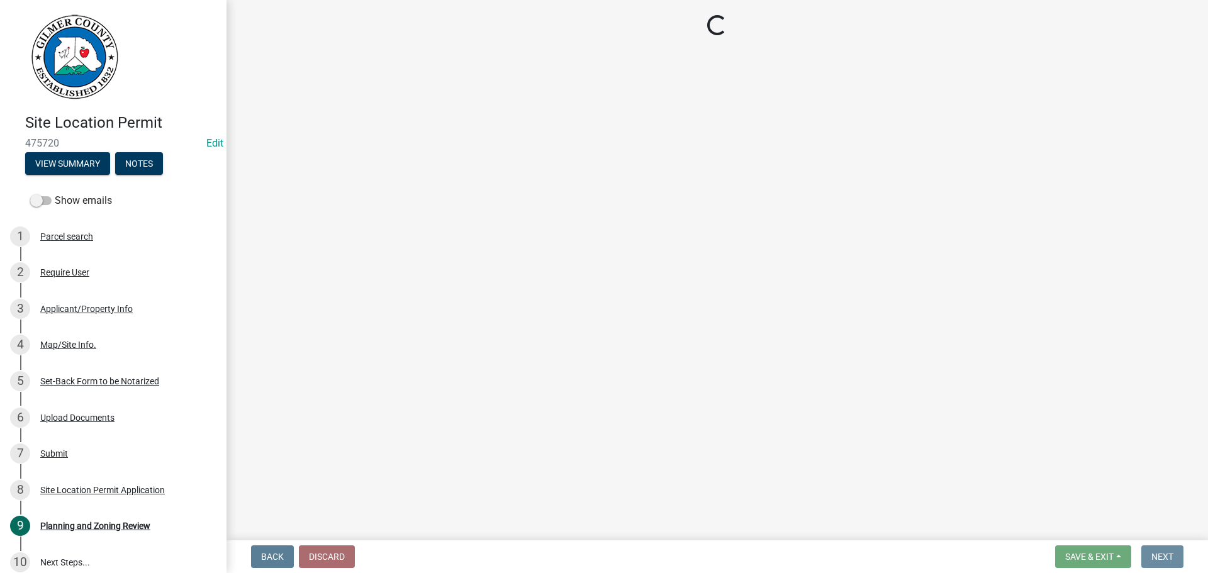
scroll to position [0, 0]
select select "2: 1"
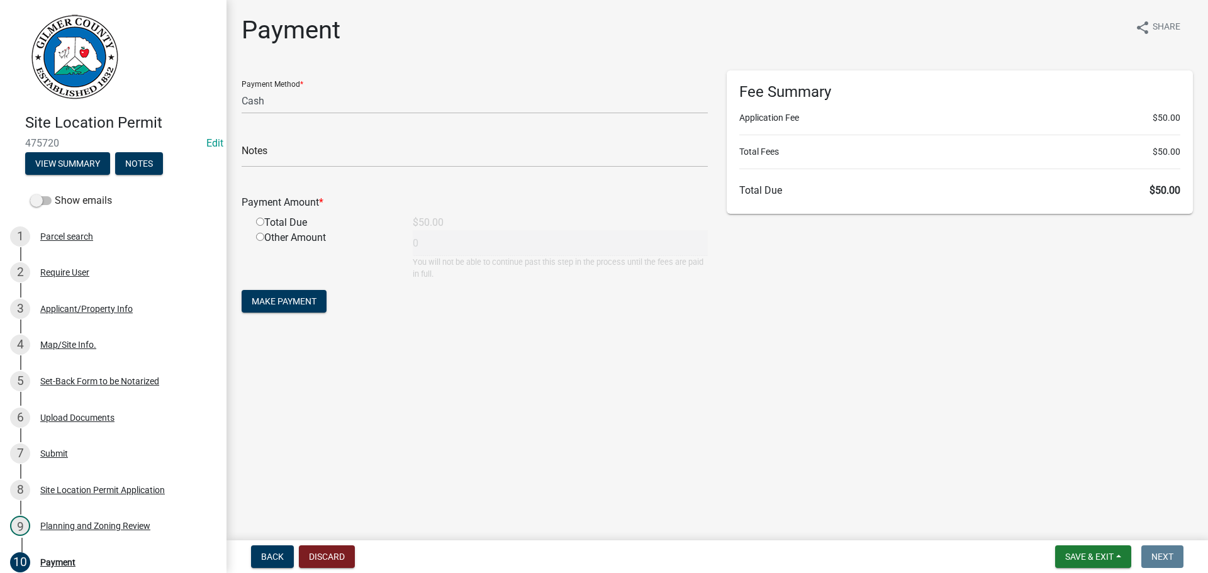
click at [259, 223] on input "radio" at bounding box center [260, 222] width 8 height 8
radio input "true"
type input "50"
click at [294, 293] on button "Make Payment" at bounding box center [284, 301] width 85 height 23
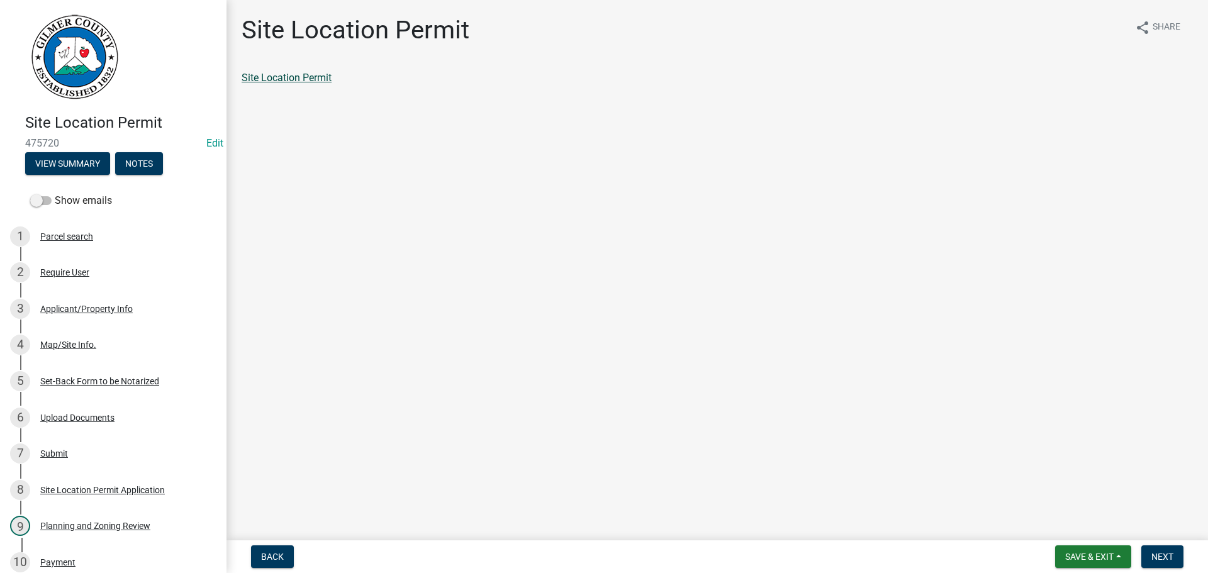
click at [308, 78] on link "Site Location Permit" at bounding box center [287, 78] width 90 height 12
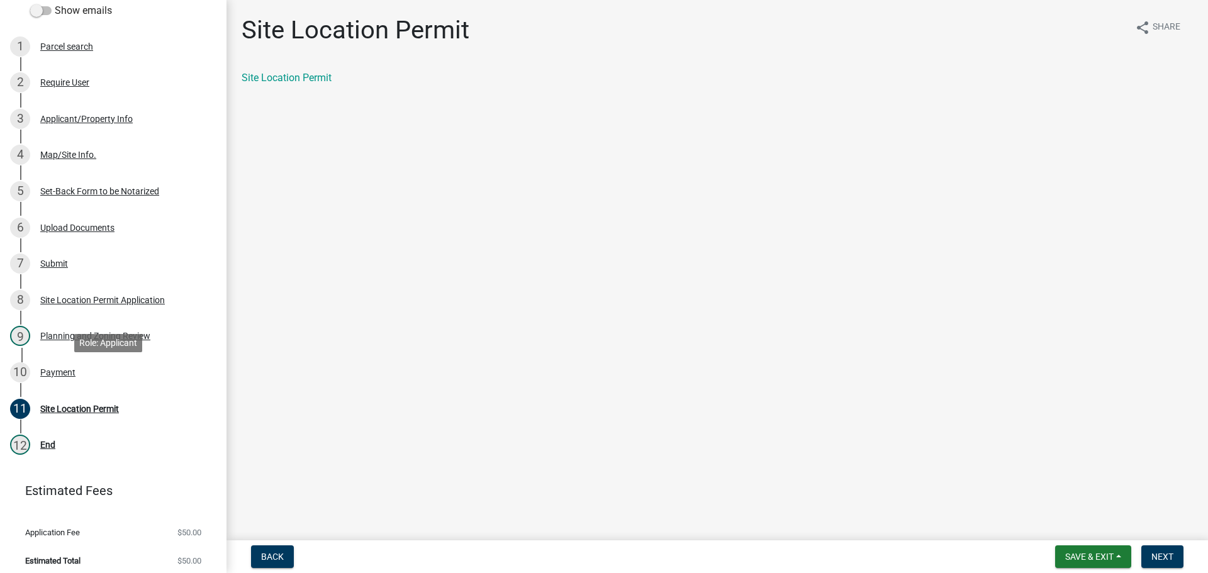
scroll to position [197, 0]
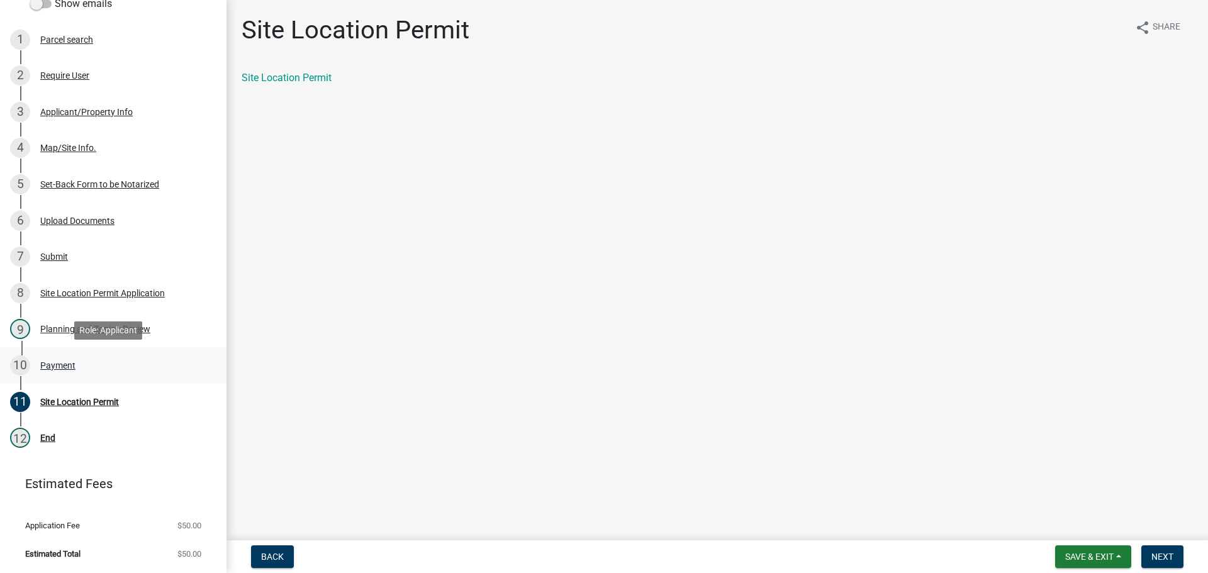
click at [67, 361] on div "Payment" at bounding box center [57, 365] width 35 height 9
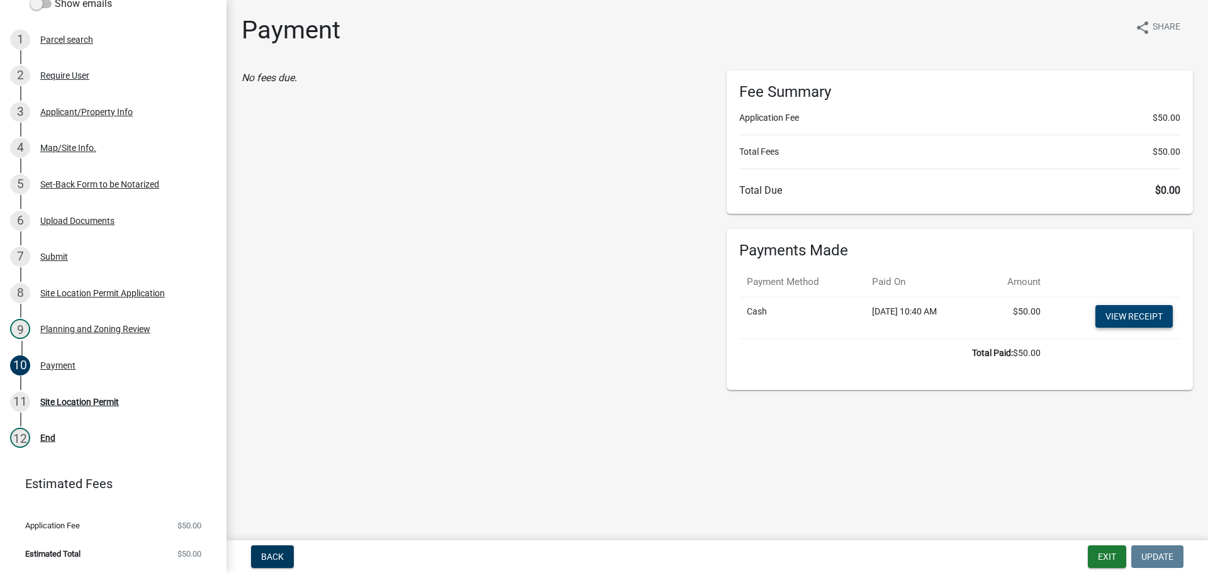
click at [1114, 320] on link "View receipt" at bounding box center [1134, 316] width 77 height 23
click at [86, 400] on div "Site Location Permit" at bounding box center [79, 402] width 79 height 9
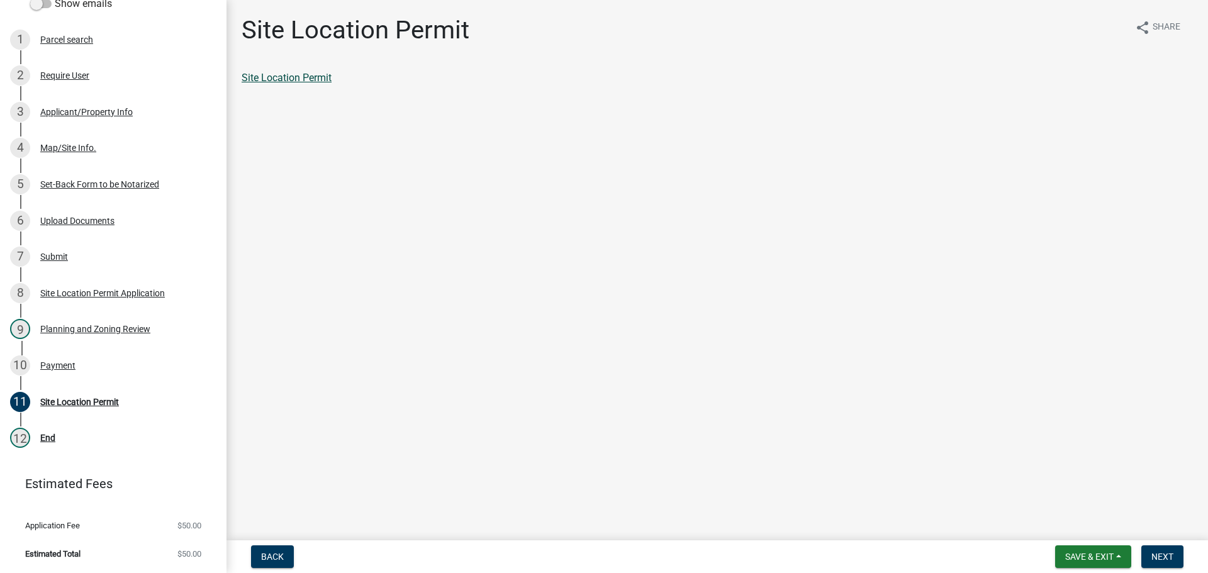
click at [317, 78] on link "Site Location Permit" at bounding box center [287, 78] width 90 height 12
click at [1166, 555] on span "Next" at bounding box center [1163, 557] width 22 height 10
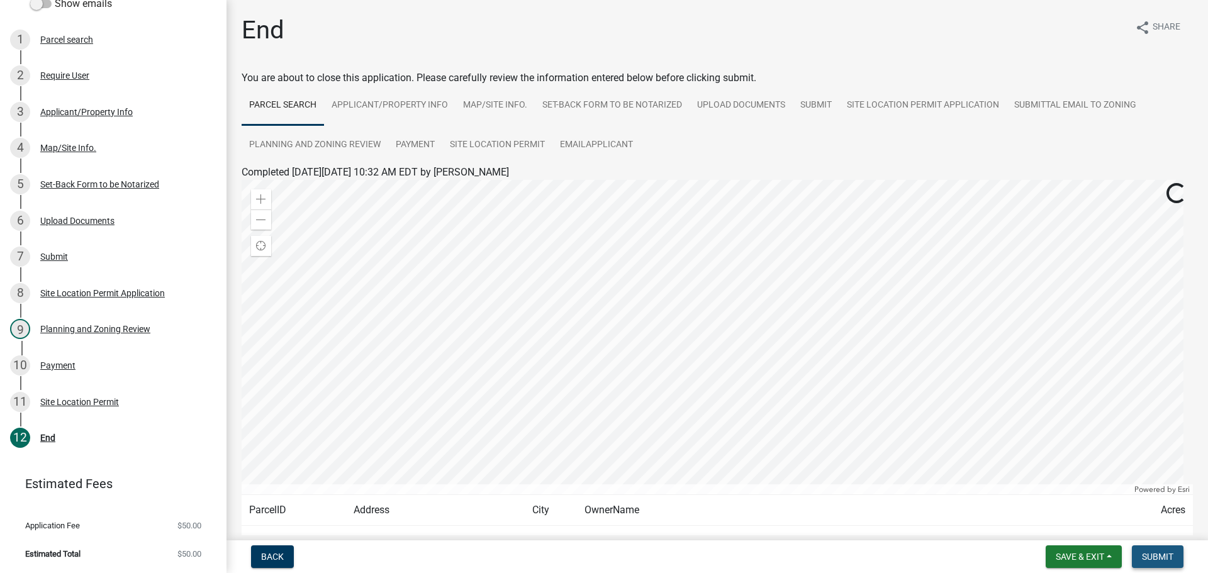
drag, startPoint x: 1158, startPoint y: 556, endPoint x: 1148, endPoint y: 548, distance: 12.1
click at [1158, 556] on span "Submit" at bounding box center [1157, 557] width 31 height 10
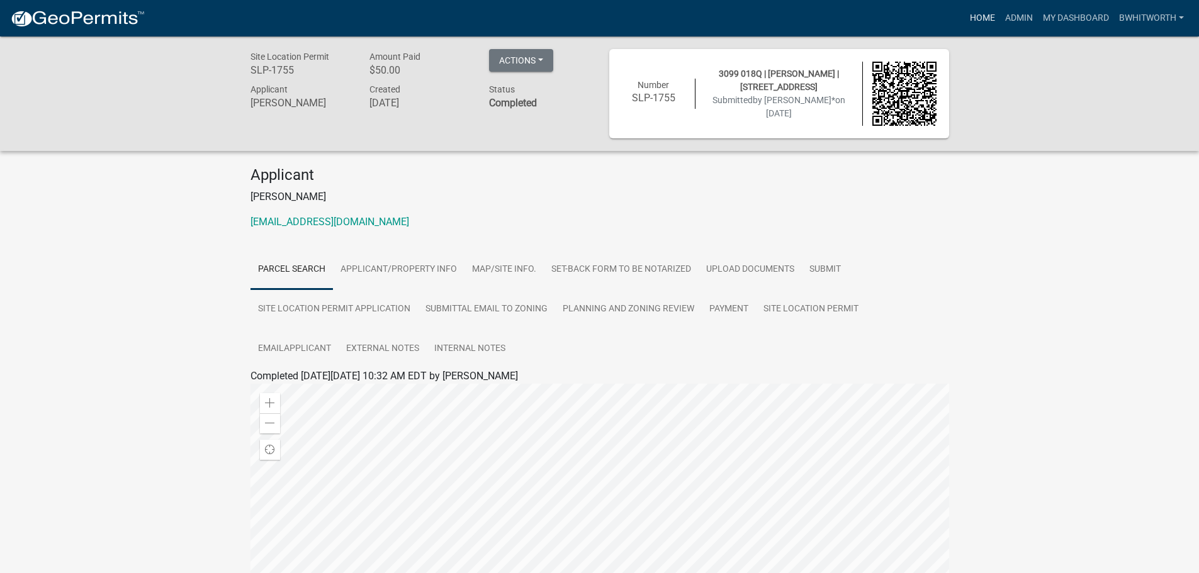
click at [982, 14] on link "Home" at bounding box center [982, 18] width 35 height 24
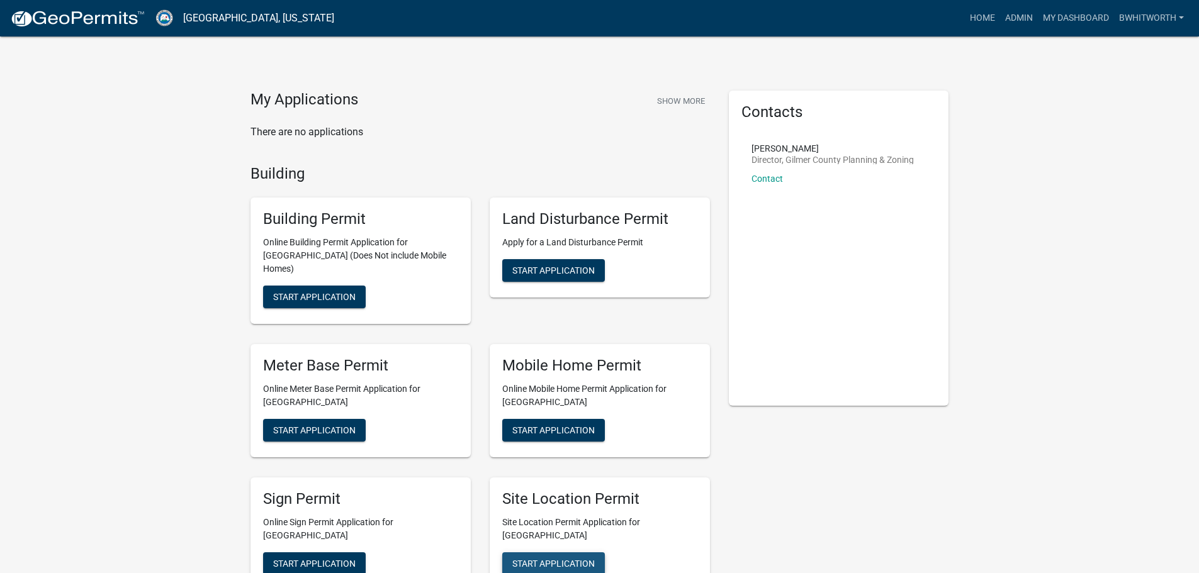
click at [569, 558] on span "Start Application" at bounding box center [553, 563] width 82 height 10
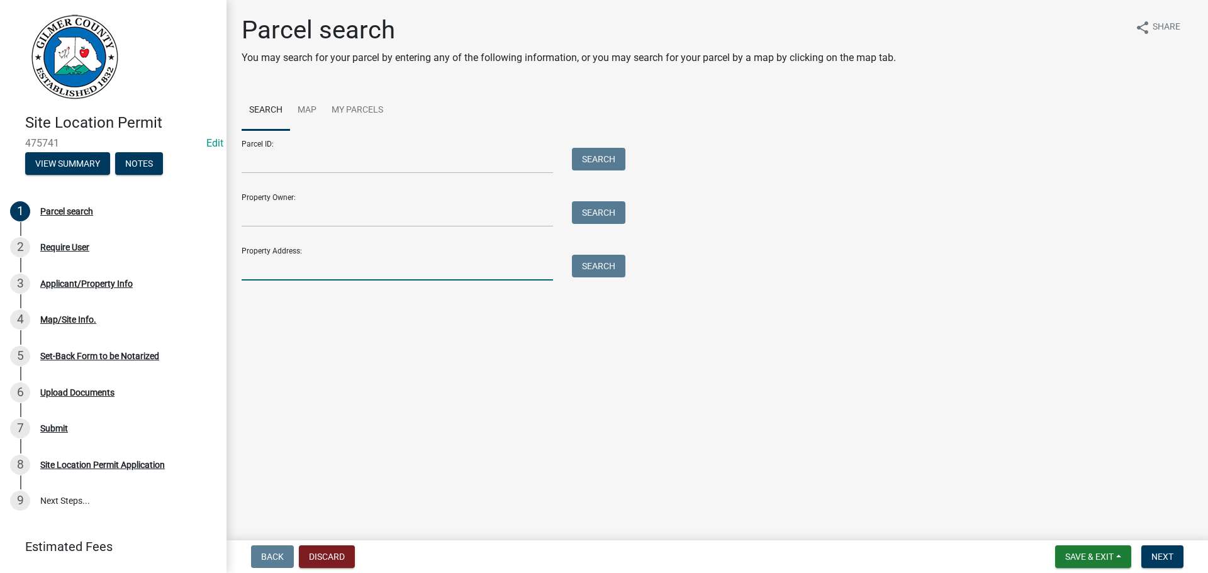
click at [284, 267] on input "Property Address:" at bounding box center [397, 268] width 311 height 26
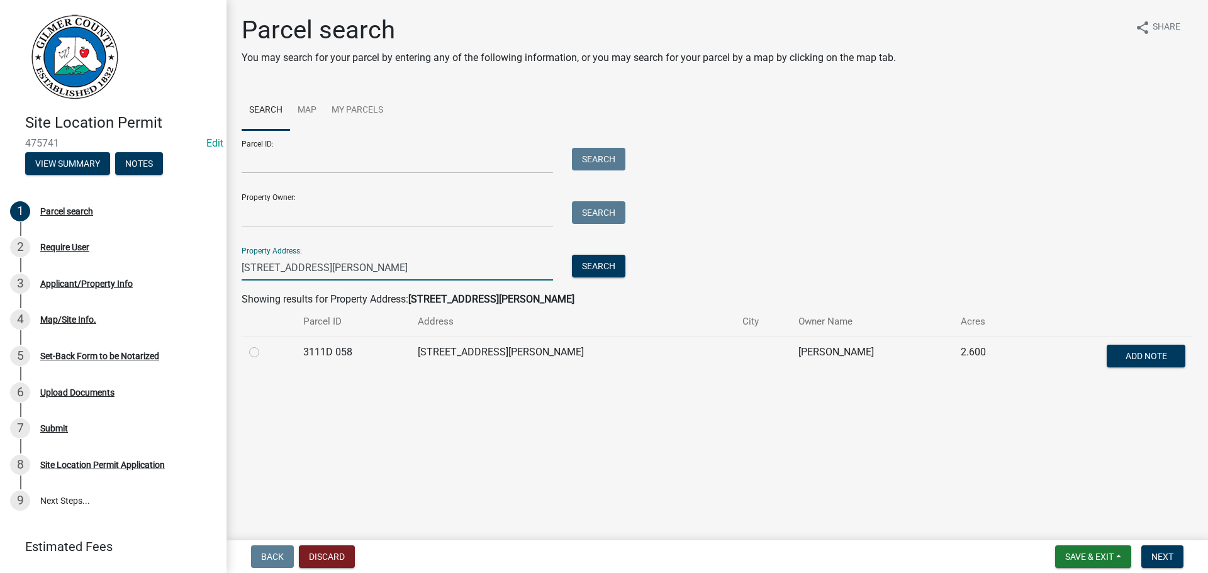
type input "88 BROOKS DR"
click at [264, 345] on label at bounding box center [264, 345] width 0 height 0
click at [264, 351] on 058 "radio" at bounding box center [268, 349] width 8 height 8
radio 058 "true"
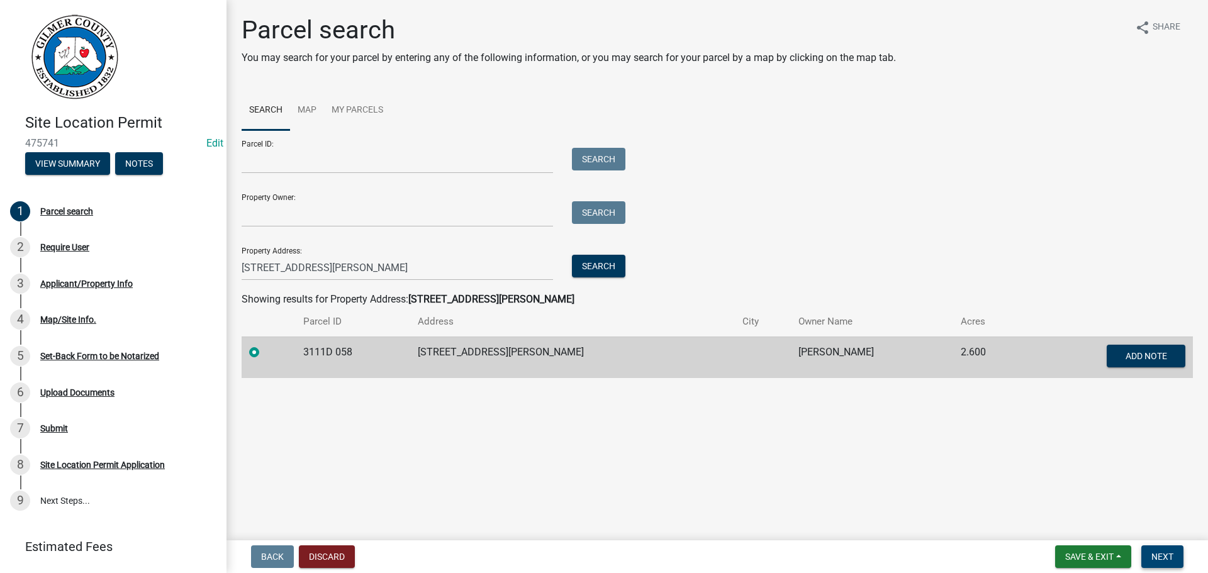
click at [1160, 561] on span "Next" at bounding box center [1163, 557] width 22 height 10
click at [1160, 552] on span "Next" at bounding box center [1163, 557] width 22 height 10
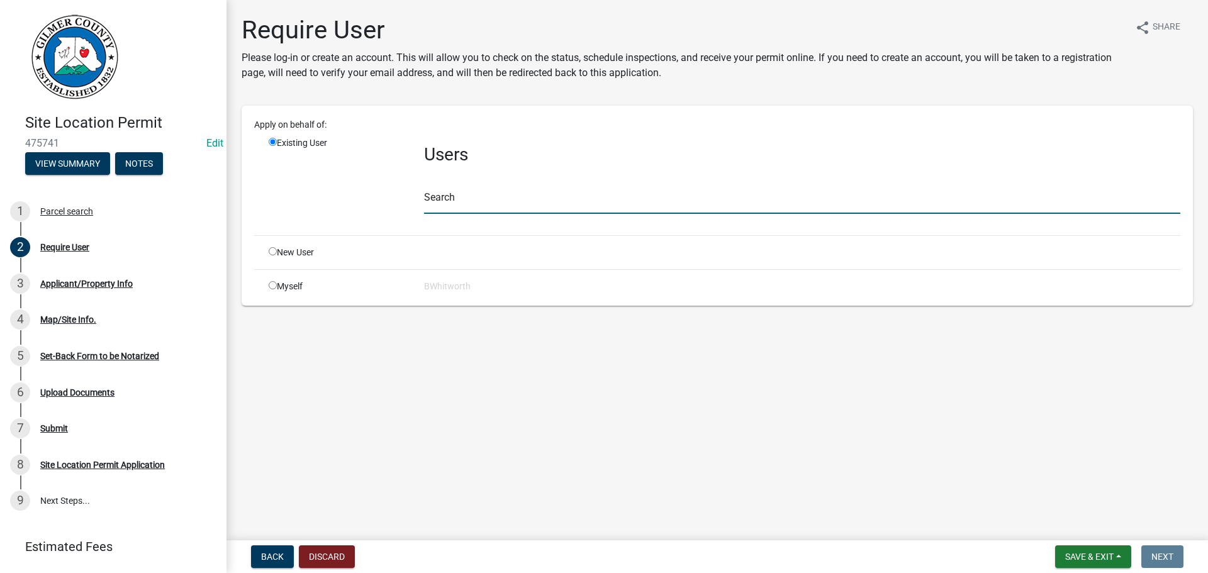
click at [479, 203] on input "text" at bounding box center [802, 201] width 756 height 26
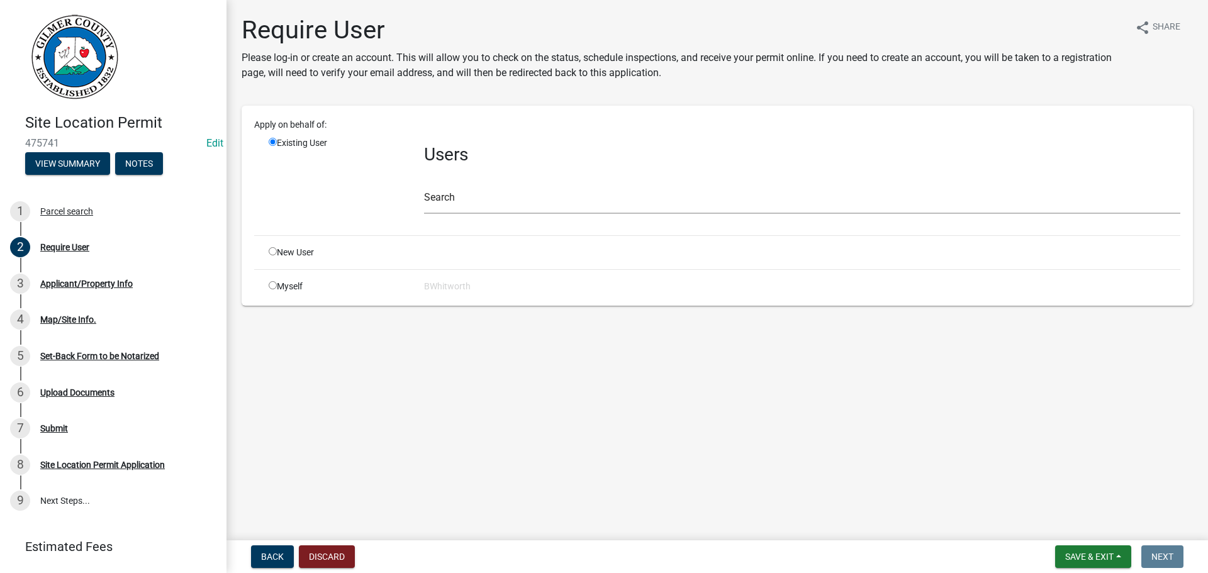
click at [272, 251] on input "radio" at bounding box center [273, 251] width 8 height 8
radio input "true"
radio input "false"
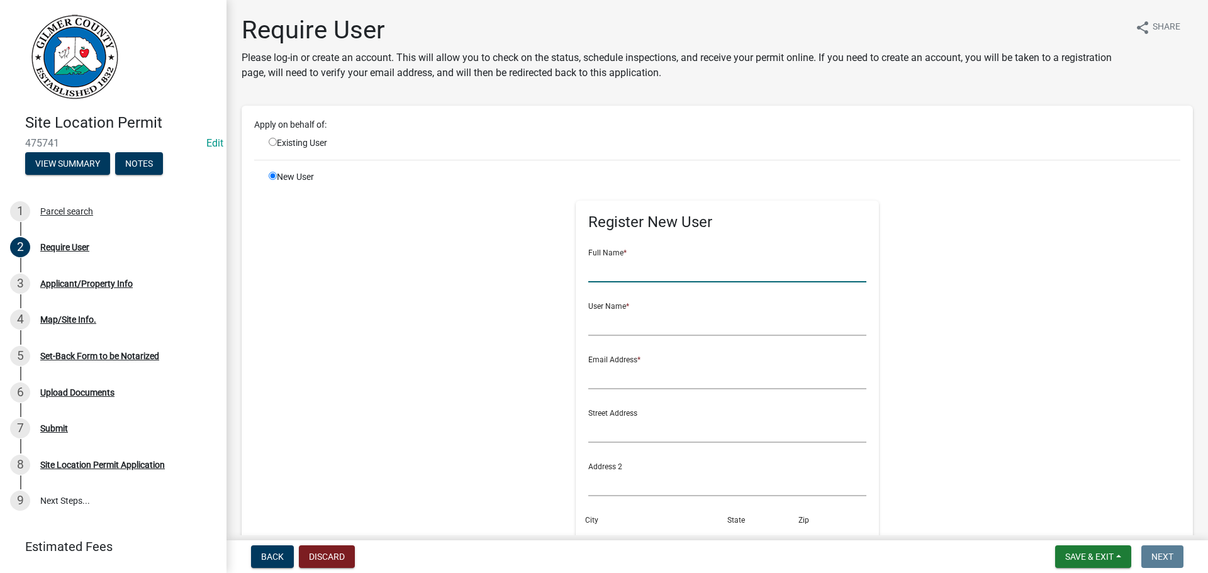
click at [649, 277] on input "text" at bounding box center [727, 270] width 279 height 26
drag, startPoint x: 663, startPoint y: 271, endPoint x: 549, endPoint y: 259, distance: 113.8
click at [549, 259] on div "Register New User Full Name * TERESSA CROCK User Name * Email Address * Street …" at bounding box center [727, 454] width 645 height 566
type input "TERESSA CROCK"
click at [602, 310] on input "text" at bounding box center [727, 323] width 279 height 26
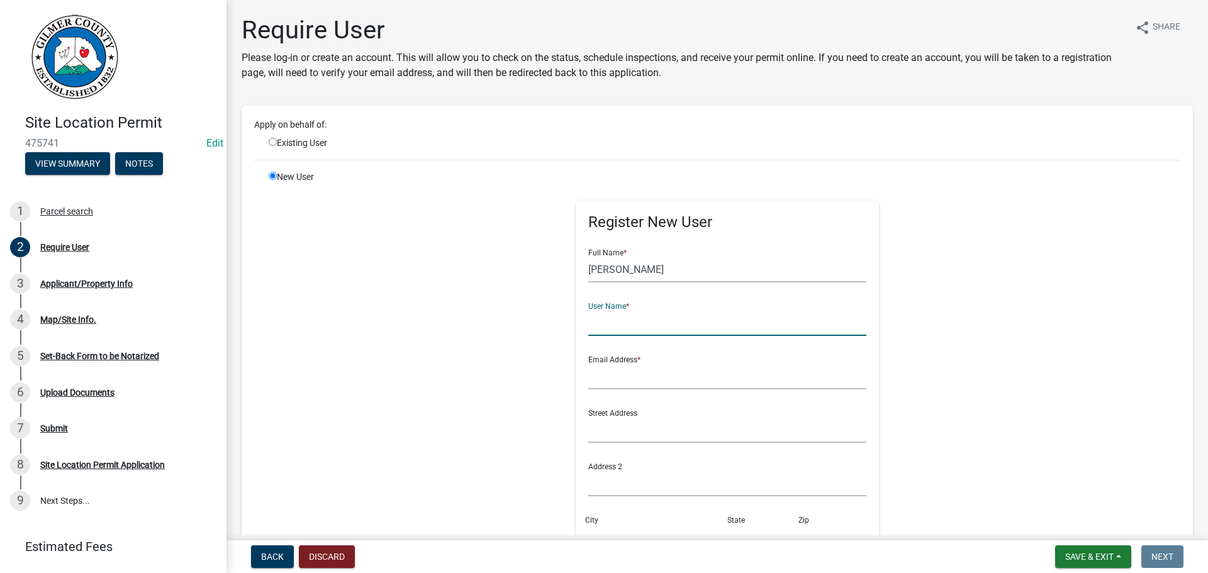
paste input "TERESSA CROCK"
click at [625, 325] on input "TERESSA CROCK" at bounding box center [727, 323] width 279 height 26
click at [685, 315] on input "TERESSACROCK" at bounding box center [727, 323] width 279 height 26
type input "TERESSACROCK*"
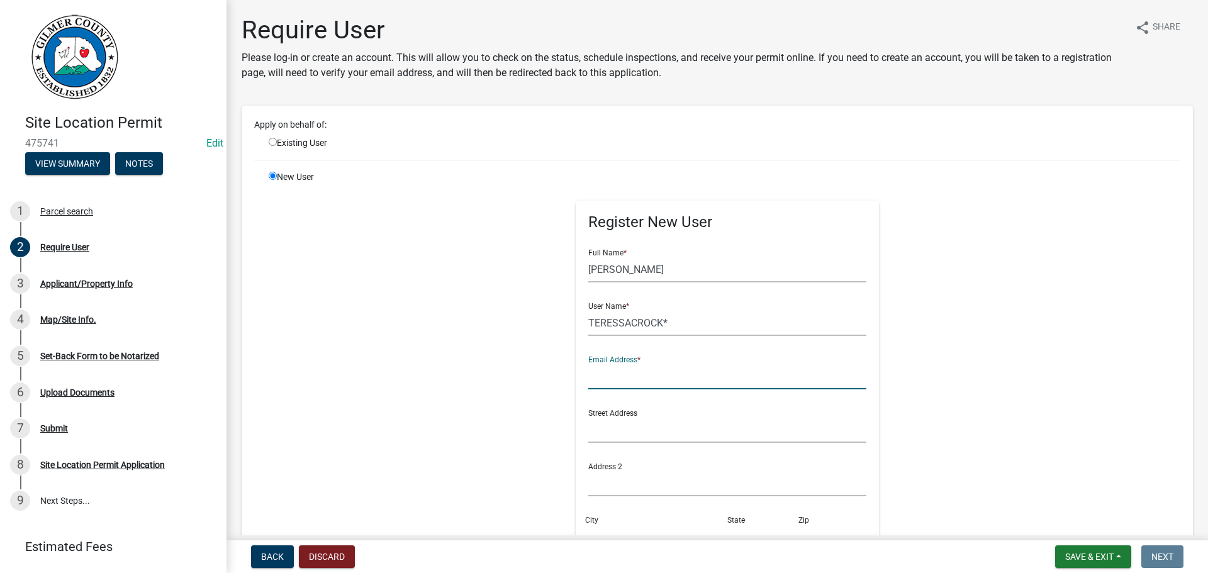
click at [688, 375] on input "text" at bounding box center [727, 377] width 279 height 26
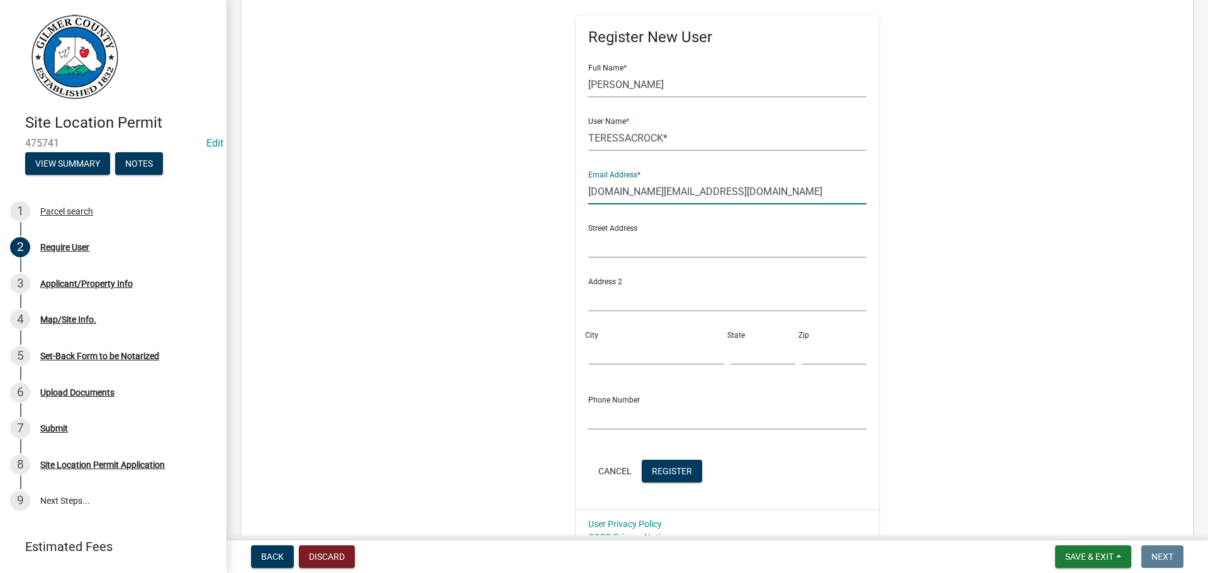
scroll to position [189, 0]
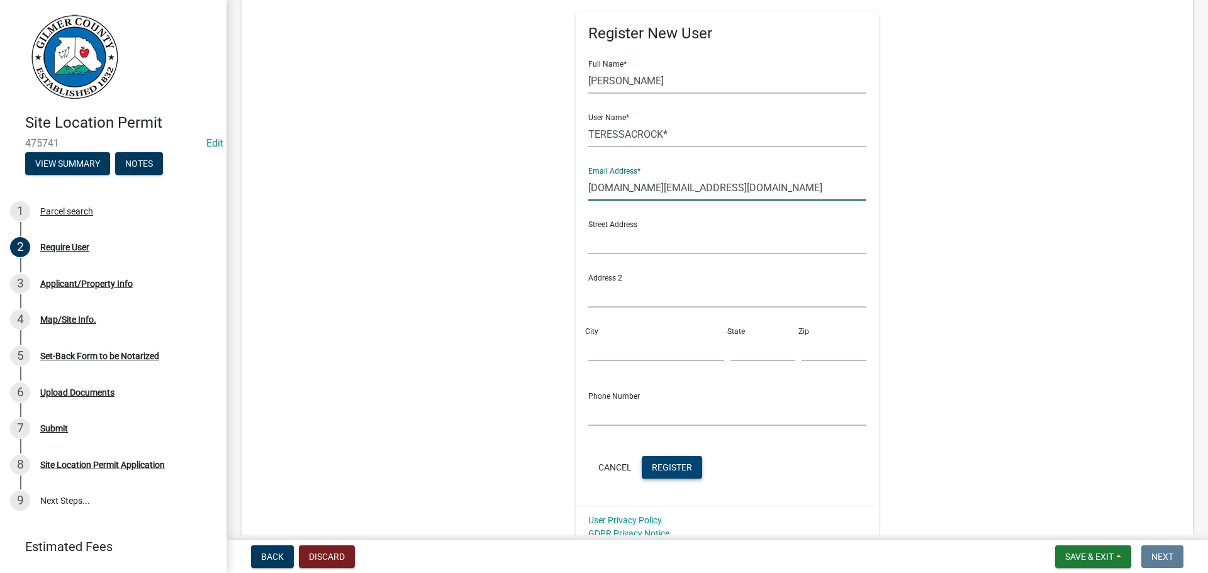
type input "NAUTIC.SPORT.INC@GMAIL.COM"
click at [663, 464] on span "Register" at bounding box center [672, 467] width 40 height 10
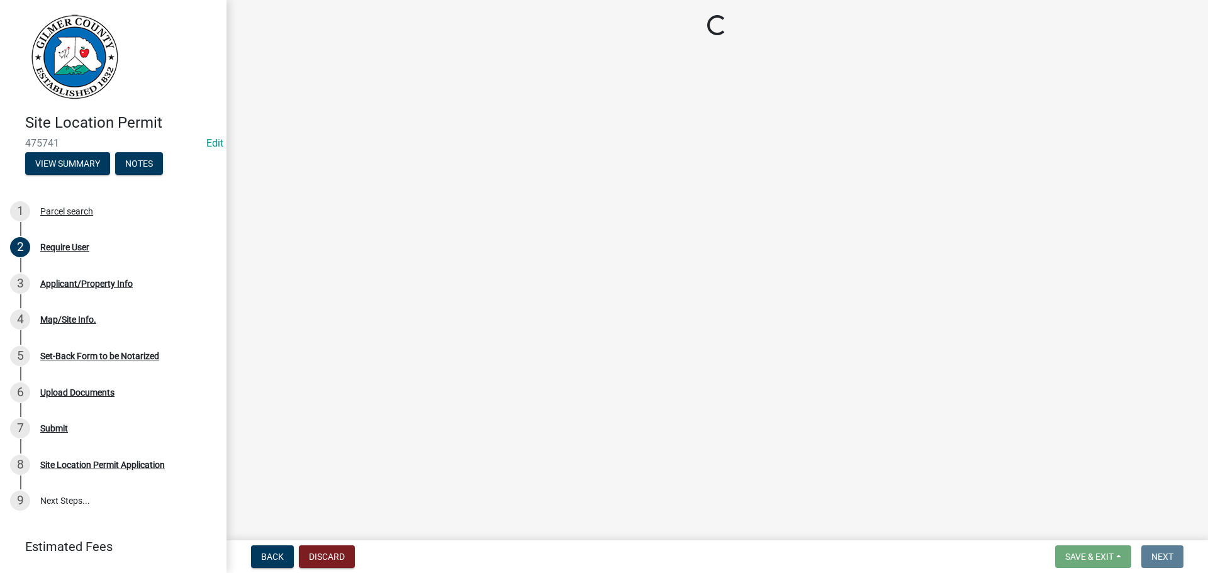
scroll to position [0, 0]
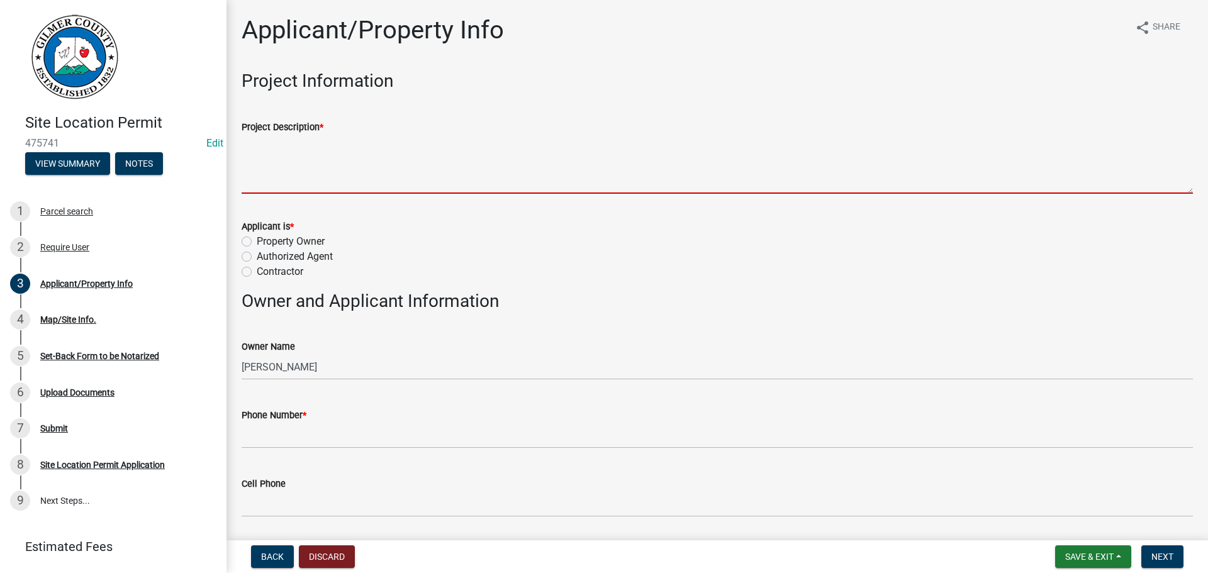
click at [293, 169] on textarea "Project Description *" at bounding box center [717, 164] width 951 height 59
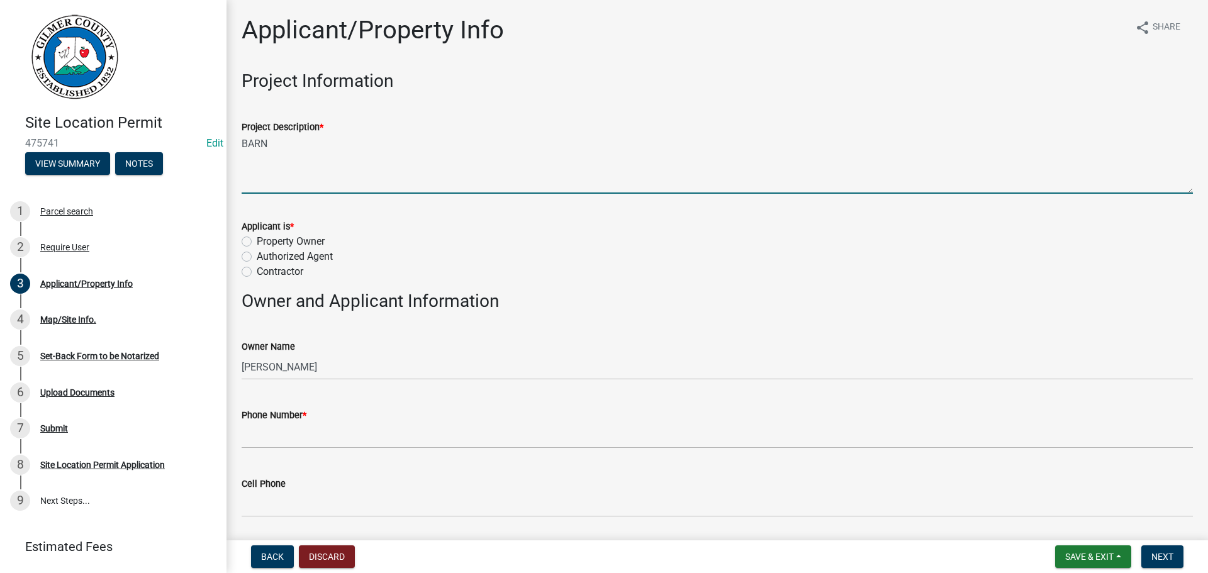
type textarea "BARN"
click at [257, 243] on label "Property Owner" at bounding box center [291, 241] width 68 height 15
click at [257, 242] on input "Property Owner" at bounding box center [261, 238] width 8 height 8
radio input "true"
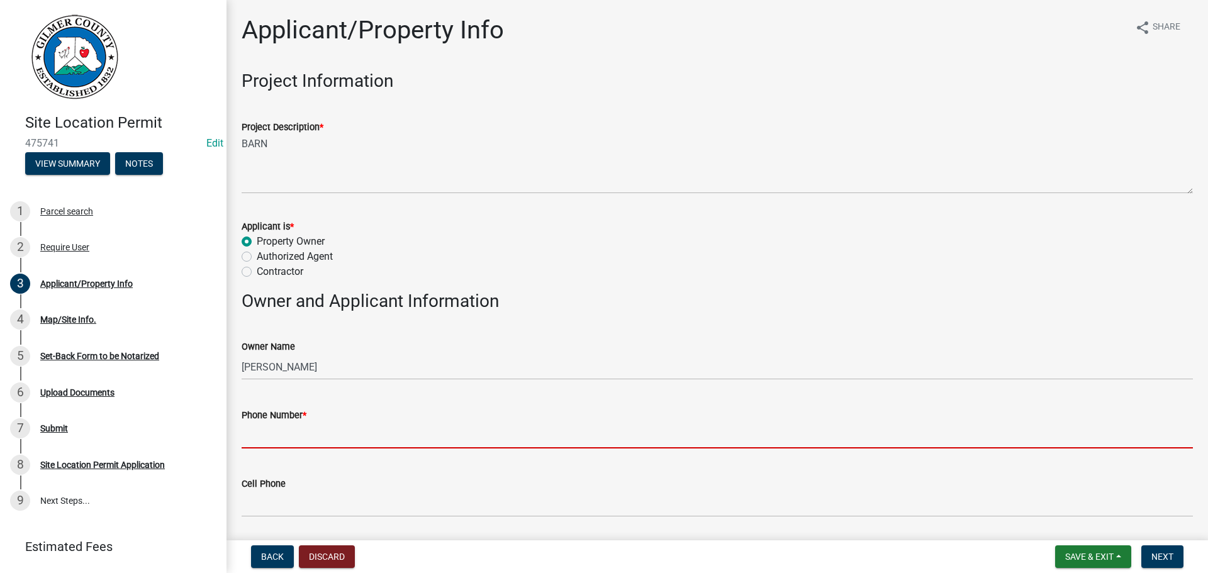
click at [298, 440] on input "Phone Number *" at bounding box center [717, 436] width 951 height 26
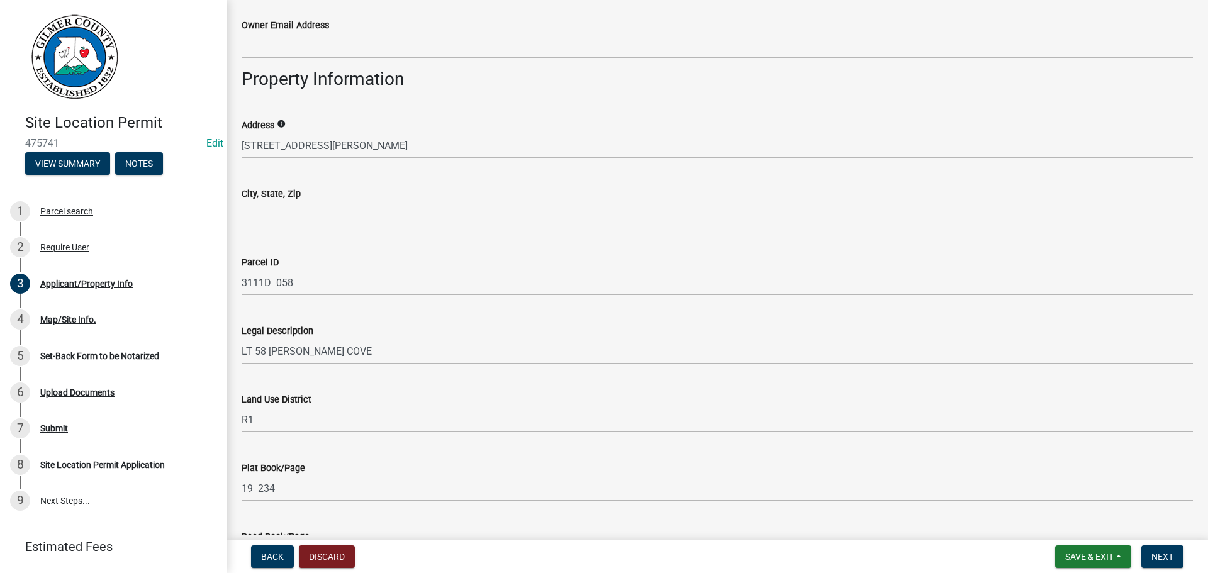
scroll to position [755, 0]
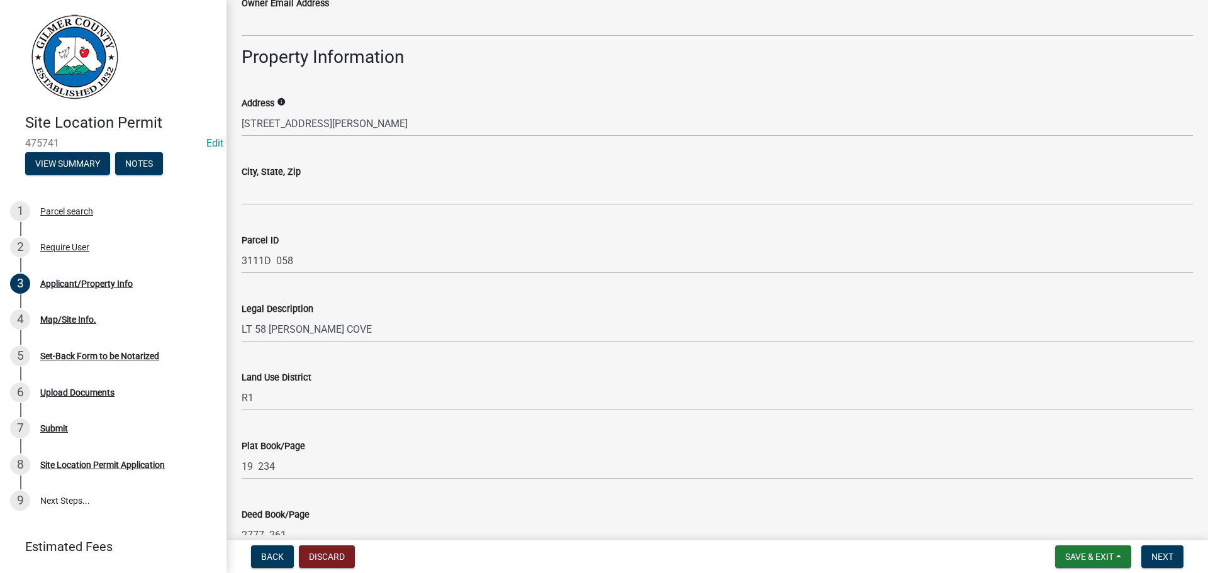
type input "863-661-9004"
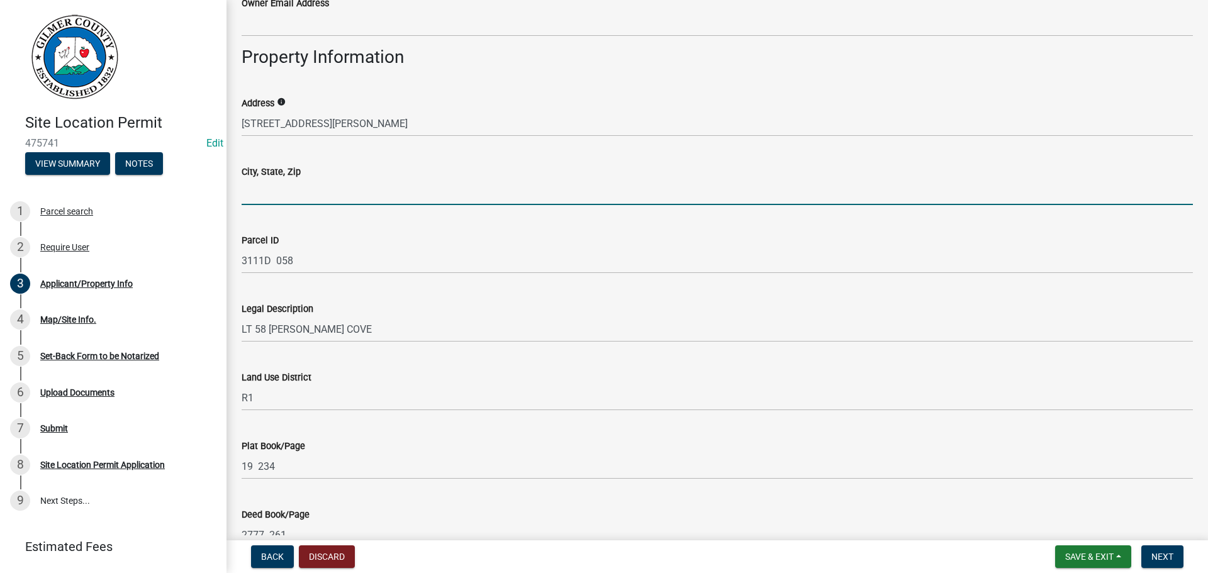
click at [287, 193] on input "City, State, Zip" at bounding box center [717, 192] width 951 height 26
type input "ELLIJAY GA 30536"
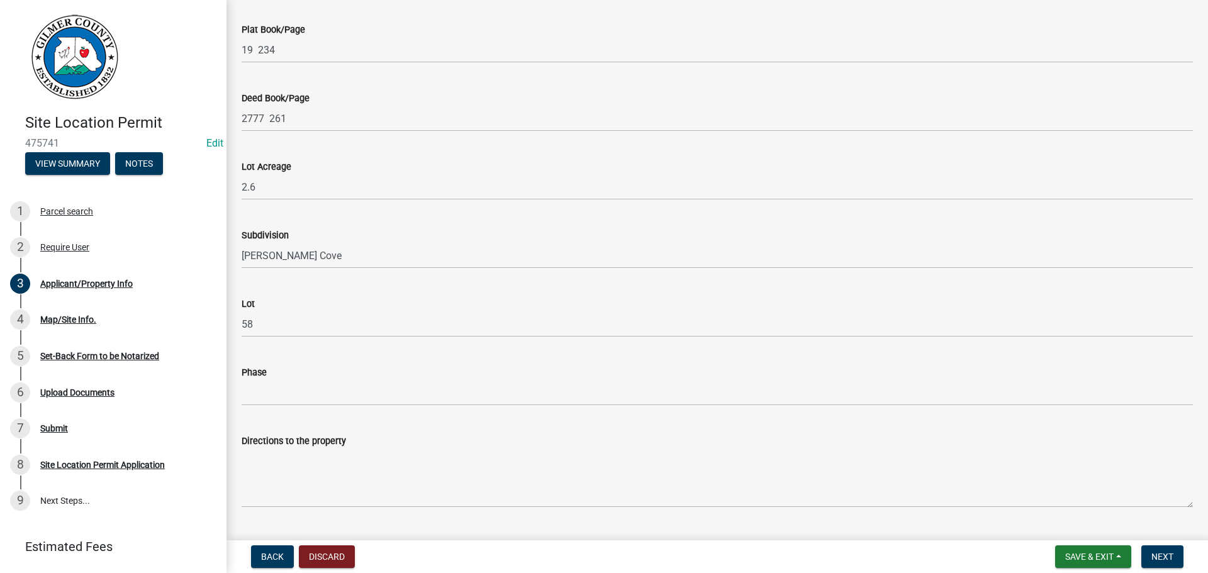
scroll to position [1203, 0]
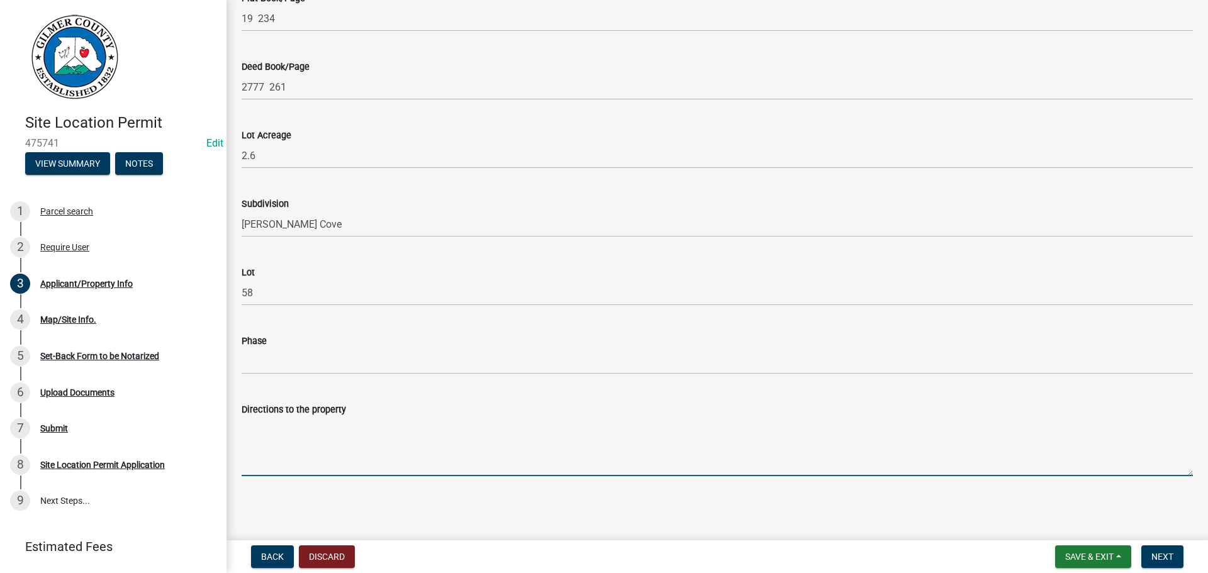
click at [301, 440] on textarea "Directions to the property" at bounding box center [717, 446] width 951 height 59
type textarea "BIG CREEK RD, LT ON BROOKS DR, SITE ON RT @ 88 BROOKS"
click at [1151, 556] on button "Next" at bounding box center [1163, 557] width 42 height 23
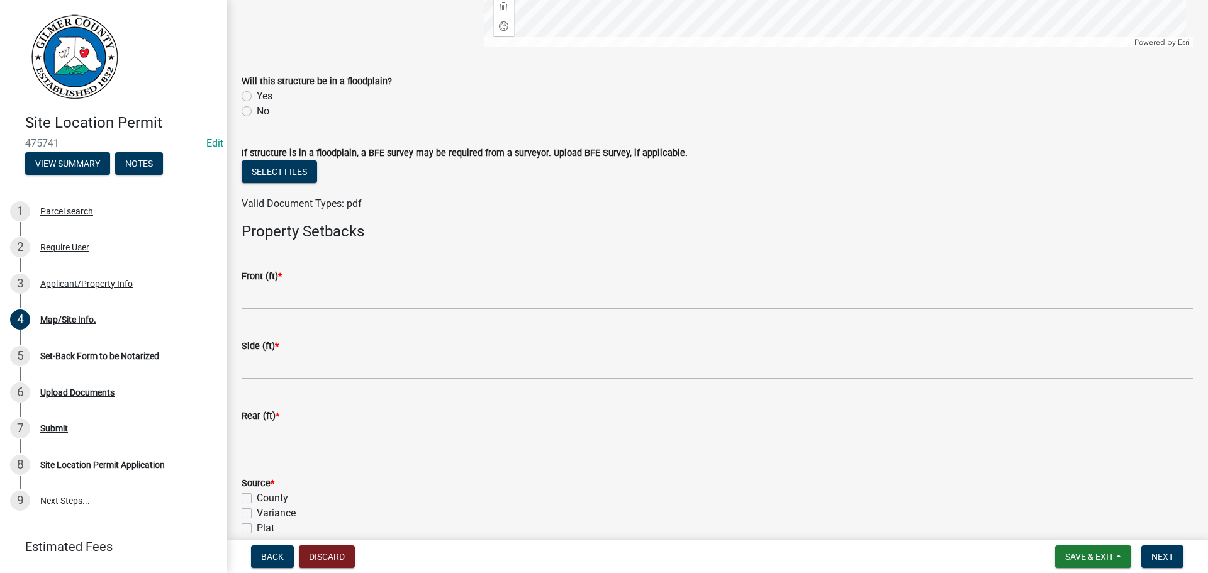
scroll to position [440, 0]
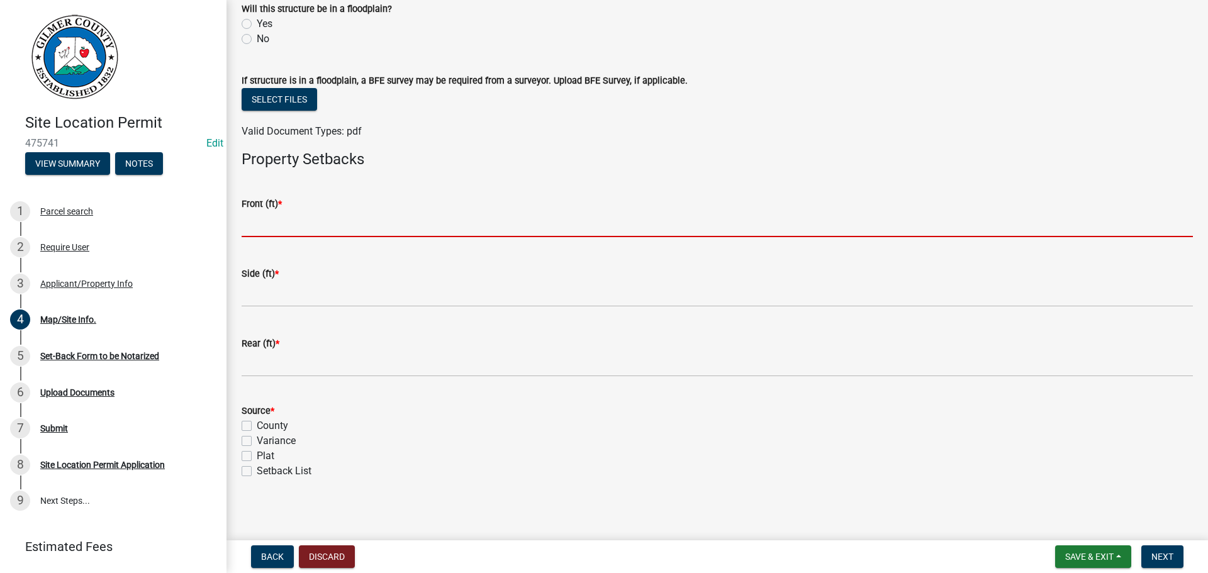
click at [316, 227] on input "text" at bounding box center [717, 224] width 951 height 26
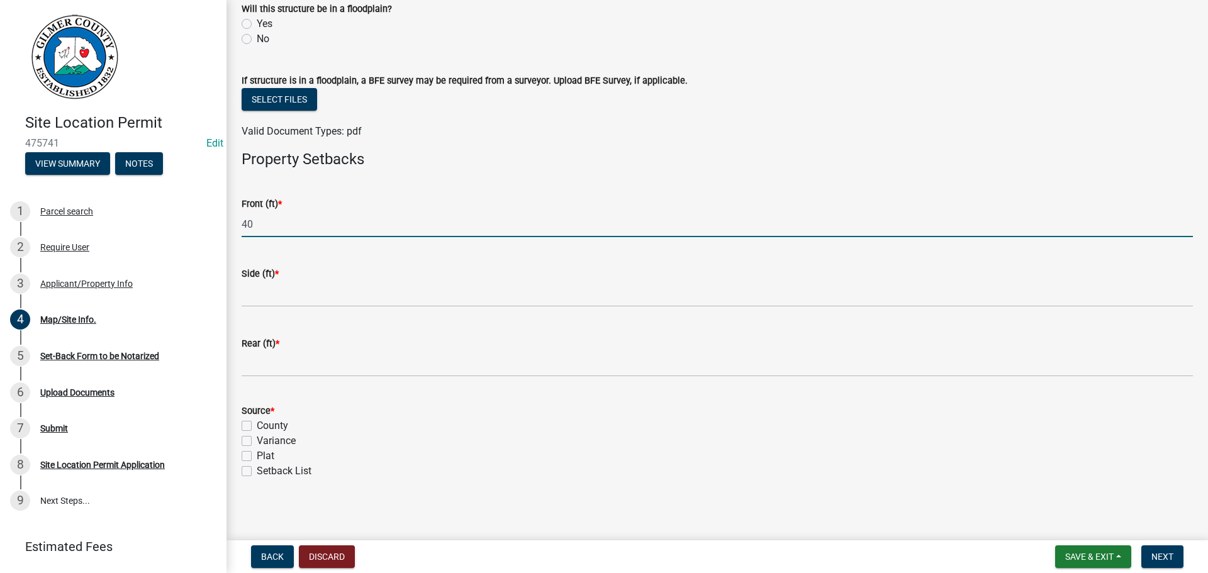
type input "40"
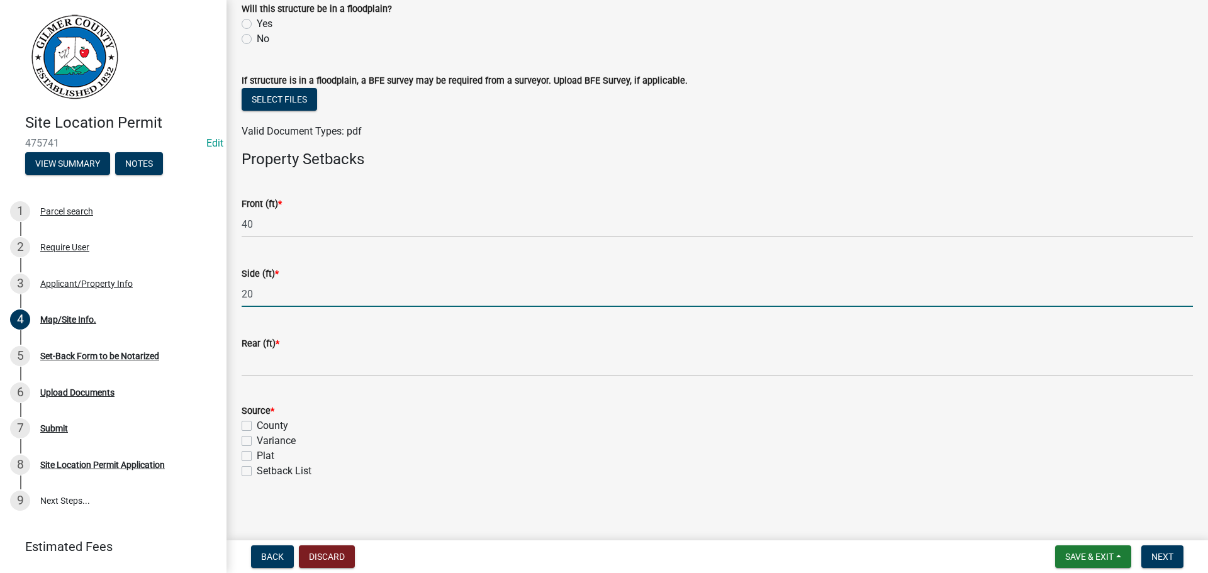
type input "20"
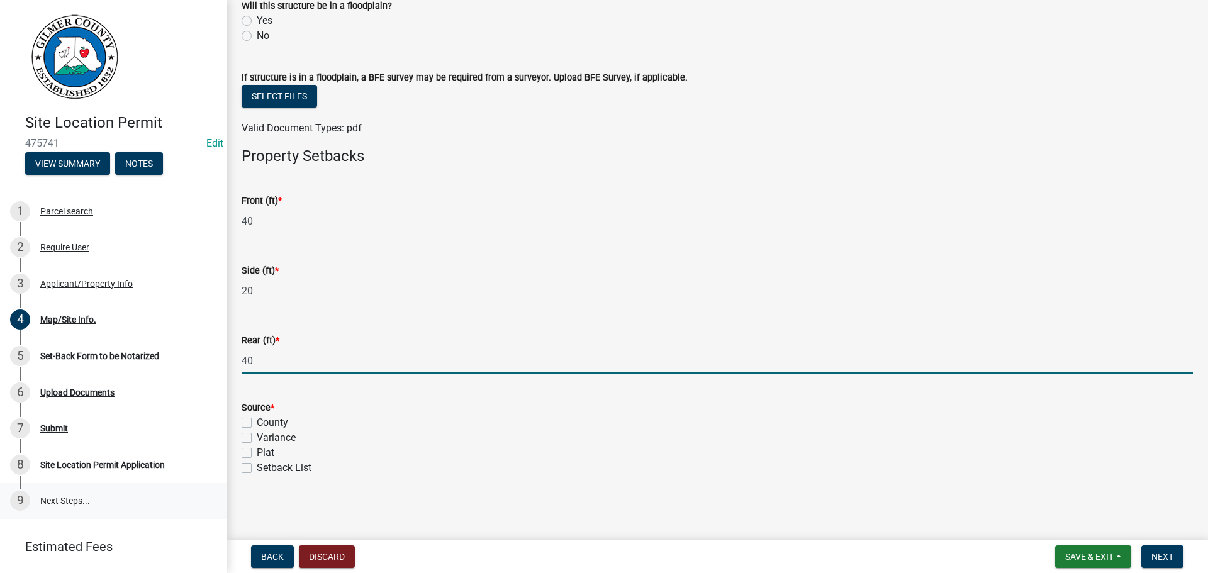
scroll to position [444, 0]
type input "40"
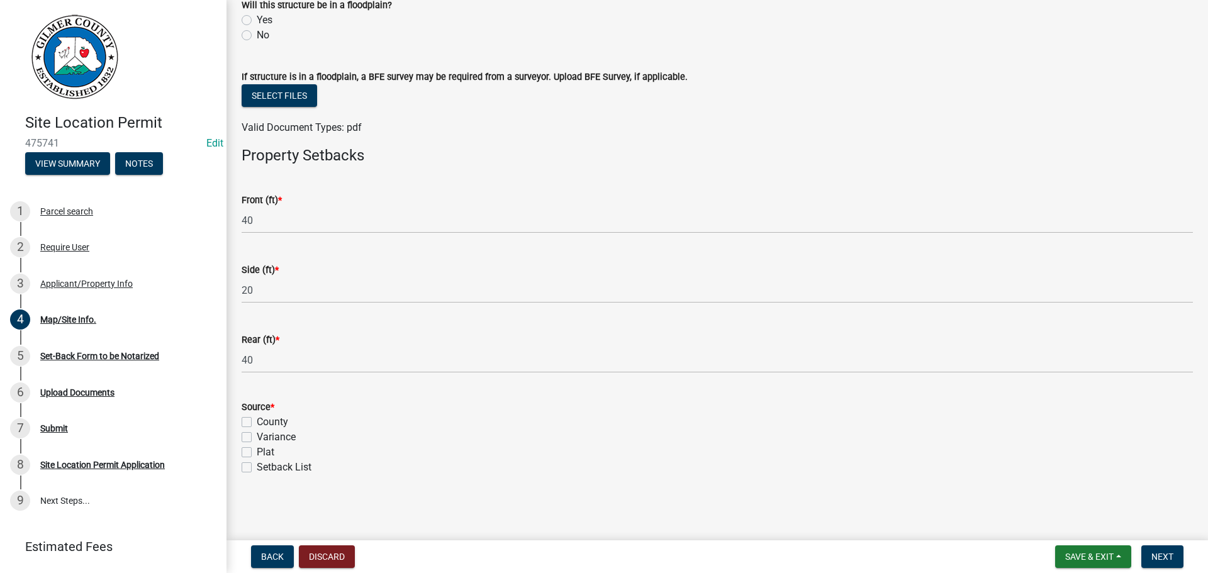
click at [257, 422] on label "County" at bounding box center [272, 422] width 31 height 15
click at [257, 422] on input "County" at bounding box center [261, 419] width 8 height 8
checkbox input "true"
checkbox input "false"
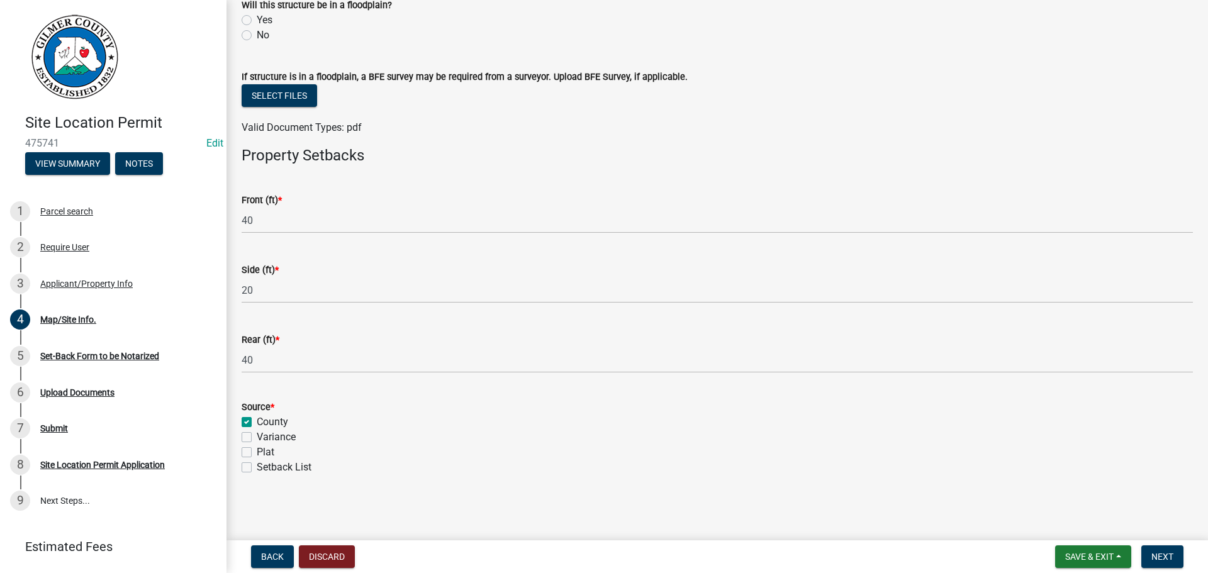
checkbox input "false"
click at [1158, 554] on span "Next" at bounding box center [1163, 557] width 22 height 10
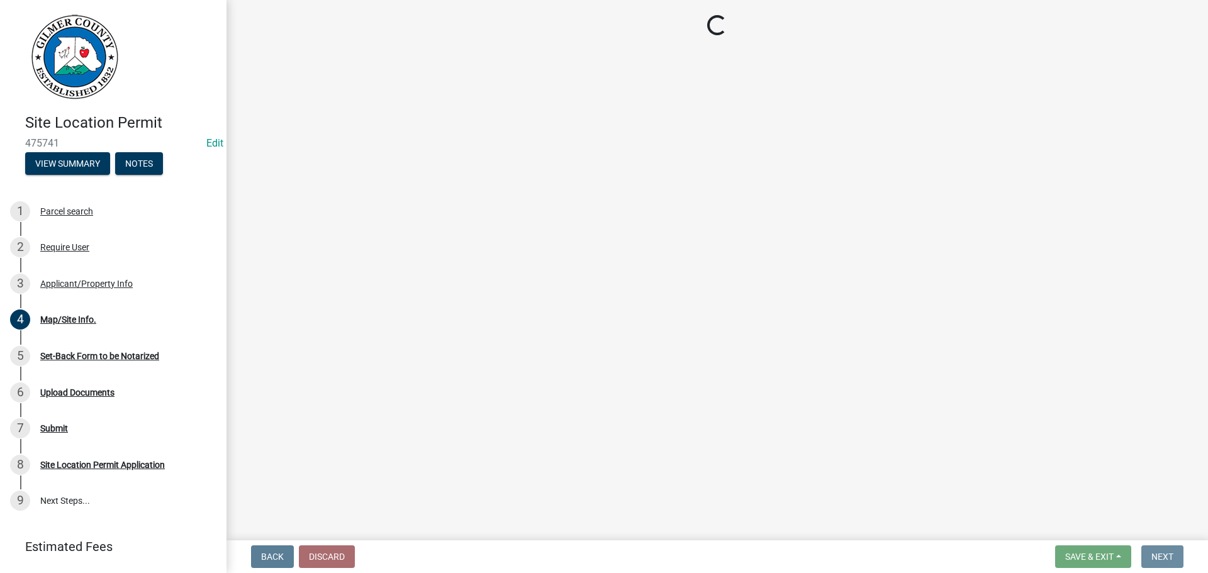
scroll to position [0, 0]
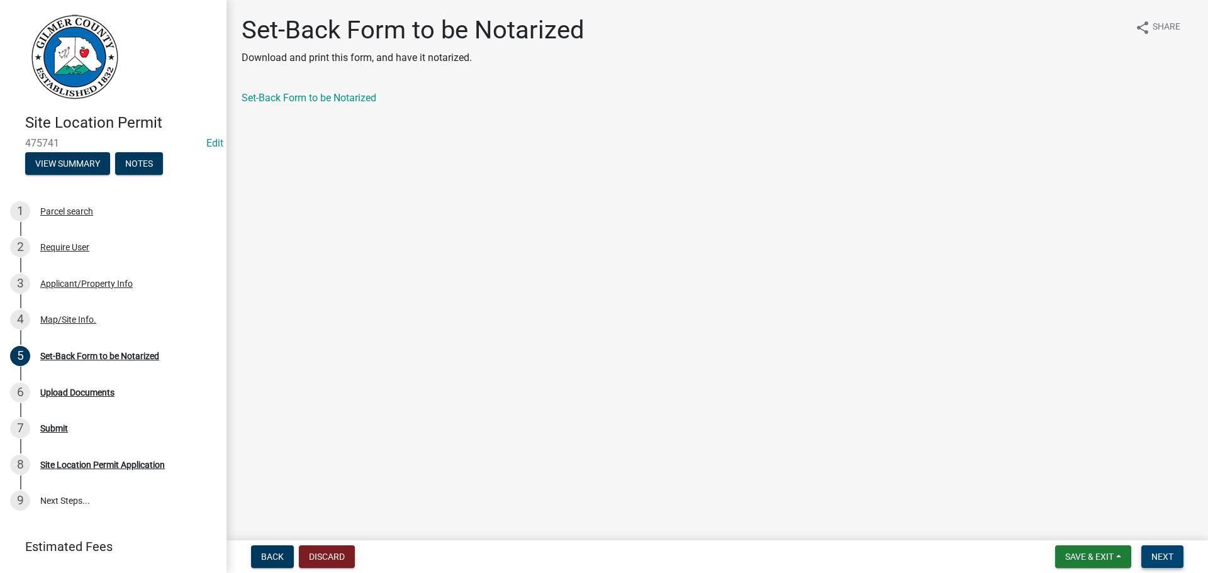
click at [1149, 556] on button "Next" at bounding box center [1163, 557] width 42 height 23
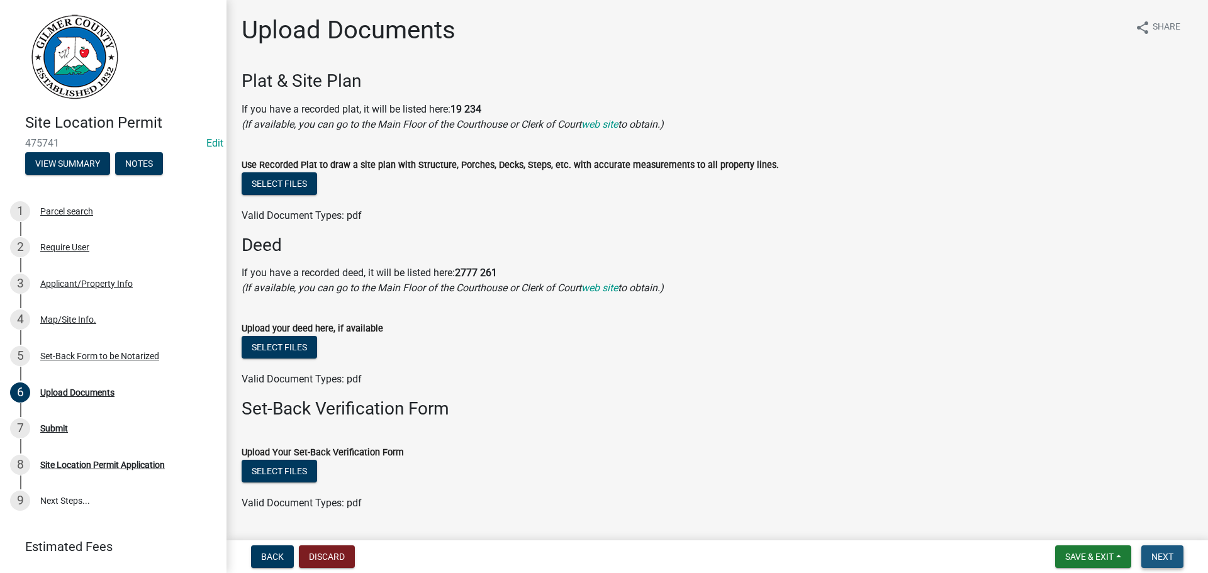
click at [1149, 556] on button "Next" at bounding box center [1163, 557] width 42 height 23
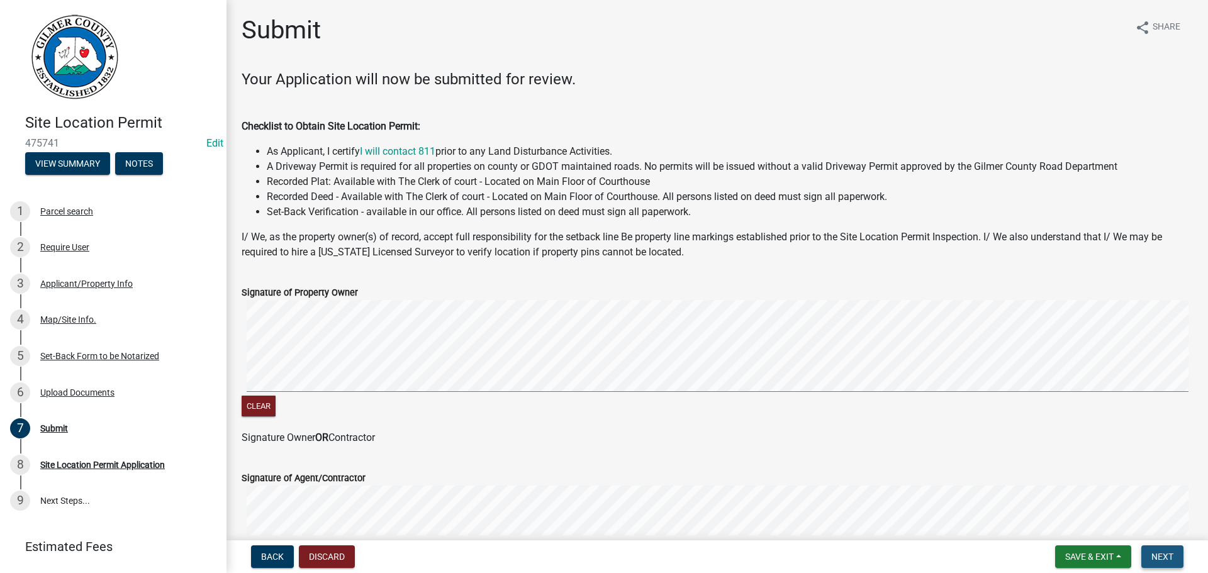
click at [1149, 556] on button "Next" at bounding box center [1163, 557] width 42 height 23
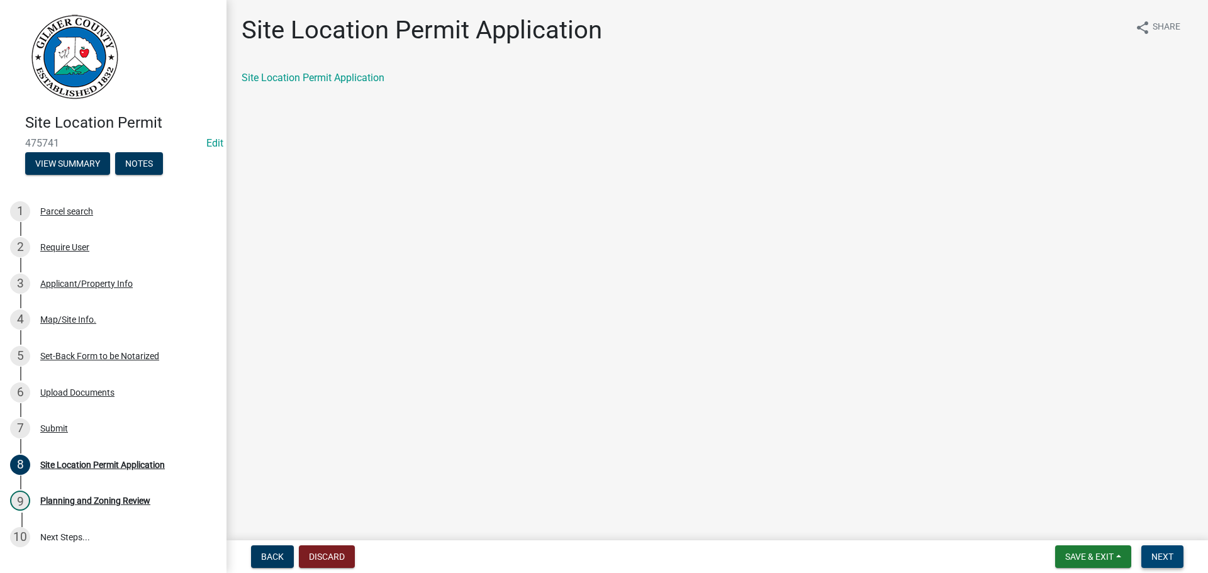
click at [1154, 553] on span "Next" at bounding box center [1163, 557] width 22 height 10
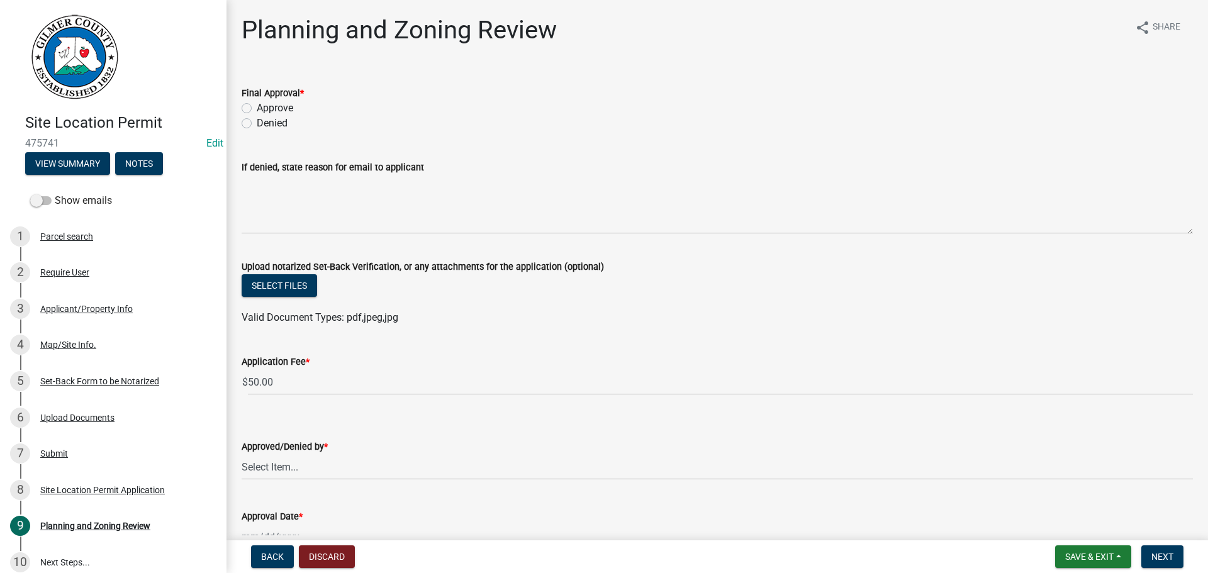
click at [257, 106] on label "Approve" at bounding box center [275, 108] width 36 height 15
click at [257, 106] on input "Approve" at bounding box center [261, 105] width 8 height 8
radio input "true"
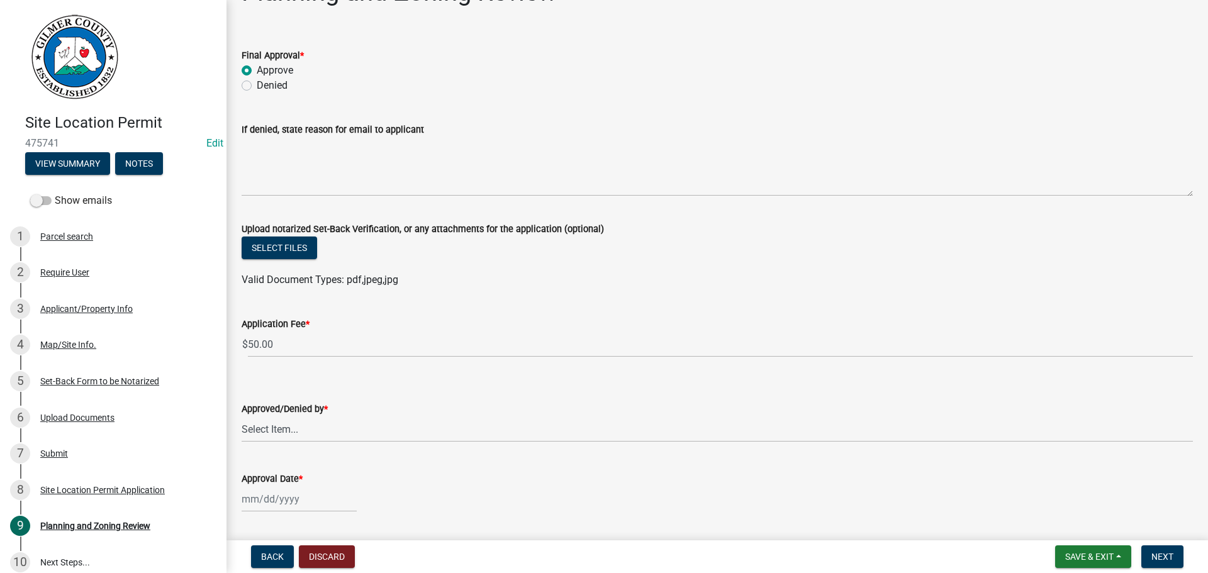
scroll to position [75, 0]
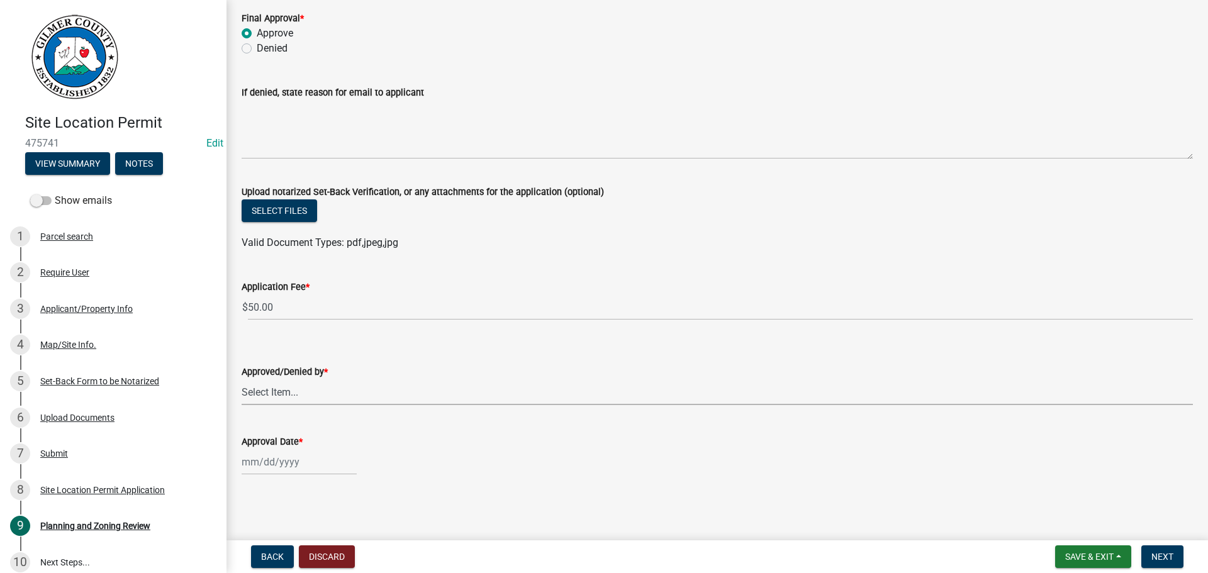
click at [292, 399] on select "Select Item... Andrew Mathis Art Wlochowski Becky Whitworth Joe Bouhl Karen Hen…" at bounding box center [717, 392] width 951 height 26
click at [242, 379] on select "Select Item... Andrew Mathis Art Wlochowski Becky Whitworth Joe Bouhl Karen Hen…" at bounding box center [717, 392] width 951 height 26
select select "f66b4cef-93c9-440c-84d8-a2c8d35cb7c1"
select select "9"
select select "2025"
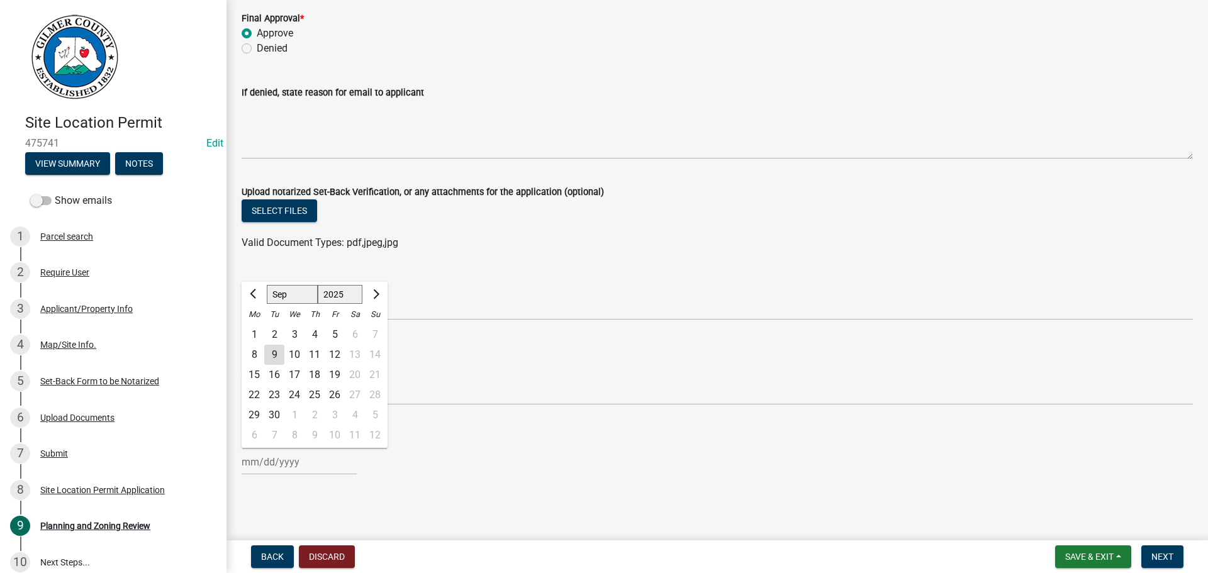
click at [262, 458] on div "Jan Feb Mar Apr May Jun Jul Aug Sep Oct Nov Dec 1525 1526 1527 1528 1529 1530 1…" at bounding box center [299, 462] width 115 height 26
click at [274, 355] on div "9" at bounding box center [274, 355] width 20 height 20
type input "09/09/2025"
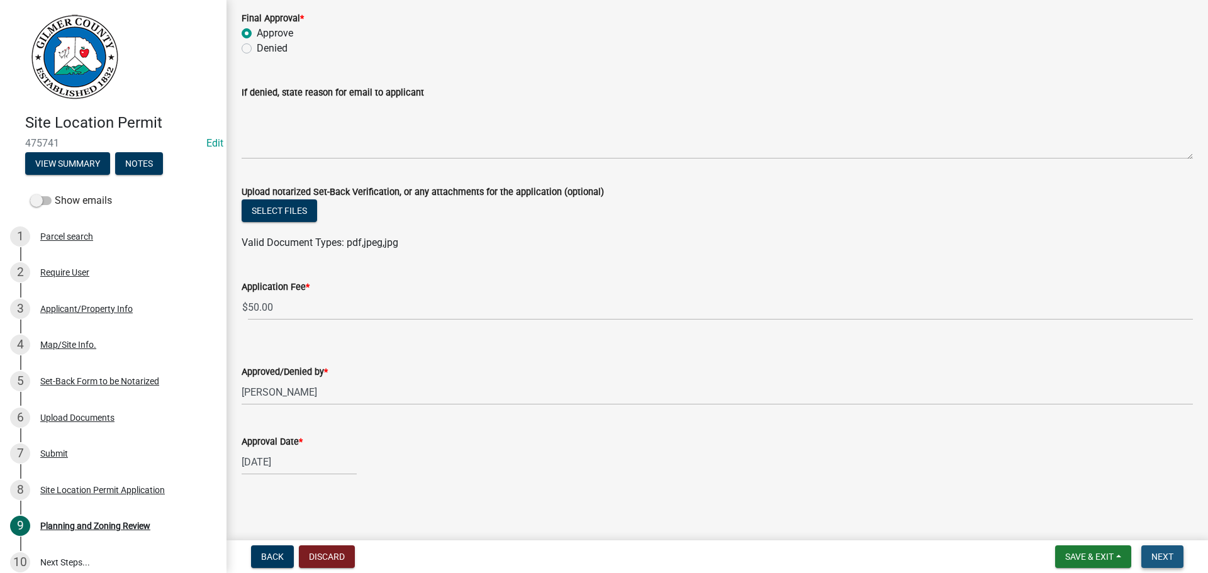
click at [1164, 556] on span "Next" at bounding box center [1163, 557] width 22 height 10
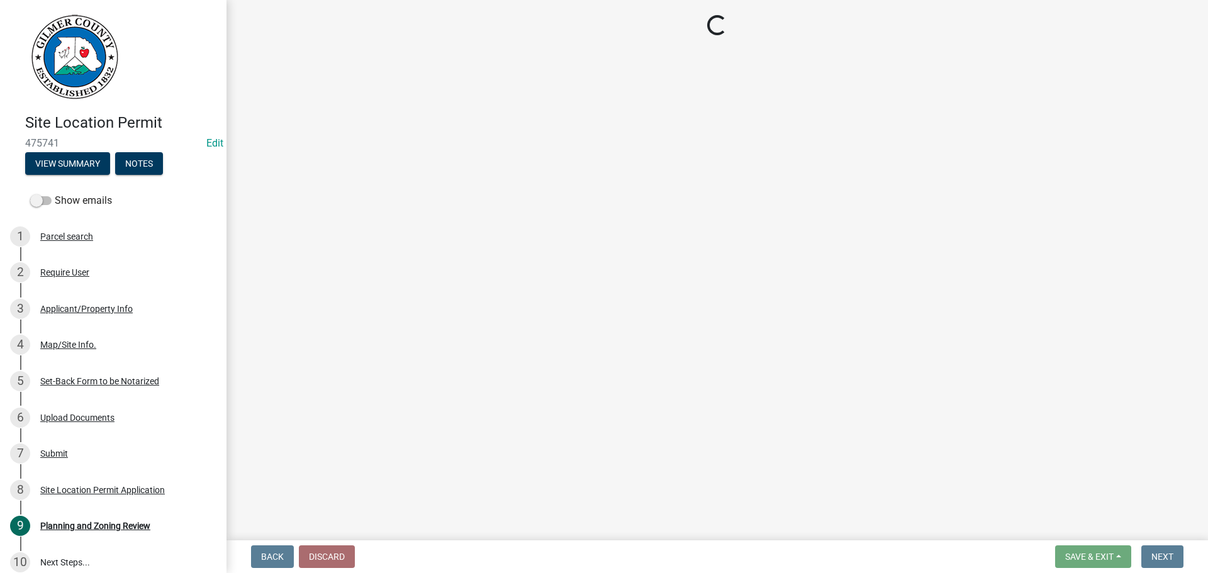
select select "2: 1"
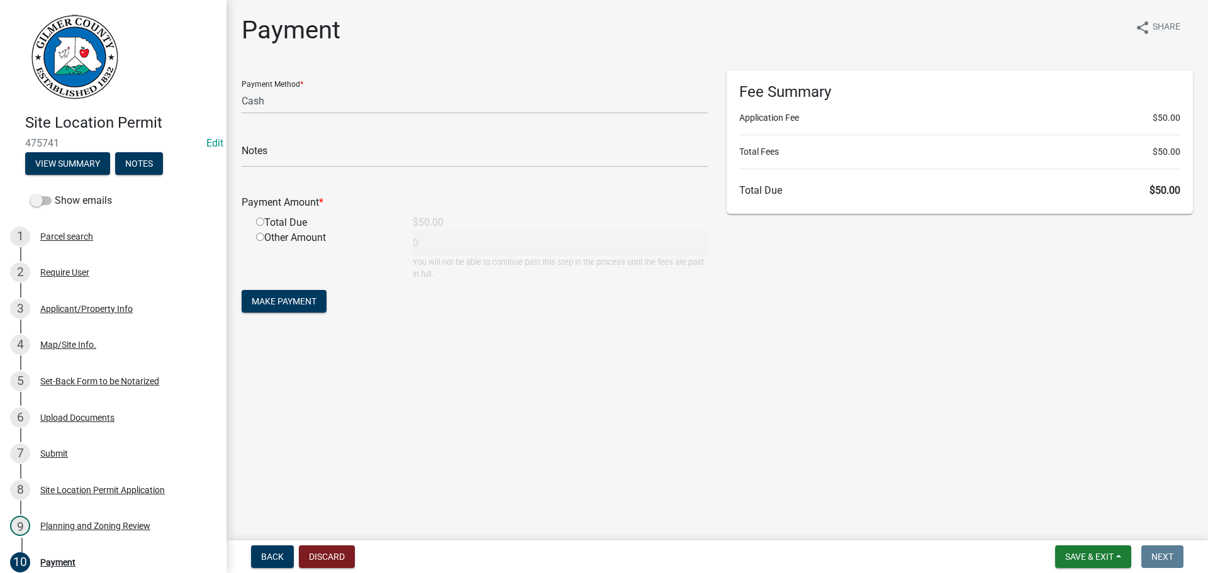
click at [259, 223] on input "radio" at bounding box center [260, 222] width 8 height 8
radio input "true"
type input "50"
click at [284, 302] on span "Make Payment" at bounding box center [284, 301] width 65 height 10
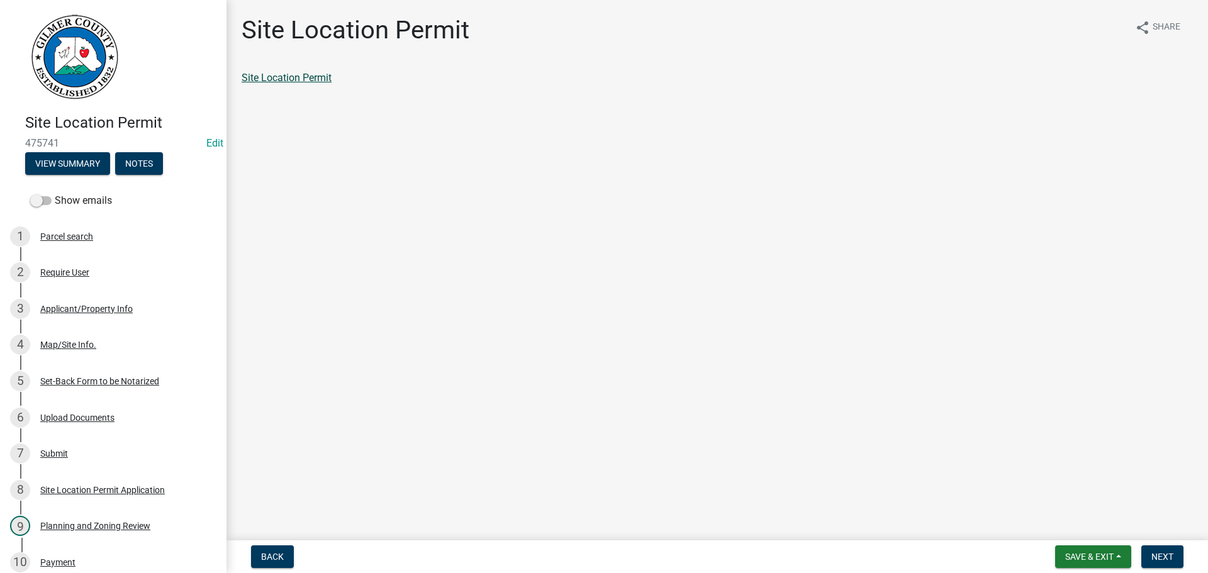
click at [259, 79] on link "Site Location Permit" at bounding box center [287, 78] width 90 height 12
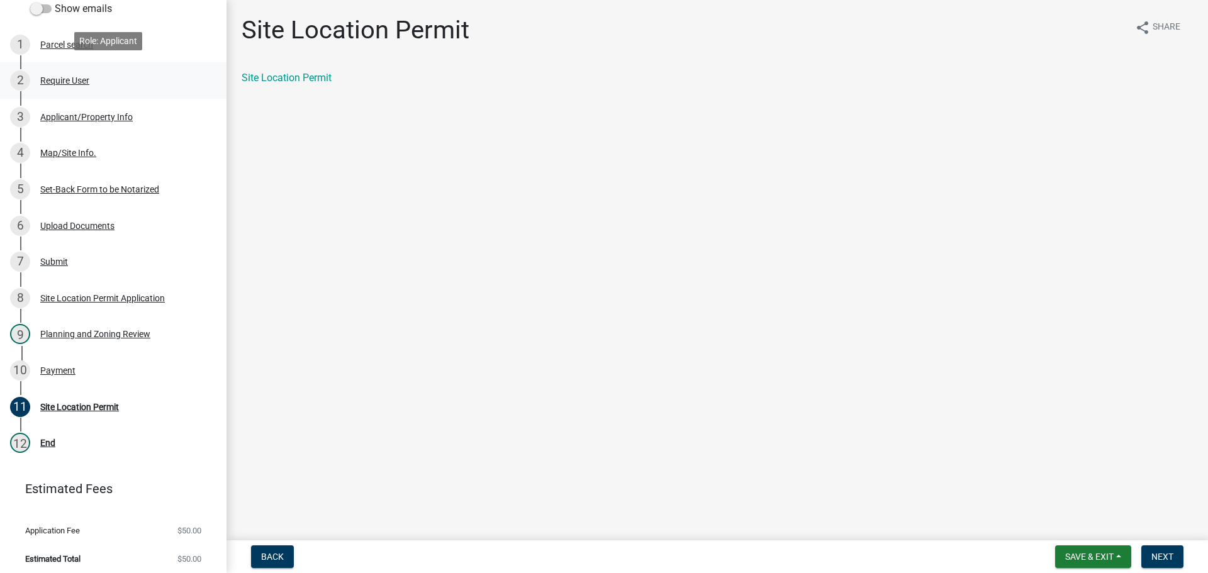
scroll to position [197, 0]
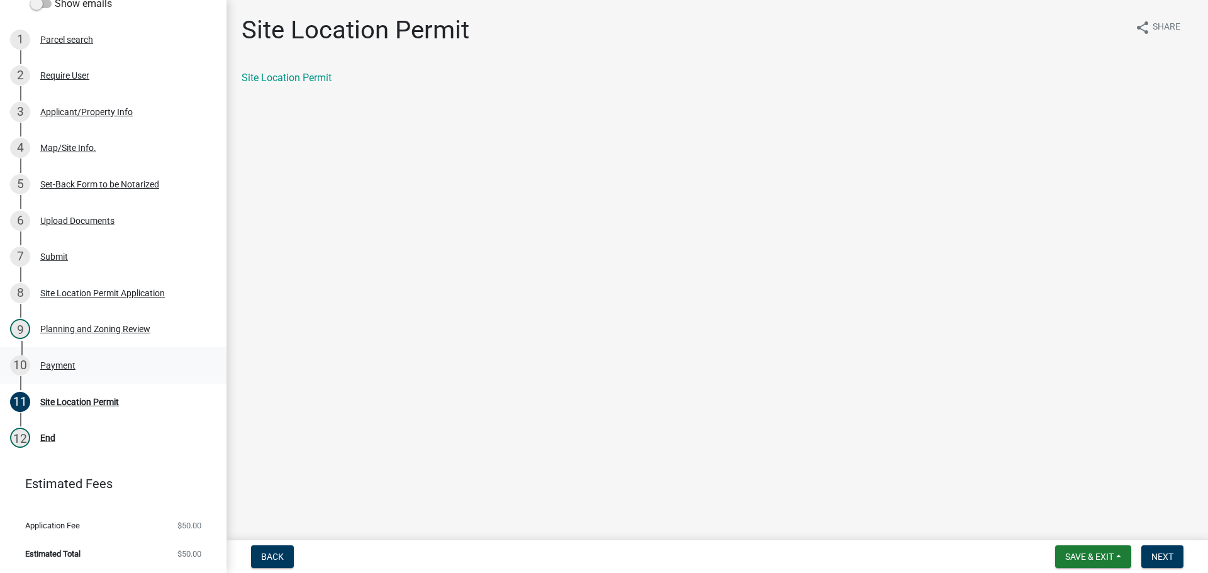
click at [53, 362] on div "Payment" at bounding box center [57, 365] width 35 height 9
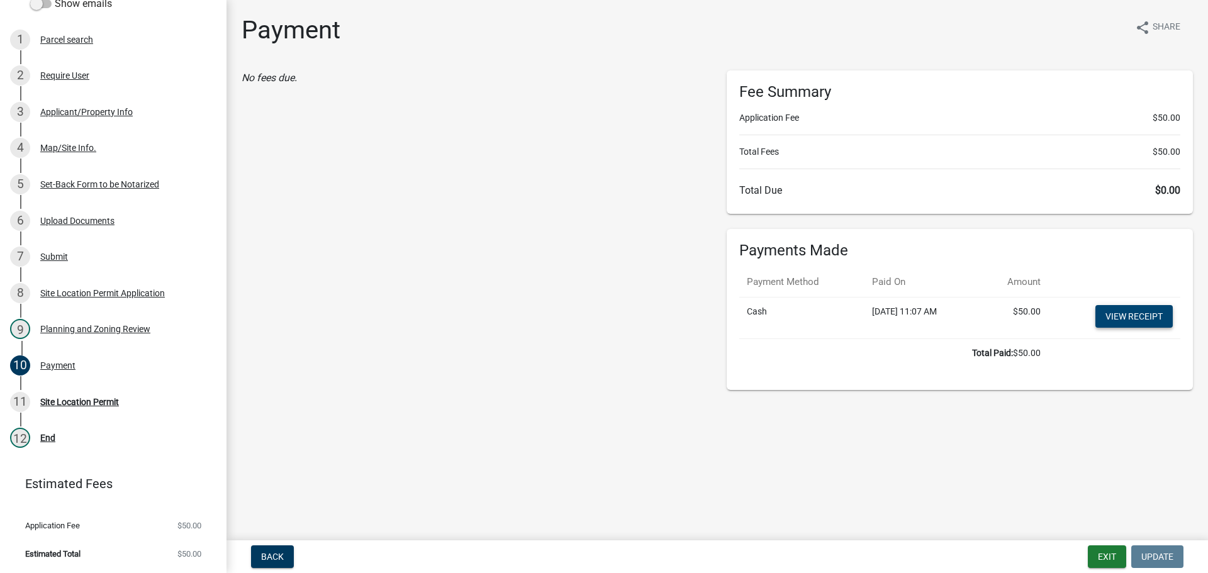
click at [1116, 315] on link "View receipt" at bounding box center [1134, 316] width 77 height 23
